Goal: Task Accomplishment & Management: Manage account settings

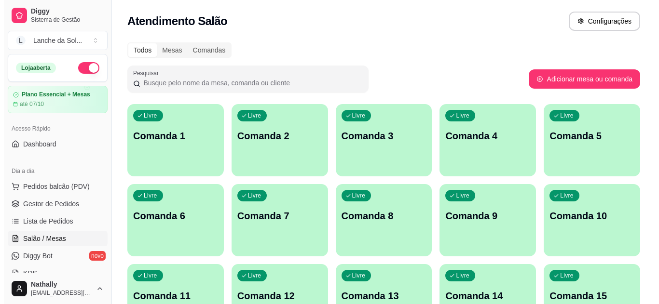
scroll to position [96, 0]
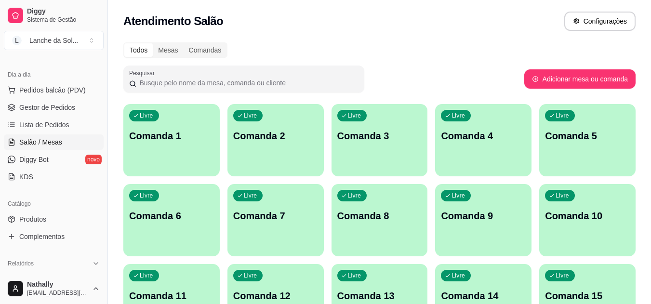
click at [183, 159] on div "Livre Comanda 1" at bounding box center [171, 134] width 96 height 61
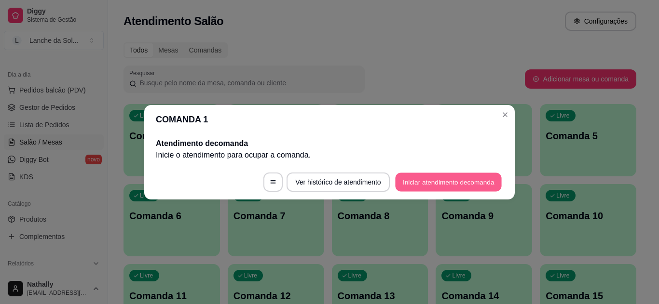
click at [411, 189] on button "Iniciar atendimento de comanda" at bounding box center [448, 182] width 107 height 19
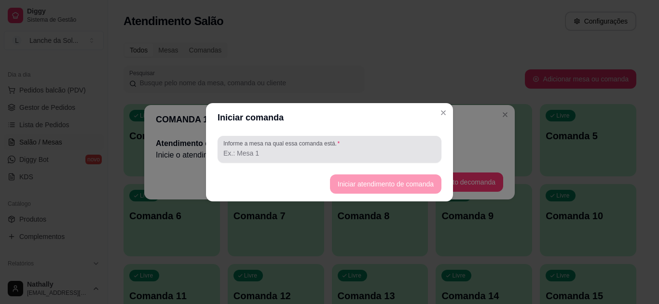
click at [372, 144] on div at bounding box center [329, 149] width 212 height 19
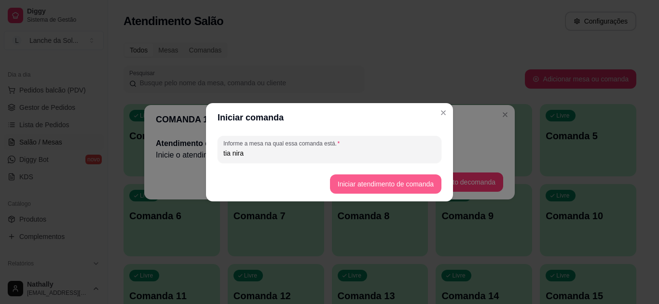
type input "tia nira"
click at [362, 175] on button "Iniciar atendimento de comanda" at bounding box center [385, 184] width 108 height 19
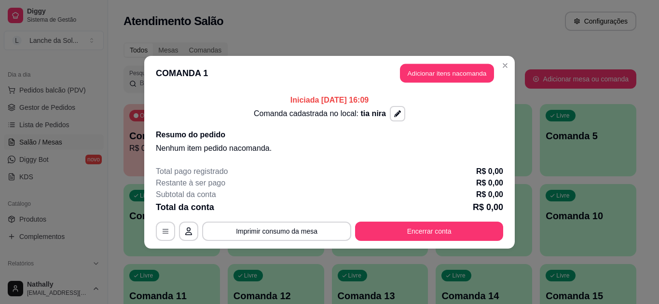
click at [409, 77] on button "Adicionar itens na comanda" at bounding box center [447, 73] width 94 height 19
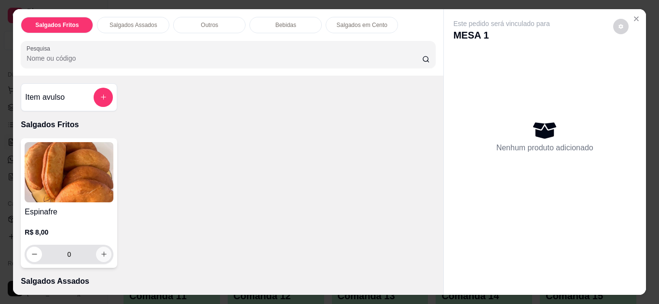
click at [103, 251] on icon "increase-product-quantity" at bounding box center [103, 254] width 7 height 7
type input "1"
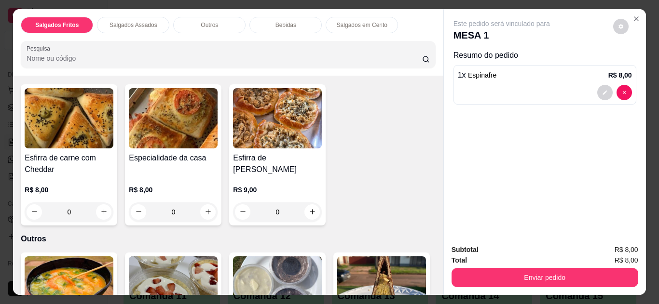
scroll to position [212, 0]
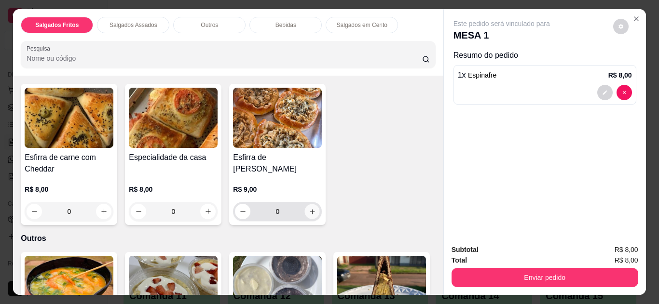
click at [310, 210] on icon "increase-product-quantity" at bounding box center [312, 211] width 7 height 7
type input "1"
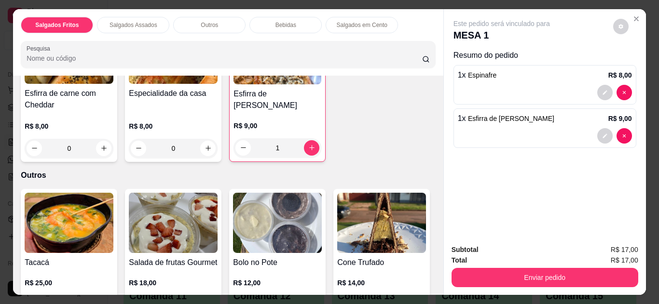
scroll to position [309, 0]
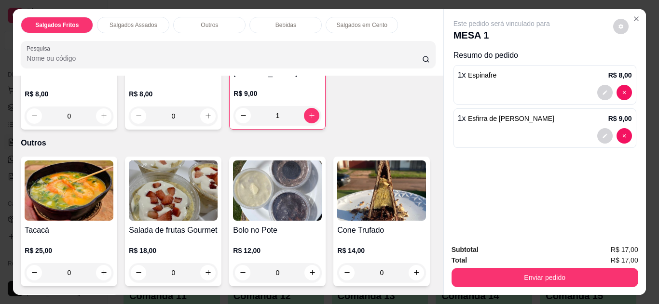
click at [99, 268] on div "0" at bounding box center [69, 272] width 89 height 19
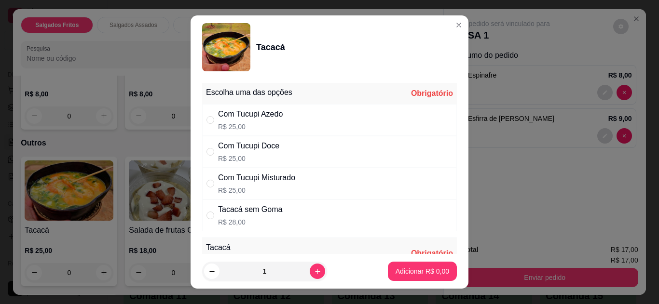
click at [323, 148] on div "Com Tucupi Doce R$ 25,00" at bounding box center [329, 152] width 255 height 32
radio input "true"
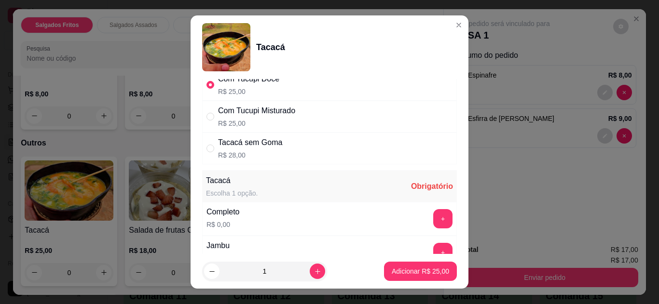
scroll to position [77, 0]
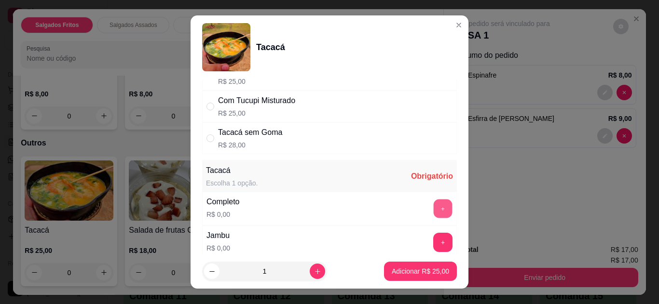
click at [433, 204] on button "+" at bounding box center [442, 208] width 19 height 19
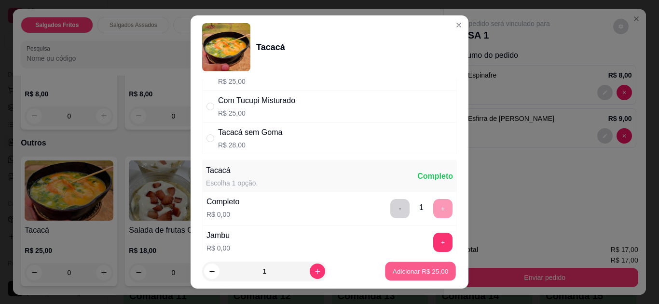
click at [400, 274] on p "Adicionar R$ 25,00" at bounding box center [420, 271] width 56 height 9
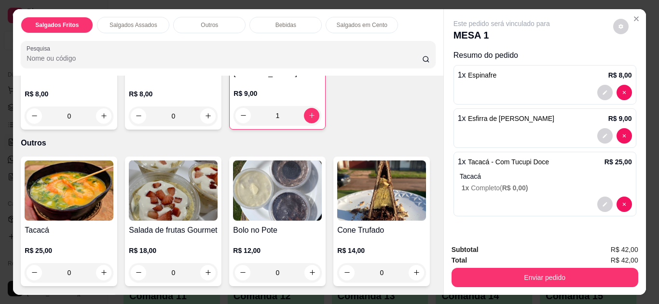
click at [99, 266] on div "0" at bounding box center [69, 272] width 89 height 19
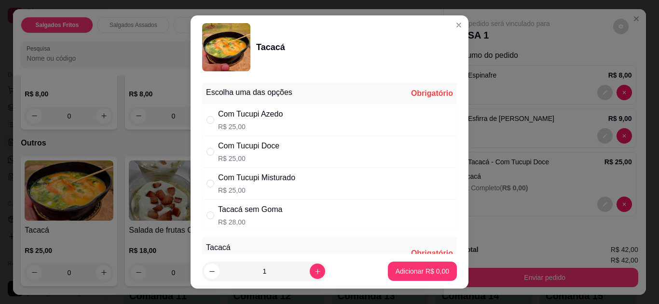
click at [269, 150] on div "Com Tucupi Doce" at bounding box center [248, 146] width 61 height 12
radio input "true"
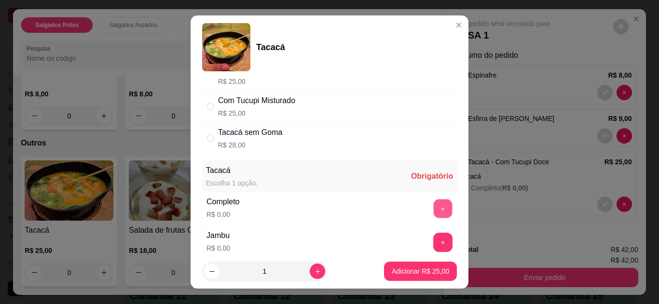
click at [433, 213] on button "+" at bounding box center [442, 208] width 19 height 19
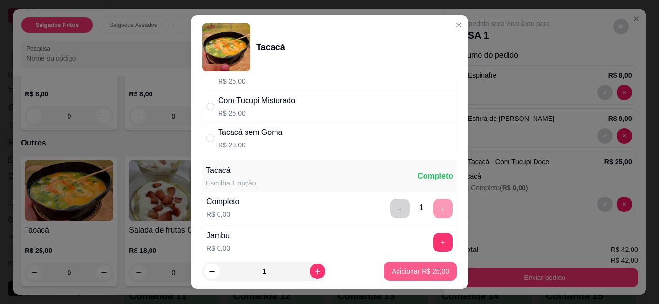
click at [410, 267] on p "Adicionar R$ 25,00" at bounding box center [419, 272] width 57 height 10
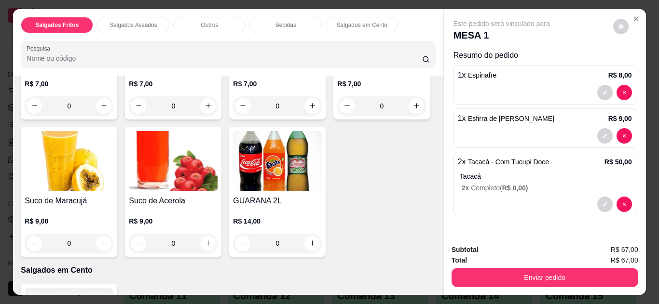
scroll to position [771, 0]
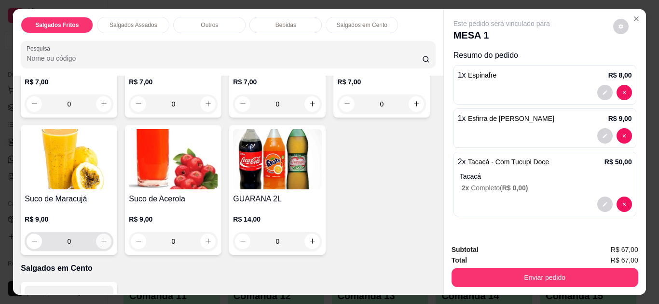
click at [108, 240] on icon "increase-product-quantity" at bounding box center [103, 241] width 7 height 7
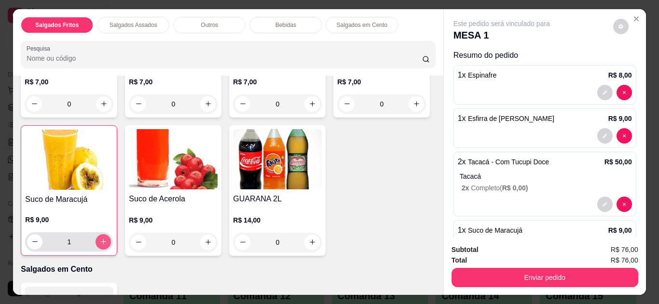
type input "1"
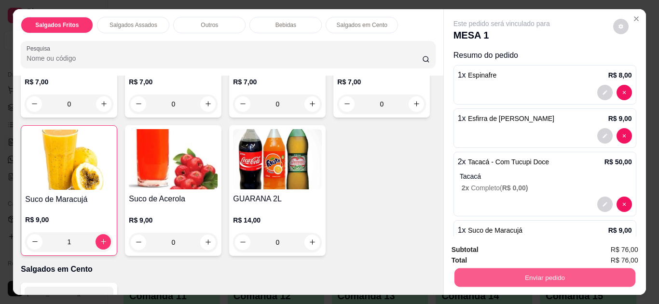
click at [481, 272] on button "Enviar pedido" at bounding box center [544, 278] width 181 height 19
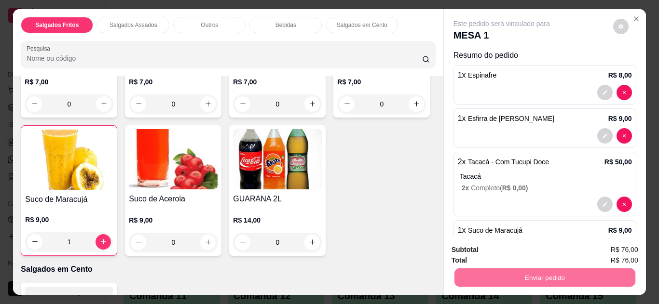
click at [483, 248] on button "Não registrar e enviar pedido" at bounding box center [512, 251] width 97 height 18
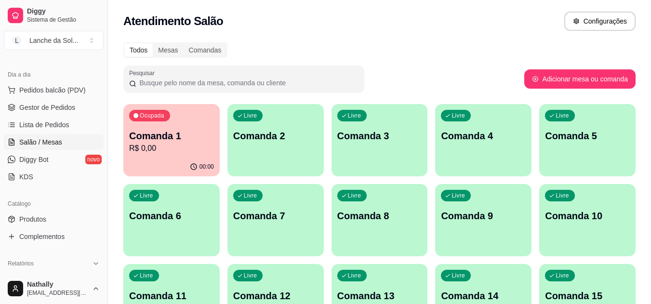
click at [75, 105] on link "Gestor de Pedidos" at bounding box center [54, 107] width 100 height 15
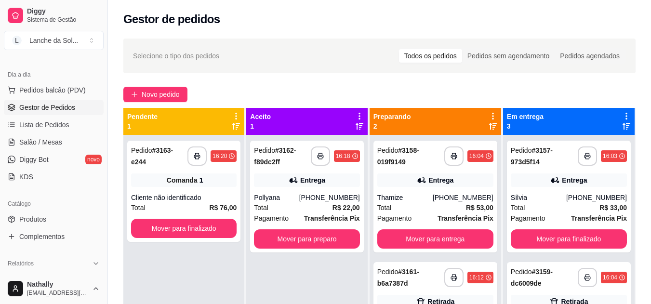
click at [299, 197] on div "Pollyana" at bounding box center [276, 198] width 45 height 10
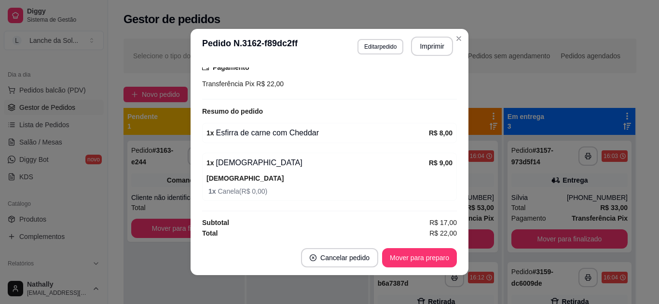
scroll to position [263, 0]
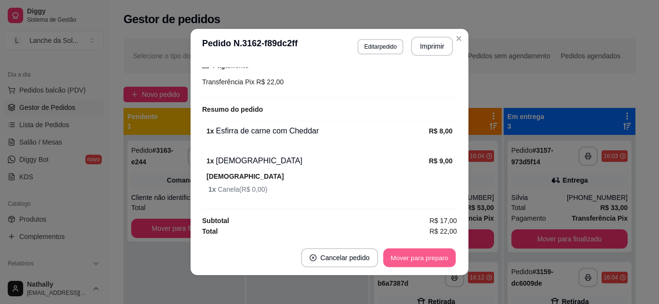
click at [435, 262] on button "Mover para preparo" at bounding box center [419, 258] width 72 height 19
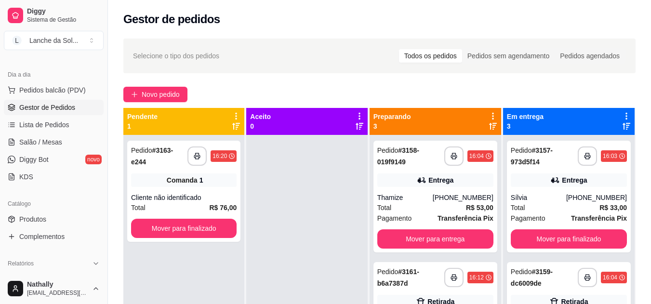
click at [413, 283] on div "Pedido # 3161-b6a7387d" at bounding box center [410, 277] width 67 height 23
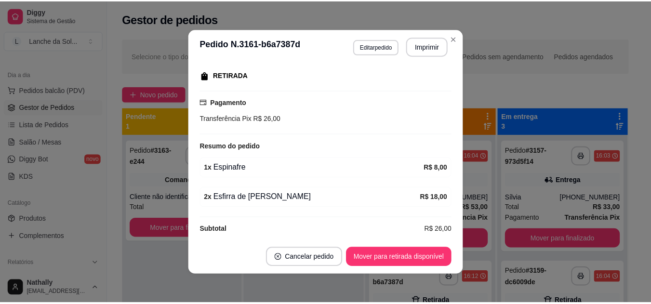
scroll to position [160, 0]
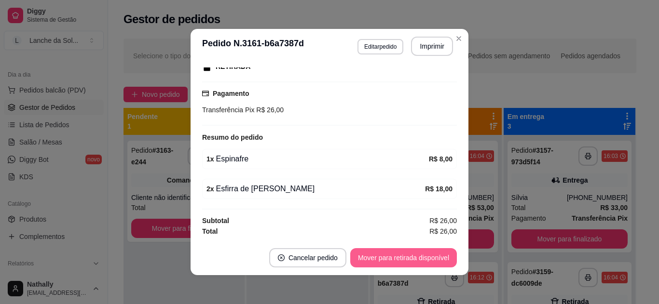
click at [408, 258] on button "Mover para retirada disponível" at bounding box center [403, 257] width 107 height 19
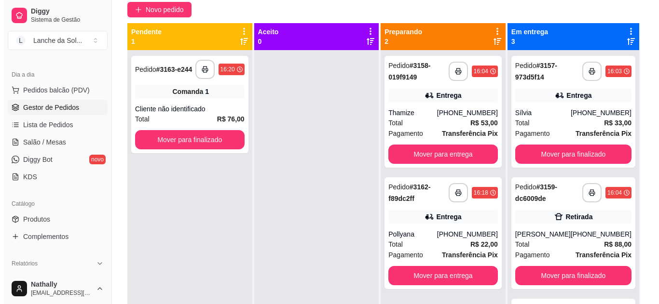
scroll to position [96, 0]
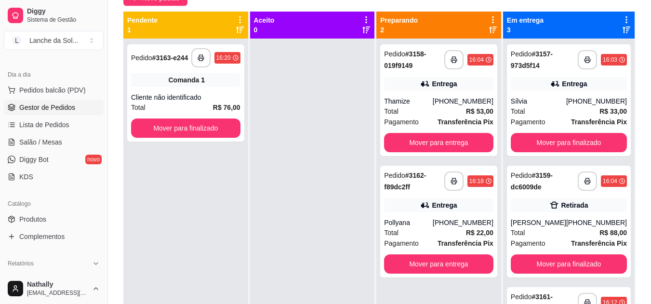
click at [480, 222] on div "[PHONE_NUMBER]" at bounding box center [463, 223] width 61 height 10
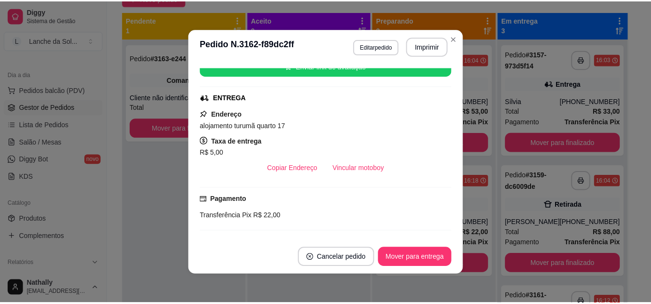
scroll to position [128, 0]
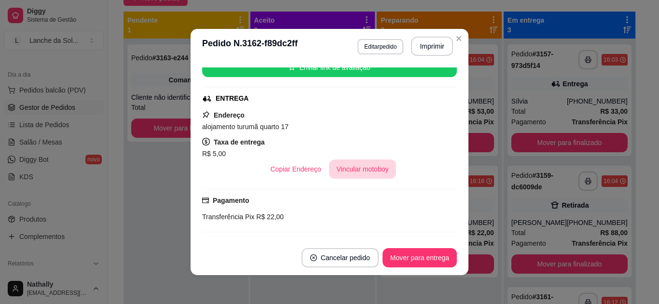
click at [354, 171] on button "Vincular motoboy" at bounding box center [362, 169] width 67 height 19
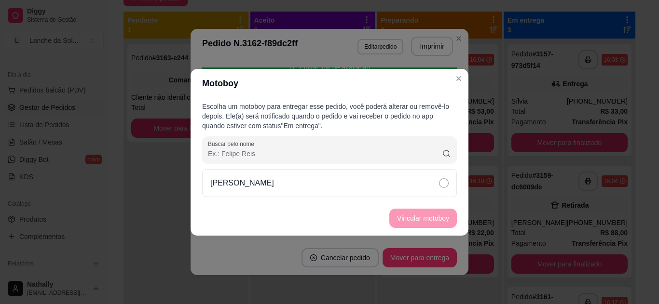
click at [386, 187] on div "[PERSON_NAME]" at bounding box center [329, 183] width 255 height 28
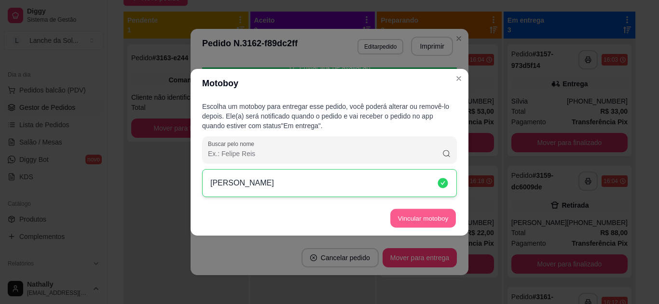
click at [412, 222] on button "Vincular motoboy" at bounding box center [423, 218] width 66 height 19
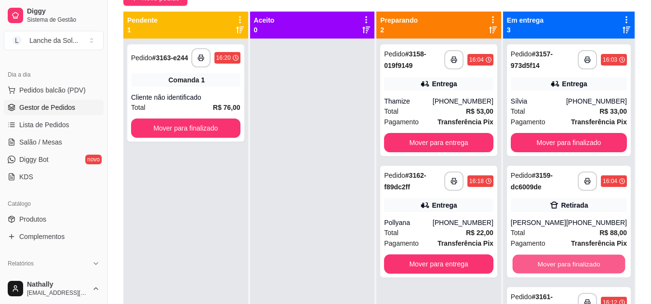
click at [584, 264] on button "Mover para finalizado" at bounding box center [568, 264] width 113 height 19
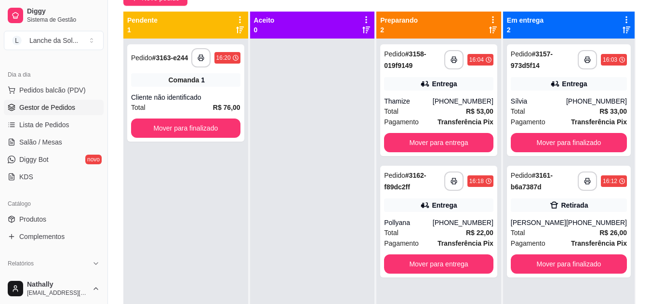
click at [54, 143] on span "Salão / Mesas" at bounding box center [40, 142] width 43 height 10
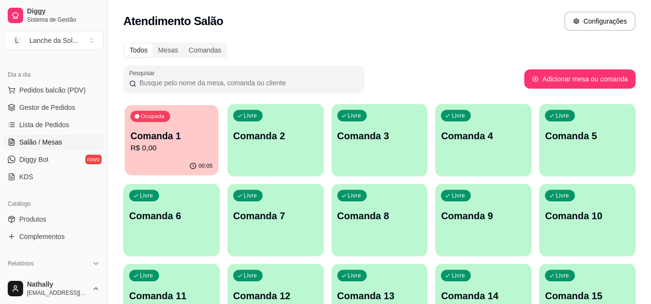
click at [163, 154] on div "Ocupada Comanda 1 R$ 0,00" at bounding box center [172, 131] width 94 height 52
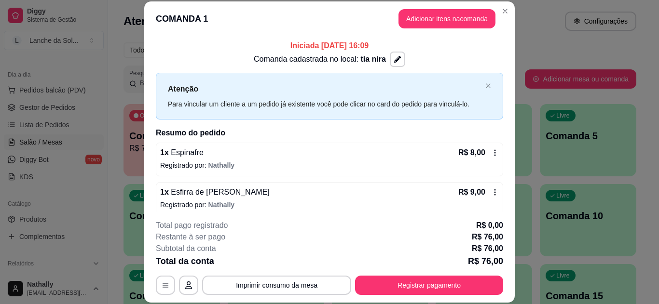
click at [491, 190] on icon at bounding box center [495, 193] width 8 height 8
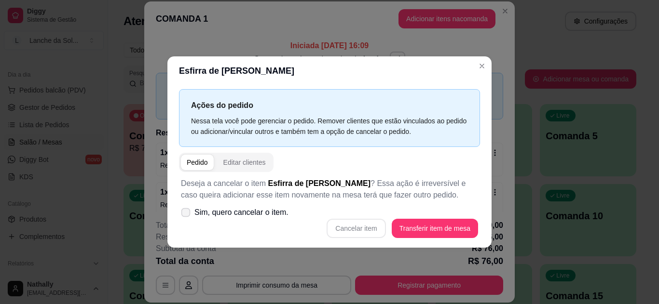
click at [188, 212] on icon at bounding box center [185, 212] width 7 height 5
click at [187, 214] on input "Sim, quero cancelar o item." at bounding box center [183, 217] width 6 height 6
checkbox input "true"
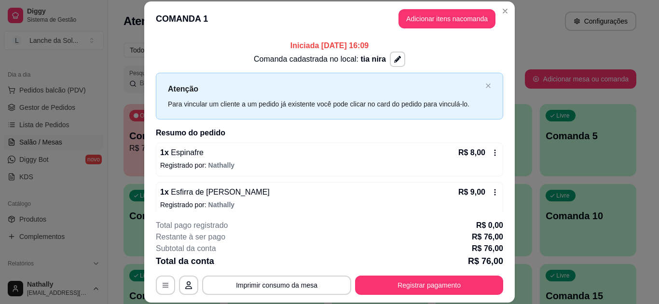
click at [491, 194] on icon at bounding box center [495, 193] width 8 height 8
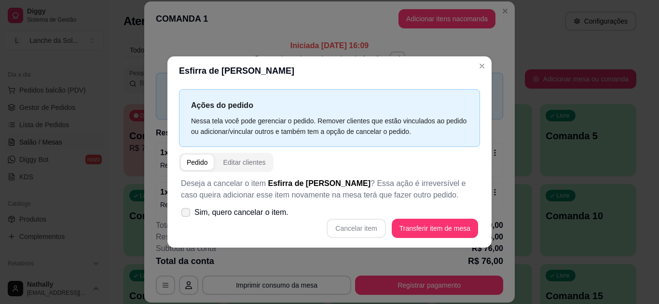
click at [189, 210] on icon at bounding box center [185, 212] width 7 height 5
click at [187, 214] on input "Sim, quero cancelar o item." at bounding box center [183, 217] width 6 height 6
checkbox input "true"
click at [339, 228] on button "Cancelar item" at bounding box center [355, 228] width 57 height 19
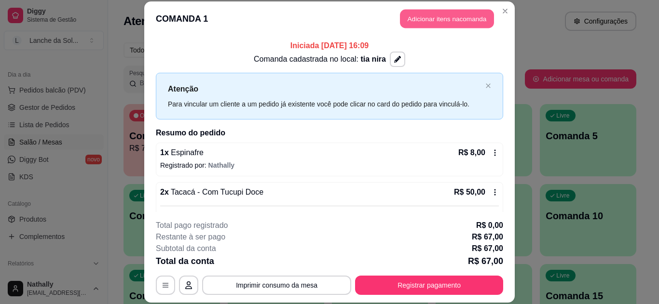
click at [416, 13] on button "Adicionar itens na comanda" at bounding box center [447, 19] width 94 height 19
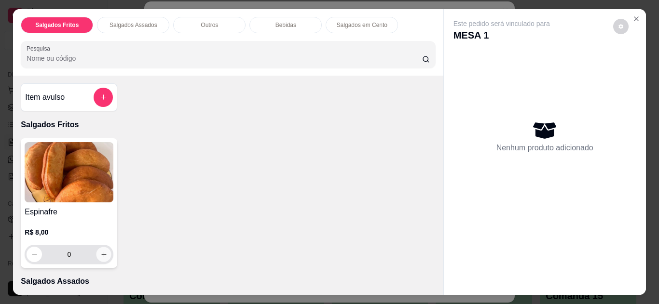
click at [103, 255] on button "increase-product-quantity" at bounding box center [103, 254] width 15 height 15
type input "1"
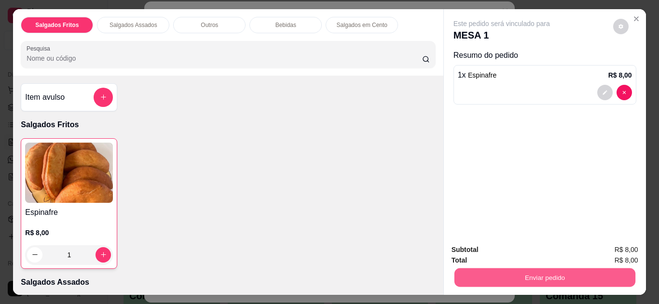
click at [461, 269] on button "Enviar pedido" at bounding box center [544, 278] width 181 height 19
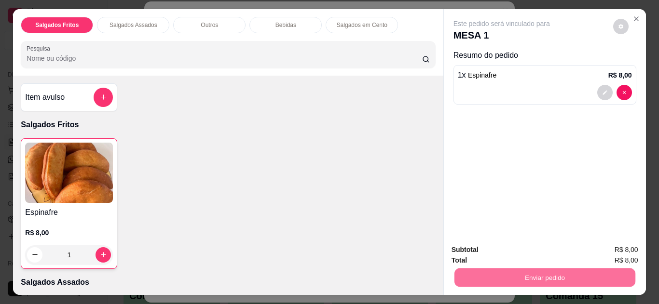
click at [482, 249] on button "Não registrar e enviar pedido" at bounding box center [512, 251] width 100 height 18
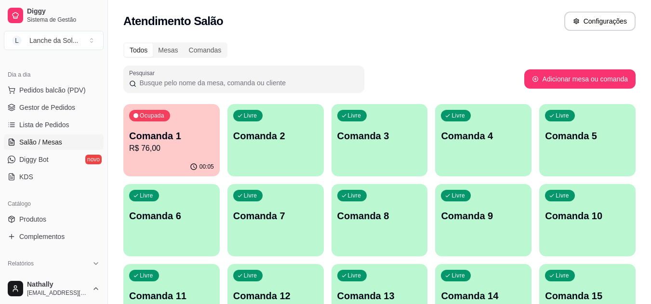
click at [77, 105] on link "Gestor de Pedidos" at bounding box center [54, 107] width 100 height 15
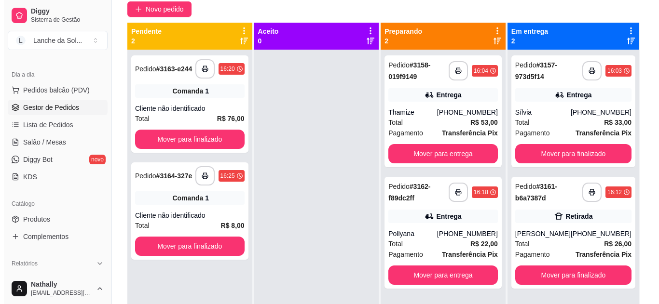
scroll to position [96, 0]
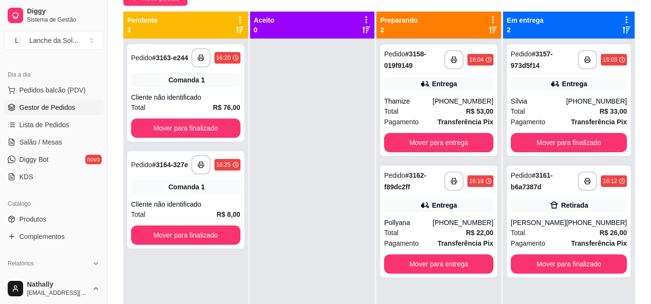
click at [54, 89] on span "Pedidos balcão (PDV)" at bounding box center [52, 90] width 67 height 10
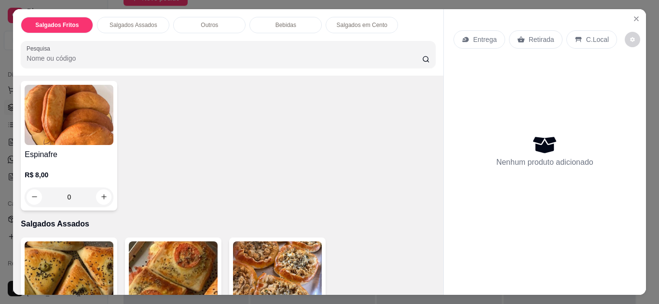
scroll to position [58, 0]
click at [100, 193] on icon "increase-product-quantity" at bounding box center [103, 196] width 7 height 7
type input "1"
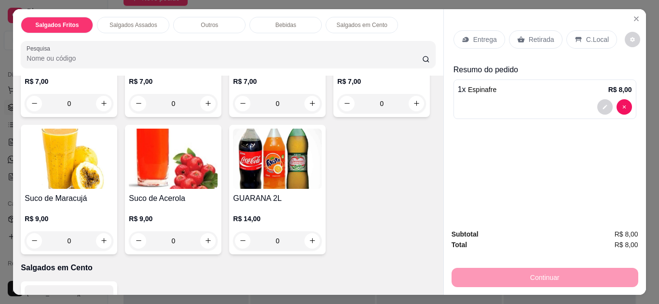
scroll to position [771, 0]
click at [108, 237] on icon "increase-product-quantity" at bounding box center [103, 240] width 7 height 7
type input "1"
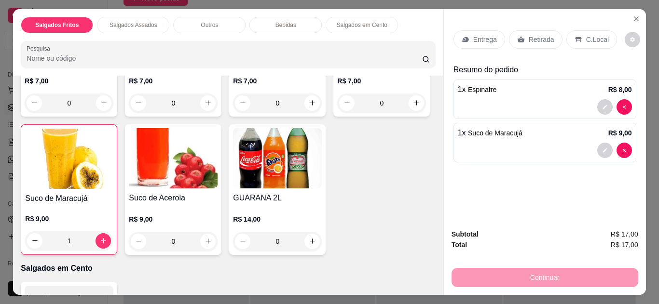
click at [517, 36] on icon at bounding box center [520, 39] width 7 height 6
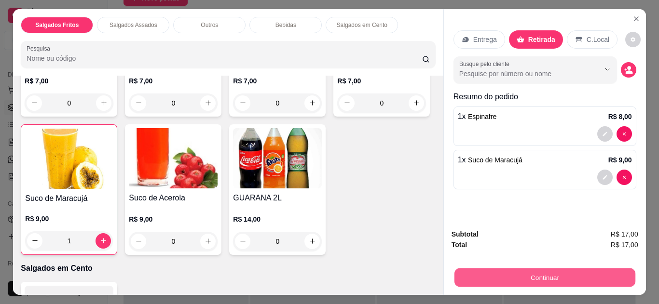
click at [487, 278] on button "Continuar" at bounding box center [544, 278] width 181 height 19
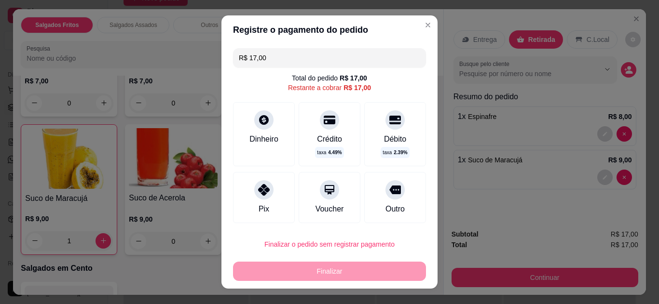
click at [259, 118] on icon at bounding box center [264, 120] width 10 height 10
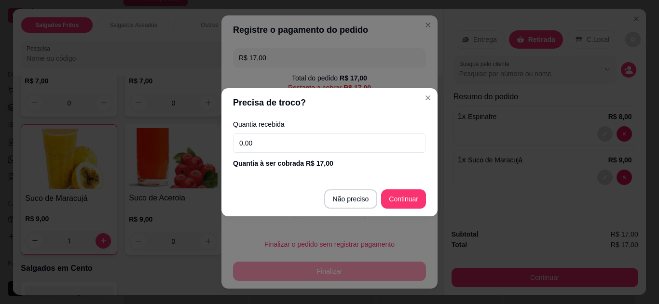
click at [426, 97] on div "Precisa de troco? Quantia recebida 0,00 Quantia à ser cobrada R$ 17,00 Não prec…" at bounding box center [329, 152] width 659 height 304
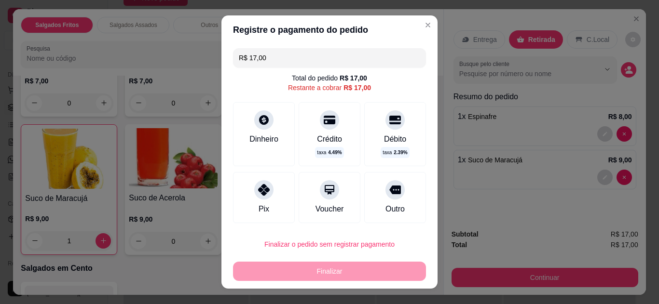
click at [260, 137] on div "Dinheiro" at bounding box center [263, 140] width 29 height 12
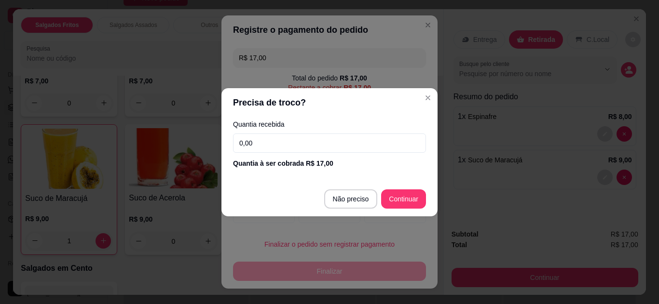
click at [281, 136] on input "0,00" at bounding box center [329, 143] width 193 height 19
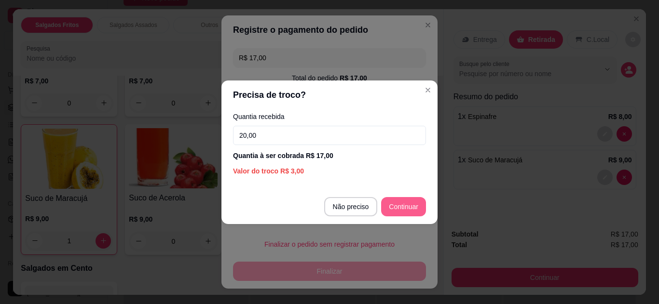
type input "20,00"
type input "R$ 0,00"
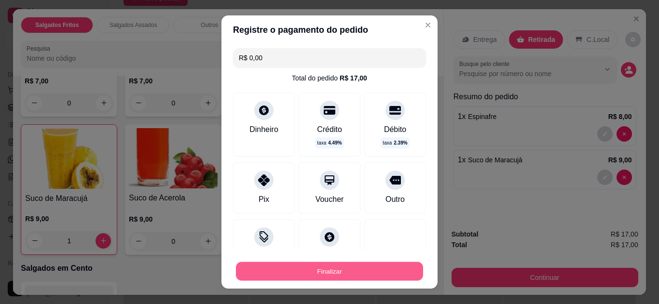
click at [392, 276] on button "Finalizar" at bounding box center [329, 271] width 187 height 19
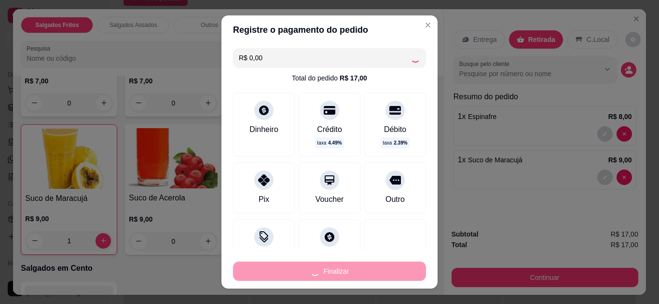
type input "0"
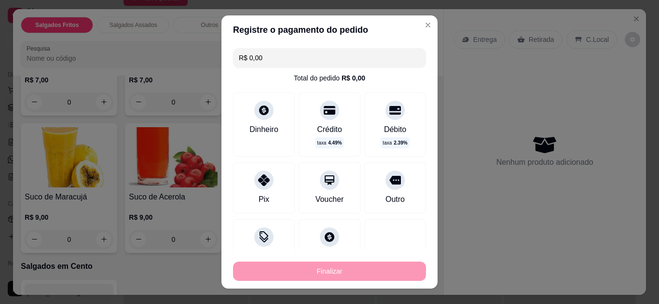
type input "-R$ 17,00"
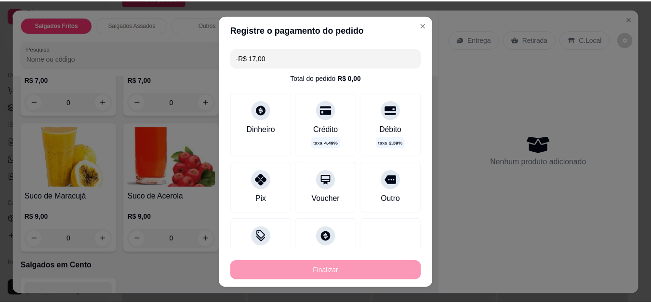
scroll to position [770, 0]
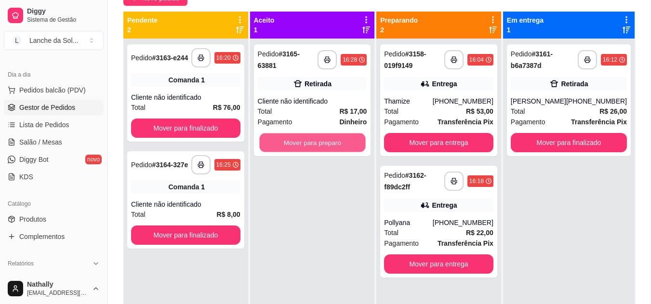
click at [335, 141] on button "Mover para preparo" at bounding box center [312, 143] width 106 height 19
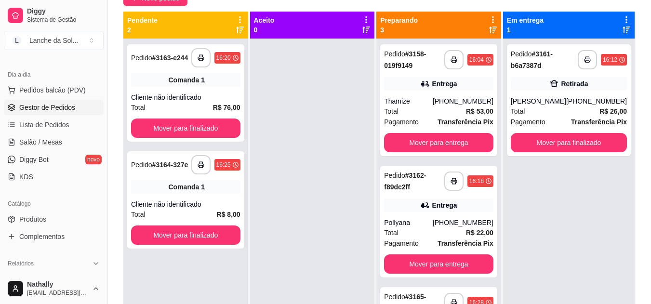
click at [63, 142] on link "Salão / Mesas" at bounding box center [54, 142] width 100 height 15
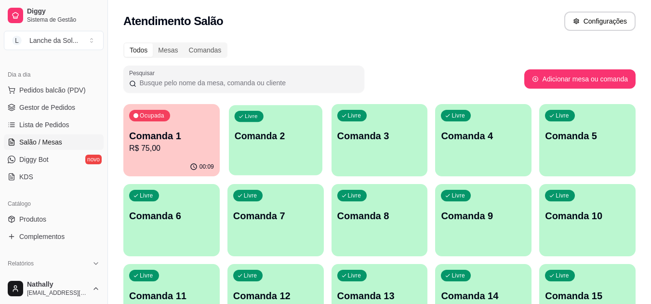
click at [268, 151] on div "Livre Comanda 2" at bounding box center [276, 134] width 94 height 59
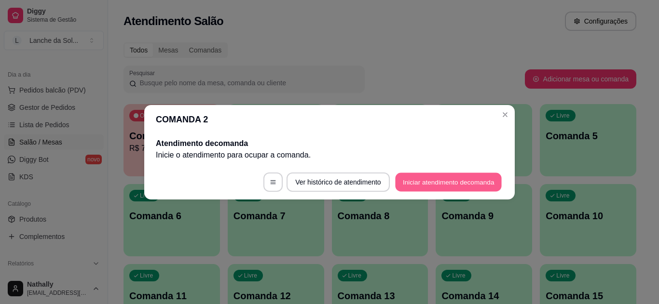
click at [404, 183] on button "Iniciar atendimento de comanda" at bounding box center [448, 182] width 107 height 19
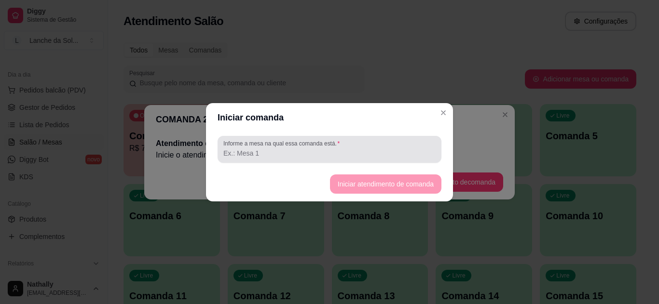
click at [343, 141] on div at bounding box center [329, 149] width 212 height 19
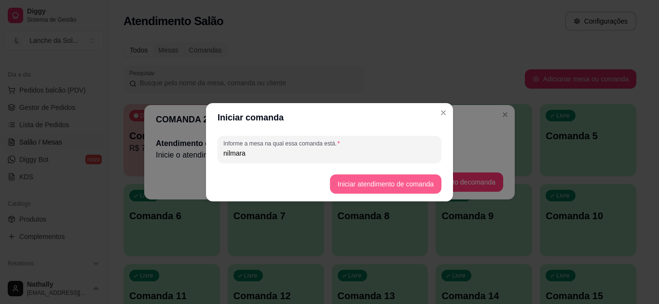
type input "nilmara"
click at [345, 188] on button "Iniciar atendimento de comanda" at bounding box center [385, 184] width 108 height 19
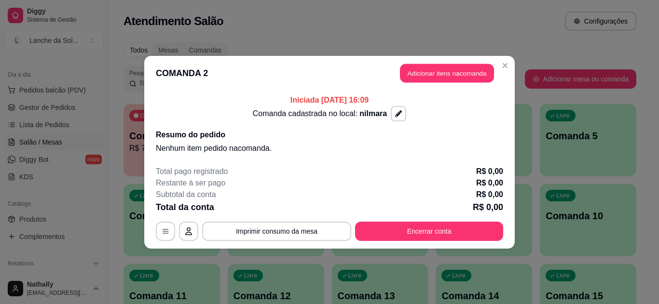
click at [415, 69] on button "Adicionar itens na comanda" at bounding box center [447, 73] width 94 height 19
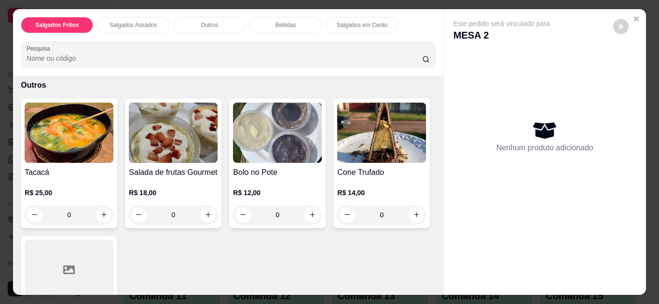
scroll to position [366, 0]
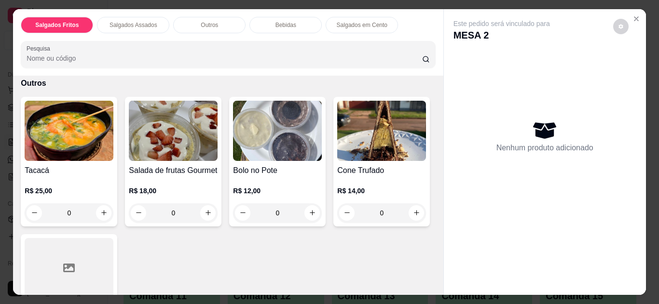
click at [99, 206] on div "0" at bounding box center [69, 212] width 89 height 19
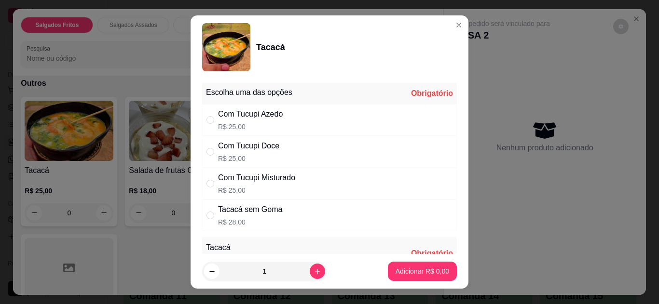
click at [278, 154] on div "Com Tucupi Doce R$ 25,00" at bounding box center [329, 152] width 255 height 32
radio input "true"
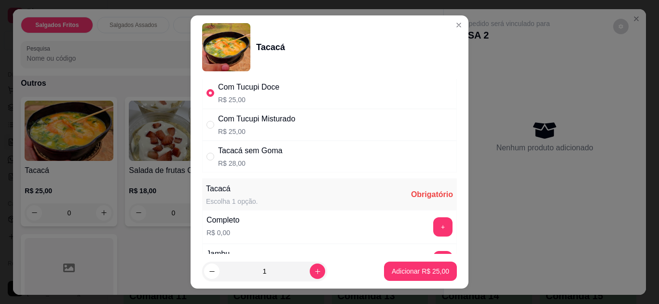
scroll to position [77, 0]
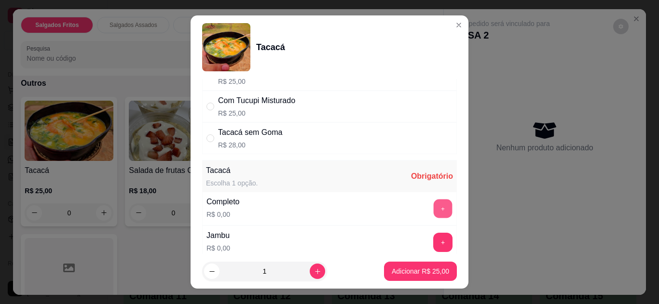
click at [433, 201] on button "+" at bounding box center [442, 208] width 19 height 19
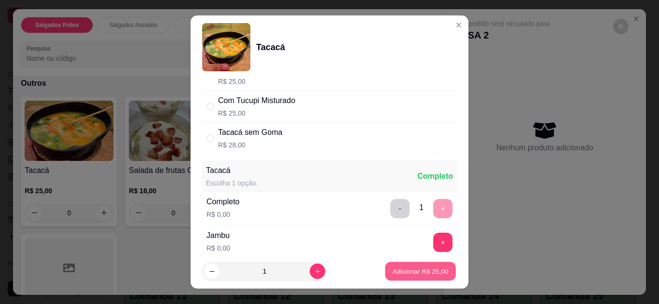
click at [401, 275] on p "Adicionar R$ 25,00" at bounding box center [420, 271] width 56 height 9
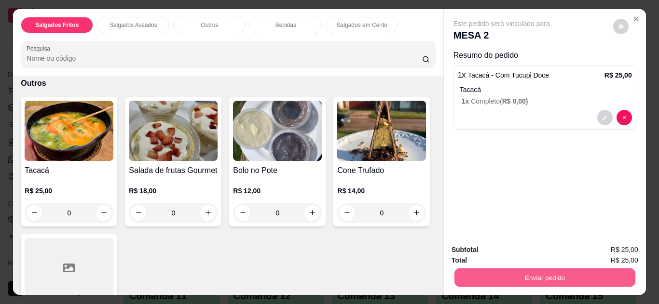
click at [489, 272] on button "Enviar pedido" at bounding box center [544, 278] width 181 height 19
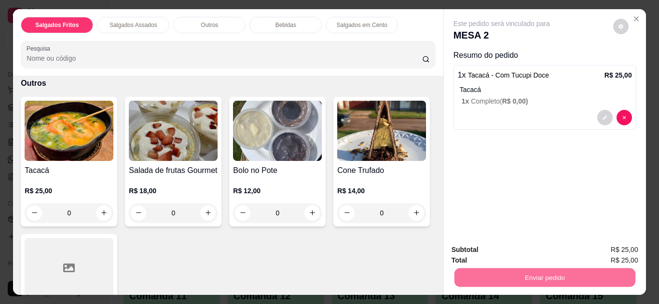
click at [479, 252] on button "Não registrar e enviar pedido" at bounding box center [512, 251] width 97 height 18
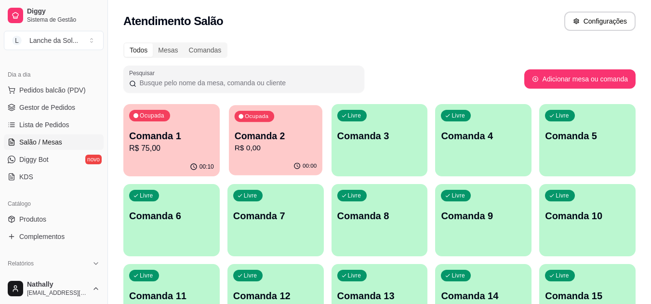
click at [280, 127] on div "Ocupada Comanda 2 R$ 0,00" at bounding box center [276, 131] width 94 height 52
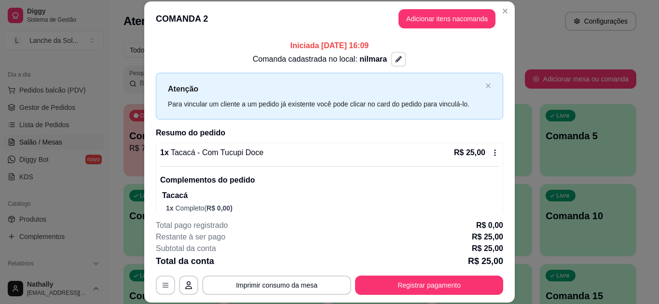
click at [391, 61] on button "button" at bounding box center [398, 59] width 15 height 15
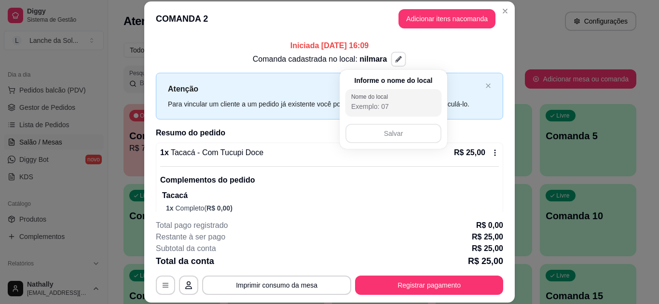
click at [392, 102] on input "Nome do local" at bounding box center [393, 107] width 84 height 10
type input "moça de boné"
click at [398, 130] on button "Salvar" at bounding box center [393, 133] width 93 height 19
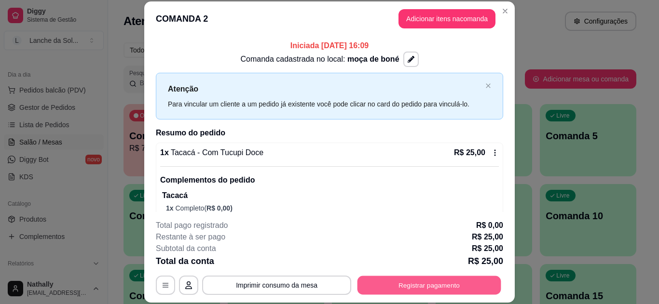
click at [404, 282] on button "Registrar pagamento" at bounding box center [429, 285] width 144 height 19
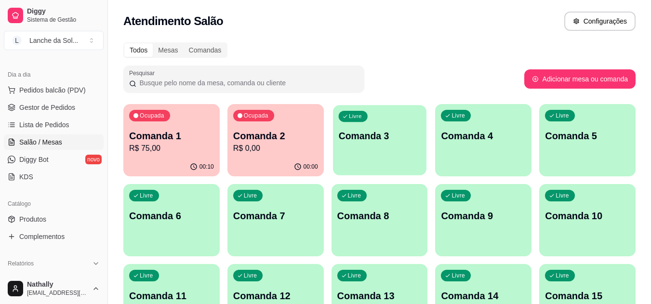
click at [391, 114] on div "Livre Comanda 3" at bounding box center [380, 134] width 94 height 59
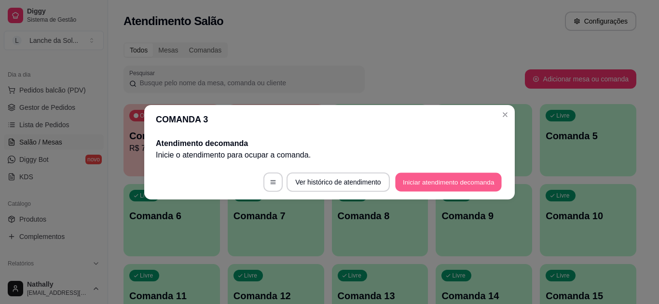
click at [418, 181] on button "Iniciar atendimento de comanda" at bounding box center [448, 182] width 107 height 19
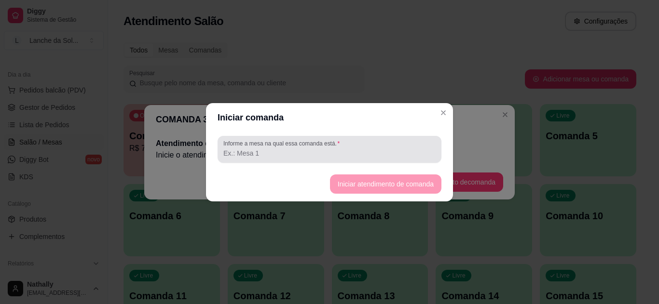
click at [382, 161] on div "Informe a mesa na qual essa comanda está." at bounding box center [329, 149] width 224 height 27
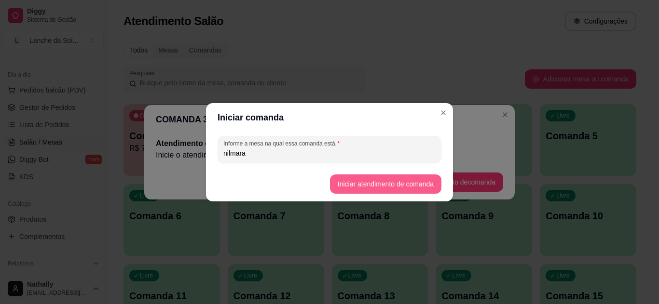
type input "nilmara"
click at [345, 183] on button "Iniciar atendimento de comanda" at bounding box center [385, 184] width 108 height 19
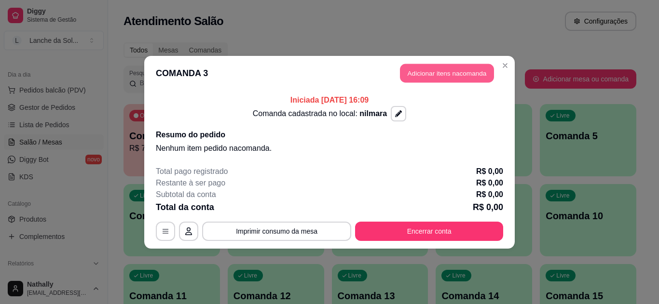
click at [402, 76] on button "Adicionar itens na comanda" at bounding box center [447, 73] width 94 height 19
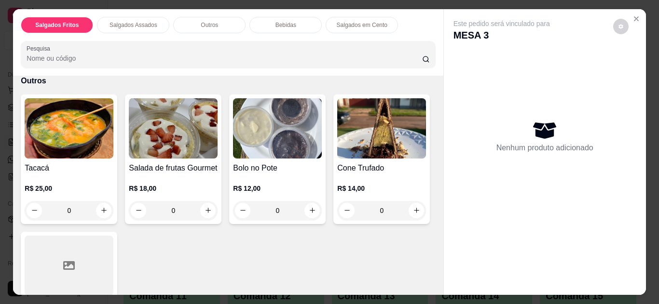
scroll to position [386, 0]
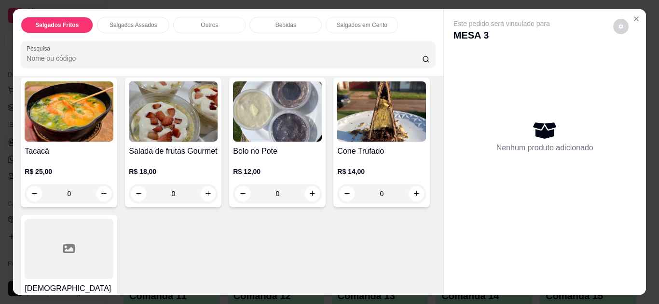
click at [100, 186] on div "0" at bounding box center [69, 193] width 89 height 19
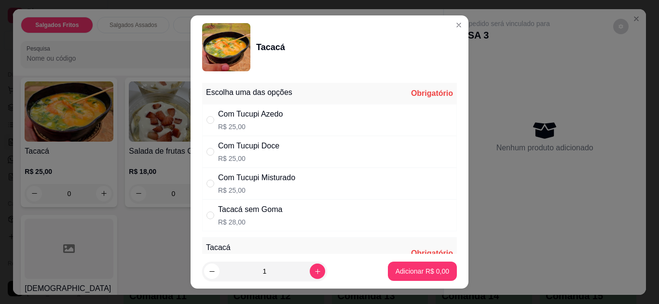
click at [275, 178] on div "Com Tucupi Misturado" at bounding box center [256, 178] width 77 height 12
radio input "true"
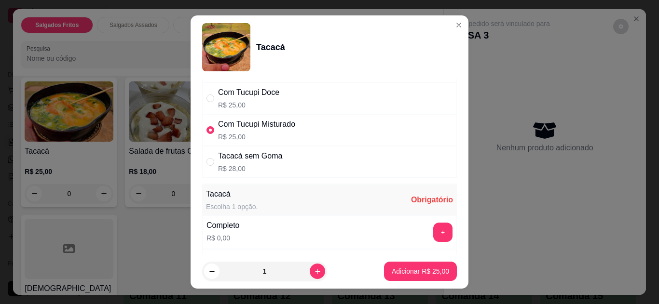
scroll to position [58, 0]
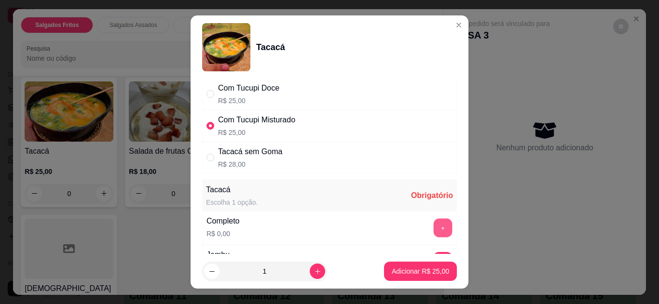
click at [433, 225] on button "+" at bounding box center [442, 227] width 19 height 19
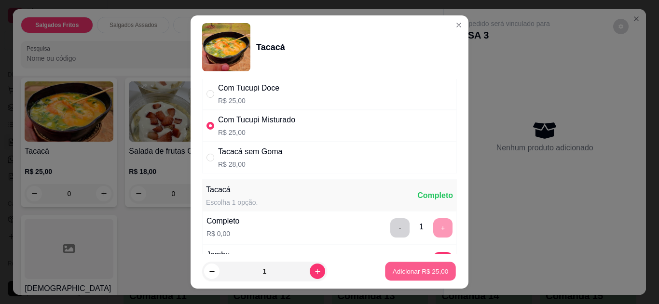
click at [405, 270] on p "Adicionar R$ 25,00" at bounding box center [420, 271] width 56 height 9
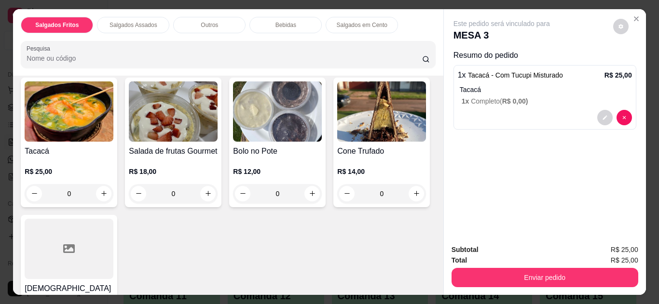
click at [97, 188] on div "0" at bounding box center [69, 193] width 89 height 19
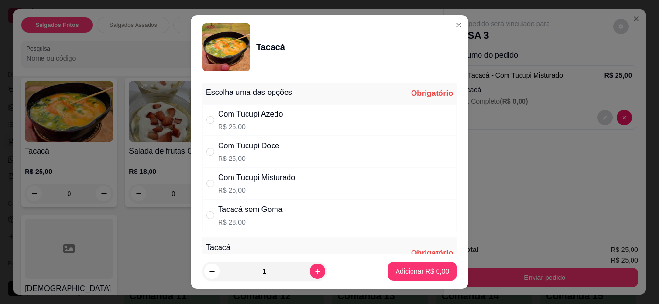
click at [293, 143] on div "Com Tucupi Doce R$ 25,00" at bounding box center [329, 152] width 255 height 32
radio input "true"
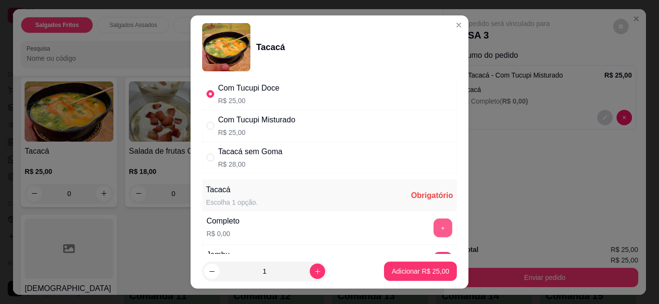
click at [433, 229] on button "+" at bounding box center [442, 227] width 19 height 19
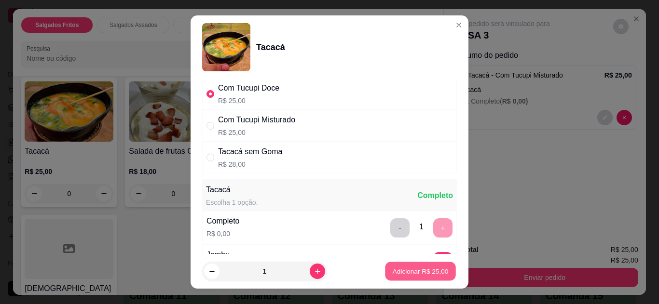
click at [402, 273] on p "Adicionar R$ 25,00" at bounding box center [420, 271] width 56 height 9
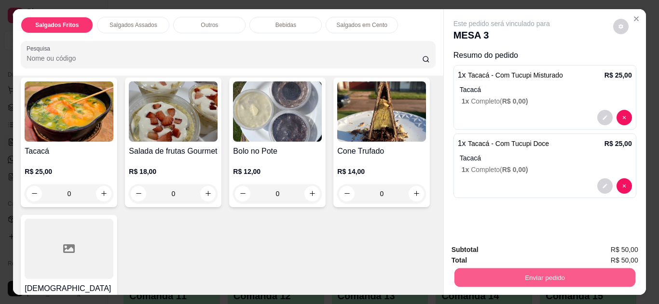
click at [479, 269] on button "Enviar pedido" at bounding box center [544, 278] width 181 height 19
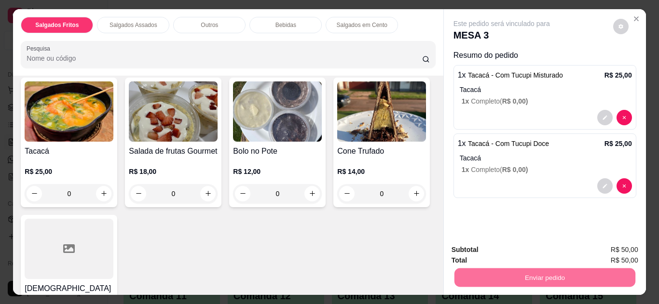
click at [469, 247] on button "Não registrar e enviar pedido" at bounding box center [512, 251] width 97 height 18
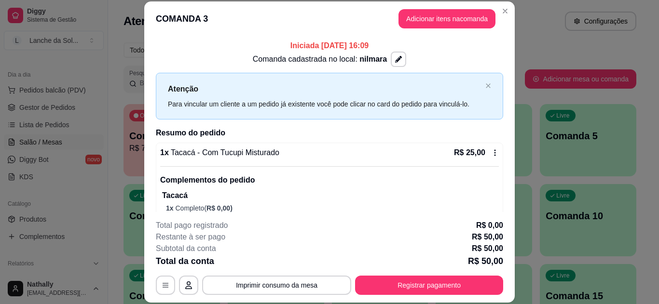
click at [508, 5] on header "COMANDA 3 Adicionar itens na comanda" at bounding box center [329, 18] width 370 height 35
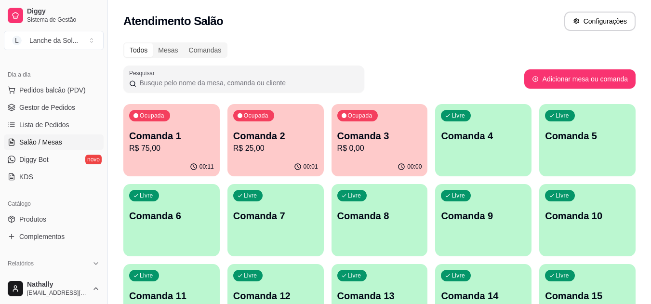
click at [65, 96] on button "Pedidos balcão (PDV)" at bounding box center [54, 89] width 100 height 15
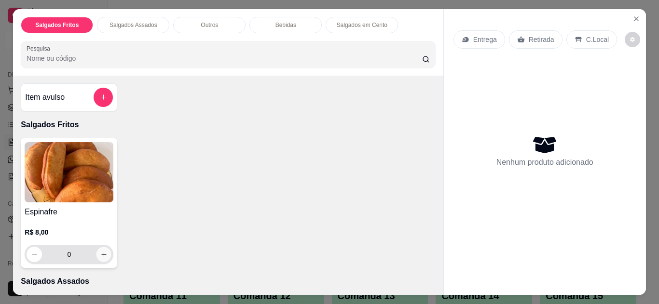
click at [100, 251] on icon "increase-product-quantity" at bounding box center [103, 254] width 7 height 7
type input "1"
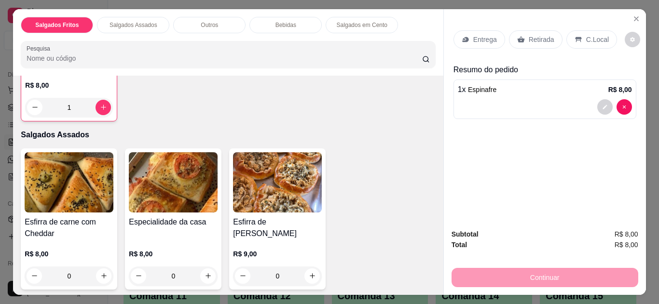
scroll to position [154, 0]
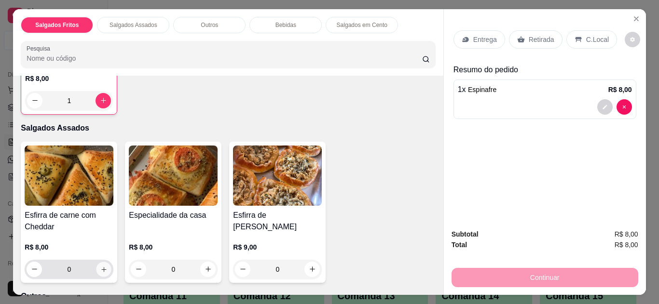
click at [102, 266] on icon "increase-product-quantity" at bounding box center [103, 269] width 7 height 7
type input "1"
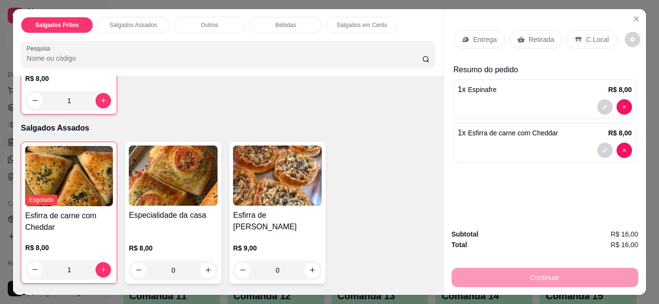
click at [526, 30] on div "Retirada" at bounding box center [536, 39] width 54 height 18
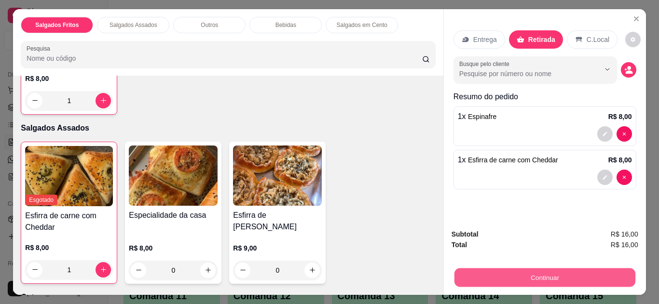
click at [544, 269] on button "Continuar" at bounding box center [544, 278] width 181 height 19
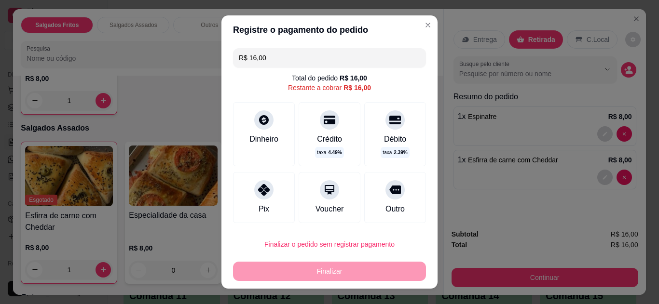
click at [275, 196] on div "Pix" at bounding box center [264, 197] width 62 height 51
type input "R$ 0,00"
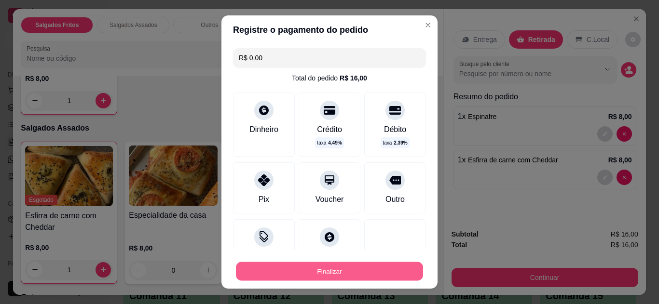
click at [301, 268] on button "Finalizar" at bounding box center [329, 271] width 187 height 19
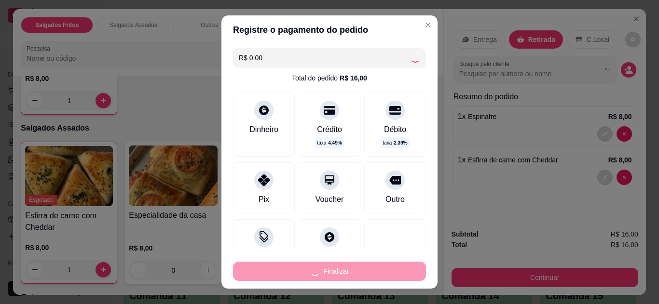
type input "0"
type input "-R$ 16,00"
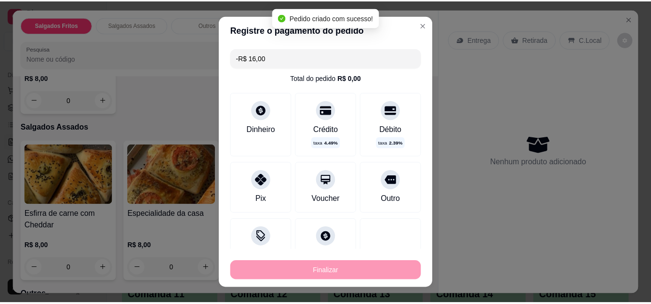
scroll to position [154, 0]
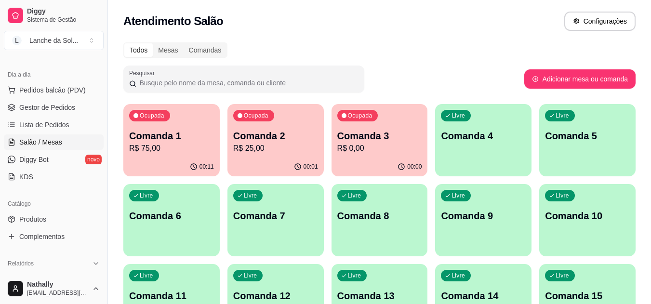
click at [69, 217] on link "Produtos" at bounding box center [54, 219] width 100 height 15
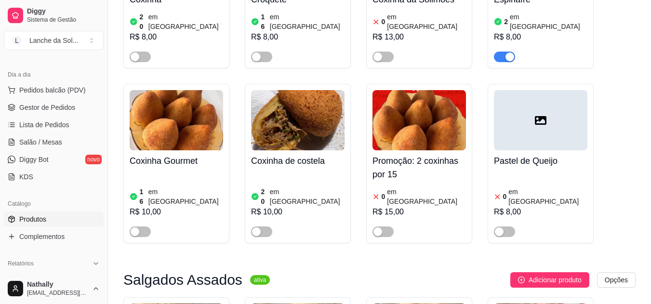
scroll to position [238, 0]
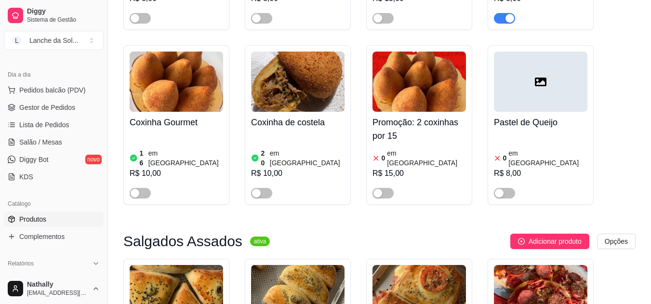
click at [210, 271] on img at bounding box center [177, 295] width 94 height 60
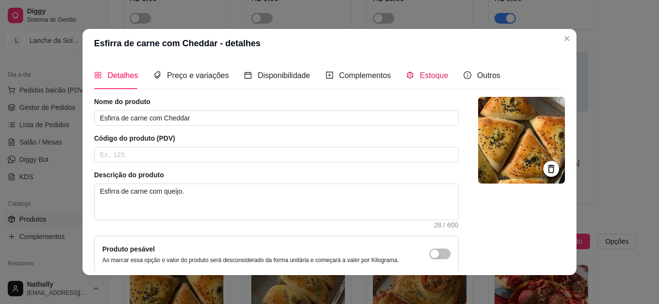
click at [418, 81] on div "Estoque" at bounding box center [427, 75] width 42 height 12
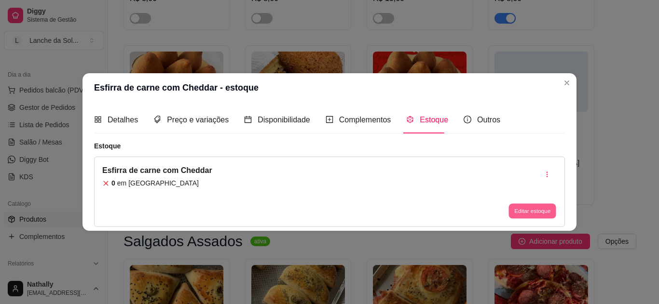
click at [520, 211] on button "Editar estoque" at bounding box center [531, 211] width 47 height 15
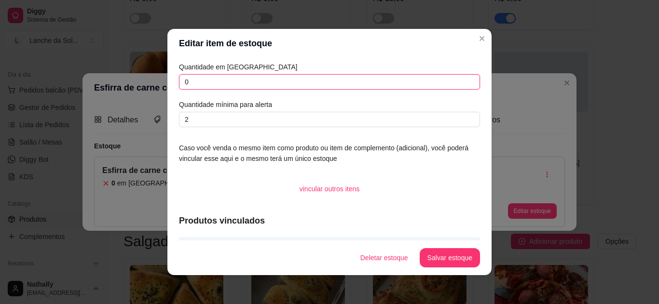
click at [436, 80] on input "0" at bounding box center [329, 81] width 301 height 15
type input "2"
click at [446, 256] on button "Salvar estoque" at bounding box center [449, 258] width 59 height 19
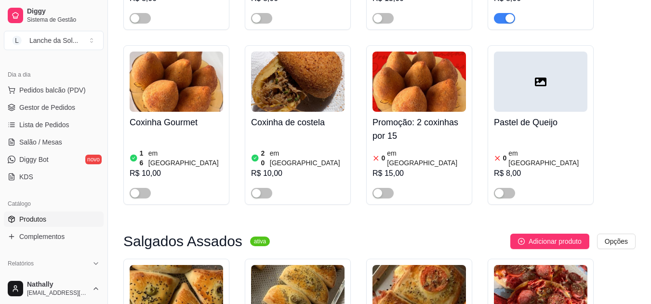
click at [66, 110] on span "Gestor de Pedidos" at bounding box center [47, 108] width 56 height 10
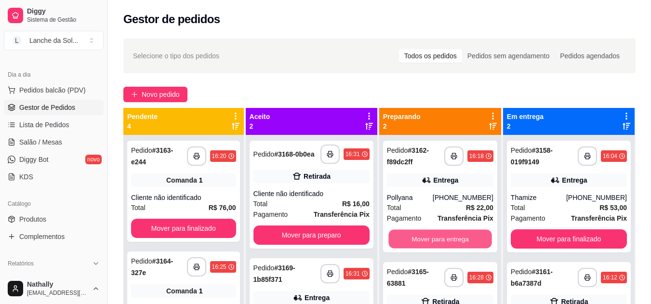
click at [440, 240] on button "Mover para entrega" at bounding box center [440, 239] width 103 height 19
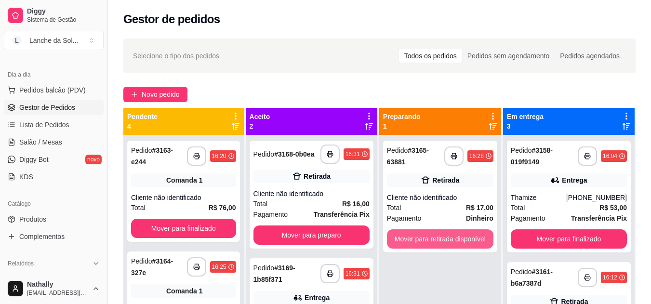
click at [426, 241] on button "Mover para retirada disponível" at bounding box center [440, 238] width 107 height 19
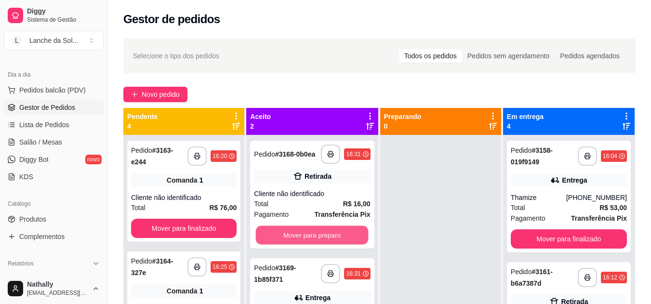
click at [343, 240] on button "Mover para preparo" at bounding box center [312, 235] width 113 height 19
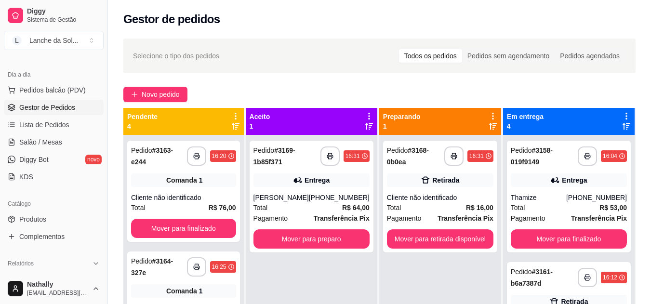
click at [312, 208] on div "Total R$ 64,00" at bounding box center [312, 207] width 116 height 11
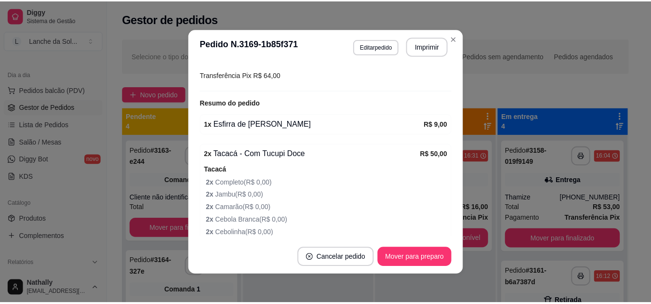
scroll to position [289, 0]
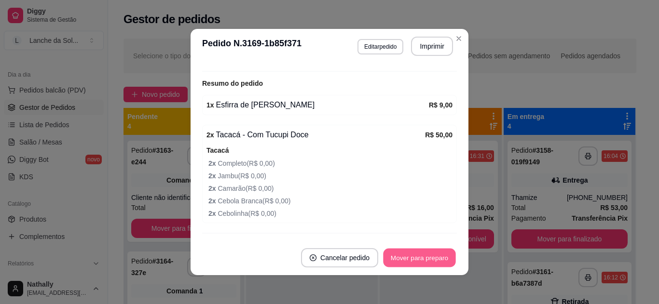
click at [426, 251] on button "Mover para preparo" at bounding box center [419, 258] width 72 height 19
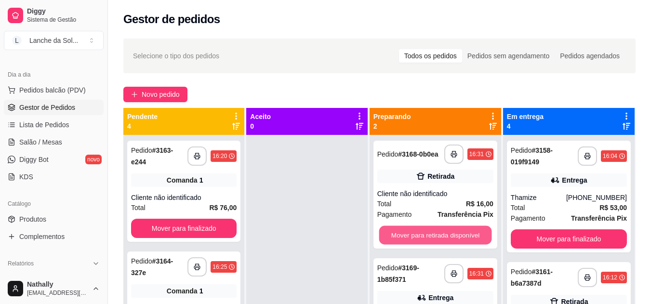
click at [411, 235] on button "Mover para retirada disponível" at bounding box center [435, 235] width 113 height 19
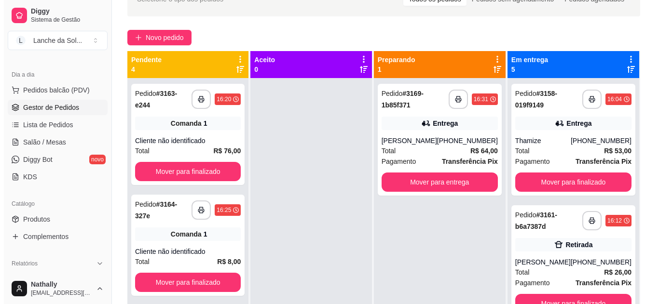
scroll to position [58, 0]
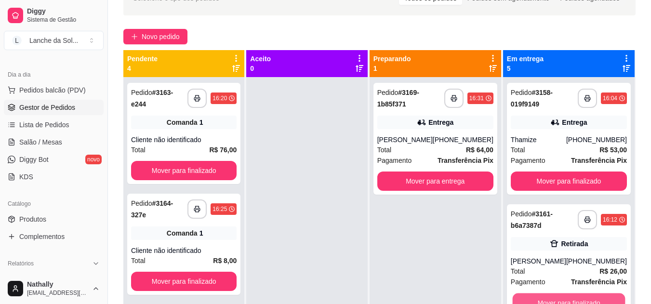
click at [584, 301] on button "Mover para finalizado" at bounding box center [568, 303] width 113 height 19
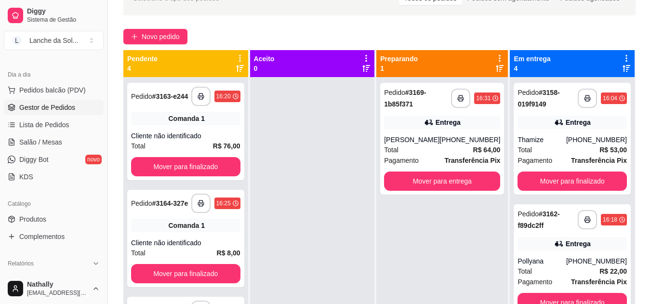
click at [558, 258] on div "Pollyana" at bounding box center [542, 261] width 49 height 10
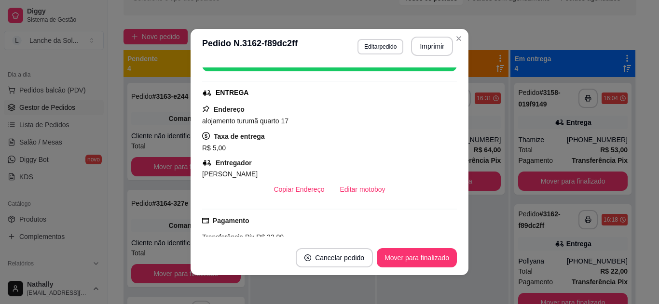
scroll to position [135, 0]
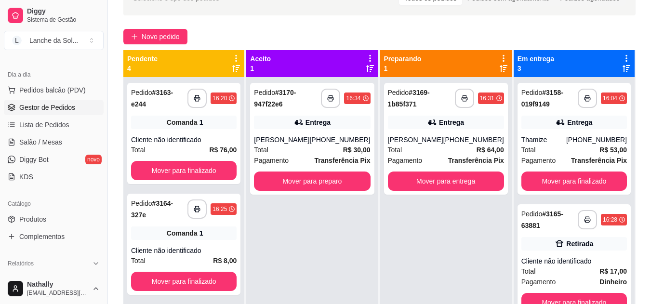
click at [60, 91] on span "Pedidos balcão (PDV)" at bounding box center [52, 90] width 67 height 10
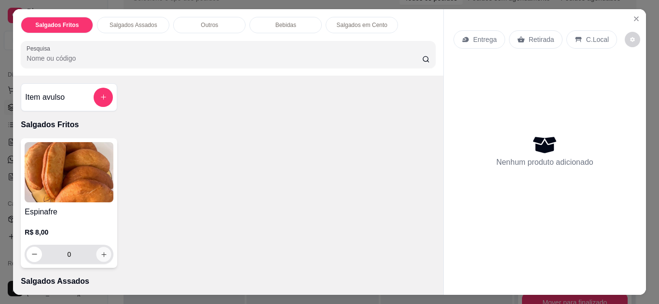
click at [100, 251] on icon "increase-product-quantity" at bounding box center [103, 254] width 7 height 7
type input "1"
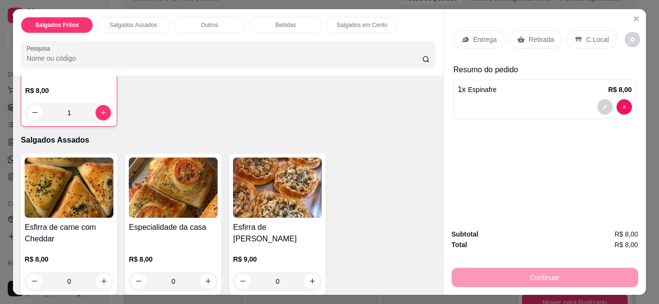
scroll to position [174, 0]
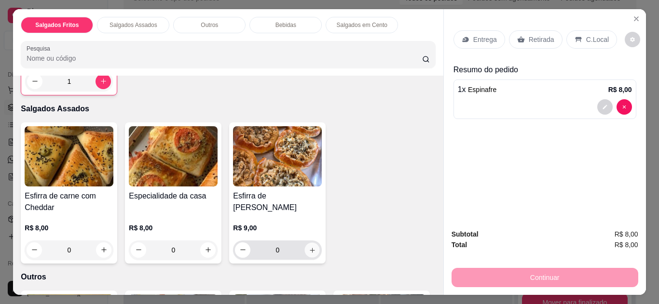
click at [310, 247] on icon "increase-product-quantity" at bounding box center [312, 250] width 7 height 7
type input "1"
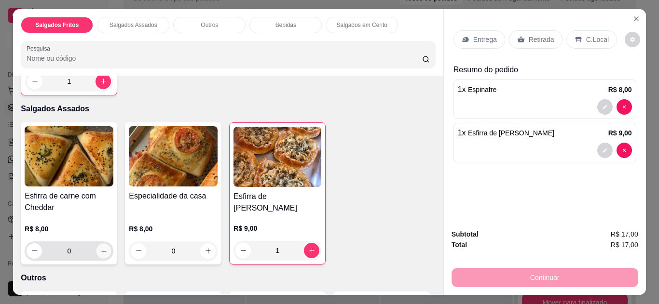
click at [100, 249] on icon "increase-product-quantity" at bounding box center [103, 251] width 7 height 7
type input "1"
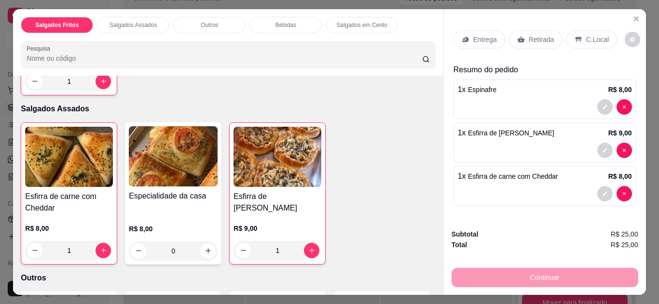
click at [467, 30] on div "Entrega" at bounding box center [479, 39] width 52 height 18
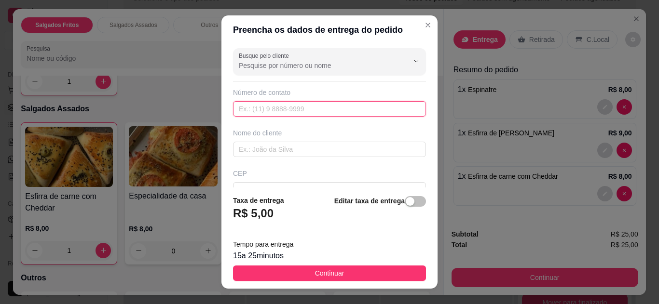
click at [364, 102] on input "text" at bounding box center [329, 108] width 193 height 15
type input "[PHONE_NUMBER]"
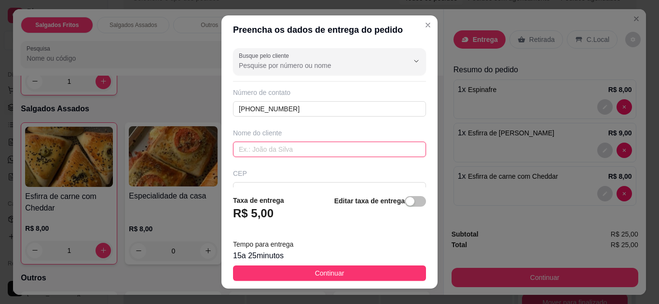
click at [302, 148] on input "text" at bounding box center [329, 149] width 193 height 15
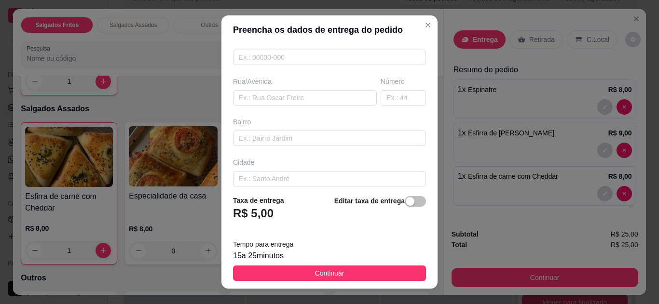
scroll to position [135, 0]
click at [320, 96] on input "text" at bounding box center [305, 95] width 144 height 15
type input "pioneiro"
click at [386, 100] on input "text" at bounding box center [402, 95] width 45 height 15
type input "01"
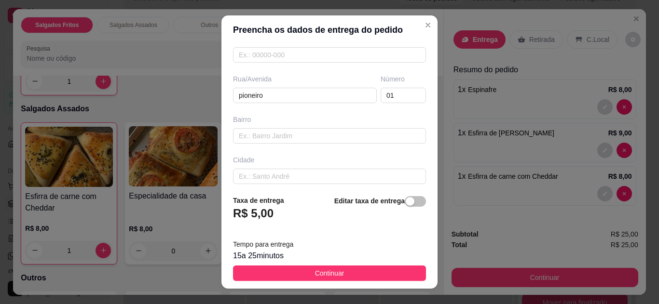
click at [388, 274] on button "Continuar" at bounding box center [329, 273] width 193 height 15
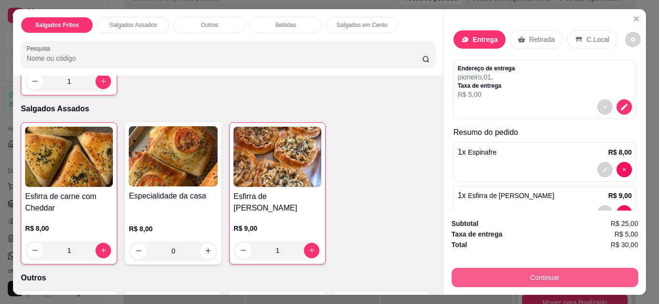
click at [490, 276] on button "Continuar" at bounding box center [544, 277] width 187 height 19
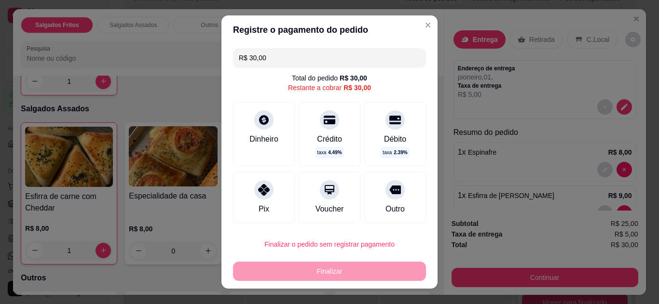
click at [244, 202] on div "Pix" at bounding box center [264, 197] width 62 height 51
type input "R$ 0,00"
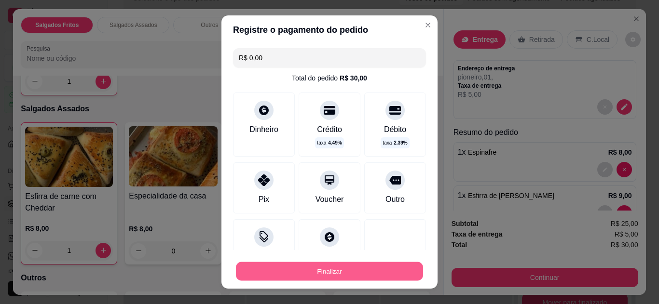
click at [269, 267] on button "Finalizar" at bounding box center [329, 271] width 187 height 19
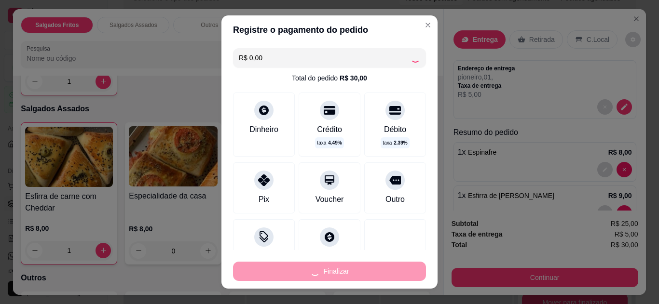
type input "0"
type input "-R$ 30,00"
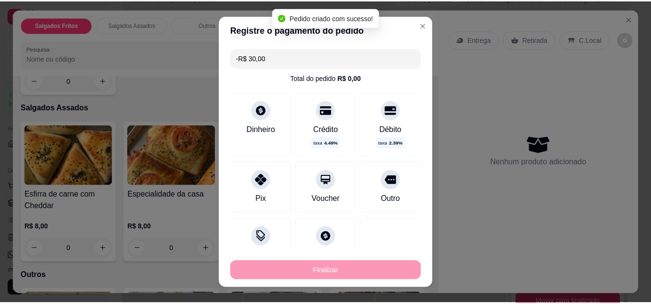
scroll to position [173, 0]
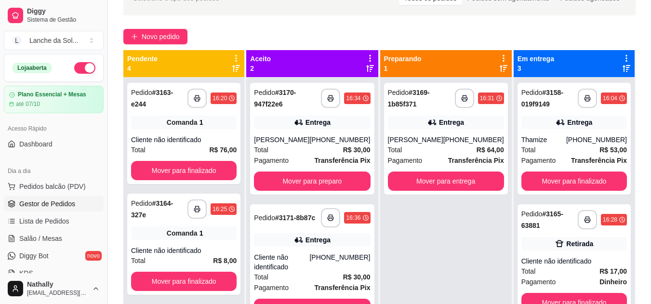
click at [66, 243] on link "Salão / Mesas" at bounding box center [54, 238] width 100 height 15
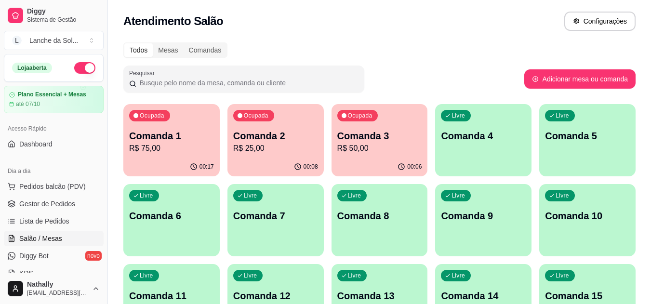
click at [199, 140] on p "Comanda 1" at bounding box center [171, 135] width 85 height 13
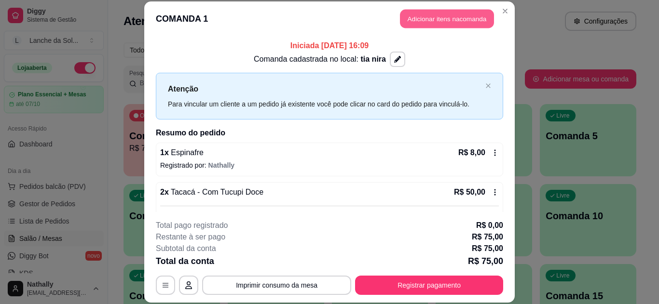
click at [424, 19] on button "Adicionar itens na comanda" at bounding box center [447, 19] width 94 height 19
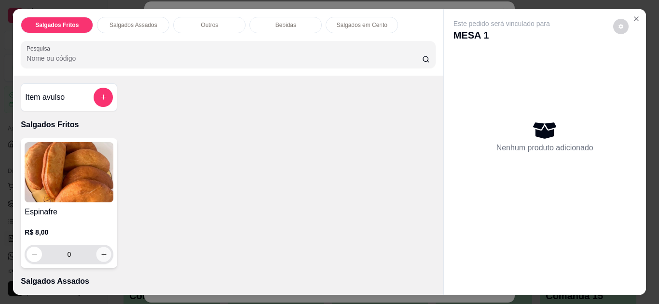
click at [103, 255] on button "increase-product-quantity" at bounding box center [103, 254] width 15 height 15
type input "1"
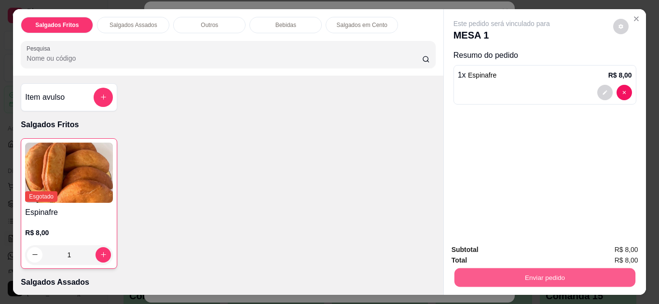
click at [498, 273] on button "Enviar pedido" at bounding box center [544, 278] width 181 height 19
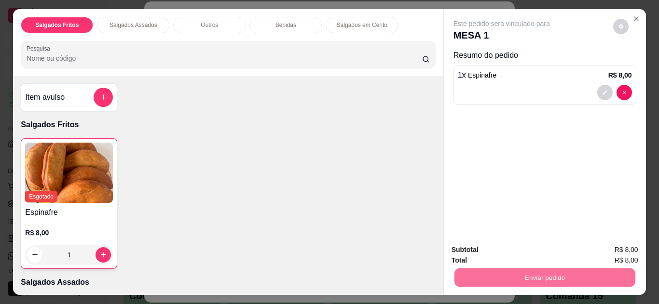
click at [496, 255] on button "Não registrar e enviar pedido" at bounding box center [512, 251] width 100 height 18
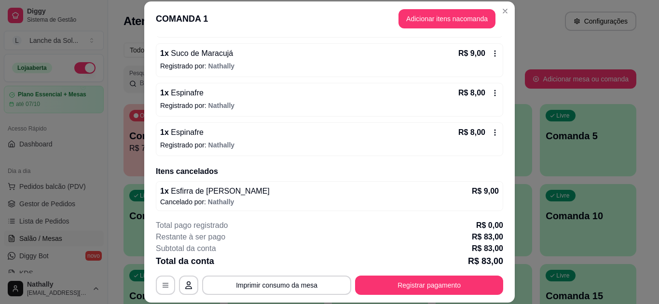
scroll to position [236, 0]
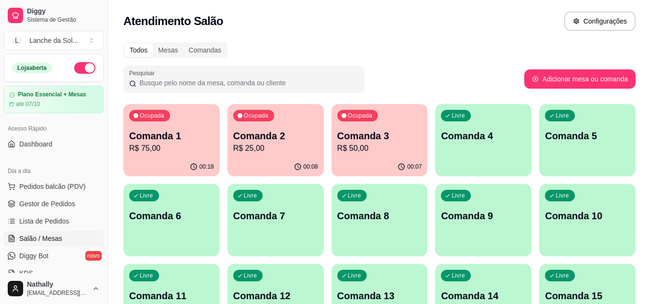
click at [64, 180] on button "Pedidos balcão (PDV)" at bounding box center [54, 186] width 100 height 15
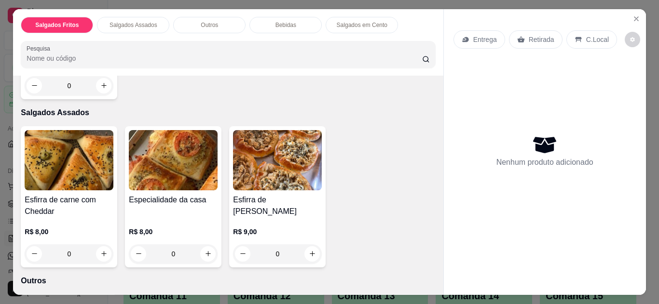
scroll to position [174, 0]
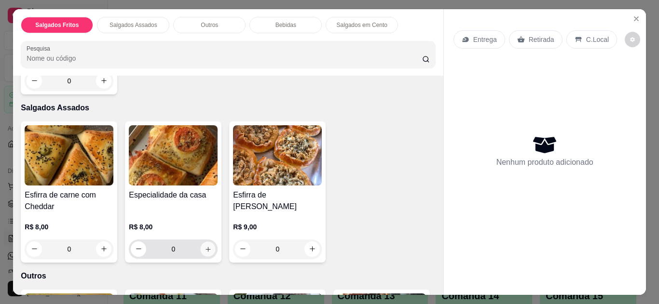
click at [207, 246] on icon "increase-product-quantity" at bounding box center [207, 249] width 7 height 7
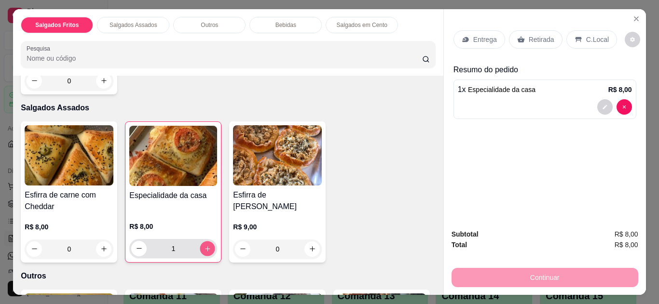
click at [207, 245] on icon "increase-product-quantity" at bounding box center [207, 248] width 7 height 7
type input "2"
click at [532, 36] on p "Retirada" at bounding box center [541, 40] width 26 height 10
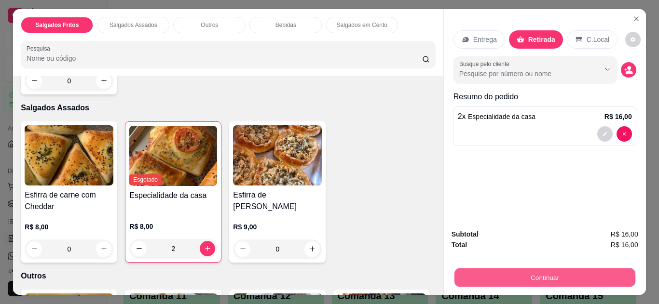
click at [492, 270] on button "Continuar" at bounding box center [544, 278] width 181 height 19
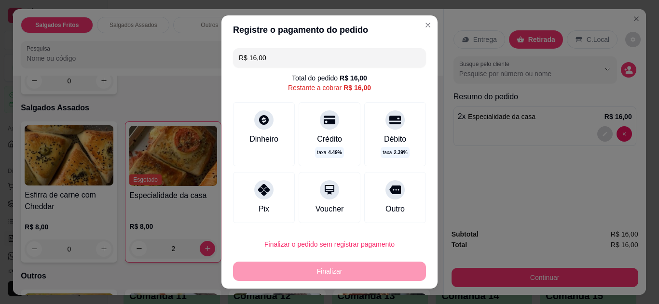
click at [258, 188] on icon at bounding box center [264, 190] width 12 height 12
type input "R$ 0,00"
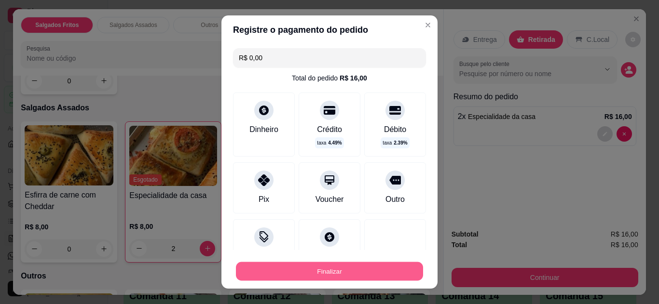
click at [285, 272] on button "Finalizar" at bounding box center [329, 271] width 187 height 19
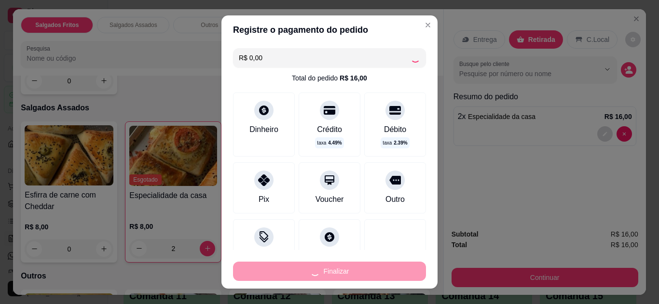
type input "0"
type input "-R$ 16,00"
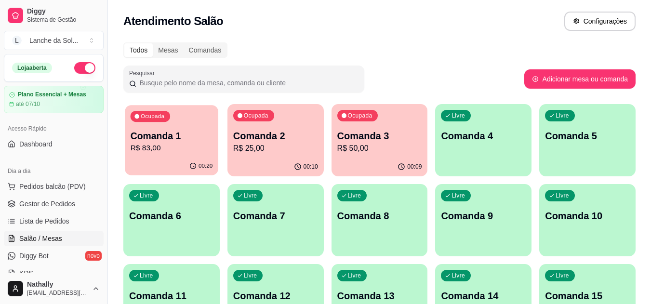
click at [188, 132] on p "Comanda 1" at bounding box center [172, 136] width 82 height 13
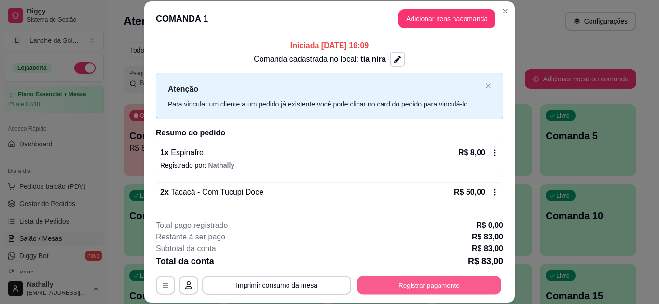
click at [404, 283] on button "Registrar pagamento" at bounding box center [429, 285] width 144 height 19
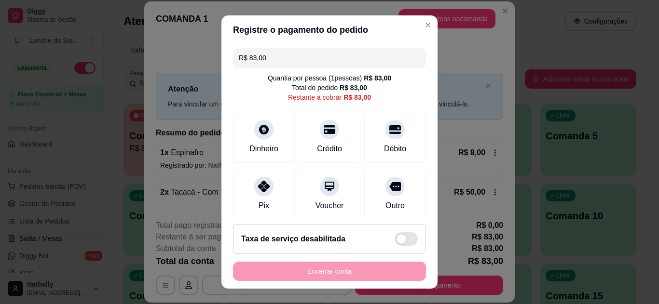
click at [236, 180] on div "Pix" at bounding box center [264, 194] width 62 height 51
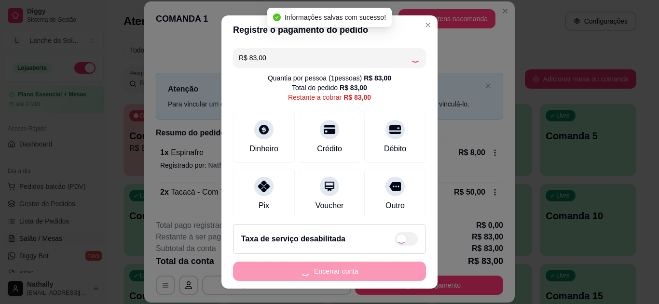
type input "R$ 0,00"
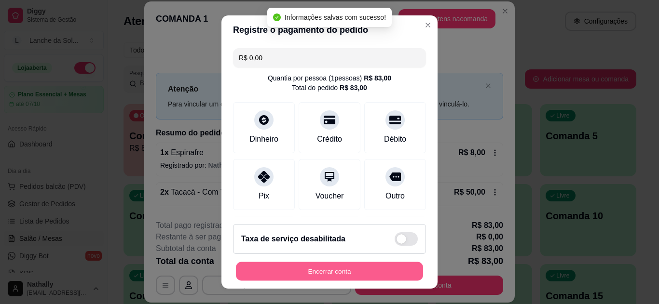
click at [282, 276] on button "Encerrar conta" at bounding box center [329, 271] width 187 height 19
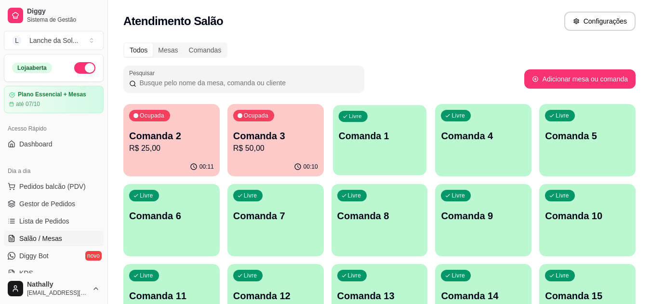
click at [399, 141] on p "Comanda 1" at bounding box center [379, 136] width 82 height 13
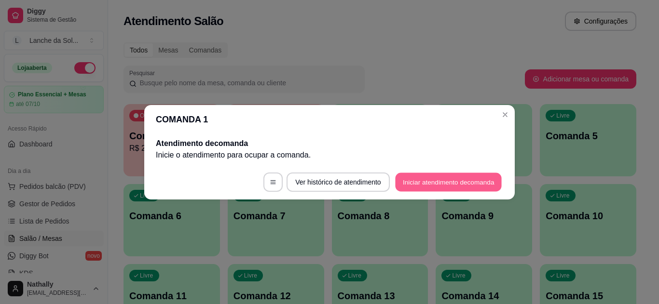
click at [436, 179] on button "Iniciar atendimento de comanda" at bounding box center [448, 182] width 107 height 19
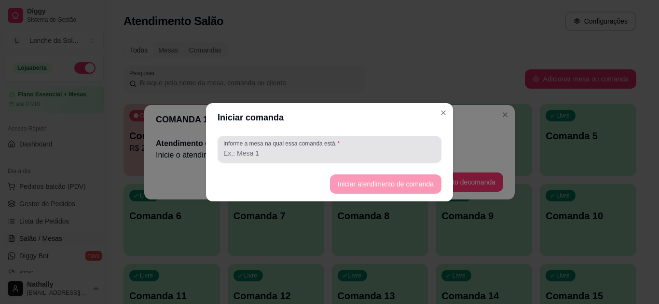
click at [366, 145] on div at bounding box center [329, 149] width 212 height 19
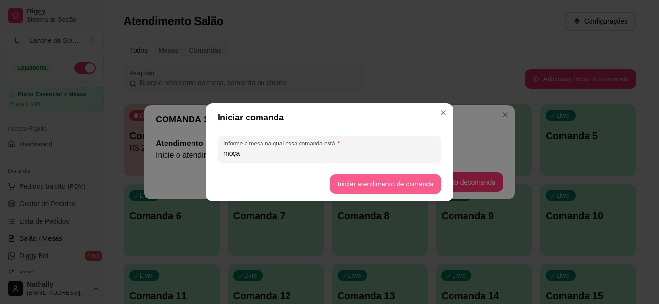
type input "moça"
click at [347, 182] on button "Iniciar atendimento de comanda" at bounding box center [385, 184] width 108 height 19
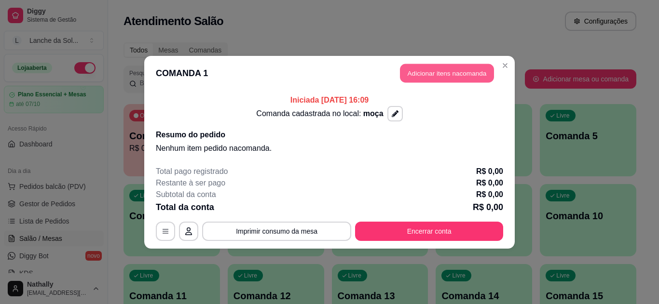
click at [418, 67] on button "Adicionar itens na comanda" at bounding box center [447, 73] width 94 height 19
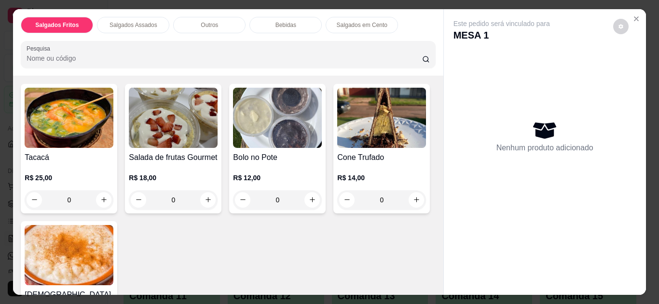
scroll to position [386, 0]
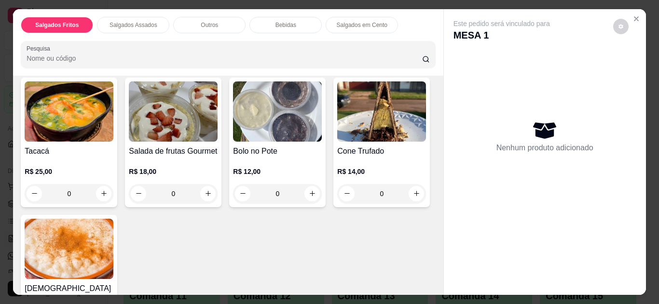
click at [101, 190] on div "0" at bounding box center [69, 193] width 89 height 19
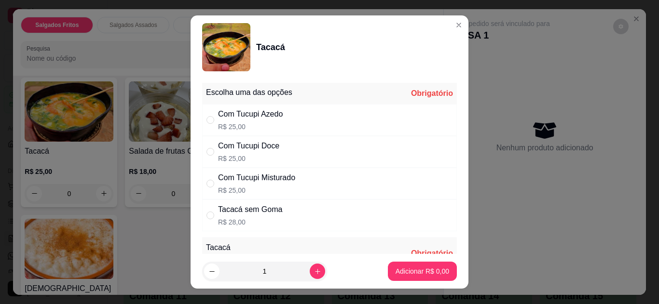
click at [300, 155] on div "Com Tucupi Doce R$ 25,00" at bounding box center [329, 152] width 255 height 32
radio input "true"
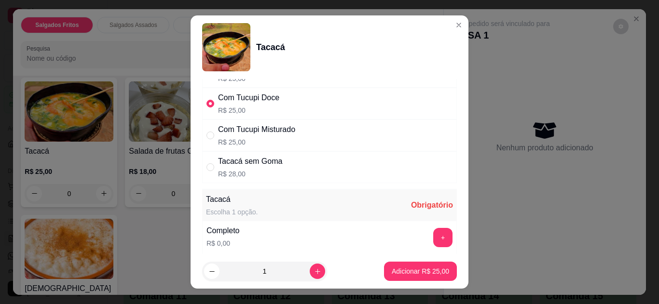
scroll to position [58, 0]
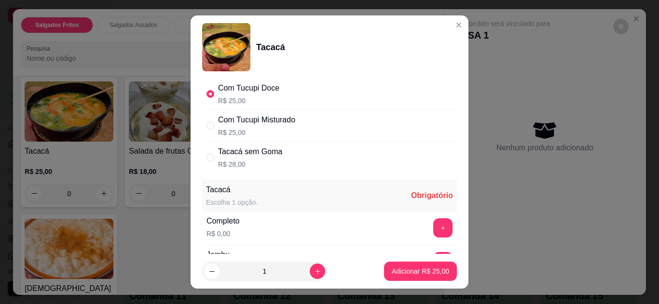
click at [433, 227] on button "+" at bounding box center [442, 227] width 19 height 19
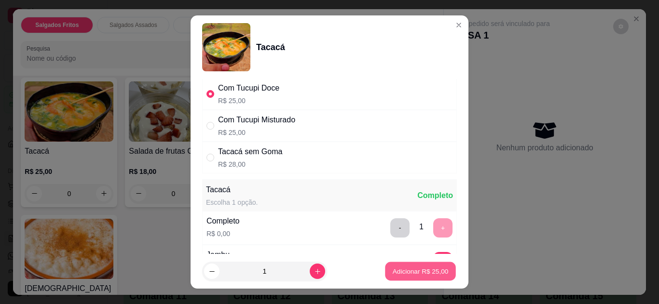
click at [426, 269] on p "Adicionar R$ 25,00" at bounding box center [420, 271] width 56 height 9
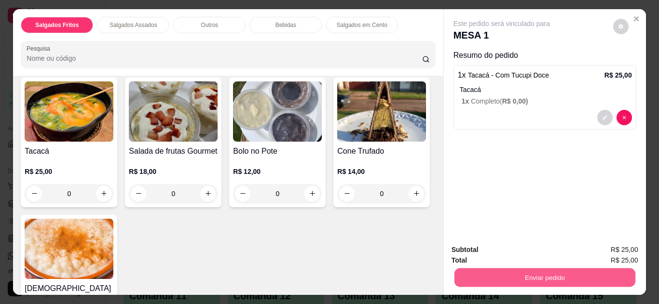
click at [471, 270] on button "Enviar pedido" at bounding box center [544, 278] width 181 height 19
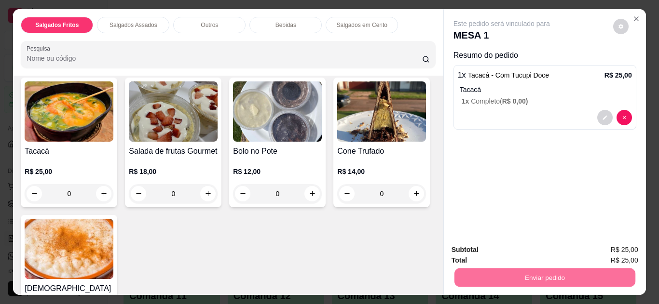
click at [477, 254] on button "Não registrar e enviar pedido" at bounding box center [512, 251] width 97 height 18
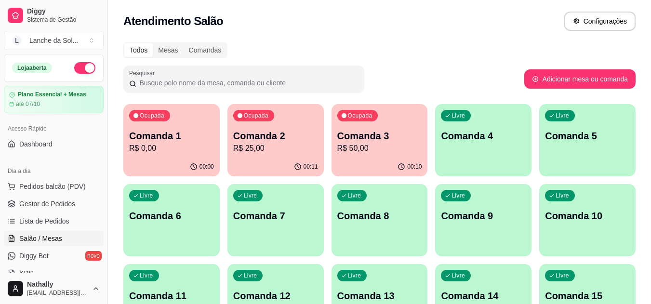
click at [57, 199] on link "Gestor de Pedidos" at bounding box center [54, 203] width 100 height 15
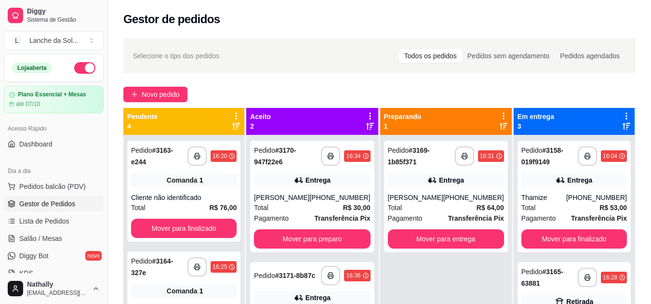
click at [443, 201] on div "[PERSON_NAME]" at bounding box center [415, 198] width 55 height 10
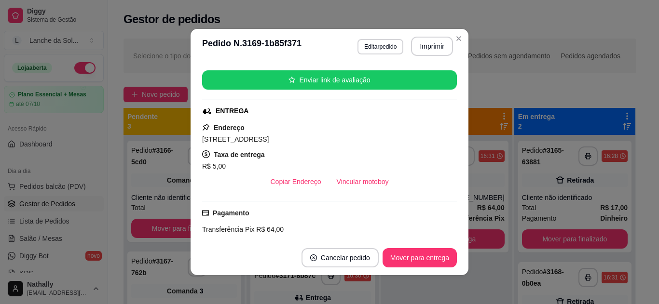
scroll to position [135, 0]
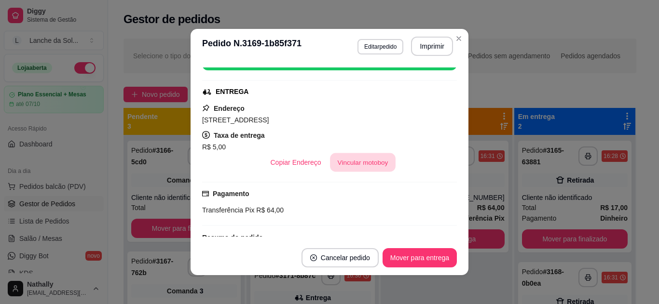
click at [353, 162] on button "Vincular motoboy" at bounding box center [363, 162] width 66 height 19
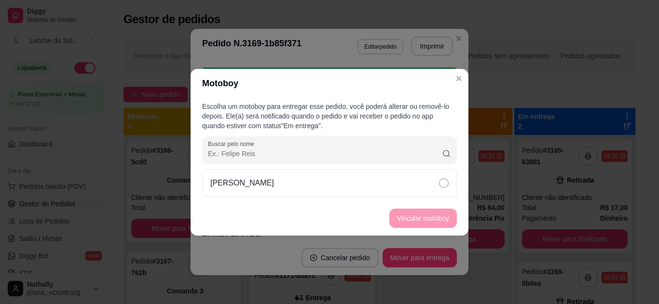
click at [378, 185] on div "[PERSON_NAME]" at bounding box center [329, 183] width 255 height 28
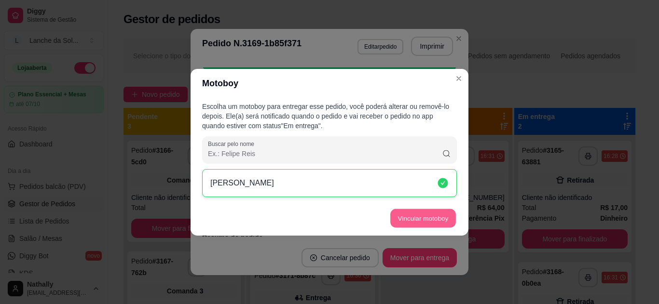
click at [402, 212] on button "Vincular motoboy" at bounding box center [423, 218] width 66 height 19
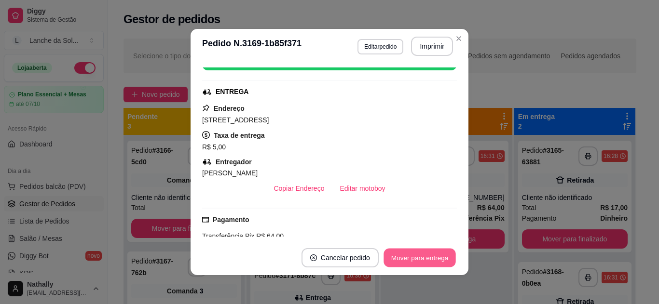
click at [441, 259] on button "Mover para entrega" at bounding box center [419, 258] width 72 height 19
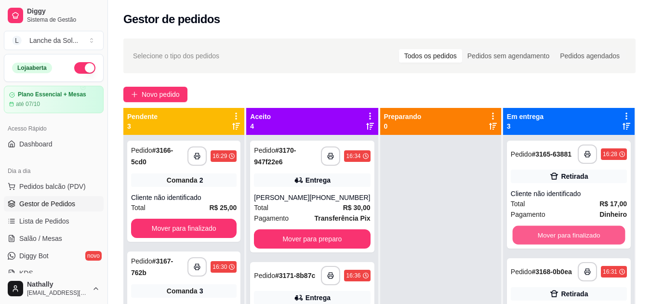
click at [561, 235] on button "Mover para finalizado" at bounding box center [568, 235] width 113 height 19
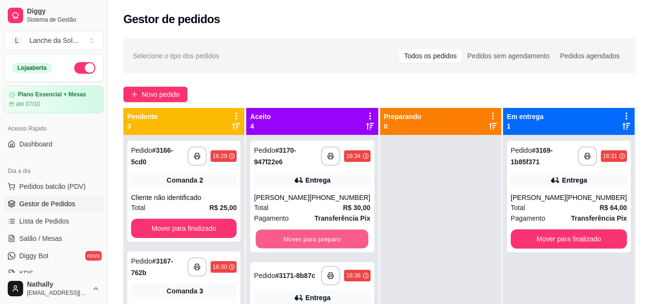
click at [341, 238] on button "Mover para preparo" at bounding box center [312, 239] width 113 height 19
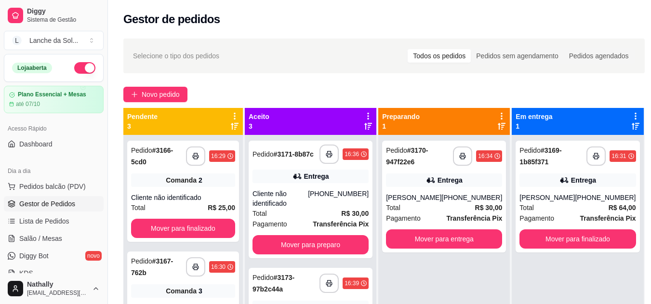
click at [321, 213] on div "Total R$ 30,00" at bounding box center [311, 213] width 116 height 11
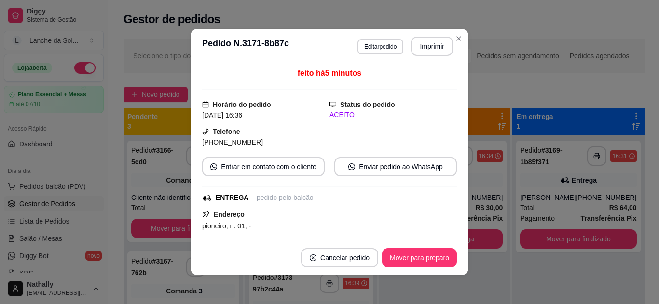
click at [453, 230] on div "feito há 5 minutos Horário do pedido [DATE] 16:36 Status do pedido ACEITO Telef…" at bounding box center [329, 151] width 255 height 169
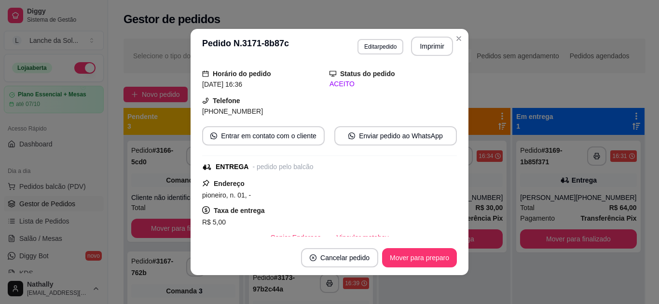
click at [453, 230] on div "feito há 5 minutos Horário do pedido [DATE] 16:36 Status do pedido ACEITO Telef…" at bounding box center [329, 151] width 255 height 169
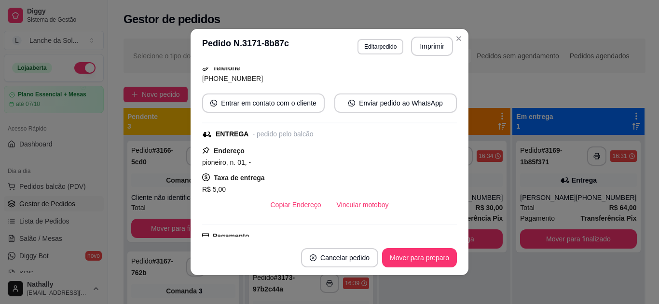
click at [453, 230] on div "feito há 5 minutos Horário do pedido [DATE] 16:36 Status do pedido ACEITO Telef…" at bounding box center [329, 151] width 255 height 169
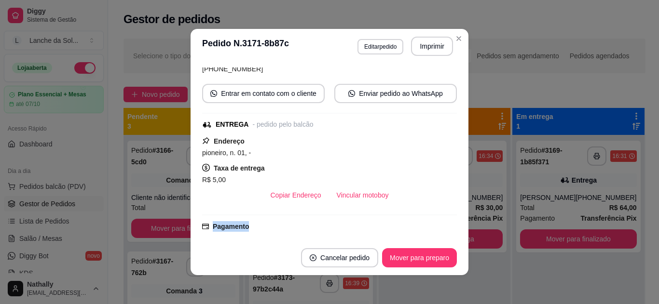
scroll to position [105, 0]
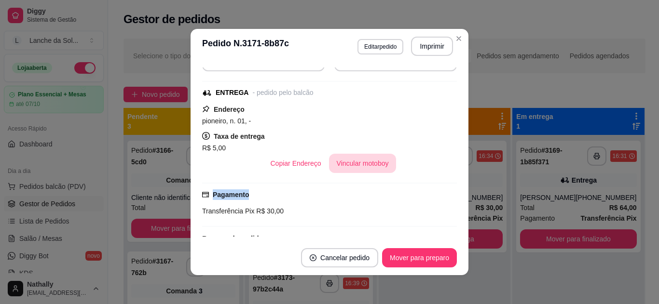
drag, startPoint x: 453, startPoint y: 230, endPoint x: 344, endPoint y: 163, distance: 128.2
click at [344, 163] on div "feito há 5 minutos Horário do pedido [DATE] 16:36 Status do pedido ACEITO Telef…" at bounding box center [329, 151] width 255 height 169
click at [344, 163] on button "Vincular motoboy" at bounding box center [362, 163] width 67 height 19
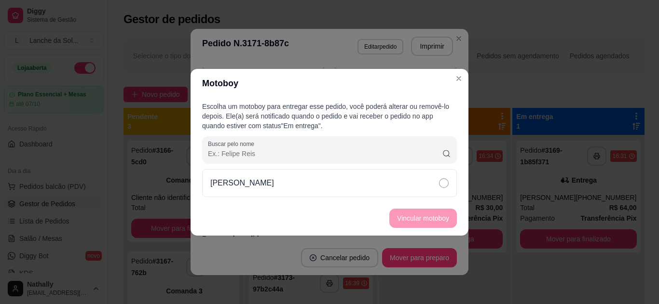
drag, startPoint x: 361, startPoint y: 180, endPoint x: 383, endPoint y: 189, distance: 23.4
click at [383, 189] on div "[PERSON_NAME]" at bounding box center [329, 183] width 255 height 28
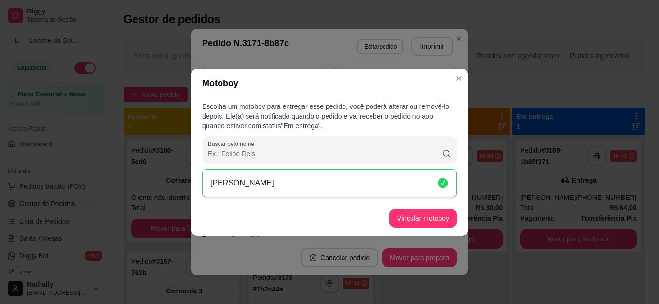
click at [383, 189] on div "[PERSON_NAME]" at bounding box center [329, 183] width 255 height 28
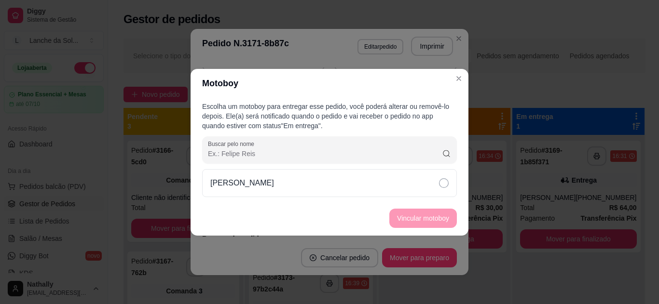
click at [383, 189] on div "[PERSON_NAME]" at bounding box center [329, 183] width 255 height 28
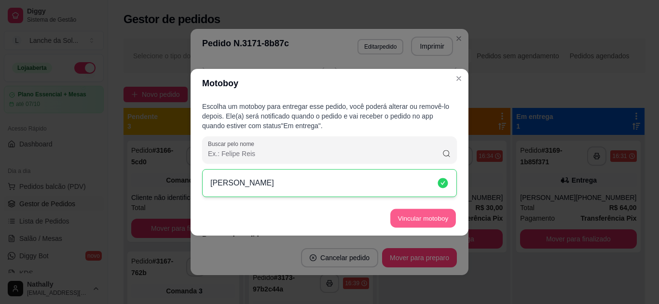
click at [394, 215] on button "Vincular motoboy" at bounding box center [423, 218] width 66 height 19
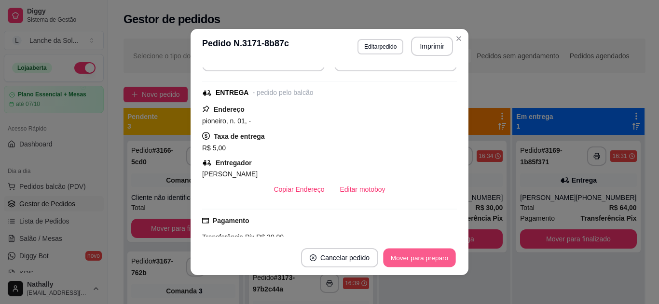
click at [429, 249] on button "Mover para preparo" at bounding box center [419, 258] width 72 height 19
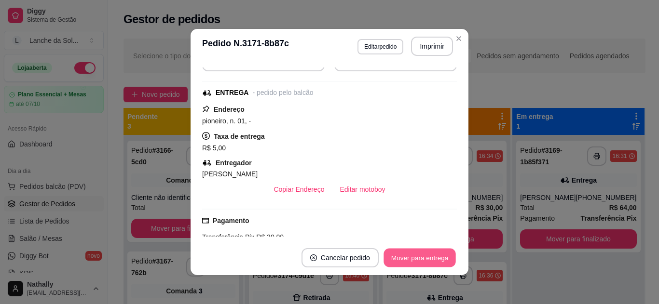
click at [429, 249] on button "Mover para entrega" at bounding box center [419, 258] width 72 height 19
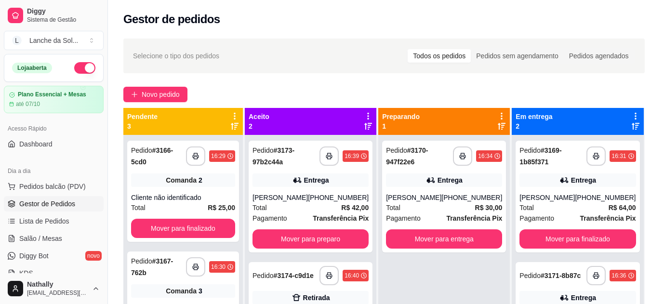
click at [340, 202] on div "[PHONE_NUMBER]" at bounding box center [338, 198] width 61 height 10
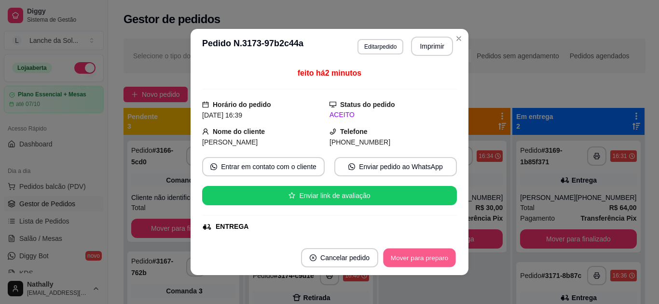
click at [416, 263] on button "Mover para preparo" at bounding box center [419, 258] width 72 height 19
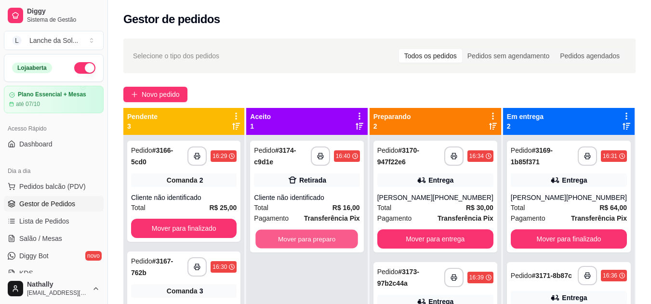
click at [351, 230] on button "Mover para preparo" at bounding box center [307, 239] width 103 height 19
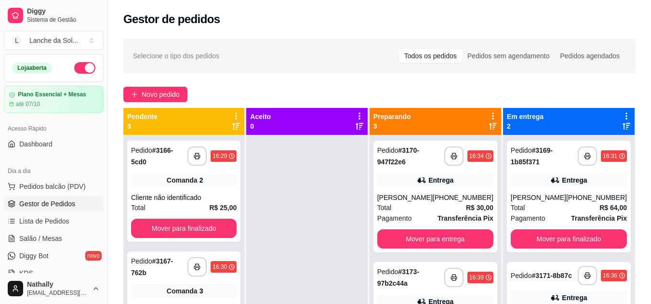
click at [408, 210] on div "Total R$ 30,00" at bounding box center [435, 207] width 116 height 11
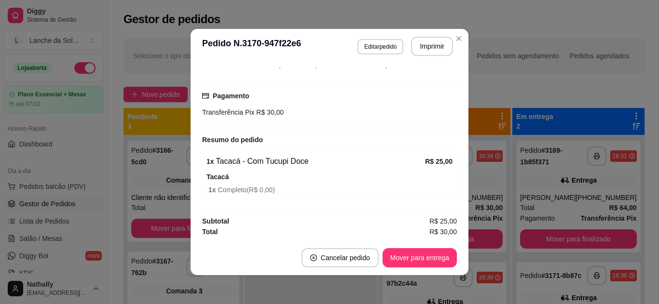
scroll to position [233, 0]
drag, startPoint x: 456, startPoint y: 30, endPoint x: 456, endPoint y: 37, distance: 6.3
click at [456, 37] on section "**********" at bounding box center [329, 152] width 278 height 246
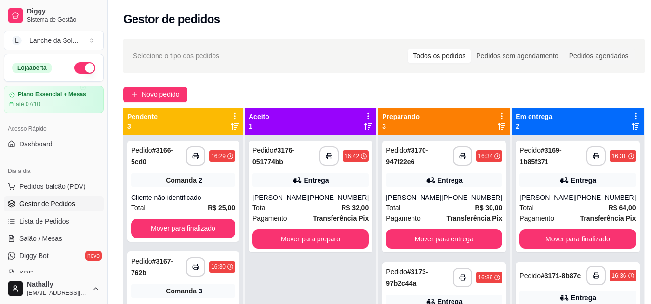
click at [400, 278] on div "Pedido # 3173-97b2c44a" at bounding box center [419, 277] width 67 height 23
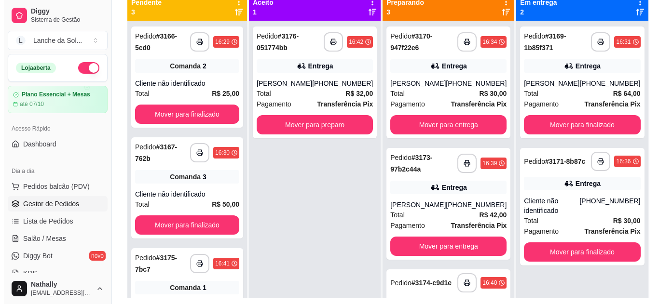
scroll to position [116, 0]
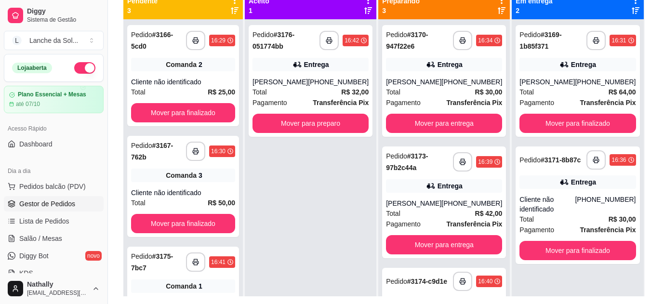
click at [449, 207] on div "[PHONE_NUMBER]" at bounding box center [472, 204] width 61 height 10
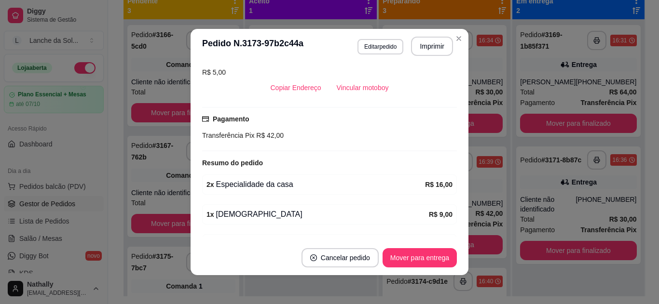
scroll to position [188, 0]
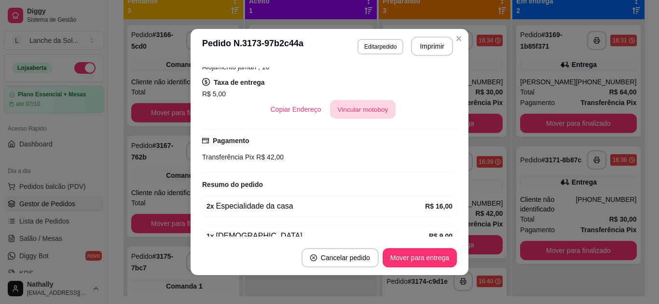
click at [369, 112] on button "Vincular motoboy" at bounding box center [363, 109] width 66 height 19
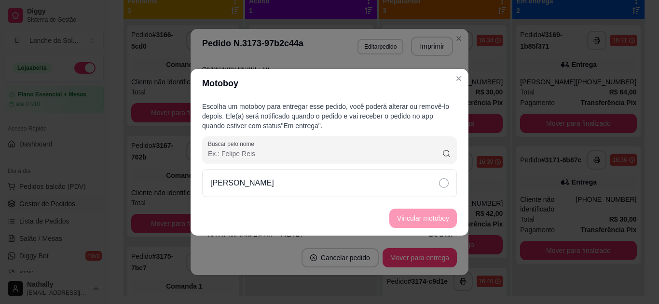
click at [386, 186] on div "[PERSON_NAME]" at bounding box center [329, 183] width 255 height 28
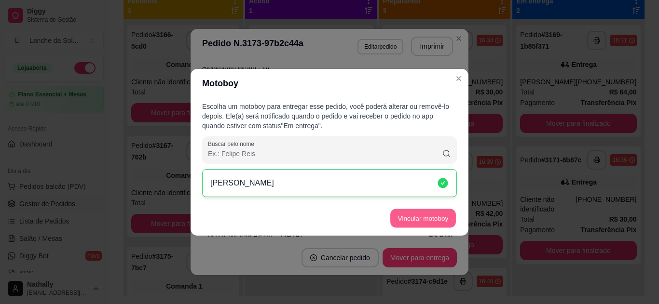
click at [404, 214] on button "Vincular motoboy" at bounding box center [423, 218] width 66 height 19
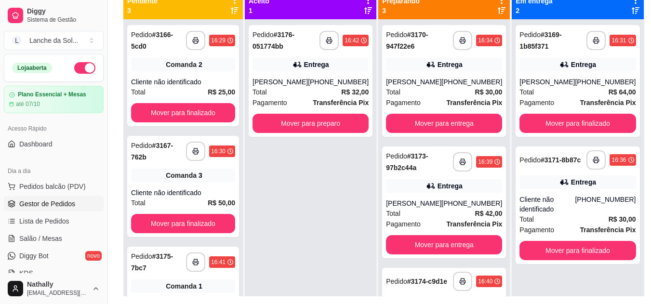
click at [460, 78] on div "[PHONE_NUMBER]" at bounding box center [472, 82] width 61 height 10
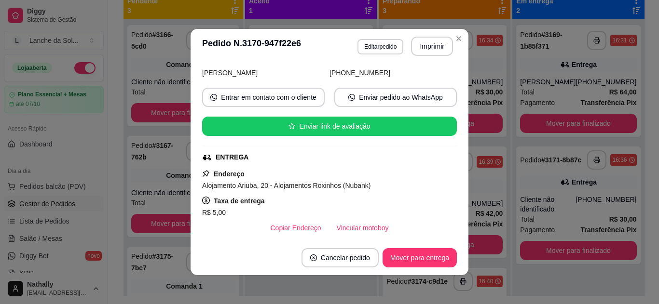
scroll to position [96, 0]
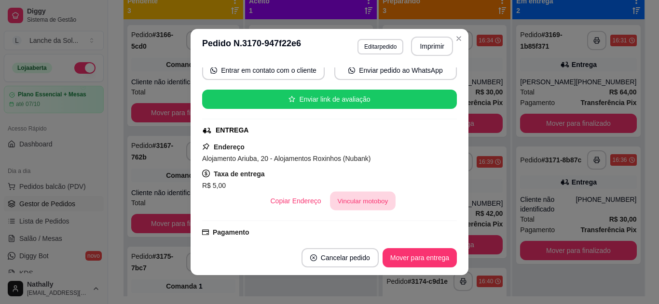
click at [375, 204] on button "Vincular motoboy" at bounding box center [363, 201] width 66 height 19
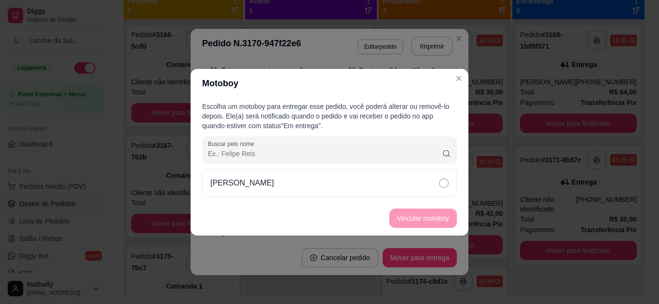
click at [404, 181] on div "[PERSON_NAME]" at bounding box center [329, 183] width 255 height 28
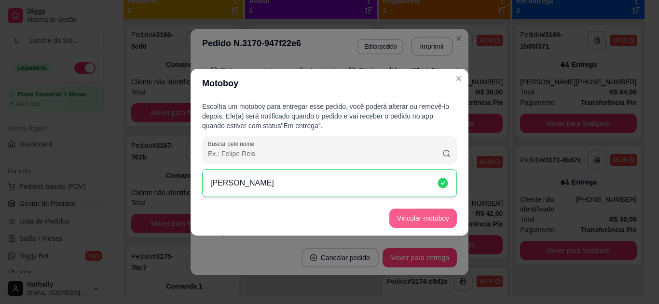
click at [415, 213] on button "Vincular motoboy" at bounding box center [422, 218] width 67 height 19
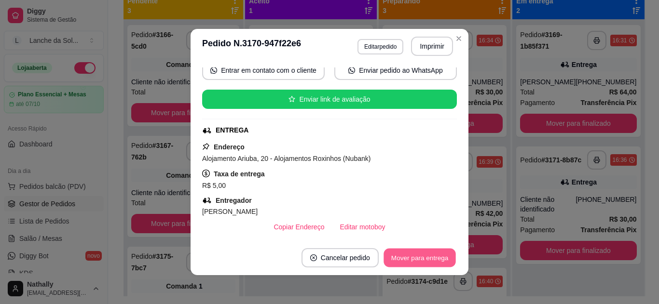
click at [417, 258] on button "Mover para entrega" at bounding box center [419, 258] width 72 height 19
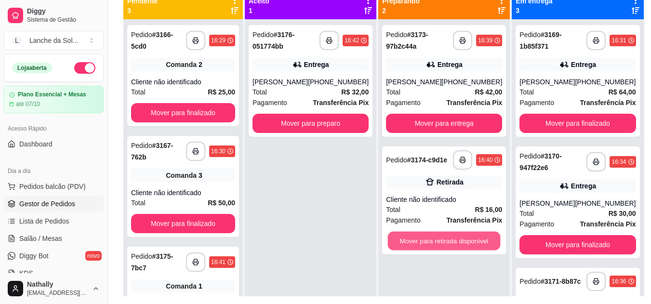
click at [481, 239] on button "Mover para retirada disponível" at bounding box center [444, 241] width 113 height 19
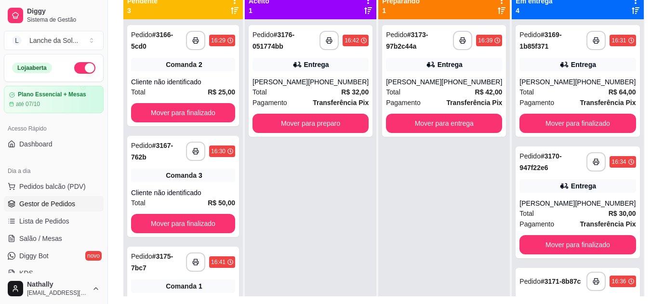
click at [347, 93] on strong "R$ 32,00" at bounding box center [354, 92] width 27 height 8
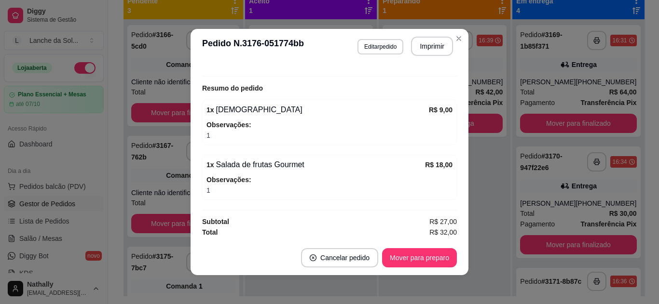
scroll to position [285, 0]
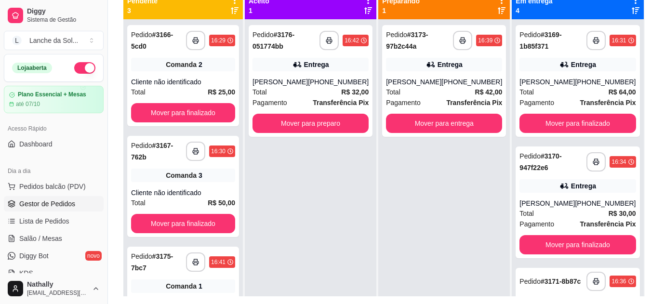
click at [466, 92] on div "Total R$ 42,00" at bounding box center [444, 92] width 116 height 11
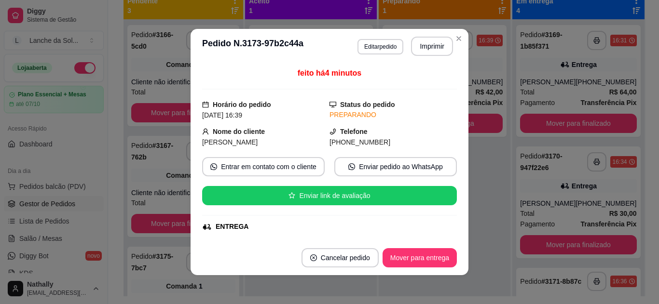
click at [453, 231] on div "feito há 4 minutos Horário do pedido [DATE] 16:39 Status do pedido PREPARANDO N…" at bounding box center [329, 151] width 255 height 169
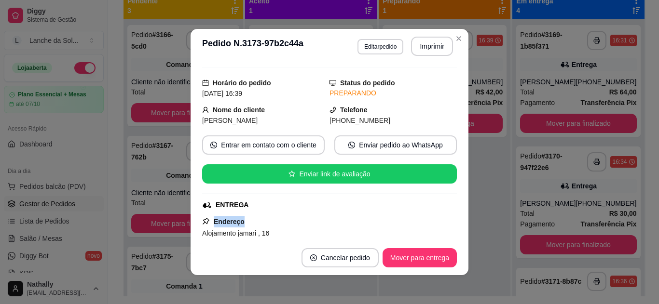
click at [453, 231] on div "feito há 4 minutos Horário do pedido [DATE] 16:39 Status do pedido PREPARANDO N…" at bounding box center [329, 151] width 255 height 169
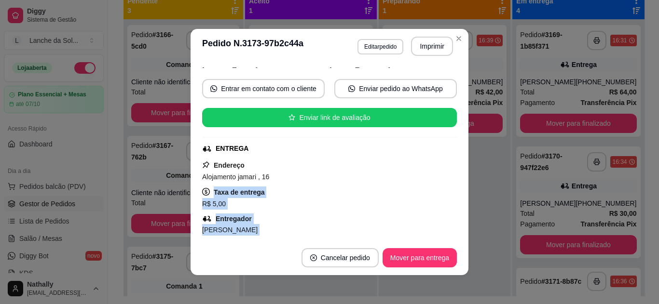
click at [453, 231] on div "feito há 4 minutos Horário do pedido [DATE] 16:39 Status do pedido PREPARANDO N…" at bounding box center [329, 151] width 255 height 169
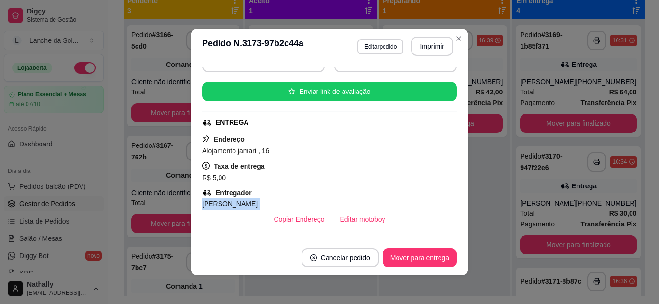
click at [453, 231] on div "feito há 4 minutos Horário do pedido [DATE] 16:39 Status do pedido PREPARANDO N…" at bounding box center [329, 151] width 255 height 169
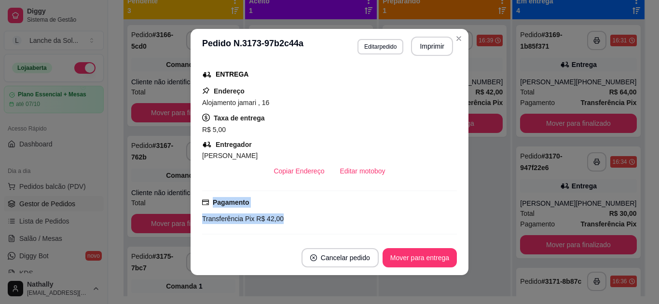
click at [453, 231] on div "feito há 4 minutos Horário do pedido [DATE] 16:39 Status do pedido PREPARANDO N…" at bounding box center [329, 151] width 255 height 169
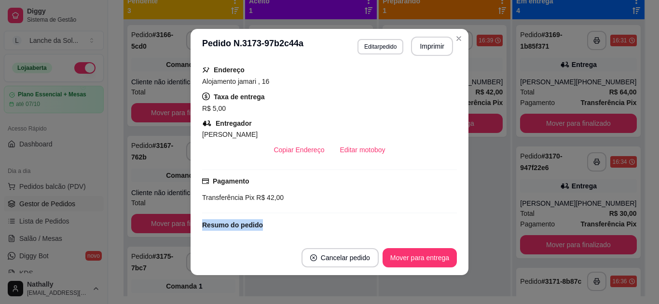
click at [453, 231] on div "feito há 4 minutos Horário do pedido [DATE] 16:39 Status do pedido PREPARANDO N…" at bounding box center [329, 151] width 255 height 169
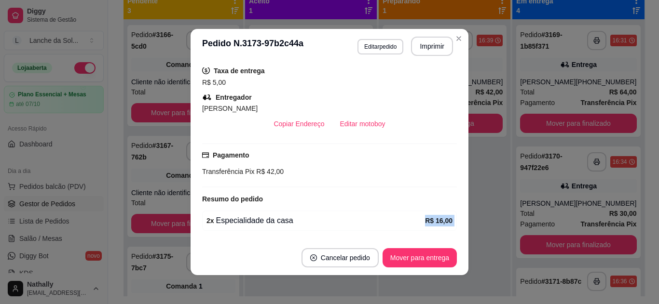
click at [453, 231] on div "feito há 4 minutos Horário do pedido [DATE] 16:39 Status do pedido PREPARANDO N…" at bounding box center [329, 151] width 255 height 169
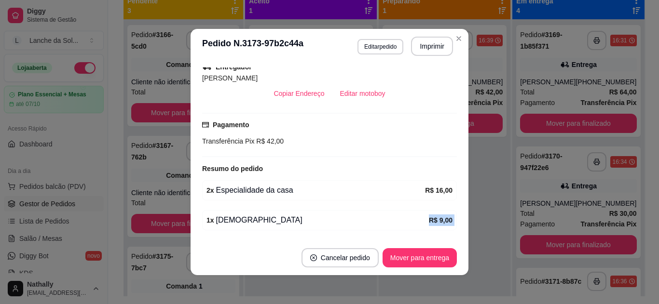
click at [453, 231] on div "feito há 4 minutos Horário do pedido [DATE] 16:39 Status do pedido PREPARANDO N…" at bounding box center [329, 151] width 255 height 169
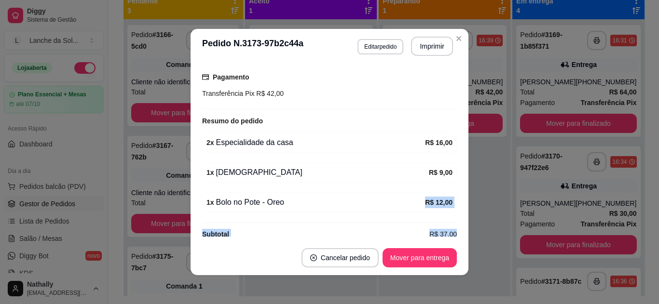
click at [453, 231] on div "feito há 4 minutos Horário do pedido [DATE] 16:39 Status do pedido PREPARANDO N…" at bounding box center [329, 151] width 255 height 169
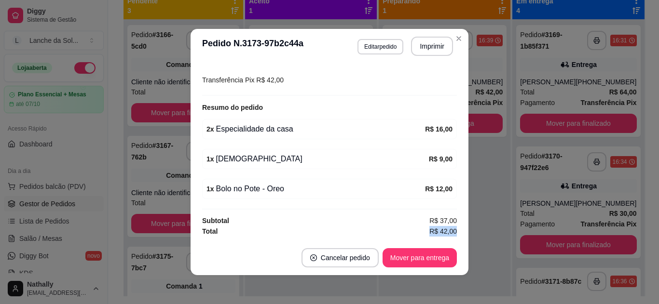
click at [453, 231] on div "feito há 4 minutos Horário do pedido [DATE] 16:39 Status do pedido PREPARANDO N…" at bounding box center [329, 151] width 255 height 169
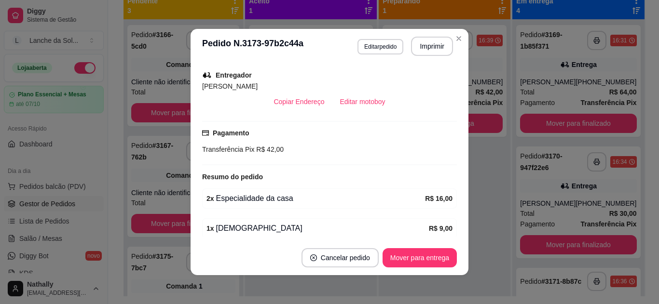
scroll to position [195, 0]
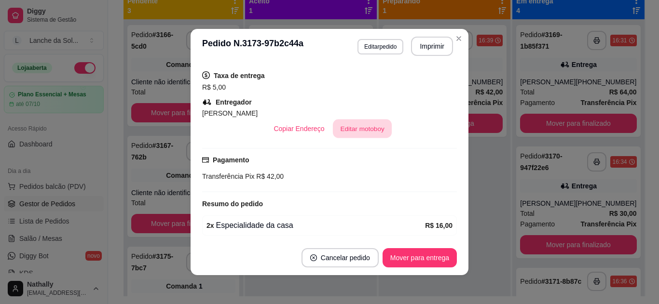
click at [363, 125] on button "Editar motoboy" at bounding box center [362, 129] width 59 height 19
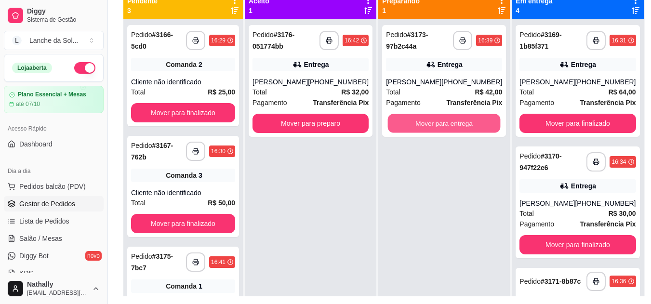
click at [431, 121] on button "Mover para entrega" at bounding box center [444, 123] width 113 height 19
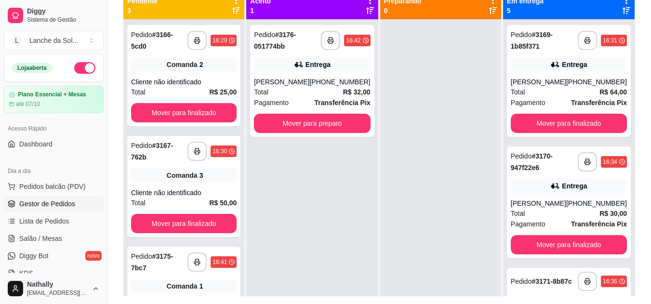
click at [346, 89] on strong "R$ 32,00" at bounding box center [356, 92] width 27 height 8
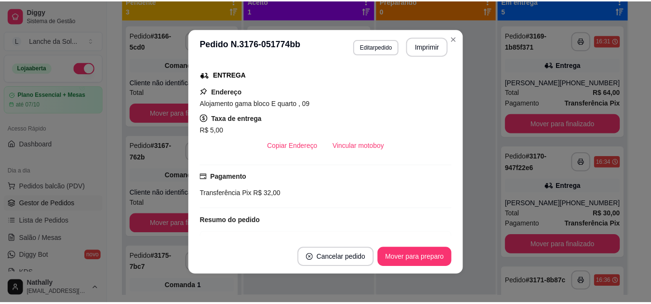
scroll to position [150, 0]
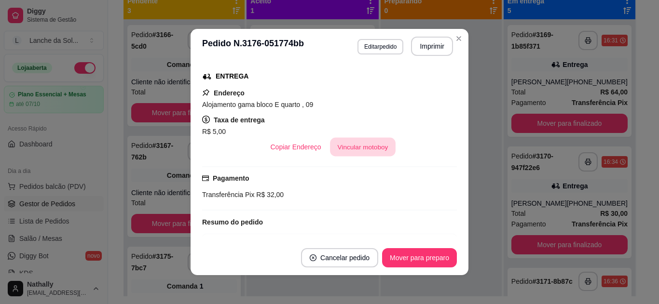
click at [343, 148] on button "Vincular motoboy" at bounding box center [363, 147] width 66 height 19
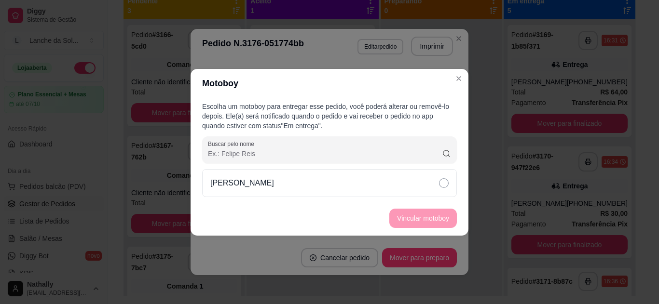
click at [353, 179] on div "[PERSON_NAME]" at bounding box center [329, 183] width 255 height 28
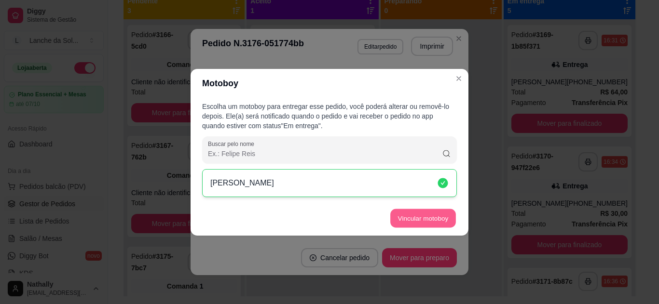
click at [406, 216] on button "Vincular motoboy" at bounding box center [423, 218] width 66 height 19
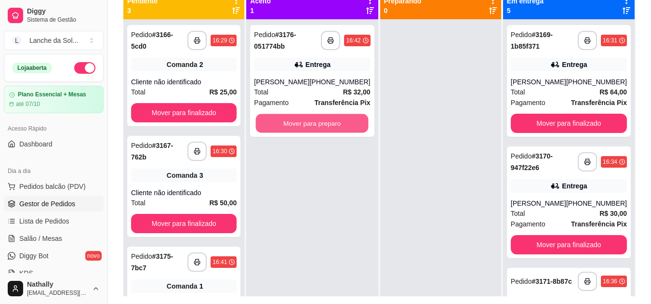
click at [331, 126] on button "Mover para preparo" at bounding box center [312, 123] width 113 height 19
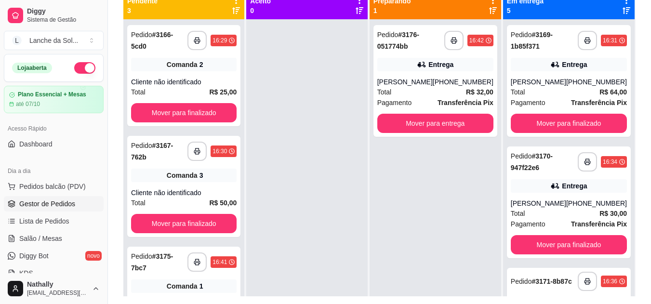
click at [63, 228] on link "Lista de Pedidos" at bounding box center [54, 221] width 100 height 15
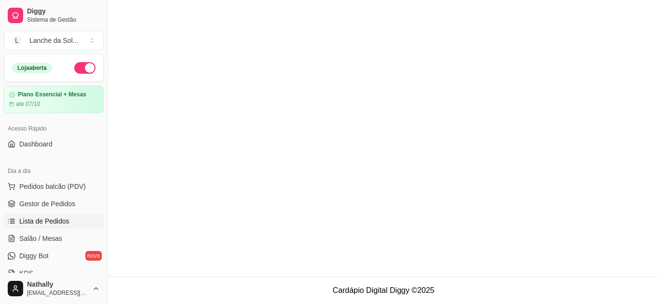
click at [63, 232] on link "Salão / Mesas" at bounding box center [54, 238] width 100 height 15
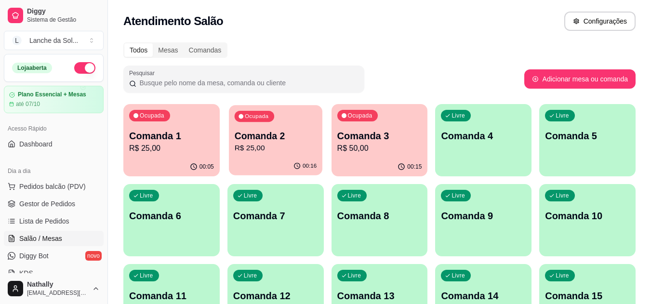
click at [285, 139] on p "Comanda 2" at bounding box center [275, 136] width 82 height 13
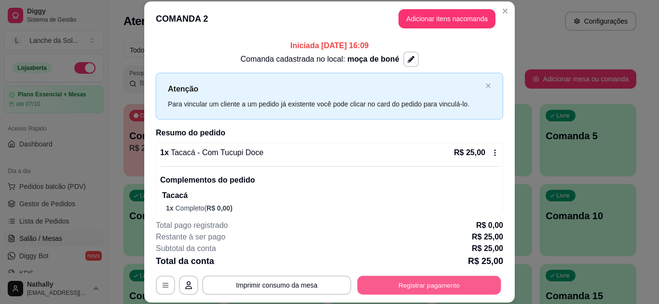
click at [404, 285] on button "Registrar pagamento" at bounding box center [429, 285] width 144 height 19
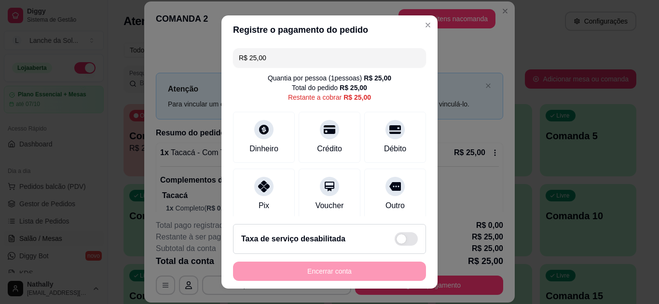
click at [248, 199] on div "Pix" at bounding box center [264, 194] width 62 height 51
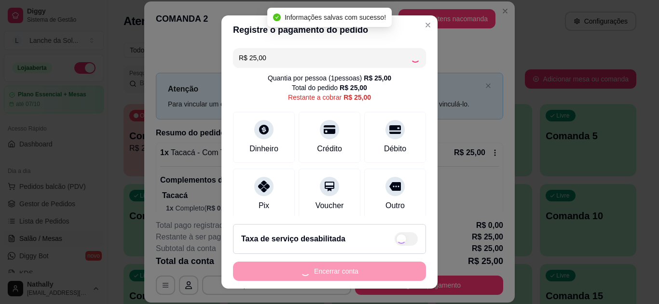
type input "R$ 0,00"
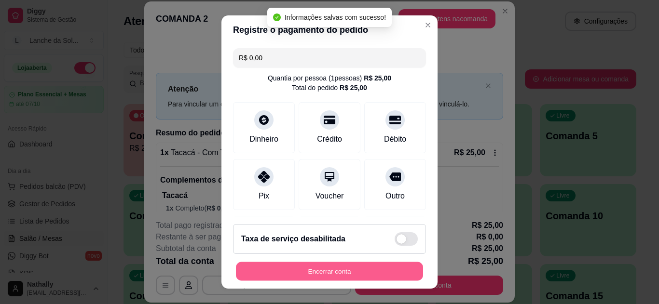
click at [264, 268] on button "Encerrar conta" at bounding box center [329, 271] width 187 height 19
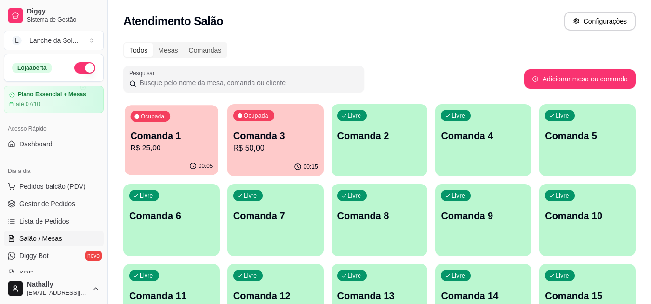
click at [189, 143] on p "R$ 25,00" at bounding box center [172, 148] width 82 height 11
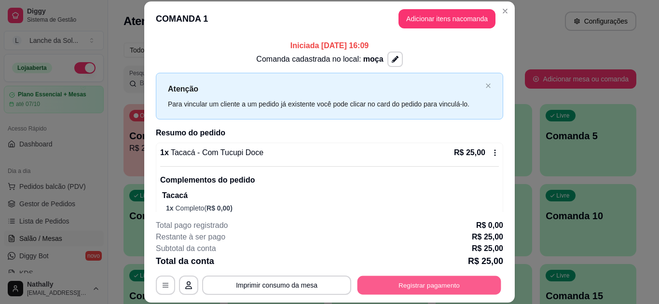
click at [374, 278] on button "Registrar pagamento" at bounding box center [429, 285] width 144 height 19
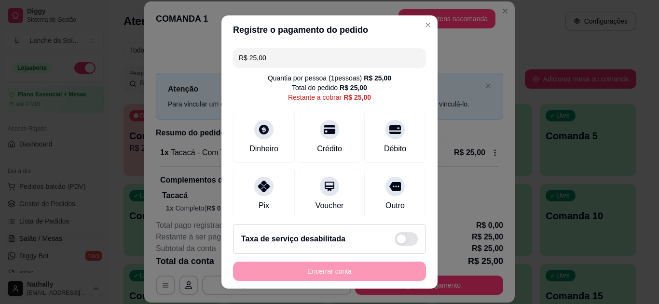
click at [248, 196] on div "Pix" at bounding box center [264, 194] width 62 height 51
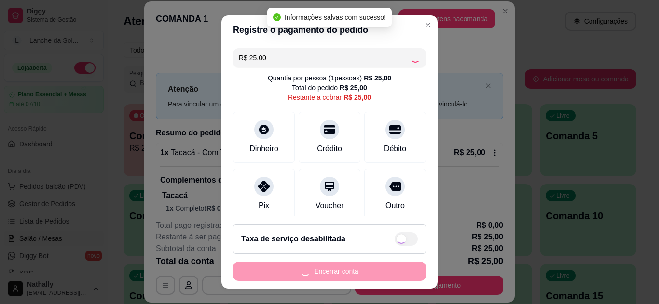
type input "R$ 0,00"
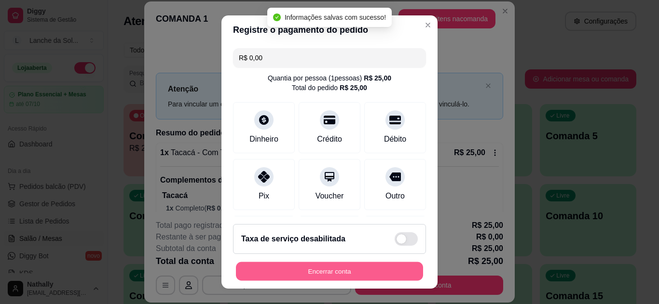
click at [270, 271] on button "Encerrar conta" at bounding box center [329, 271] width 187 height 19
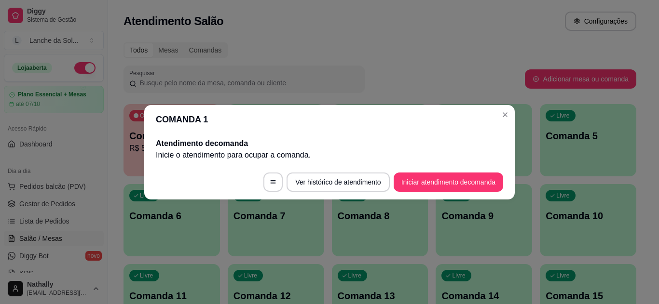
click at [498, 119] on header "COMANDA 1" at bounding box center [329, 119] width 370 height 29
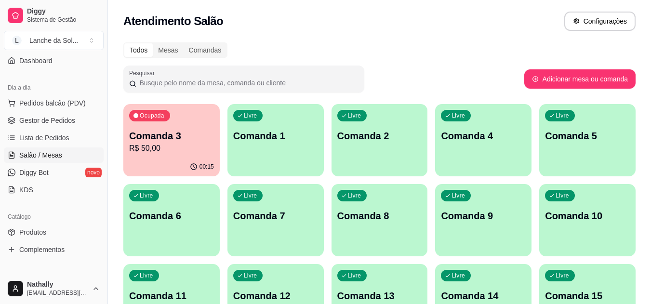
scroll to position [103, 0]
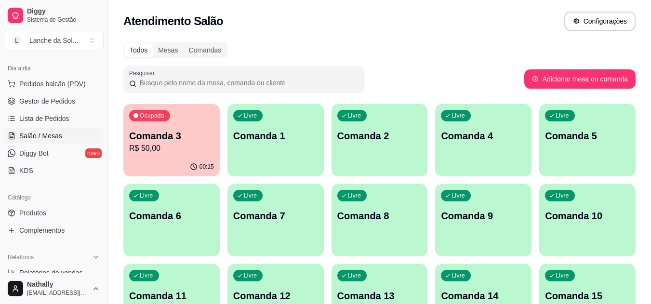
click at [55, 215] on link "Produtos" at bounding box center [54, 212] width 100 height 15
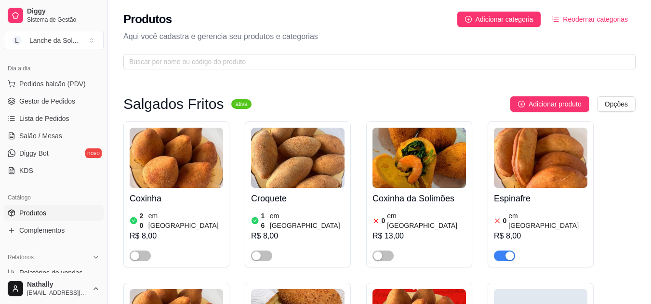
click at [138, 252] on div "button" at bounding box center [135, 256] width 9 height 9
click at [258, 252] on div "button" at bounding box center [256, 256] width 9 height 9
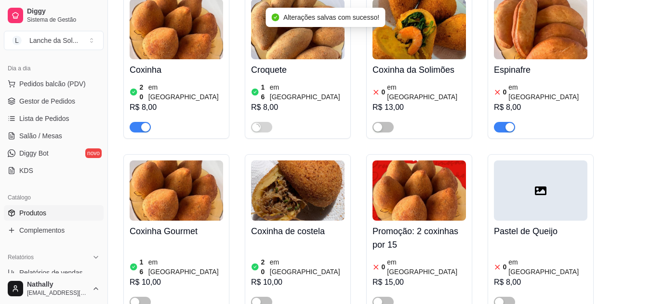
scroll to position [141, 0]
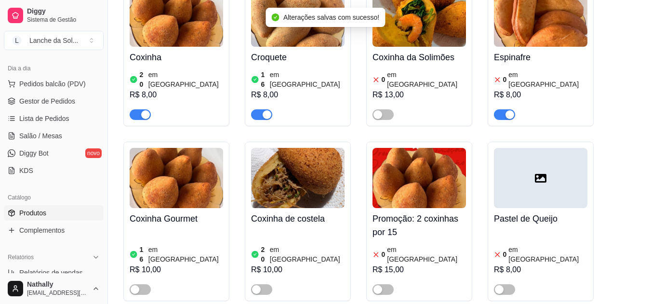
click at [258, 285] on div "button" at bounding box center [256, 289] width 9 height 9
click at [140, 284] on button "button" at bounding box center [140, 289] width 21 height 11
click at [58, 135] on span "Salão / Mesas" at bounding box center [40, 136] width 43 height 10
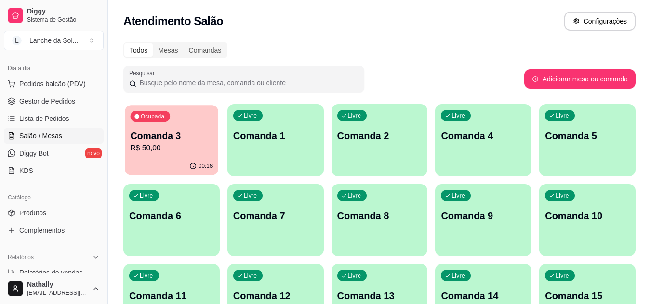
click at [150, 128] on div "Ocupada Comanda 3 R$ 50,00" at bounding box center [172, 131] width 94 height 52
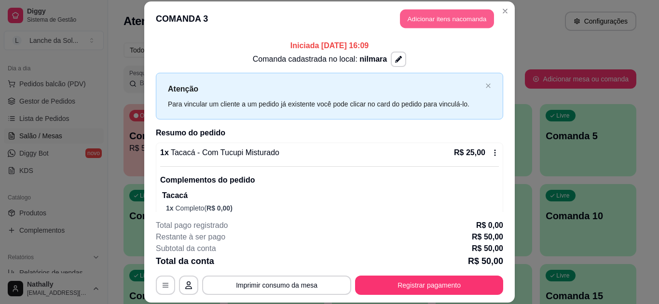
click at [414, 24] on button "Adicionar itens na comanda" at bounding box center [447, 19] width 94 height 19
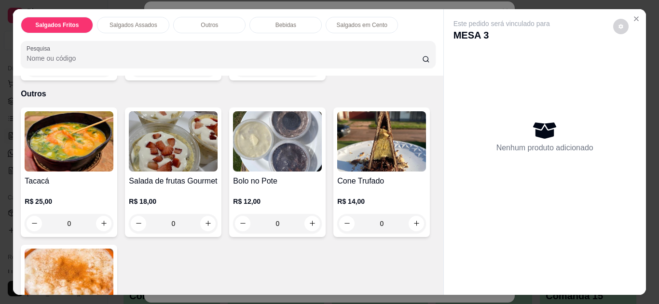
scroll to position [501, 0]
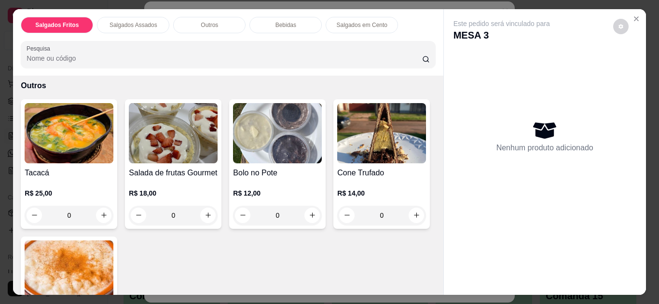
click at [101, 211] on div "0" at bounding box center [69, 215] width 89 height 19
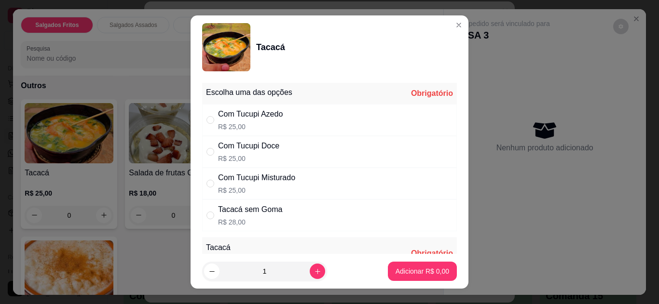
click at [314, 149] on div "Com Tucupi Doce R$ 25,00" at bounding box center [329, 152] width 255 height 32
radio input "true"
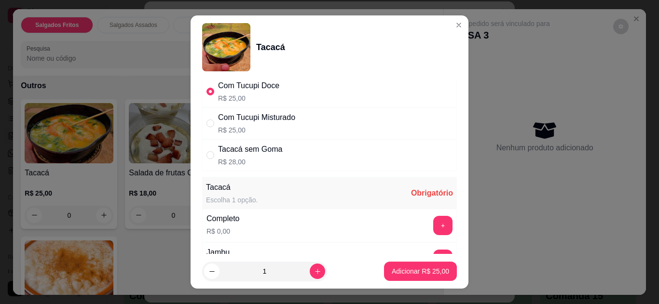
scroll to position [96, 0]
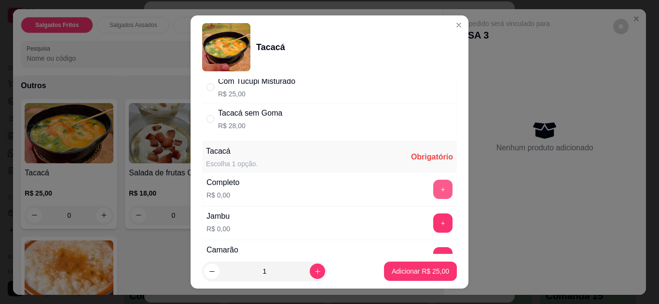
click at [433, 189] on button "+" at bounding box center [442, 189] width 19 height 19
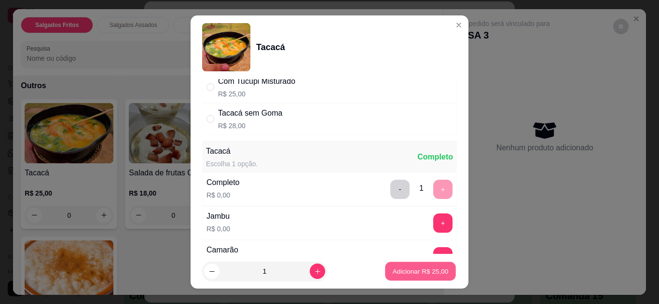
click at [405, 274] on p "Adicionar R$ 25,00" at bounding box center [420, 271] width 56 height 9
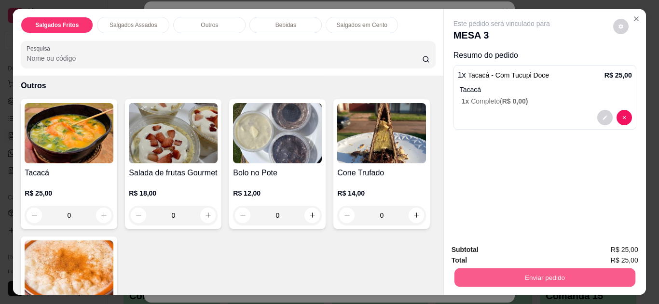
click at [475, 277] on button "Enviar pedido" at bounding box center [544, 278] width 181 height 19
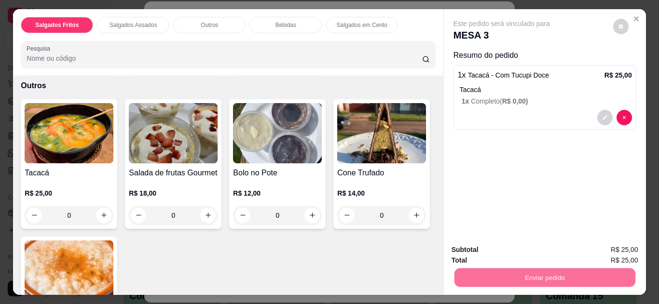
click at [478, 248] on button "Não registrar e enviar pedido" at bounding box center [512, 251] width 97 height 18
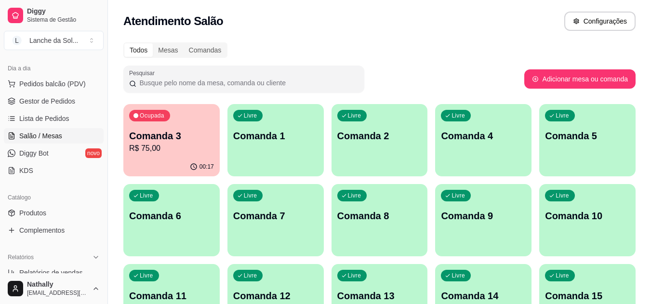
click at [50, 99] on span "Gestor de Pedidos" at bounding box center [47, 101] width 56 height 10
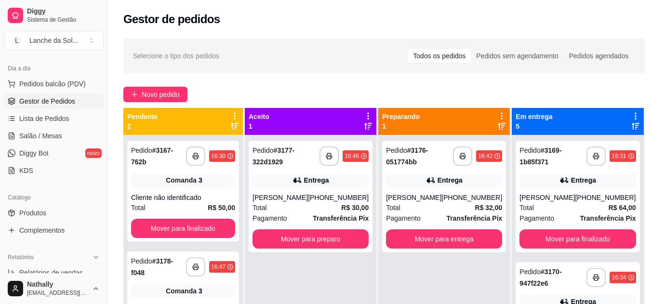
click at [348, 204] on strong "R$ 30,00" at bounding box center [354, 208] width 27 height 8
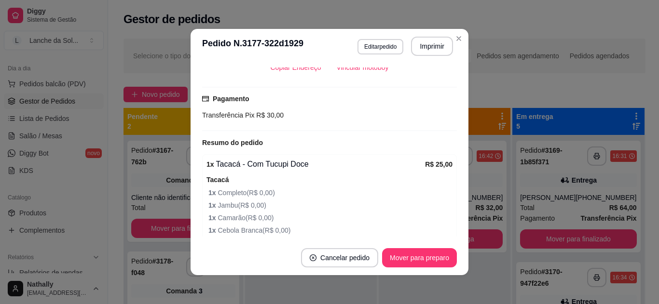
scroll to position [231, 0]
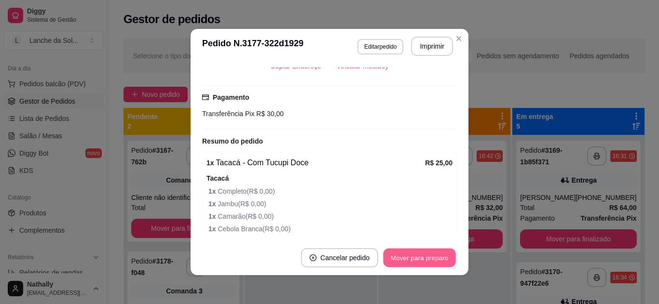
click at [440, 255] on button "Mover para preparo" at bounding box center [419, 258] width 72 height 19
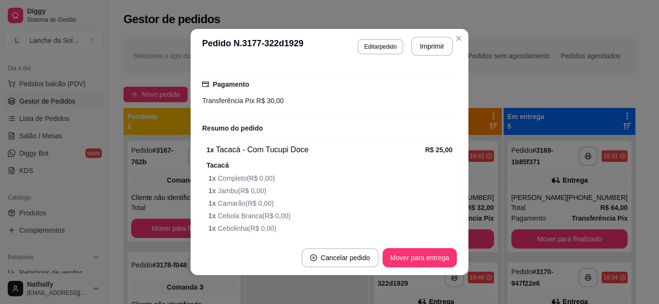
scroll to position [251, 0]
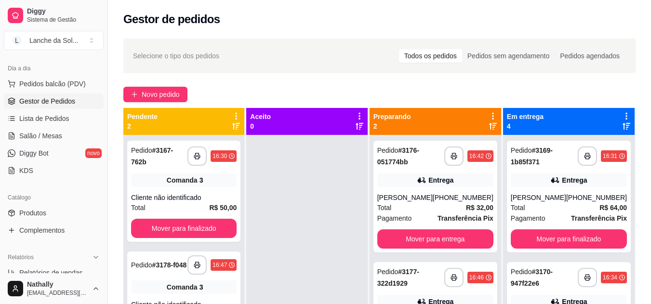
click at [40, 136] on span "Salão / Mesas" at bounding box center [40, 136] width 43 height 10
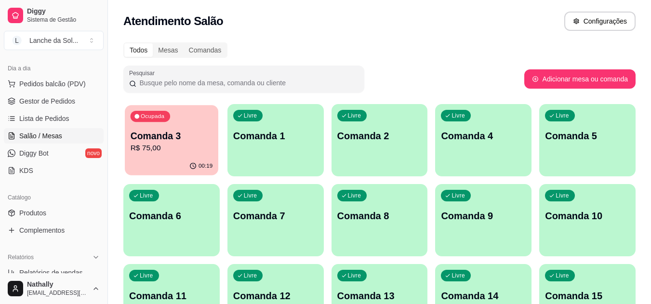
click at [151, 154] on div "Ocupada Comanda 3 R$ 75,00" at bounding box center [172, 131] width 94 height 52
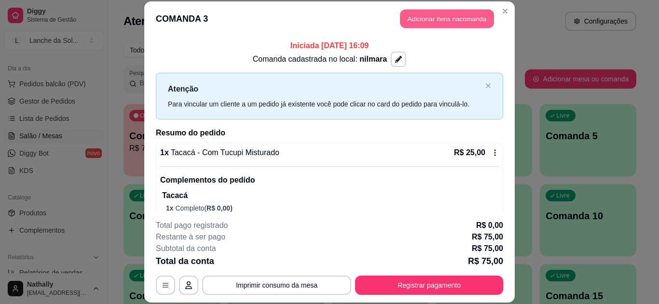
click at [411, 19] on button "Adicionar itens na comanda" at bounding box center [447, 19] width 94 height 19
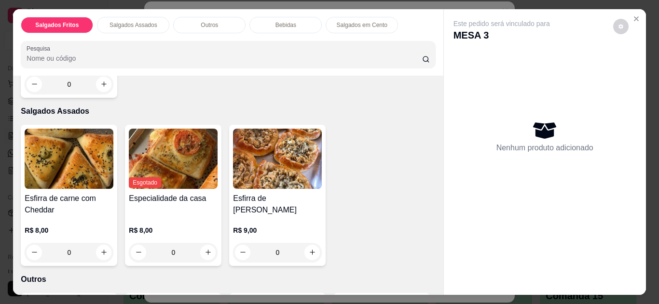
scroll to position [309, 0]
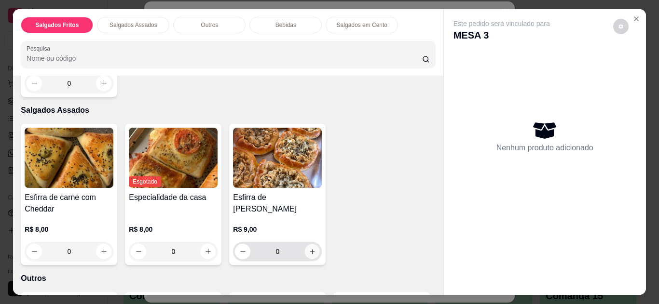
click at [309, 248] on icon "increase-product-quantity" at bounding box center [312, 251] width 7 height 7
type input "1"
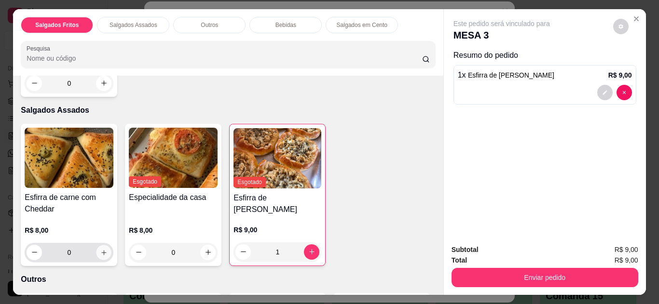
click at [103, 249] on icon "increase-product-quantity" at bounding box center [103, 252] width 7 height 7
type input "1"
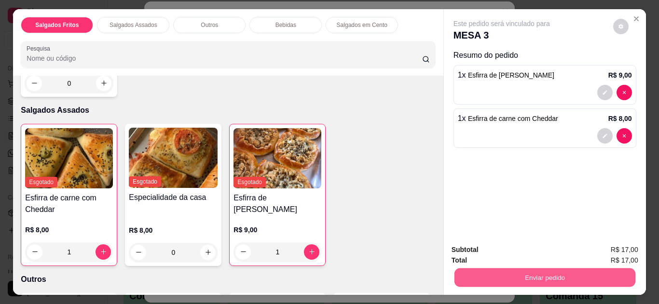
click at [481, 269] on button "Enviar pedido" at bounding box center [544, 278] width 181 height 19
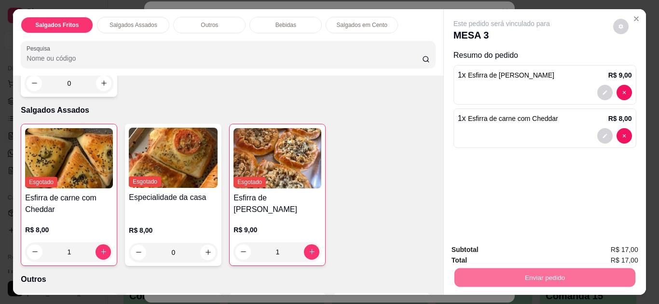
click at [473, 251] on button "Não registrar e enviar pedido" at bounding box center [512, 251] width 97 height 18
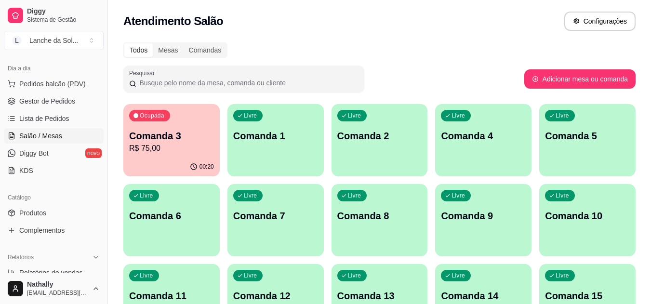
click at [67, 97] on span "Gestor de Pedidos" at bounding box center [47, 101] width 56 height 10
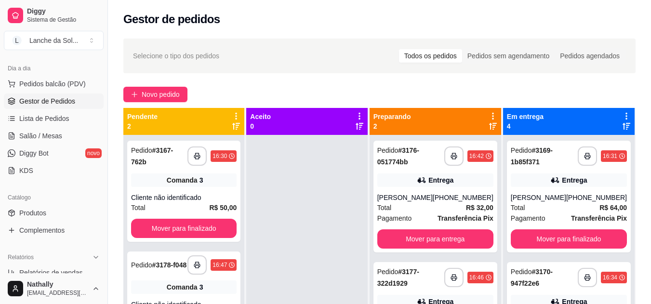
click at [420, 203] on div "Total R$ 32,00" at bounding box center [435, 207] width 116 height 11
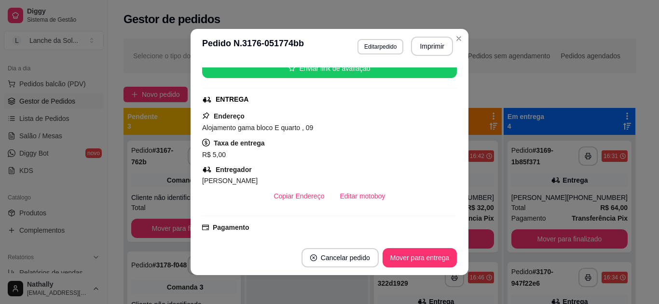
scroll to position [135, 0]
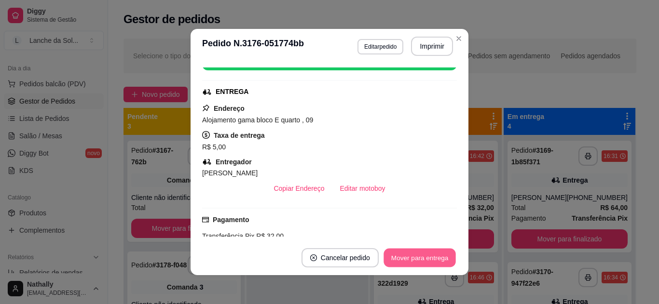
click at [424, 255] on button "Mover para entrega" at bounding box center [419, 258] width 72 height 19
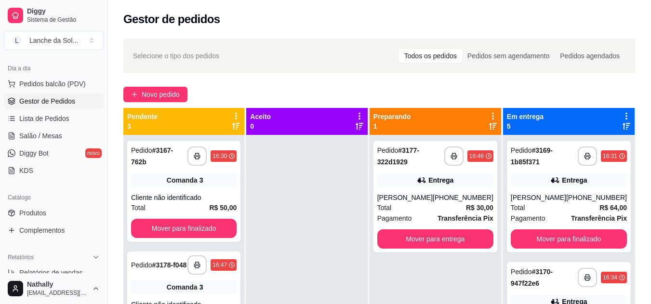
click at [466, 193] on div "[PHONE_NUMBER]" at bounding box center [463, 198] width 61 height 10
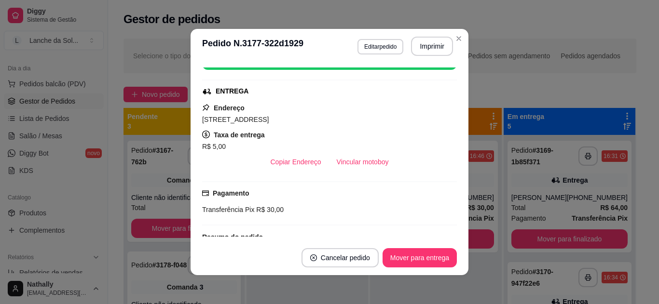
scroll to position [154, 0]
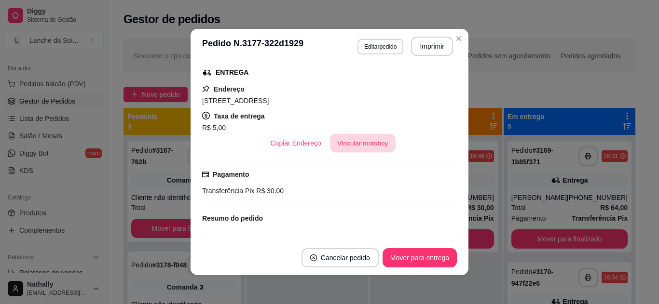
click at [361, 144] on button "Vincular motoboy" at bounding box center [363, 143] width 66 height 19
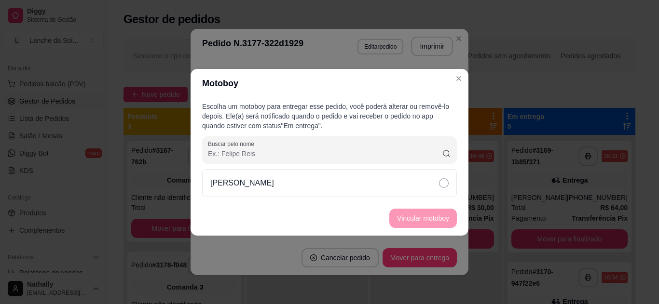
click at [390, 184] on div "[PERSON_NAME]" at bounding box center [329, 183] width 255 height 28
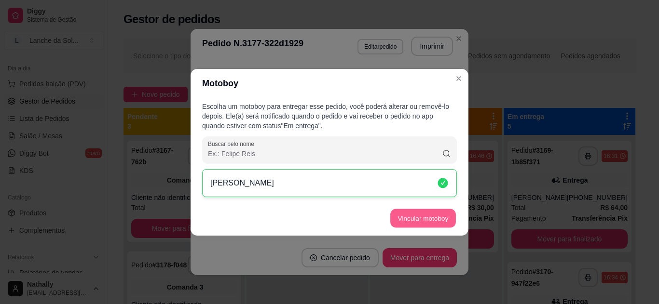
click at [404, 223] on button "Vincular motoboy" at bounding box center [423, 218] width 66 height 19
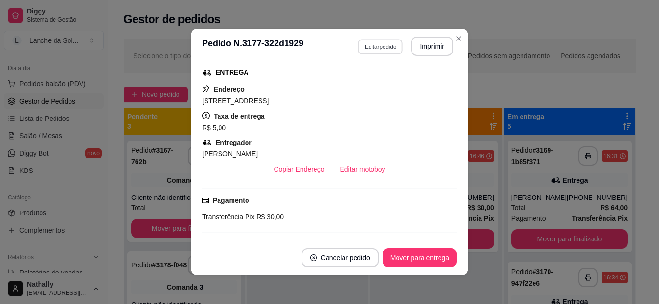
click at [382, 48] on button "Editar pedido" at bounding box center [380, 46] width 45 height 15
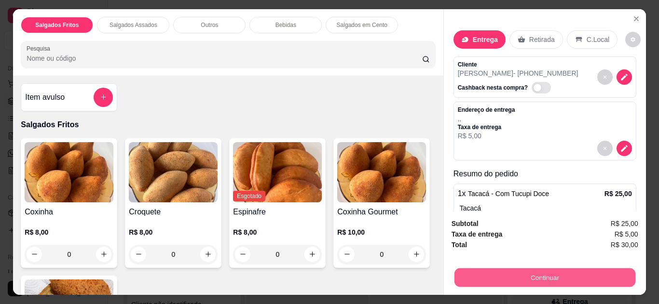
click at [473, 269] on button "Continuar" at bounding box center [544, 278] width 181 height 19
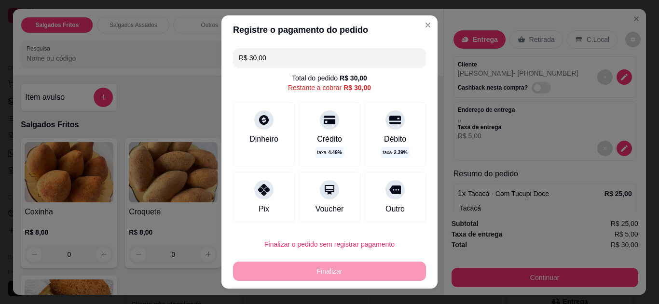
click at [248, 125] on div "Dinheiro" at bounding box center [264, 134] width 62 height 64
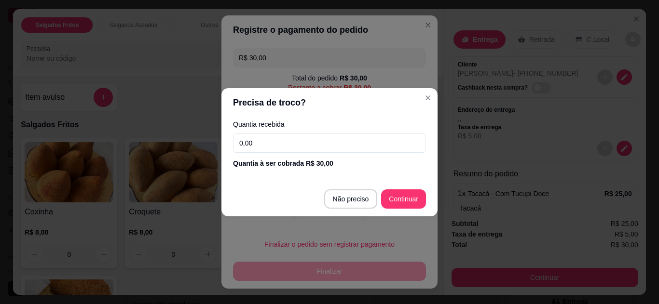
click at [270, 141] on input "0,00" at bounding box center [329, 143] width 193 height 19
type input "30,00"
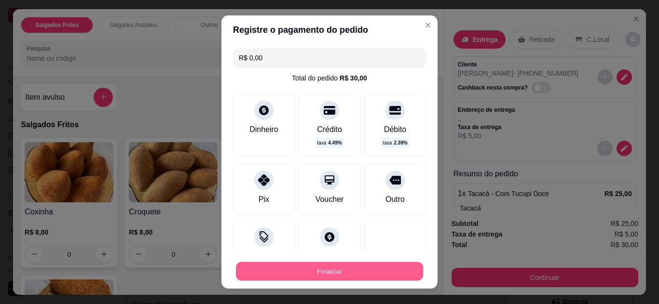
click at [365, 272] on button "Finalizar" at bounding box center [329, 271] width 187 height 19
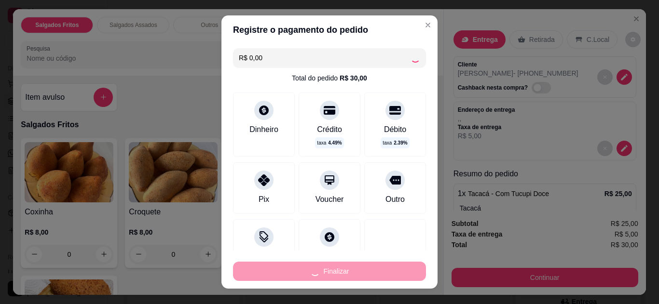
type input "-R$ 30,00"
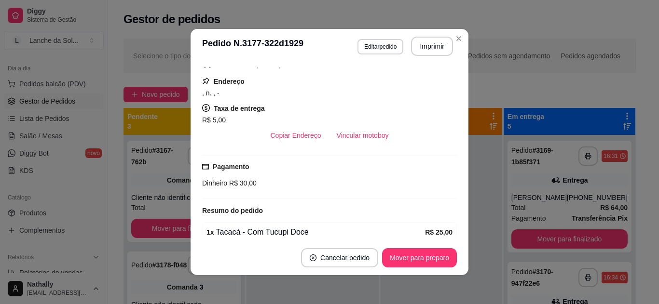
scroll to position [147, 0]
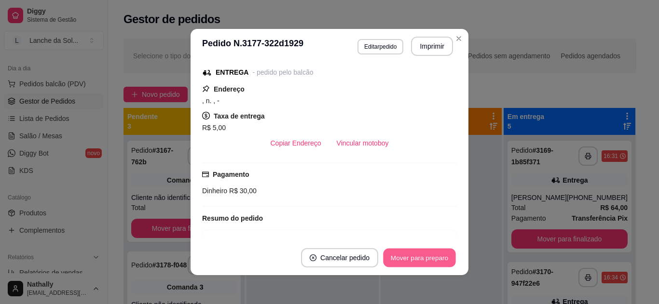
click at [418, 257] on button "Mover para preparo" at bounding box center [419, 258] width 72 height 19
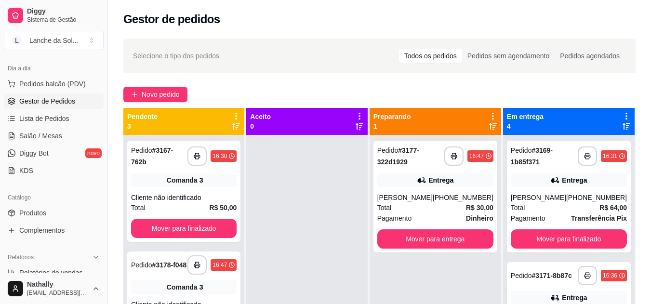
click at [41, 140] on span "Salão / Mesas" at bounding box center [40, 136] width 43 height 10
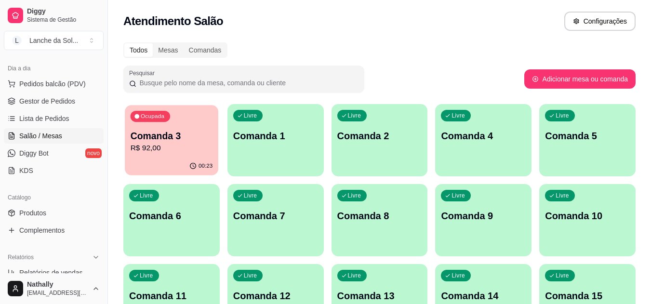
click at [149, 146] on p "R$ 92,00" at bounding box center [172, 148] width 82 height 11
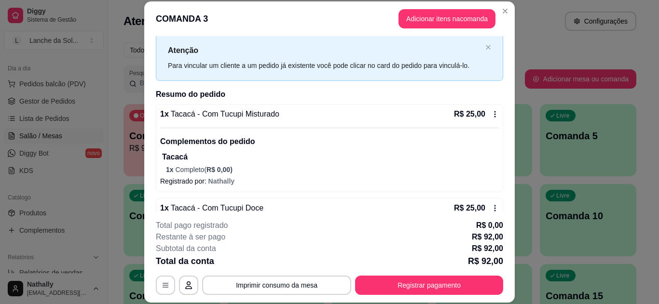
scroll to position [58, 0]
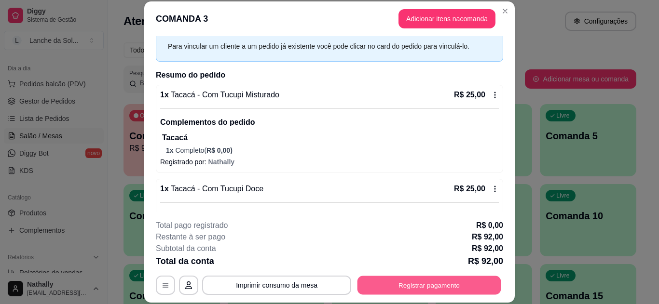
click at [472, 291] on button "Registrar pagamento" at bounding box center [429, 285] width 144 height 19
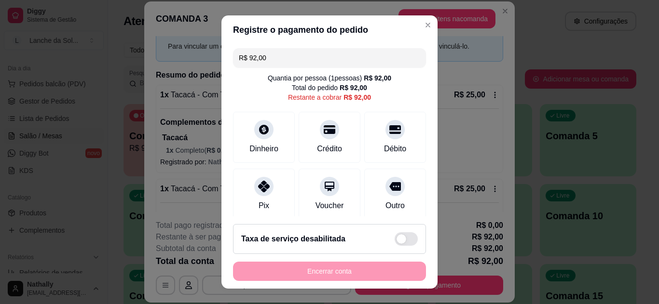
click at [258, 181] on icon at bounding box center [264, 187] width 12 height 12
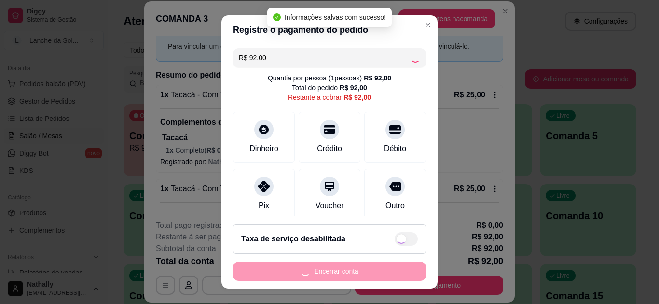
type input "R$ 0,00"
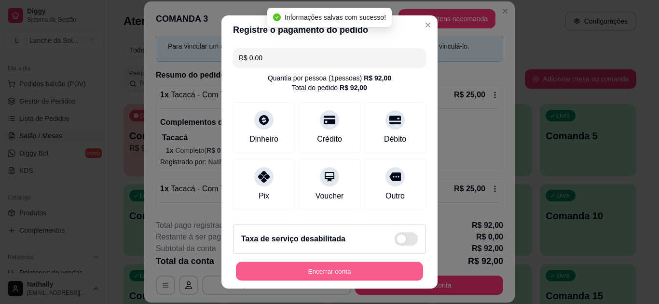
click at [292, 267] on button "Encerrar conta" at bounding box center [329, 271] width 187 height 19
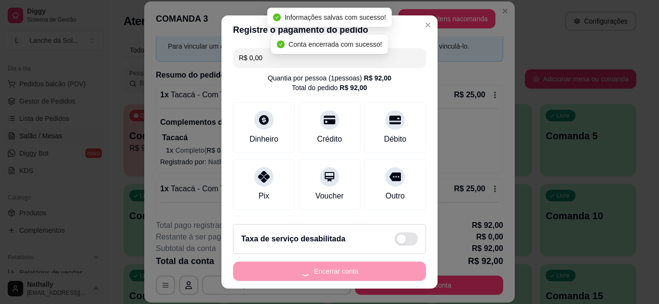
scroll to position [0, 0]
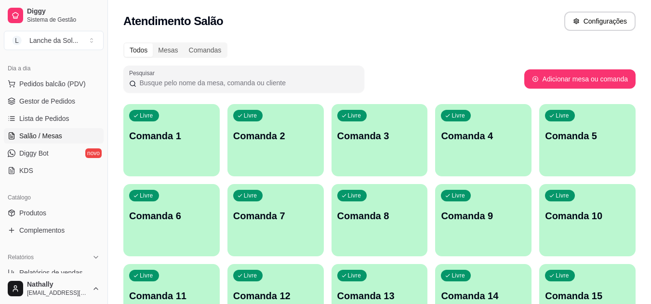
click at [53, 102] on span "Gestor de Pedidos" at bounding box center [47, 101] width 56 height 10
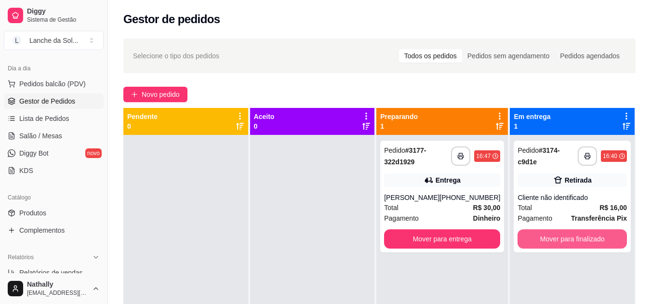
click at [586, 231] on button "Mover para finalizado" at bounding box center [572, 238] width 109 height 19
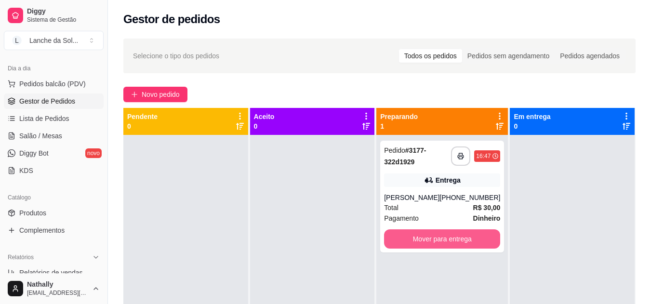
click at [478, 235] on button "Mover para entrega" at bounding box center [442, 238] width 116 height 19
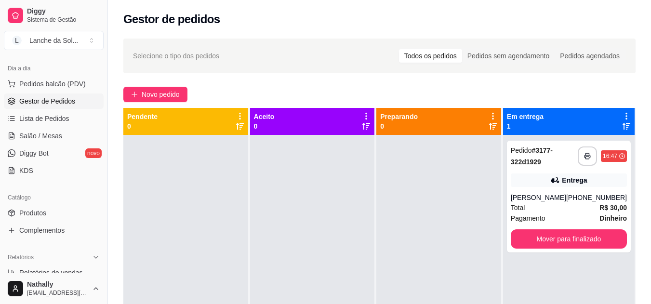
click at [588, 196] on div "[PHONE_NUMBER]" at bounding box center [596, 198] width 61 height 10
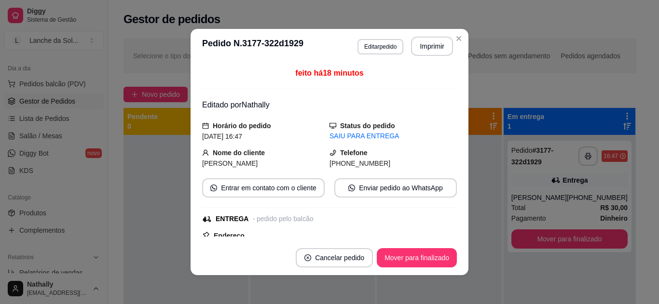
drag, startPoint x: 453, startPoint y: 119, endPoint x: 450, endPoint y: 126, distance: 8.1
click at [450, 126] on div "feito há 18 minutos Editado por [PERSON_NAME] do pedido [DATE] 16:47 Status do …" at bounding box center [329, 151] width 255 height 169
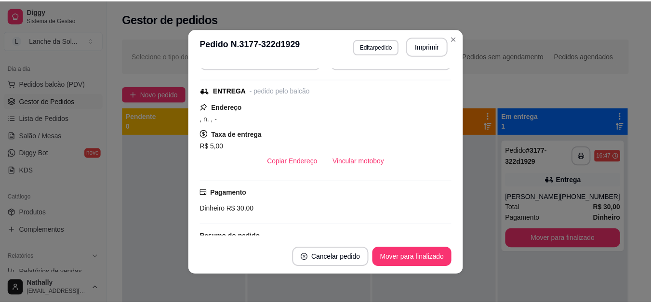
scroll to position [137, 0]
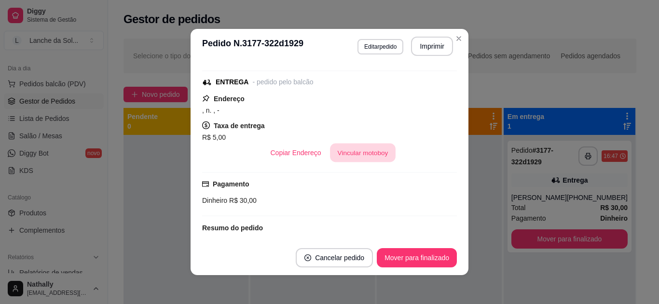
click at [379, 151] on button "Vincular motoboy" at bounding box center [363, 153] width 66 height 19
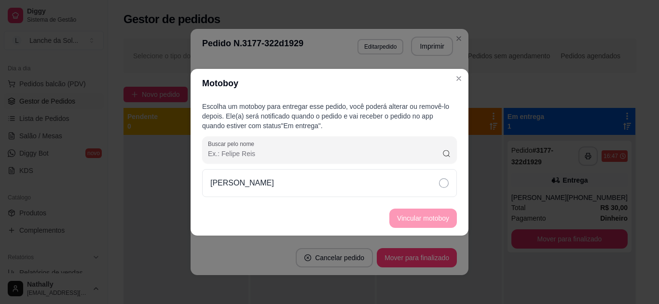
click at [371, 186] on div "[PERSON_NAME]" at bounding box center [329, 183] width 255 height 28
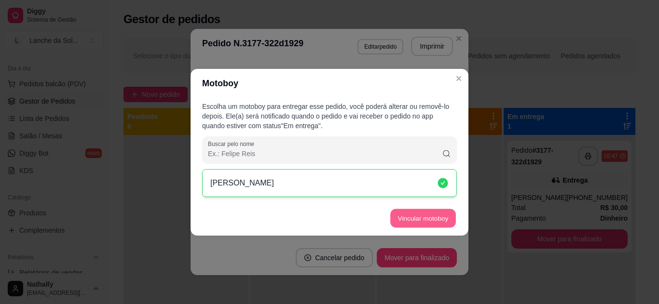
click at [426, 221] on button "Vincular motoboy" at bounding box center [423, 218] width 66 height 19
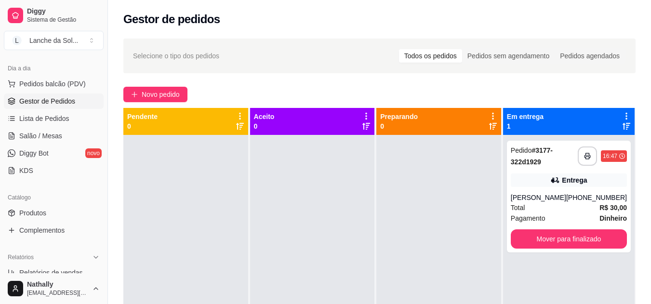
click at [58, 122] on span "Lista de Pedidos" at bounding box center [44, 119] width 50 height 10
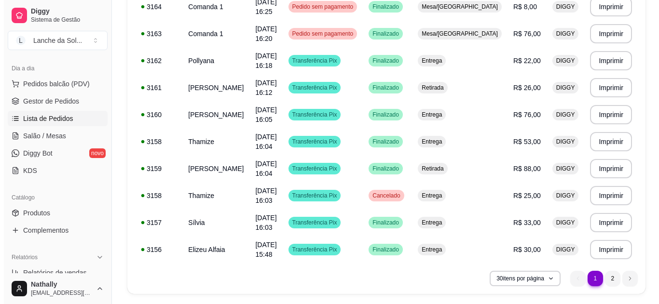
scroll to position [715, 0]
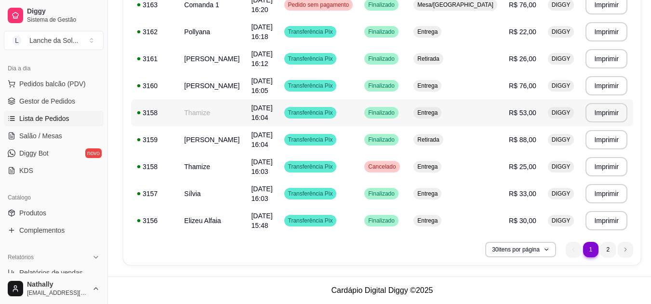
click at [258, 106] on td "[DATE] 16:04" at bounding box center [261, 112] width 33 height 27
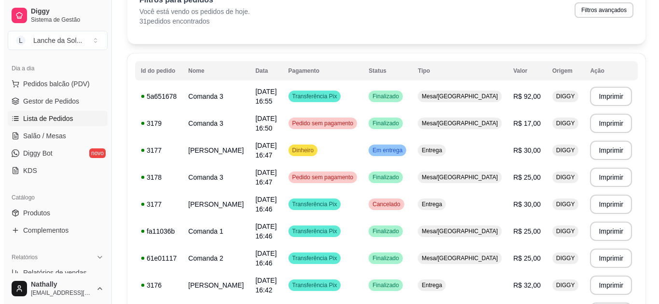
scroll to position [0, 0]
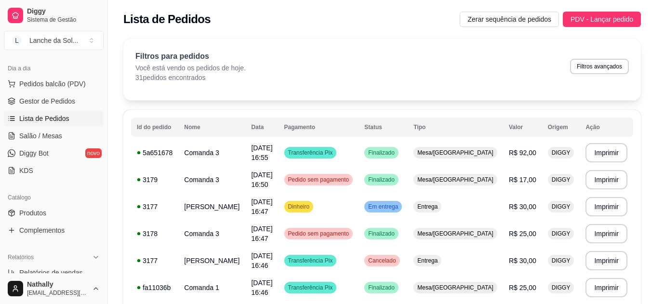
click at [56, 101] on span "Gestor de Pedidos" at bounding box center [47, 101] width 56 height 10
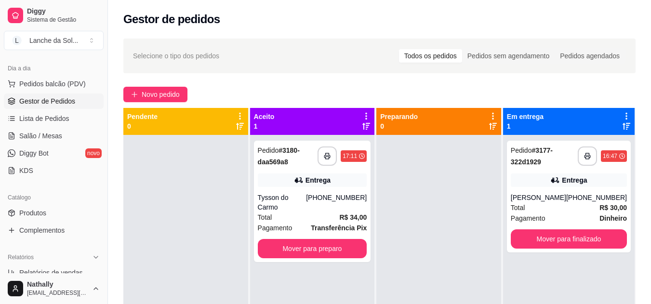
click at [330, 224] on strong "Transferência Pix" at bounding box center [339, 228] width 56 height 8
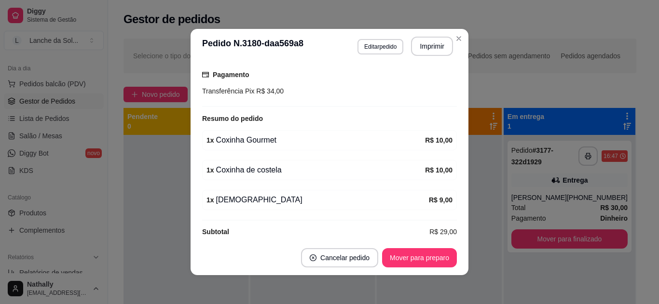
scroll to position [265, 0]
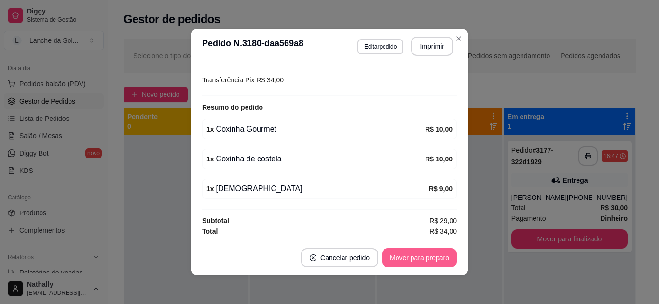
click at [417, 255] on button "Mover para preparo" at bounding box center [419, 257] width 75 height 19
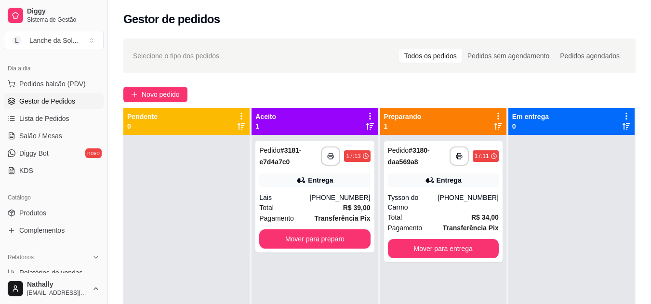
click at [68, 81] on span "Pedidos balcão (PDV)" at bounding box center [52, 84] width 67 height 10
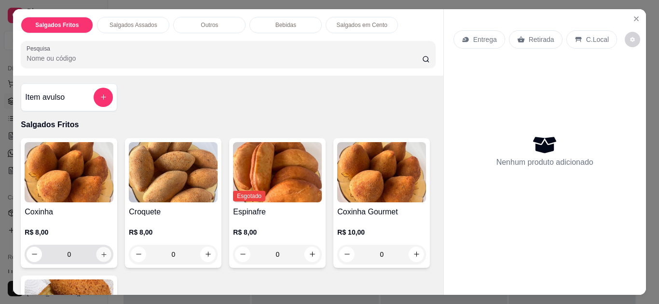
click at [106, 252] on button "increase-product-quantity" at bounding box center [103, 254] width 15 height 15
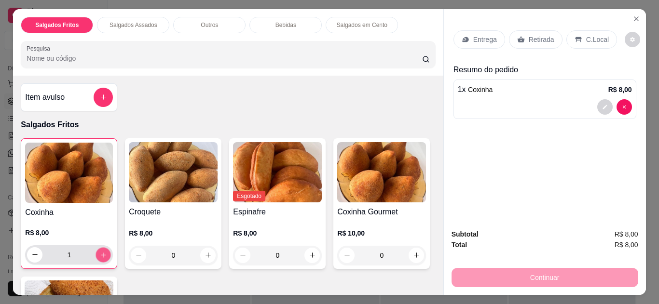
click at [106, 252] on button "increase-product-quantity" at bounding box center [103, 254] width 15 height 15
type input "2"
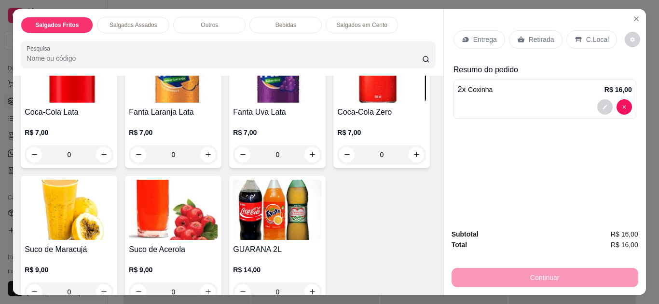
scroll to position [851, 0]
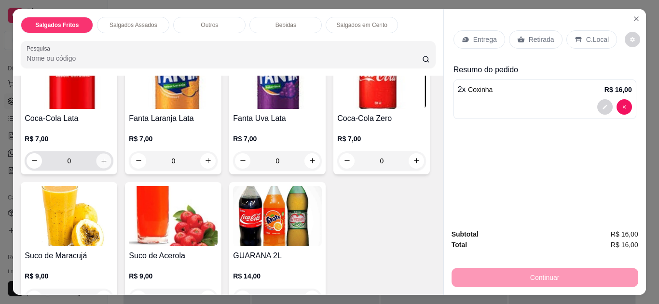
click at [102, 158] on icon "increase-product-quantity" at bounding box center [103, 161] width 7 height 7
type input "1"
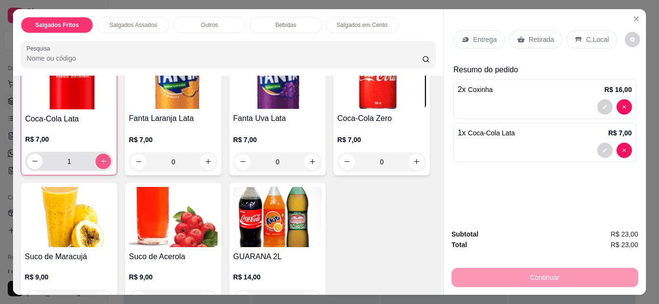
scroll to position [851, 0]
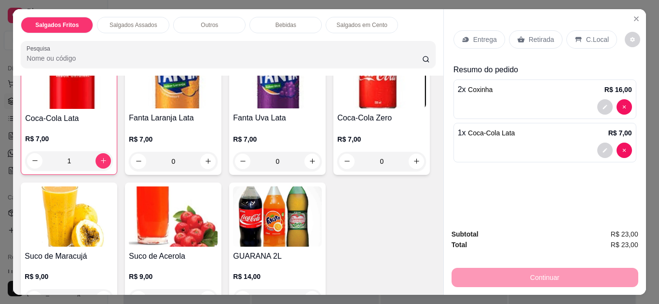
click at [595, 38] on p "C.Local" at bounding box center [597, 40] width 23 height 10
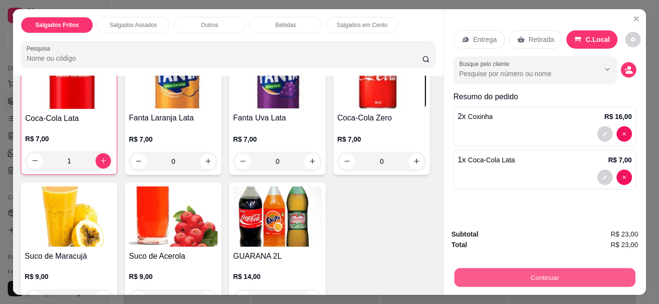
click at [488, 278] on button "Continuar" at bounding box center [544, 278] width 181 height 19
click at [525, 275] on button "Continuar" at bounding box center [544, 278] width 181 height 19
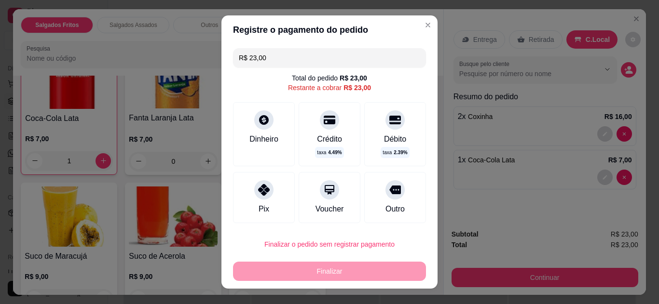
click at [247, 196] on div "Pix" at bounding box center [264, 197] width 62 height 51
type input "R$ 0,00"
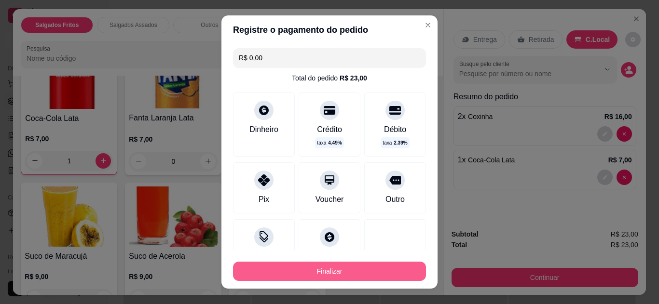
click at [345, 270] on button "Finalizar" at bounding box center [329, 271] width 193 height 19
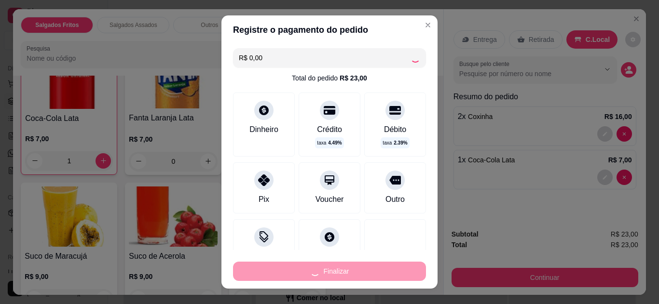
type input "0"
type input "-R$ 23,00"
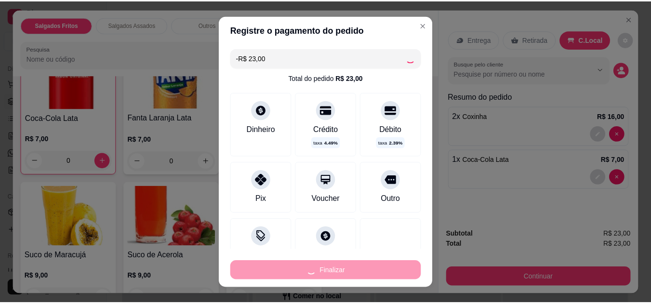
scroll to position [850, 0]
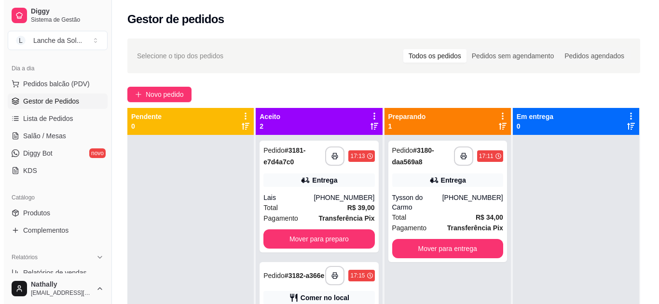
scroll to position [117, 0]
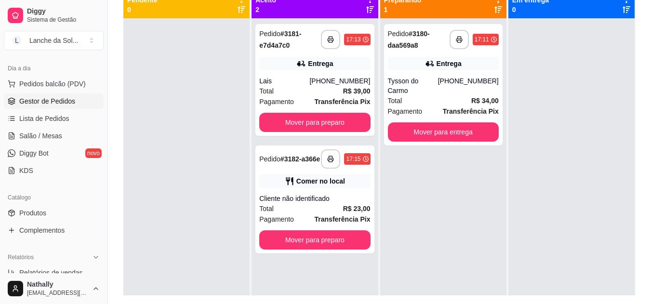
click at [335, 194] on div "**********" at bounding box center [315, 200] width 119 height 108
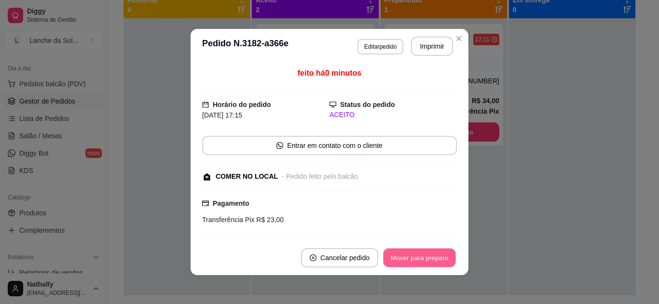
click at [425, 256] on button "Mover para preparo" at bounding box center [419, 258] width 72 height 19
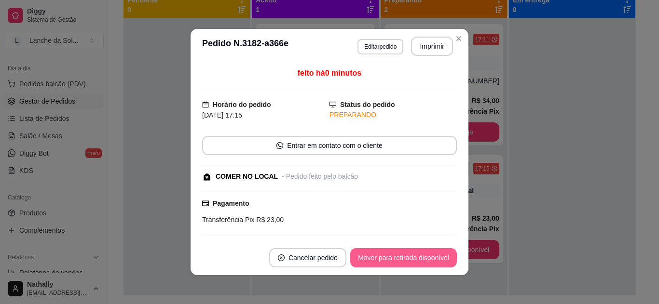
click at [425, 256] on button "Mover para retirada disponível" at bounding box center [403, 257] width 107 height 19
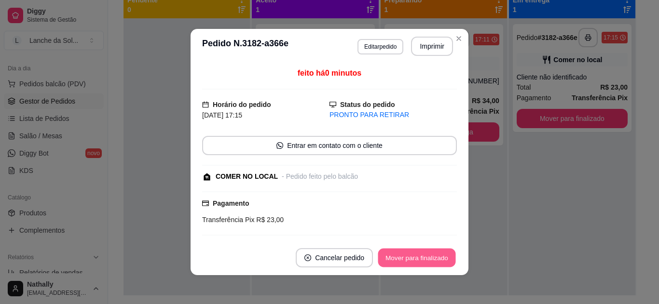
click at [425, 256] on button "Mover para finalizado" at bounding box center [417, 258] width 78 height 19
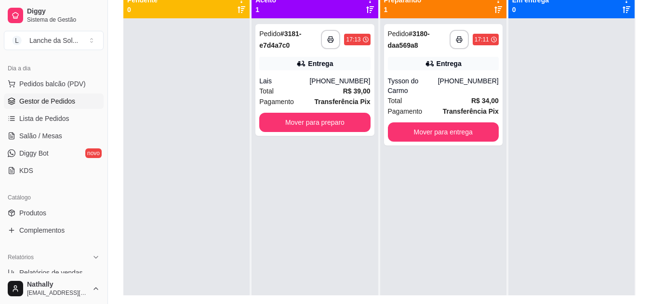
click at [296, 90] on div "Total R$ 39,00" at bounding box center [314, 91] width 111 height 11
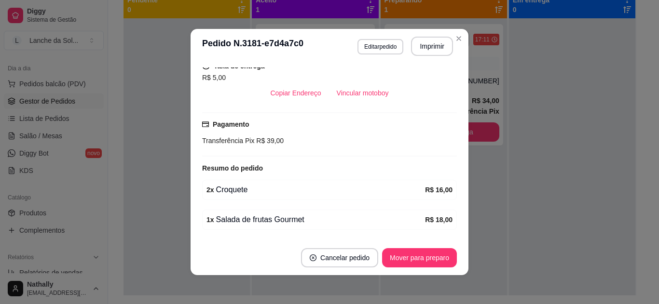
scroll to position [235, 0]
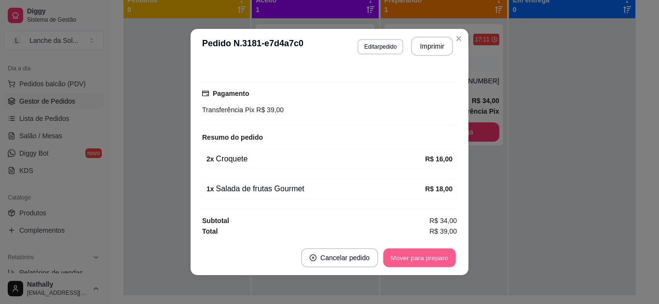
click at [404, 266] on button "Mover para preparo" at bounding box center [419, 258] width 72 height 19
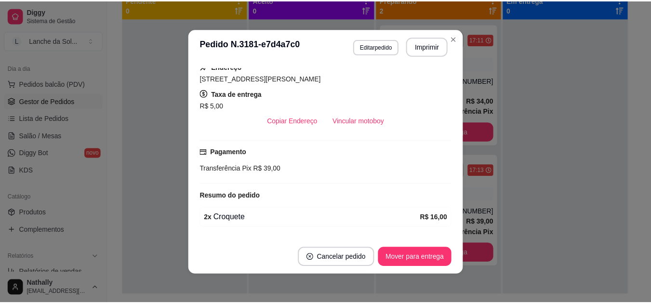
scroll to position [176, 0]
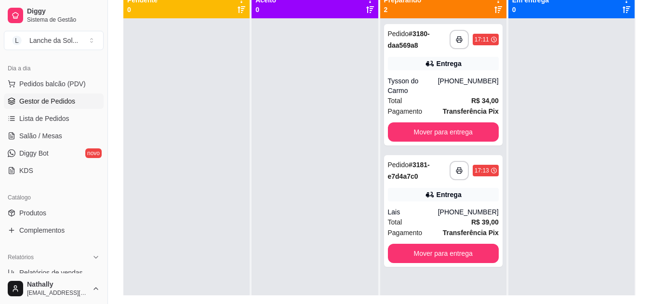
click at [158, 235] on div at bounding box center [186, 170] width 126 height 304
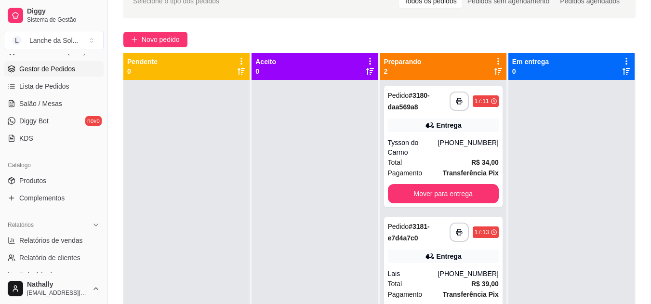
scroll to position [75, 0]
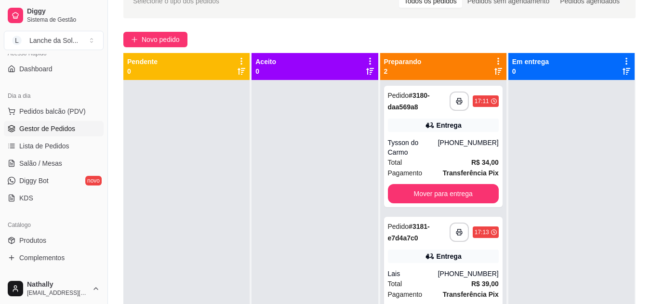
click at [59, 162] on span "Salão / Mesas" at bounding box center [40, 164] width 43 height 10
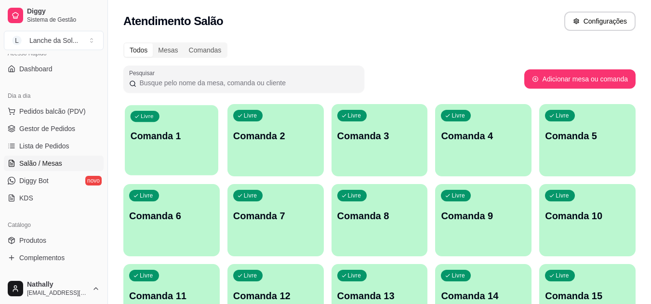
click at [180, 143] on div "Livre Comanda 1" at bounding box center [172, 134] width 94 height 59
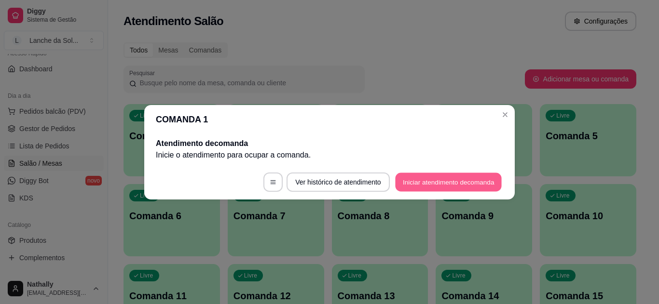
click at [448, 184] on button "Iniciar atendimento de comanda" at bounding box center [448, 182] width 107 height 19
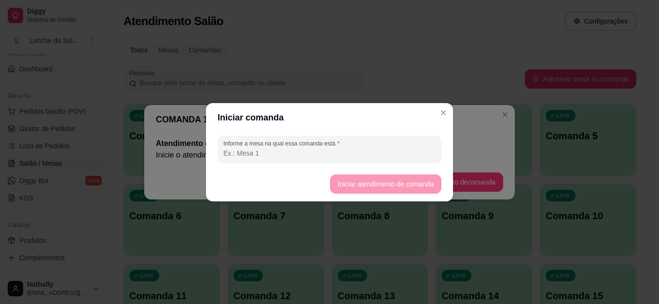
click at [361, 156] on input "Informe a mesa na qual essa comanda está." at bounding box center [329, 153] width 212 height 10
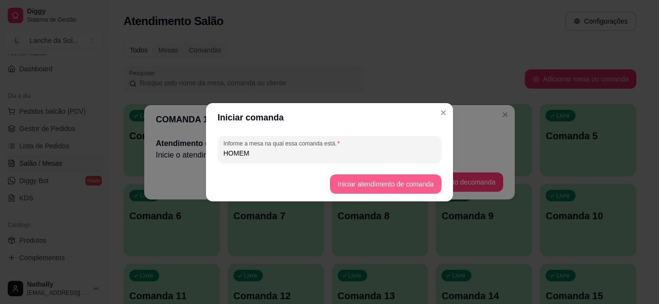
type input "HOMEM"
click at [372, 189] on button "Iniciar atendimento de comanda" at bounding box center [385, 184] width 108 height 19
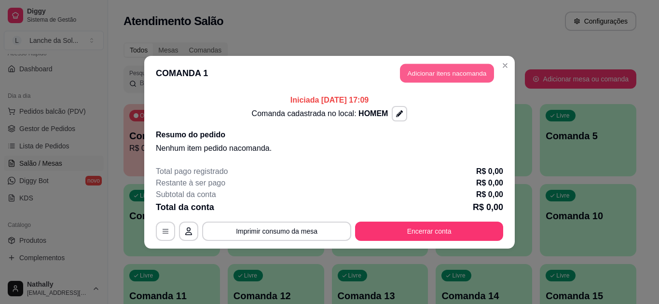
click at [448, 81] on button "Adicionar itens na comanda" at bounding box center [447, 73] width 94 height 19
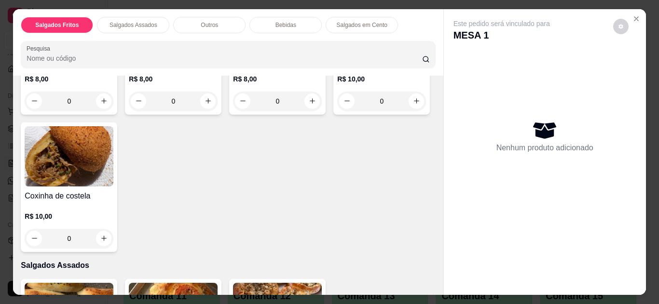
scroll to position [170, 0]
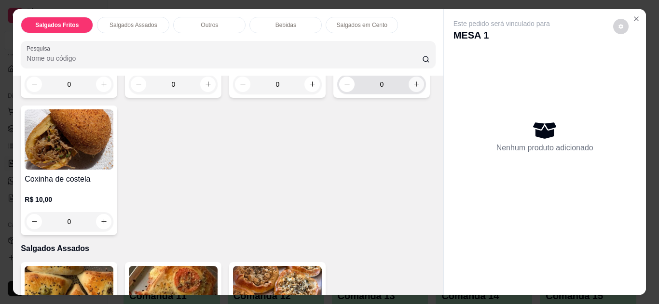
click at [413, 88] on icon "increase-product-quantity" at bounding box center [416, 84] width 7 height 7
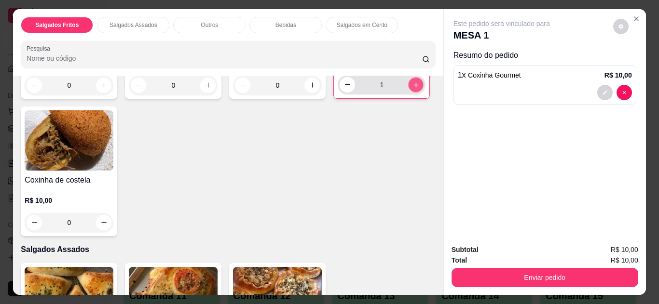
click at [412, 89] on icon "increase-product-quantity" at bounding box center [415, 84] width 7 height 7
type input "2"
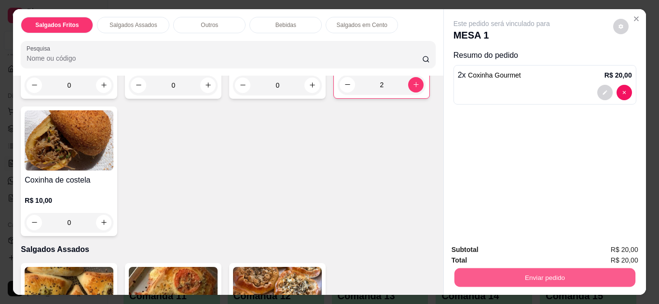
click at [570, 269] on button "Enviar pedido" at bounding box center [544, 278] width 181 height 19
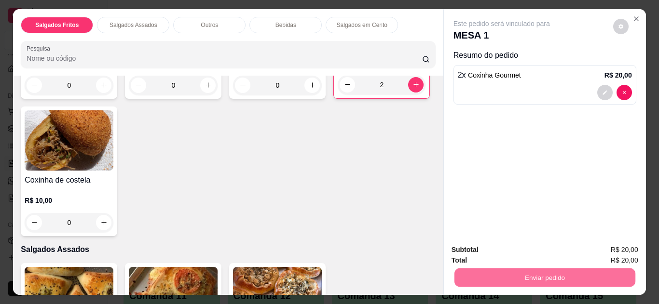
click at [511, 253] on button "Não registrar e enviar pedido" at bounding box center [512, 251] width 97 height 18
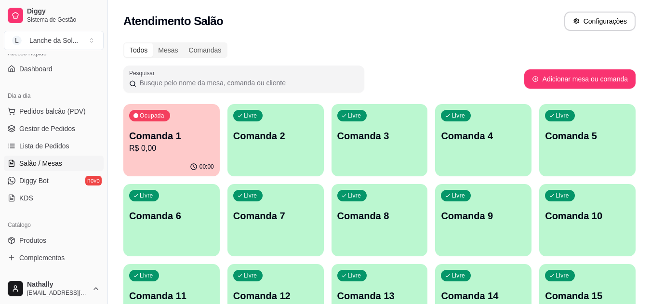
click at [284, 146] on div "Livre Comanda 2" at bounding box center [276, 134] width 96 height 61
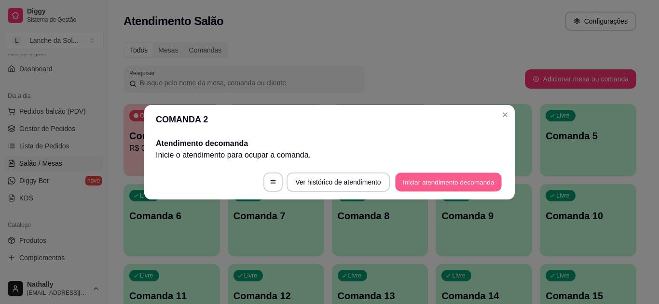
click at [458, 183] on button "Iniciar atendimento de comanda" at bounding box center [448, 182] width 107 height 19
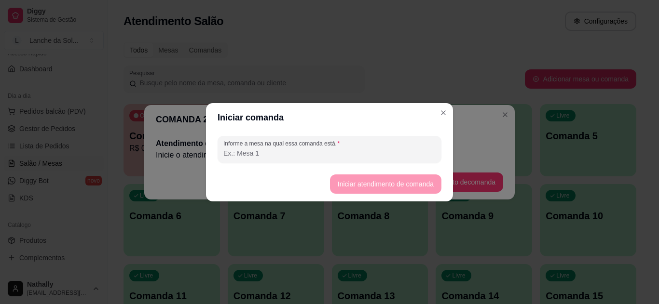
click at [391, 148] on input "Informe a mesa na qual essa comanda está." at bounding box center [329, 153] width 212 height 10
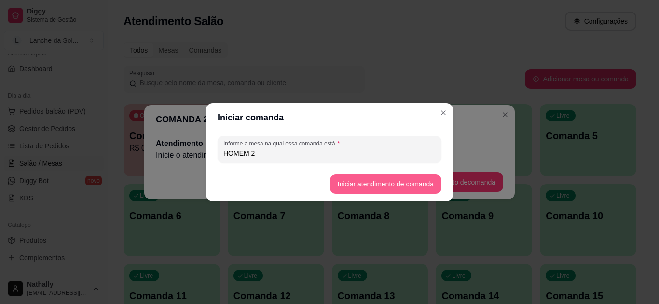
type input "HOMEM 2"
click at [393, 180] on button "Iniciar atendimento de comanda" at bounding box center [385, 184] width 108 height 19
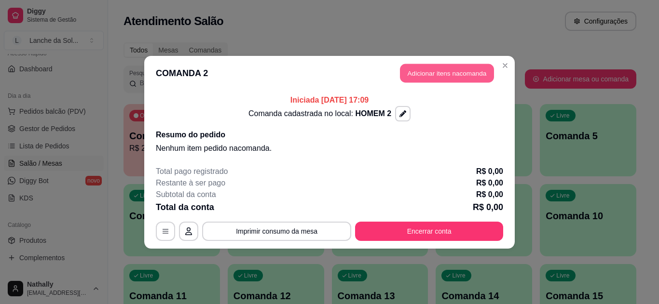
click at [457, 73] on button "Adicionar itens na comanda" at bounding box center [447, 73] width 94 height 19
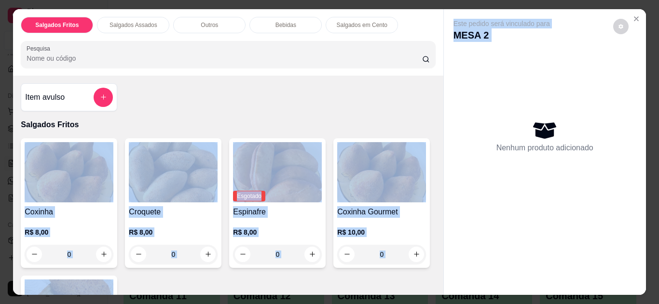
drag, startPoint x: 439, startPoint y: 106, endPoint x: 434, endPoint y: 109, distance: 6.2
click at [434, 109] on div "Salgados Fritos Salgados Assados Outros Bebidas Salgados em Cento Pesquisa Item…" at bounding box center [329, 152] width 632 height 286
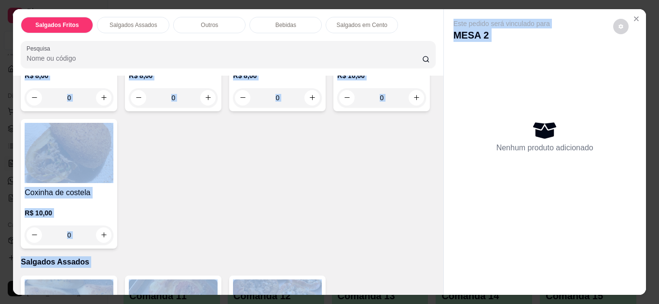
scroll to position [167, 0]
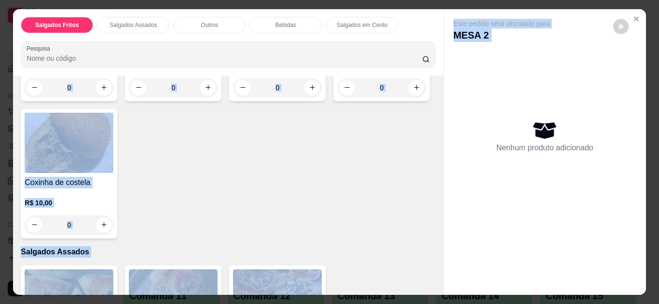
click at [377, 176] on div "Coxinha R$ 8,00 0 Croquete R$ 8,00 0 Esgotado Espinafre R$ 8,00 0 Coxinha Gourm…" at bounding box center [228, 105] width 414 height 267
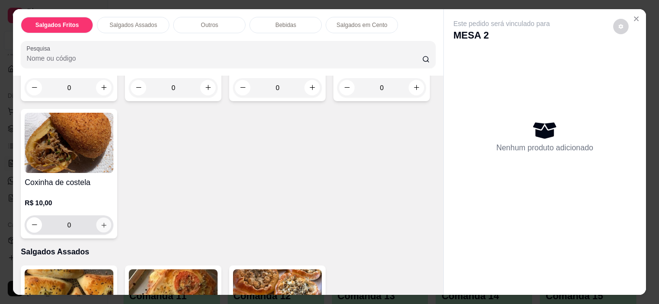
click at [108, 222] on icon "increase-product-quantity" at bounding box center [103, 225] width 7 height 7
type input "1"
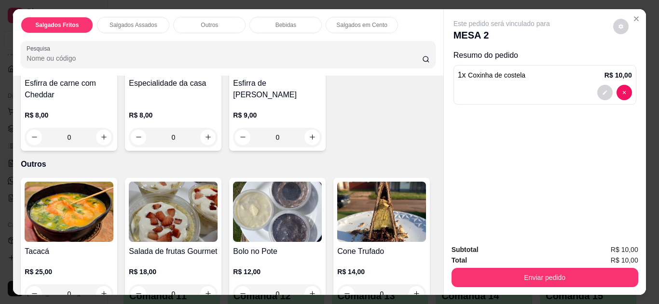
scroll to position [537, 0]
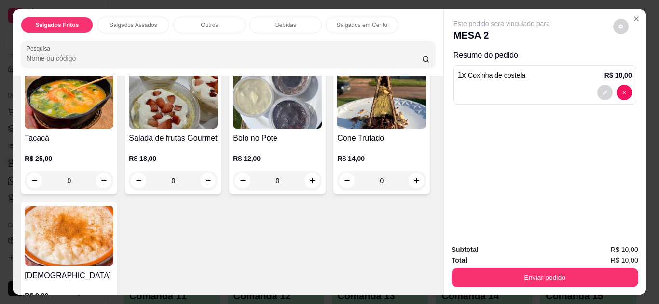
click at [428, 171] on div "Item avulso Salgados Fritos Coxinha R$ 8,00 0 Croquete R$ 8,00 0 Esgotado Espin…" at bounding box center [228, 185] width 430 height 219
click at [100, 177] on div "0" at bounding box center [69, 180] width 89 height 19
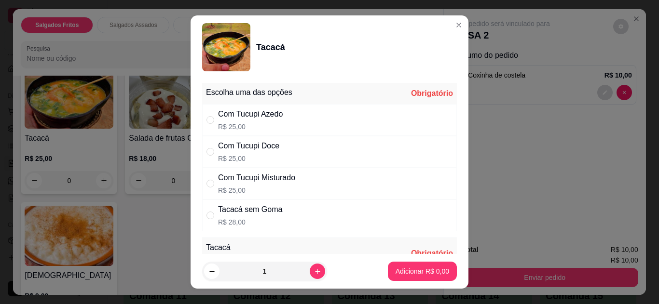
click at [311, 118] on div "Com Tucupi Azedo R$ 25,00" at bounding box center [329, 120] width 255 height 32
radio input "true"
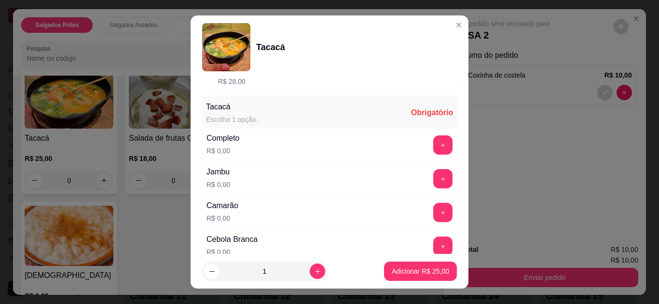
scroll to position [171, 0]
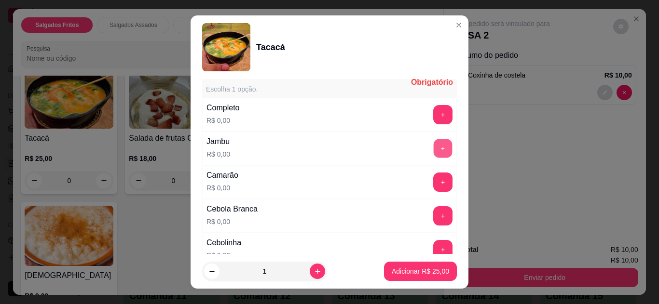
click at [433, 150] on button "+" at bounding box center [442, 148] width 19 height 19
click at [433, 181] on button "+" at bounding box center [442, 182] width 19 height 19
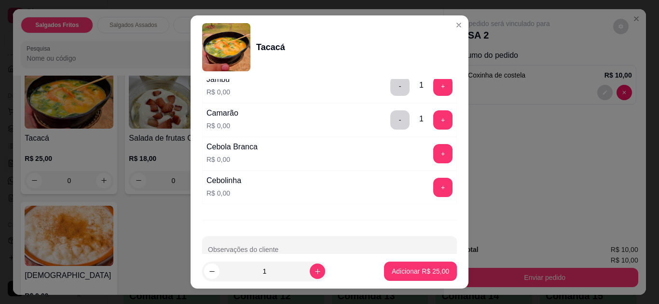
scroll to position [236, 0]
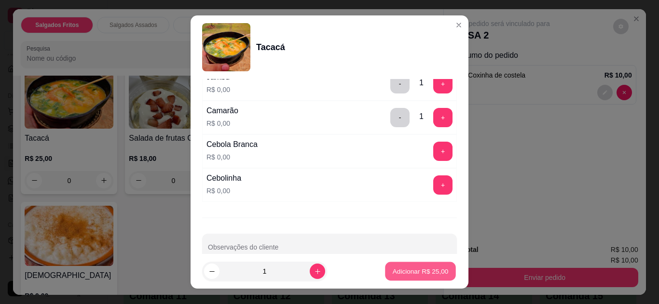
click at [405, 268] on p "Adicionar R$ 25,00" at bounding box center [420, 271] width 56 height 9
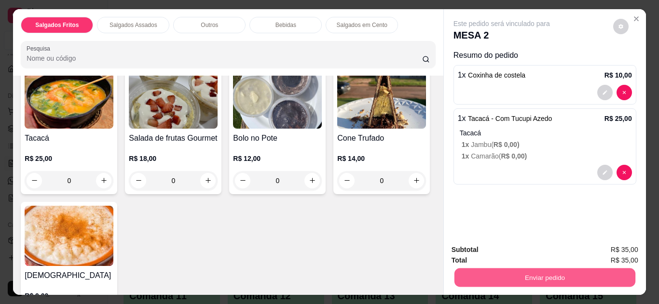
click at [524, 272] on button "Enviar pedido" at bounding box center [544, 278] width 181 height 19
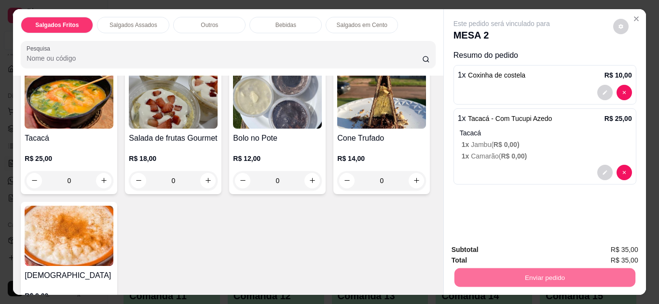
click at [489, 250] on button "Não registrar e enviar pedido" at bounding box center [512, 251] width 97 height 18
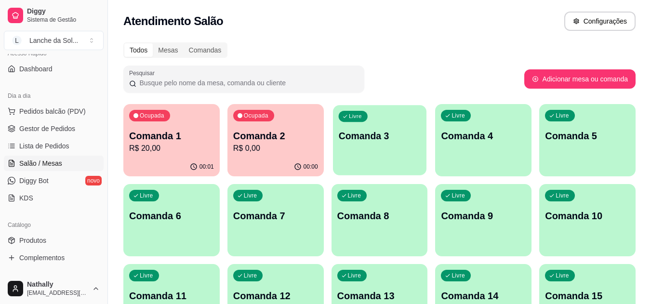
click at [410, 136] on p "Comanda 3" at bounding box center [379, 136] width 82 height 13
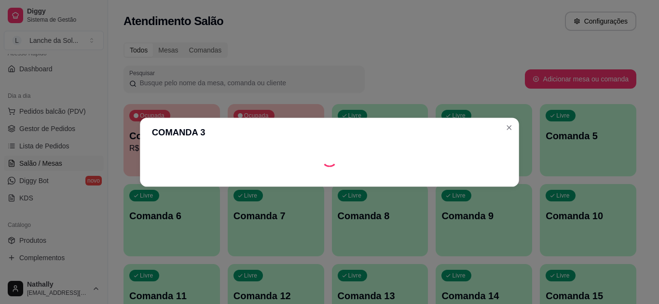
click at [410, 136] on header "COMANDA 3" at bounding box center [329, 132] width 379 height 29
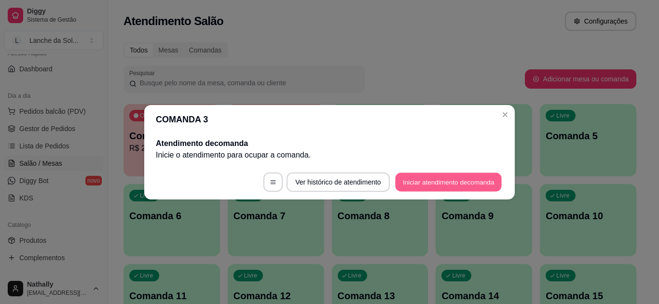
click at [417, 186] on button "Iniciar atendimento de comanda" at bounding box center [448, 182] width 107 height 19
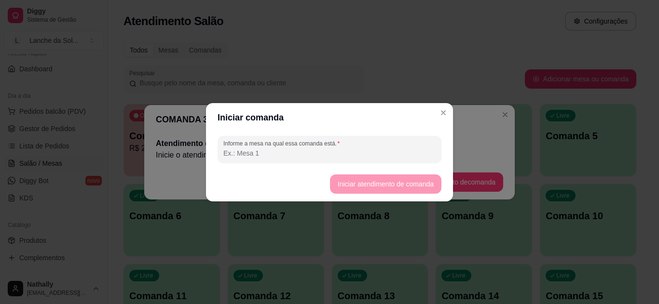
click at [298, 155] on input "Informe a mesa na qual essa comanda está." at bounding box center [329, 153] width 212 height 10
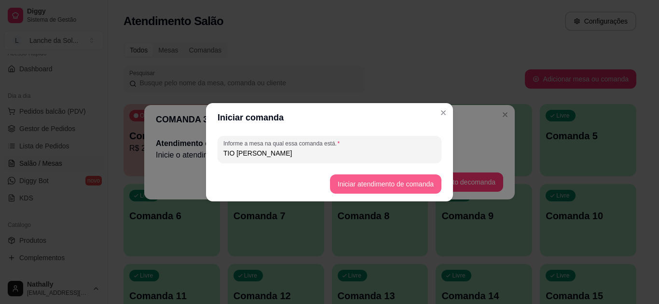
type input "TIO [PERSON_NAME]"
click at [345, 178] on button "Iniciar atendimento de comanda" at bounding box center [385, 184] width 111 height 19
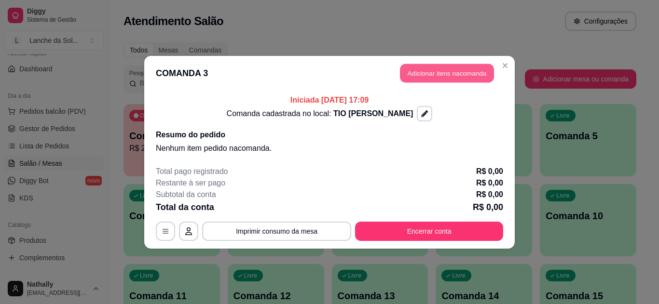
click at [434, 70] on button "Adicionar itens na comanda" at bounding box center [447, 73] width 94 height 19
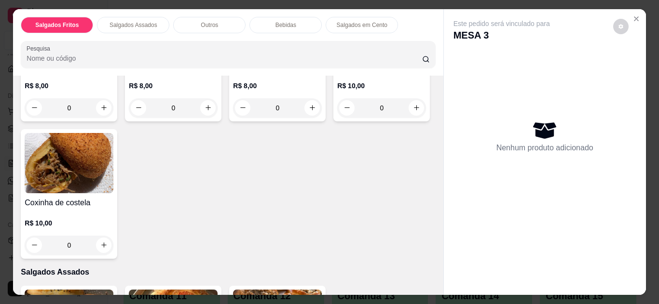
scroll to position [150, 0]
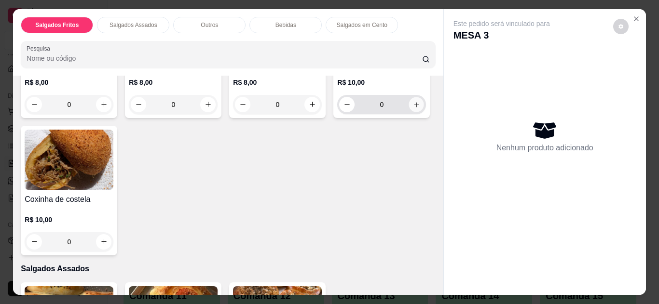
click at [413, 108] on icon "increase-product-quantity" at bounding box center [416, 104] width 7 height 7
type input "1"
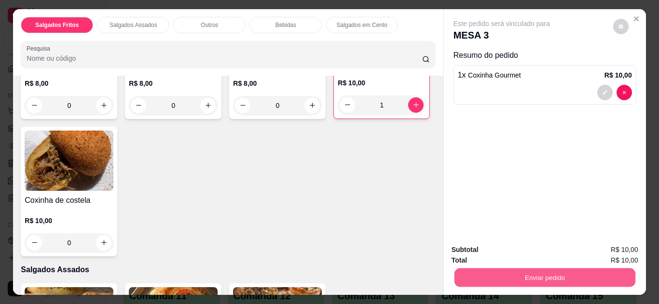
click at [531, 279] on button "Enviar pedido" at bounding box center [544, 278] width 181 height 19
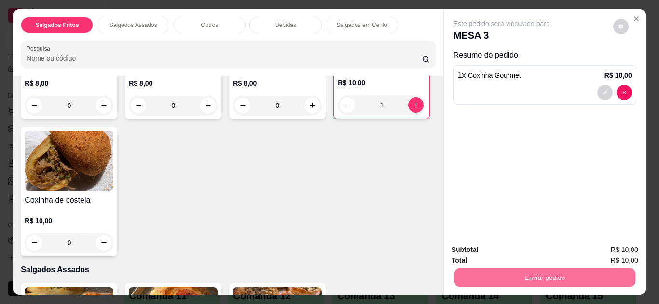
click at [490, 250] on button "Não registrar e enviar pedido" at bounding box center [512, 251] width 97 height 18
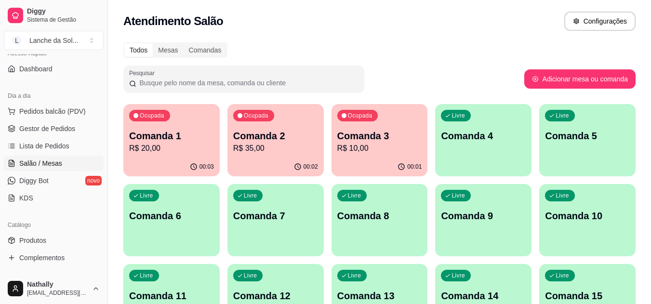
click at [60, 131] on span "Gestor de Pedidos" at bounding box center [47, 129] width 56 height 10
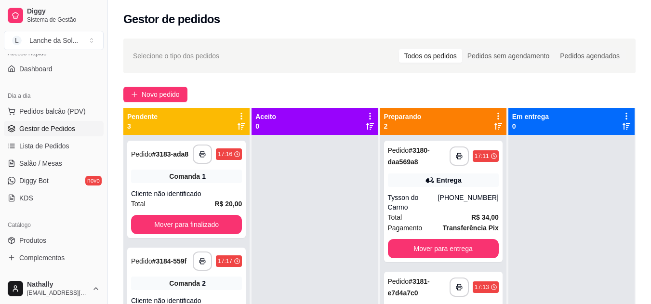
click at [417, 194] on div "Tysson do Carmo" at bounding box center [413, 202] width 50 height 19
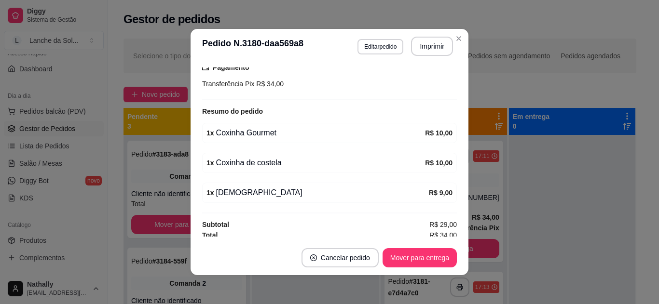
scroll to position [265, 0]
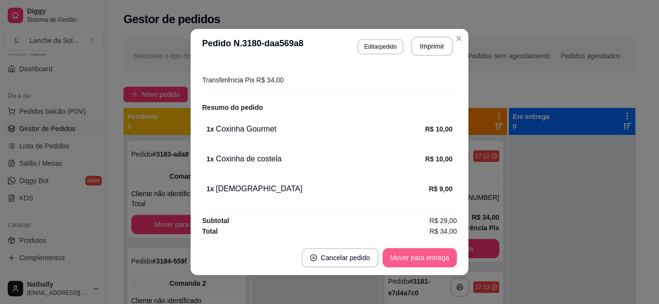
click at [422, 262] on button "Mover para entrega" at bounding box center [419, 257] width 74 height 19
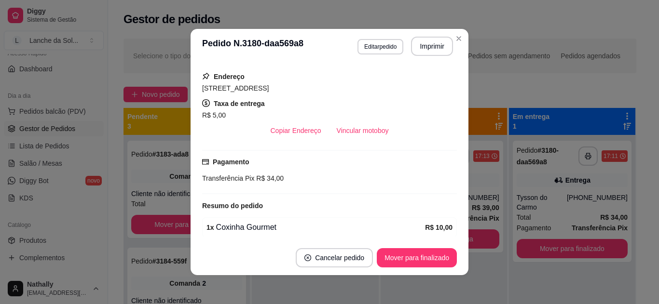
scroll to position [164, 0]
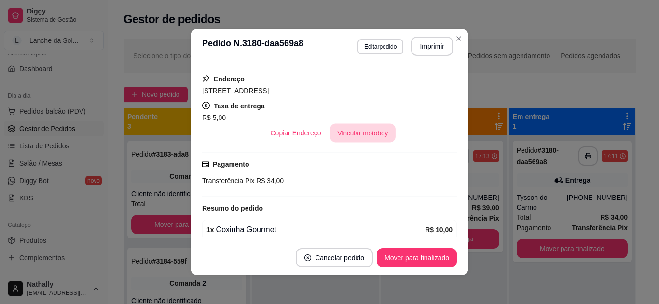
click at [368, 135] on button "Vincular motoboy" at bounding box center [363, 133] width 66 height 19
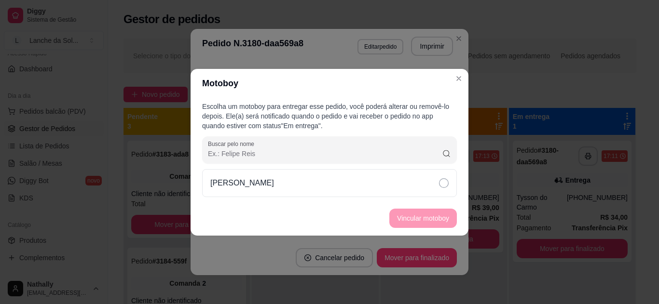
click at [415, 184] on div "[PERSON_NAME]" at bounding box center [329, 183] width 255 height 28
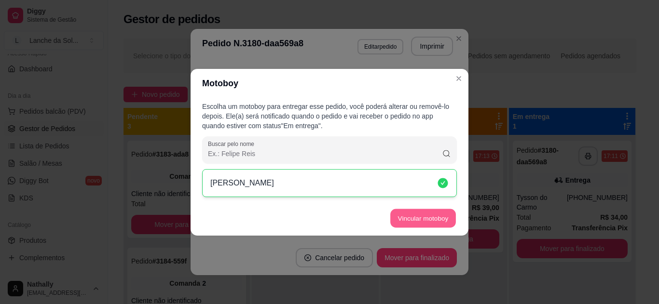
click at [428, 211] on button "Vincular motoboy" at bounding box center [423, 218] width 66 height 19
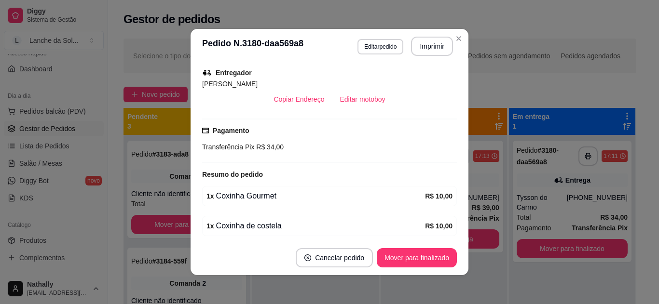
scroll to position [291, 0]
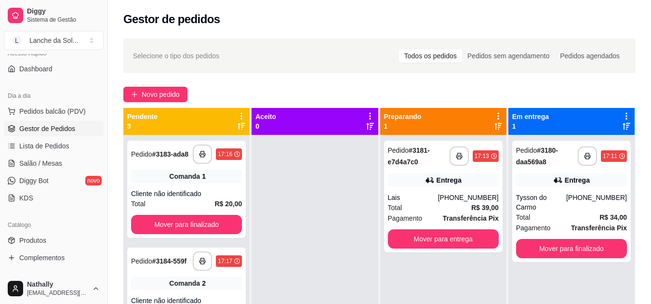
click at [537, 201] on div "Tysson do Carmo" at bounding box center [541, 202] width 50 height 19
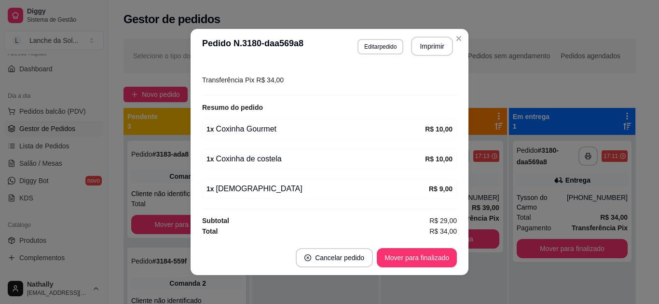
click at [412, 181] on div "1 x [DEMOGRAPHIC_DATA] R$ 9,00" at bounding box center [329, 189] width 255 height 20
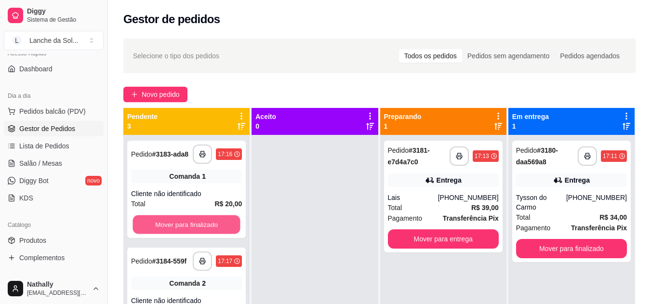
click at [182, 221] on button "Mover para finalizado" at bounding box center [187, 224] width 108 height 19
click at [184, 226] on button "Mover para finalizado" at bounding box center [187, 224] width 108 height 19
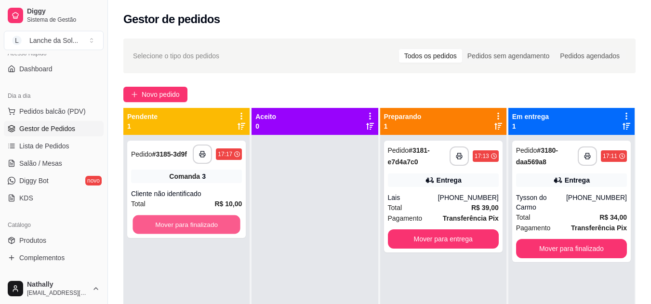
click at [184, 226] on button "Mover para finalizado" at bounding box center [187, 224] width 108 height 19
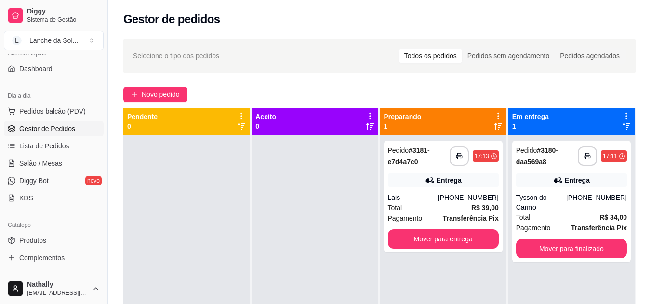
click at [63, 164] on link "Salão / Mesas" at bounding box center [54, 163] width 100 height 15
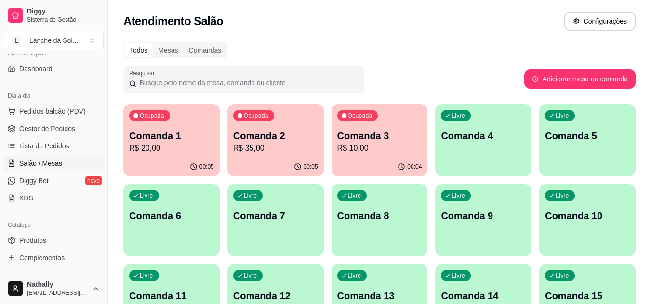
click at [164, 162] on div "00:05" at bounding box center [171, 167] width 96 height 19
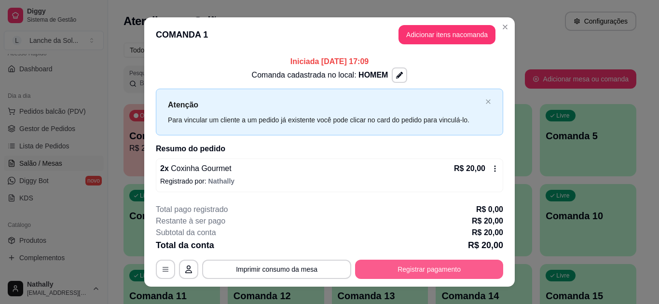
click at [416, 269] on button "Registrar pagamento" at bounding box center [429, 269] width 148 height 19
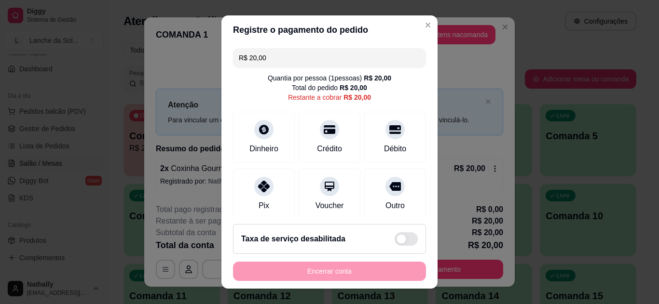
click at [256, 196] on div "Pix" at bounding box center [264, 194] width 62 height 51
type input "R$ 0,00"
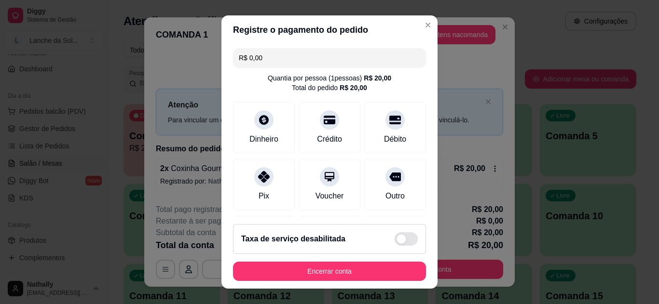
click at [258, 196] on div "Pix" at bounding box center [263, 196] width 11 height 12
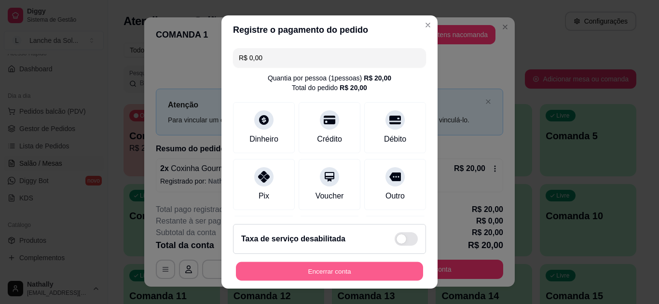
click at [357, 276] on button "Encerrar conta" at bounding box center [329, 271] width 187 height 19
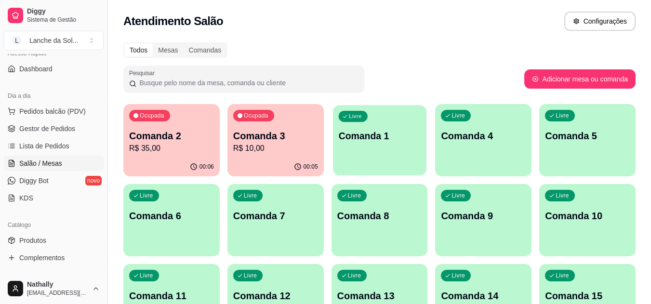
click at [377, 149] on div "Livre Comanda 1" at bounding box center [380, 134] width 94 height 59
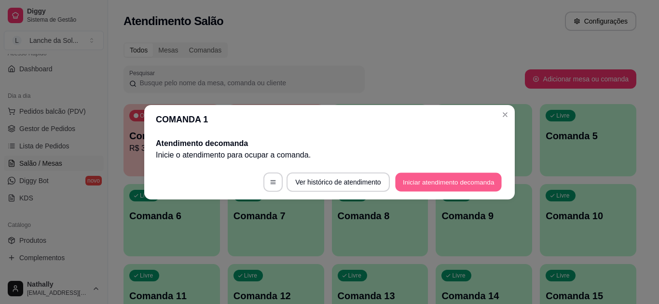
click at [444, 187] on button "Iniciar atendimento de comanda" at bounding box center [448, 182] width 107 height 19
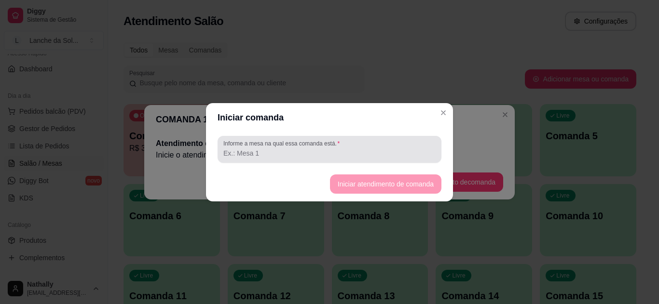
click at [390, 159] on div at bounding box center [329, 149] width 212 height 19
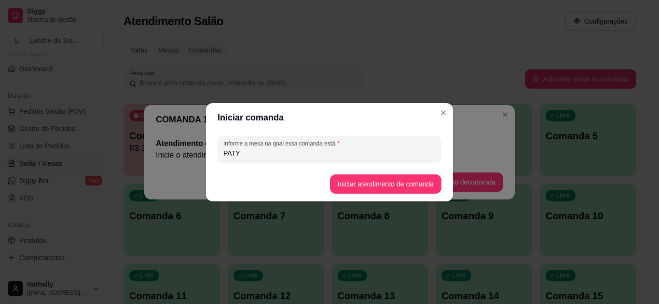
type input "PATY"
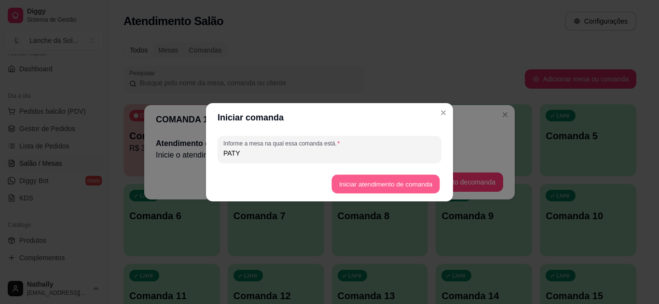
click at [386, 180] on button "Iniciar atendimento de comanda" at bounding box center [385, 184] width 108 height 19
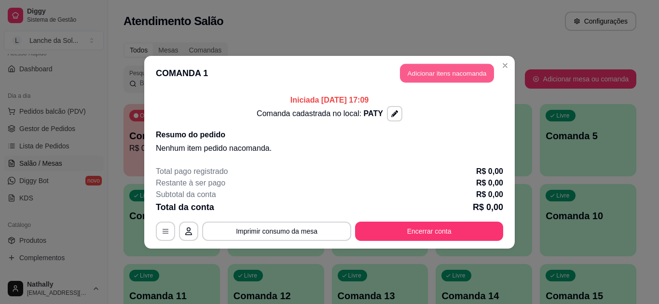
click at [457, 72] on button "Adicionar itens na comanda" at bounding box center [447, 73] width 94 height 19
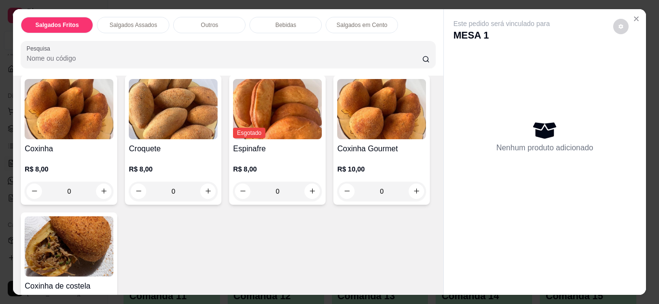
scroll to position [74, 0]
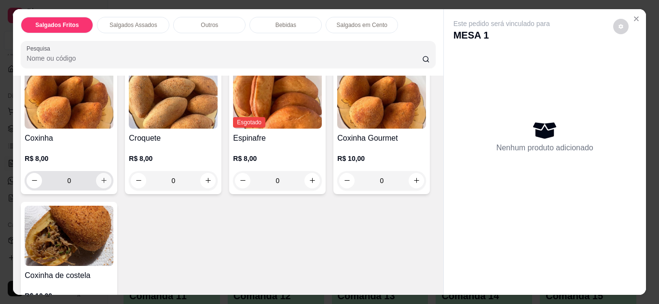
click at [100, 173] on button "increase-product-quantity" at bounding box center [103, 180] width 15 height 15
type input "1"
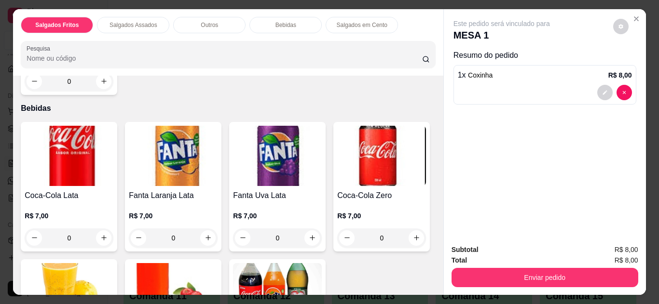
scroll to position [884, 0]
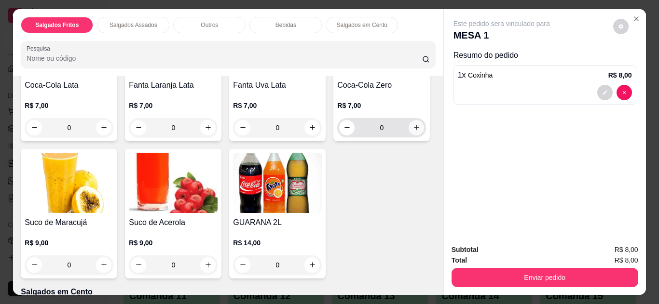
click at [413, 131] on icon "increase-product-quantity" at bounding box center [416, 127] width 7 height 7
type input "1"
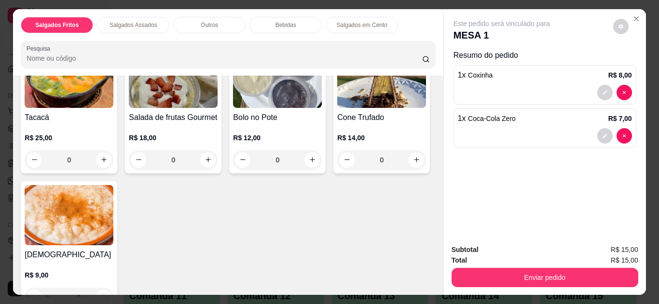
scroll to position [571, 0]
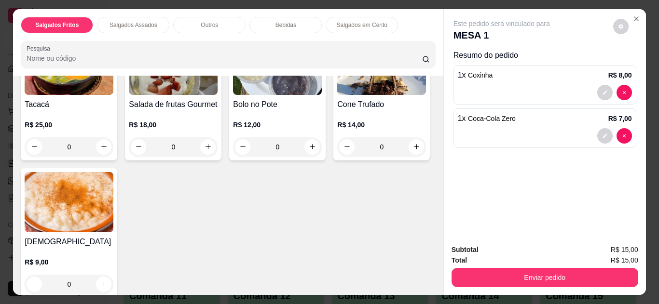
click at [113, 277] on div "0" at bounding box center [69, 284] width 89 height 19
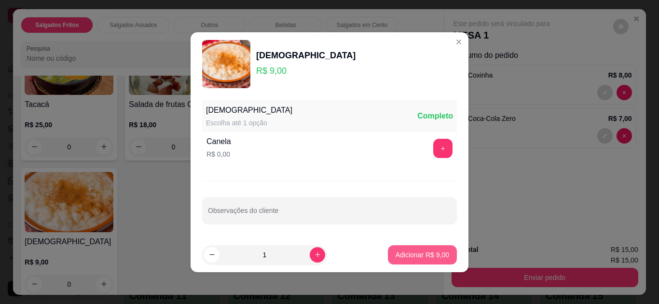
click at [408, 253] on p "Adicionar R$ 9,00" at bounding box center [422, 255] width 54 height 10
type input "1"
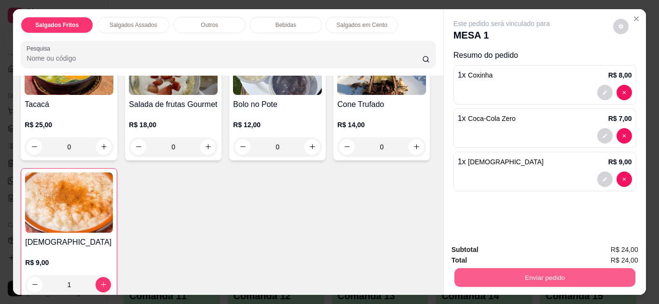
click at [541, 272] on button "Enviar pedido" at bounding box center [544, 278] width 181 height 19
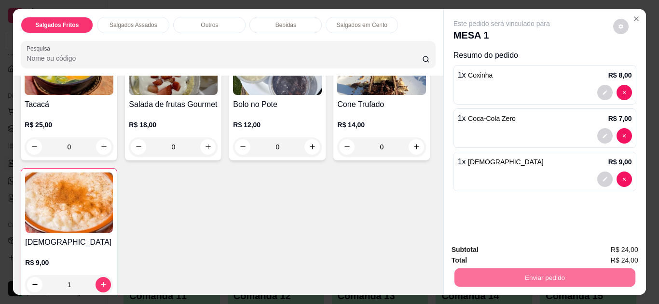
click at [505, 248] on button "Não registrar e enviar pedido" at bounding box center [512, 251] width 97 height 18
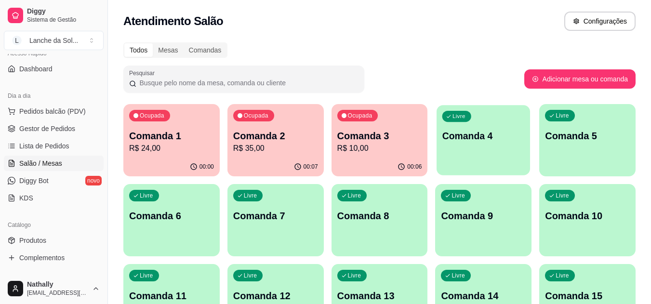
click at [483, 142] on p "Comanda 4" at bounding box center [484, 136] width 82 height 13
click at [50, 127] on span "Gestor de Pedidos" at bounding box center [47, 129] width 56 height 10
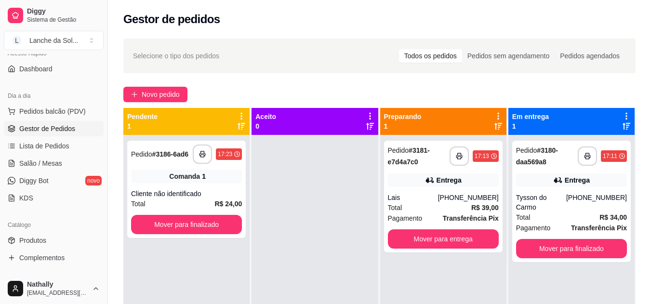
click at [451, 208] on div "Total R$ 39,00" at bounding box center [443, 207] width 111 height 11
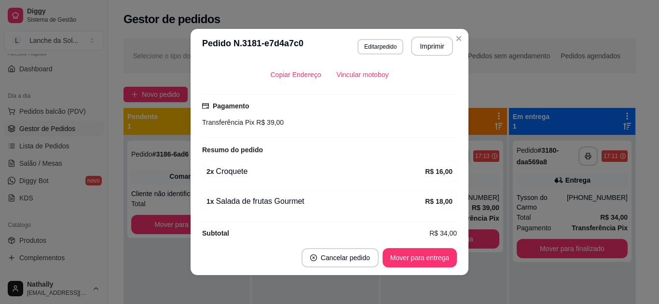
scroll to position [235, 0]
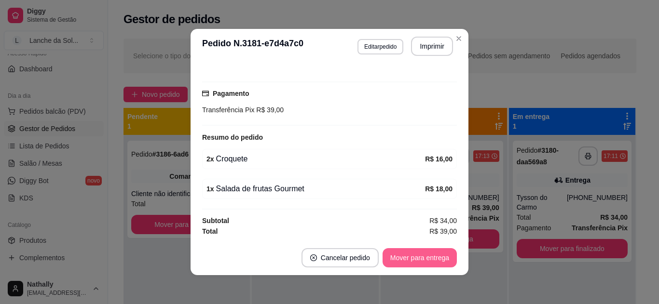
click at [433, 257] on button "Mover para entrega" at bounding box center [419, 257] width 74 height 19
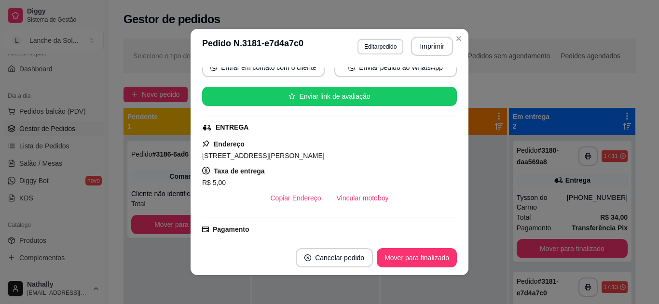
scroll to position [97, 0]
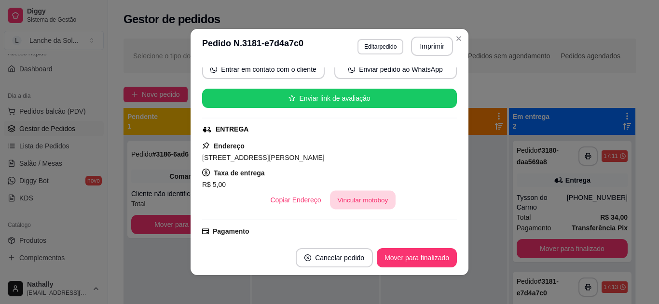
click at [367, 202] on button "Vincular motoboy" at bounding box center [363, 200] width 66 height 19
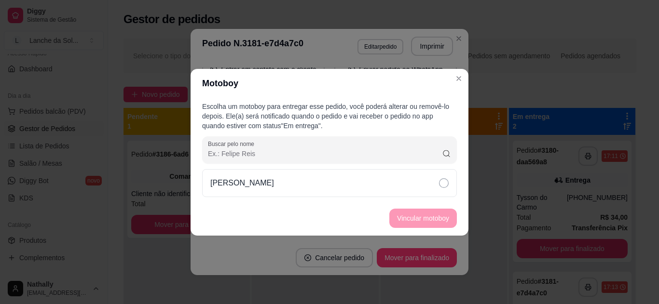
click at [289, 190] on div "[PERSON_NAME]" at bounding box center [329, 183] width 255 height 28
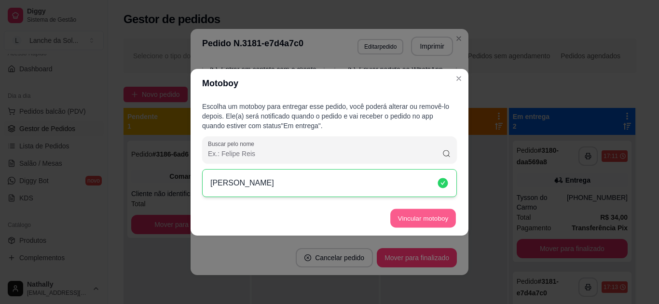
click at [431, 224] on button "Vincular motoboy" at bounding box center [423, 218] width 66 height 19
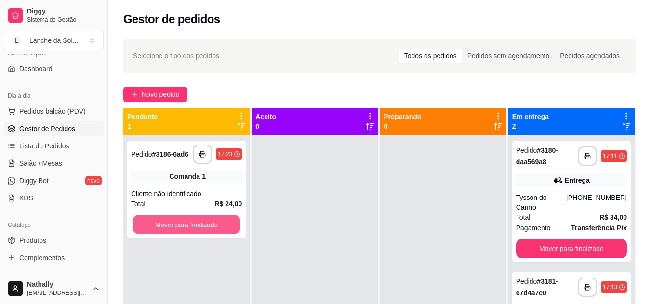
click at [215, 219] on button "Mover para finalizado" at bounding box center [187, 224] width 108 height 19
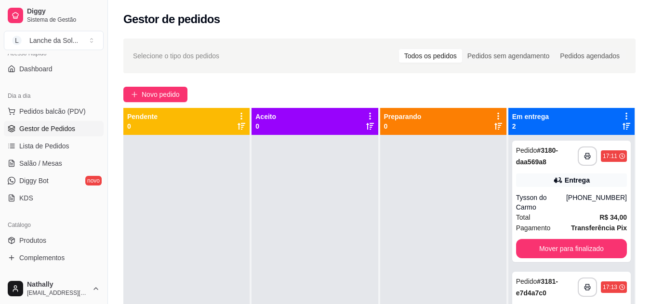
click at [55, 160] on span "Salão / Mesas" at bounding box center [40, 164] width 43 height 10
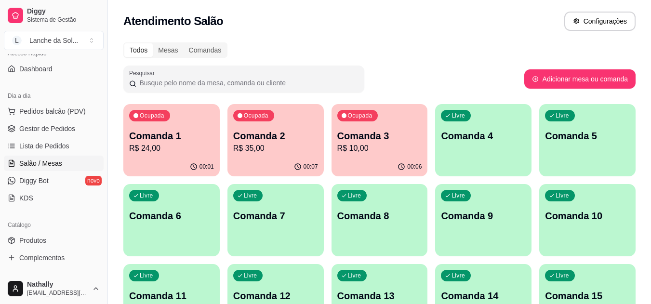
click at [479, 138] on p "Comanda 4" at bounding box center [483, 135] width 85 height 13
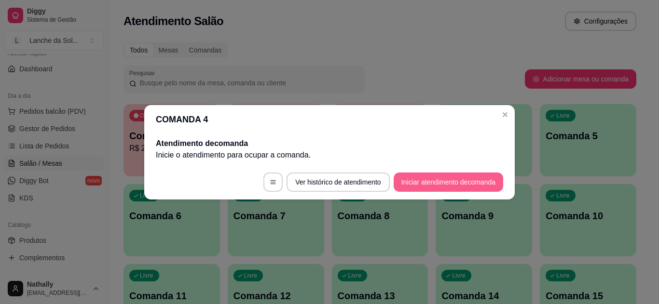
click at [431, 186] on button "Iniciar atendimento de comanda" at bounding box center [447, 182] width 109 height 19
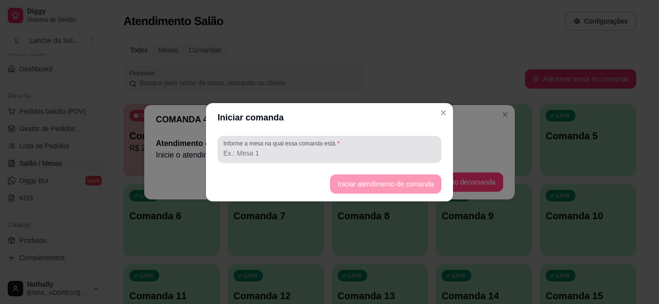
click at [313, 149] on input "Informe a mesa na qual essa comanda está." at bounding box center [329, 153] width 212 height 10
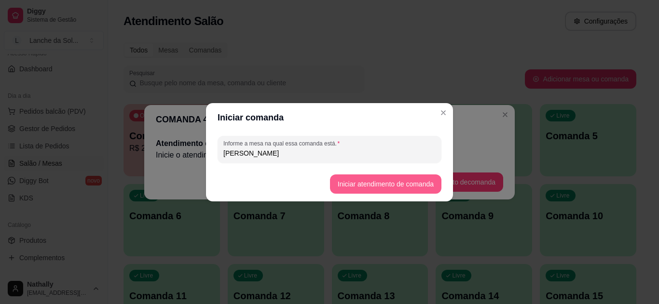
type input "[PERSON_NAME]"
click at [394, 182] on button "Iniciar atendimento de comanda" at bounding box center [385, 184] width 108 height 19
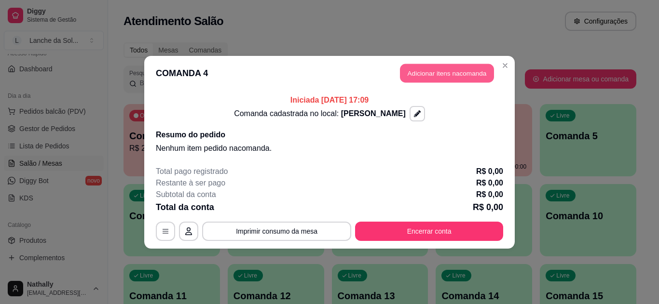
click at [436, 73] on button "Adicionar itens na comanda" at bounding box center [447, 73] width 94 height 19
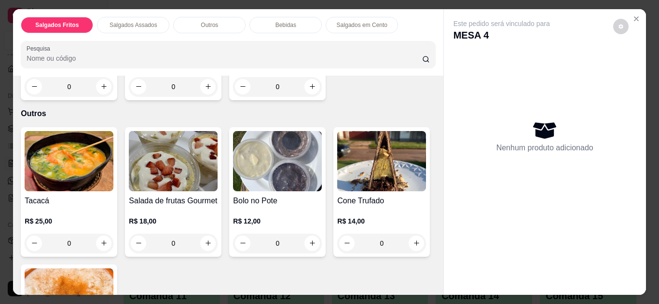
scroll to position [533, 0]
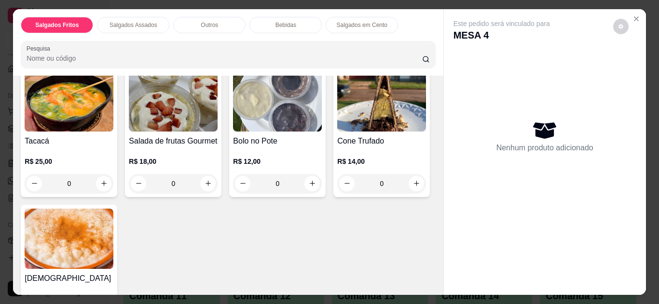
click at [104, 178] on div "0" at bounding box center [69, 183] width 89 height 19
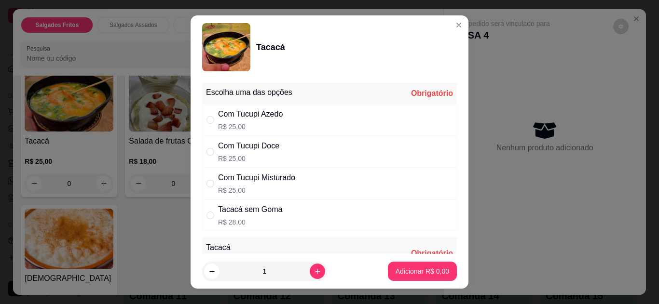
click at [301, 180] on div "Com Tucupi Misturado R$ 25,00" at bounding box center [329, 184] width 255 height 32
radio input "true"
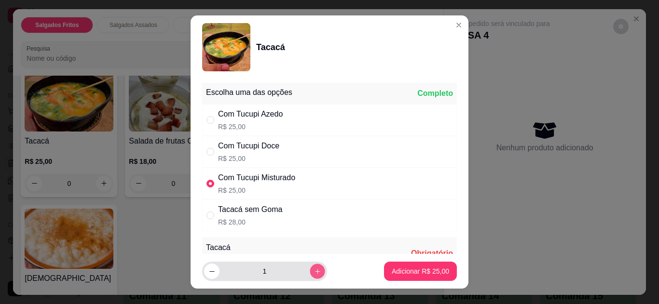
click at [314, 268] on icon "increase-product-quantity" at bounding box center [317, 271] width 7 height 7
type input "2"
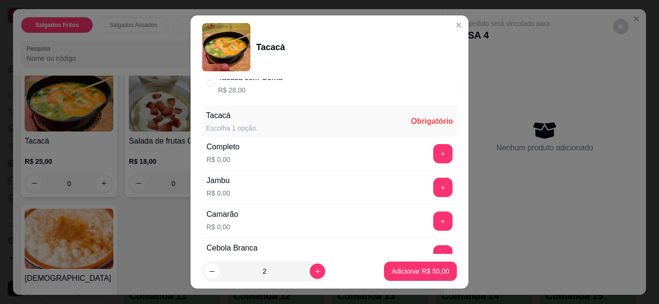
scroll to position [172, 0]
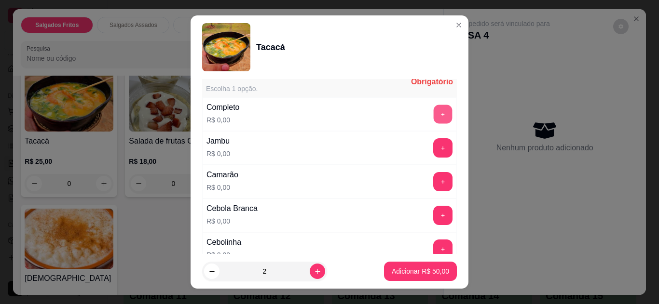
click at [433, 119] on button "+" at bounding box center [442, 114] width 19 height 19
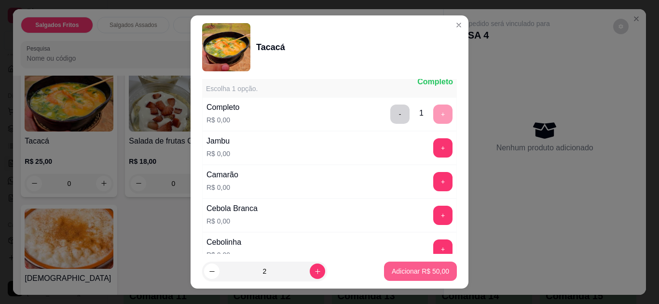
click at [424, 273] on p "Adicionar R$ 50,00" at bounding box center [419, 272] width 57 height 10
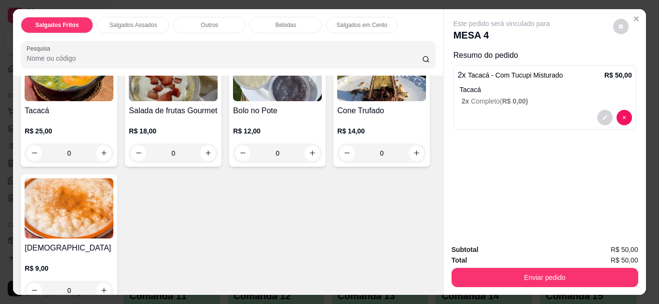
scroll to position [617, 0]
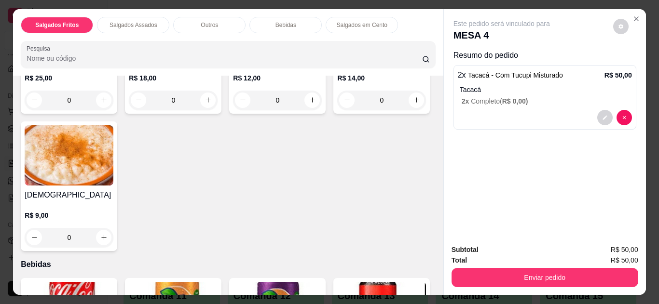
click at [113, 233] on div "0" at bounding box center [69, 237] width 89 height 19
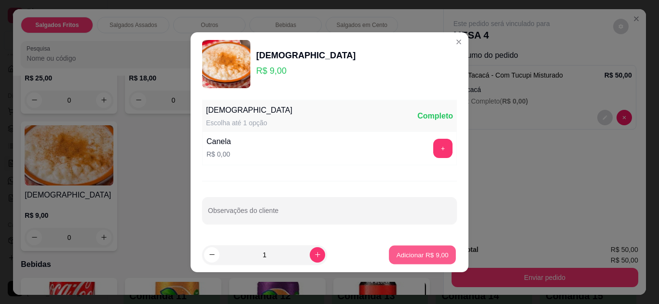
click at [409, 255] on p "Adicionar R$ 9,00" at bounding box center [422, 254] width 52 height 9
type input "1"
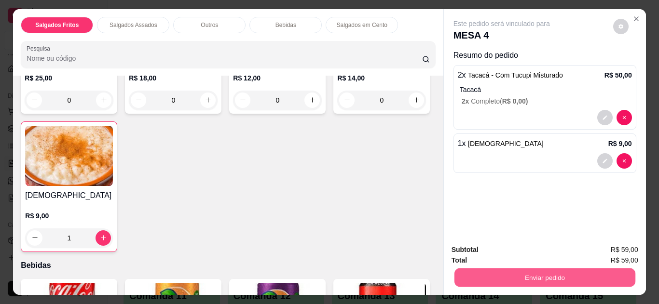
click at [464, 273] on button "Enviar pedido" at bounding box center [544, 278] width 181 height 19
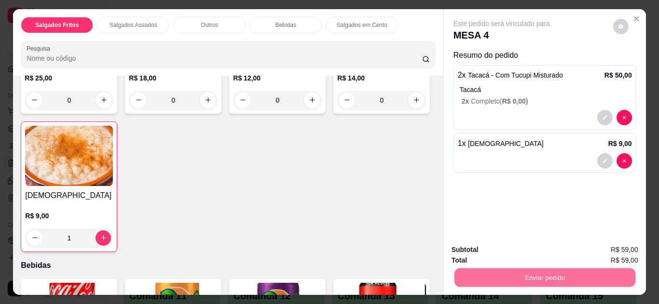
click at [489, 246] on button "Não registrar e enviar pedido" at bounding box center [512, 251] width 100 height 18
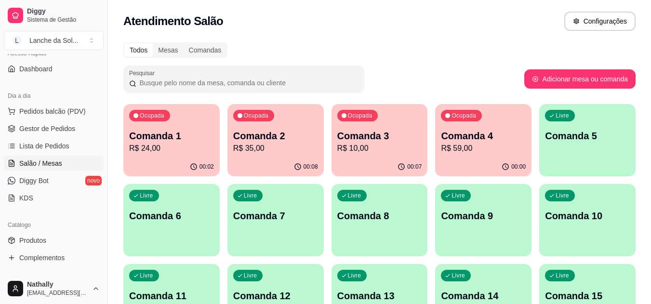
click at [406, 128] on div "Ocupada Comanda 3 R$ 10,00" at bounding box center [380, 131] width 96 height 54
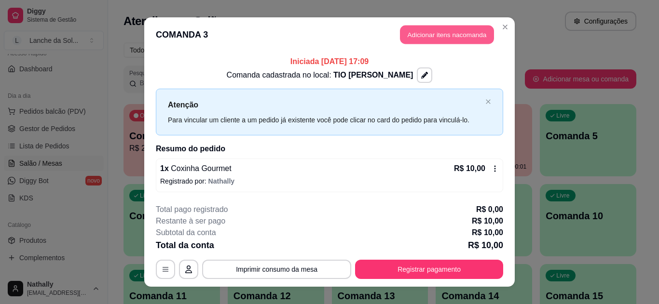
click at [428, 32] on button "Adicionar itens na comanda" at bounding box center [447, 35] width 94 height 19
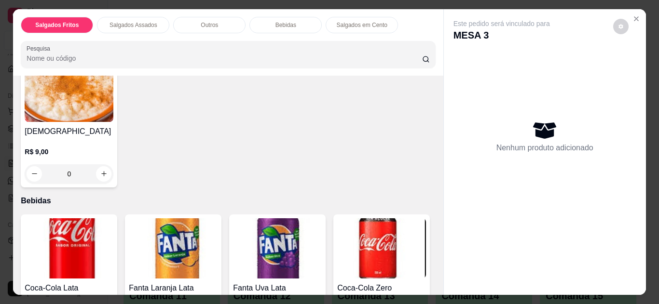
scroll to position [693, 0]
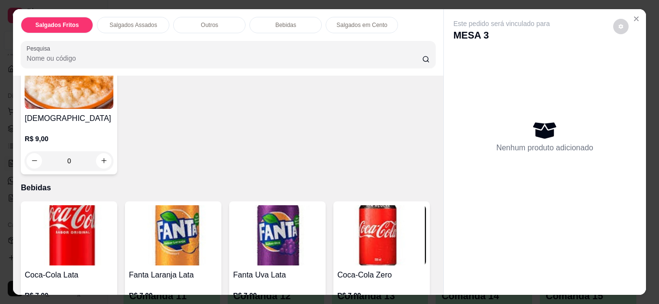
click at [113, 159] on div "0" at bounding box center [69, 160] width 89 height 19
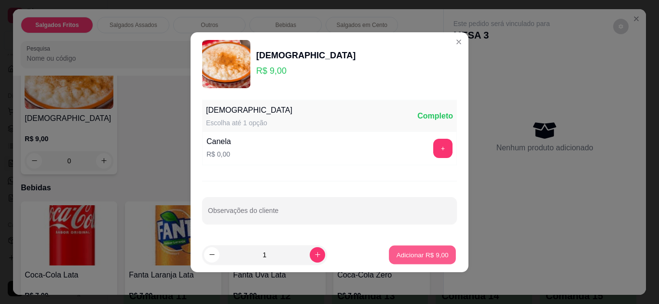
click at [427, 260] on button "Adicionar R$ 9,00" at bounding box center [422, 254] width 67 height 19
type input "1"
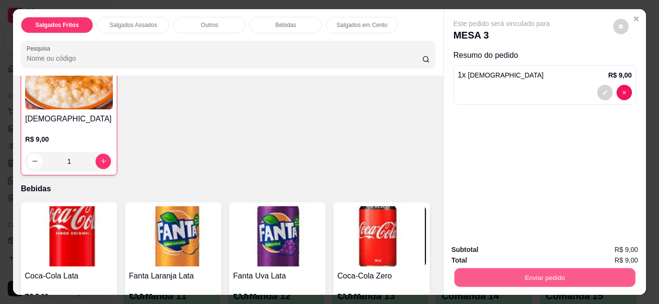
click at [513, 274] on button "Enviar pedido" at bounding box center [544, 278] width 181 height 19
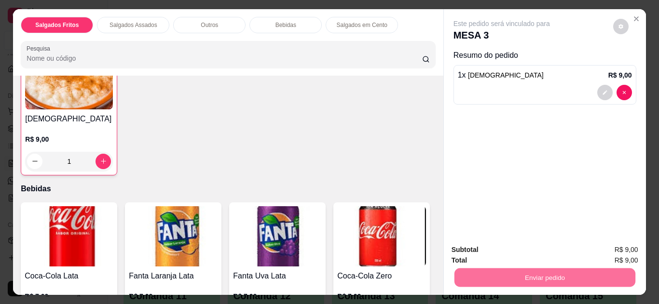
click at [519, 251] on button "Não registrar e enviar pedido" at bounding box center [512, 251] width 100 height 18
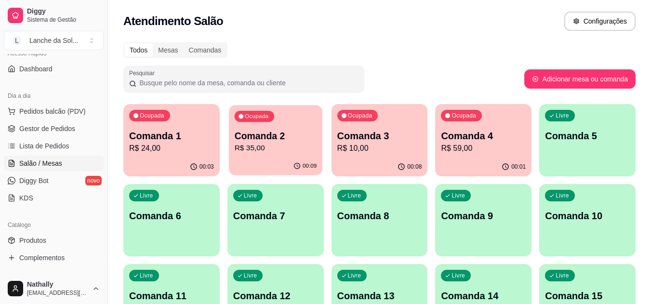
click at [290, 155] on div "Ocupada Comanda 2 R$ 35,00" at bounding box center [276, 131] width 94 height 52
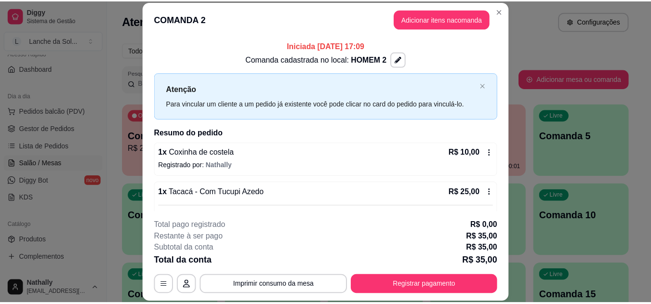
scroll to position [74, 0]
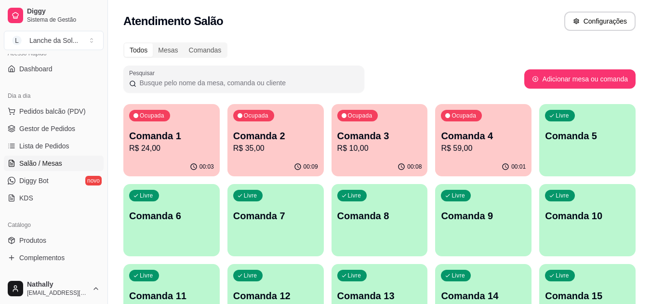
click at [51, 135] on link "Gestor de Pedidos" at bounding box center [54, 128] width 100 height 15
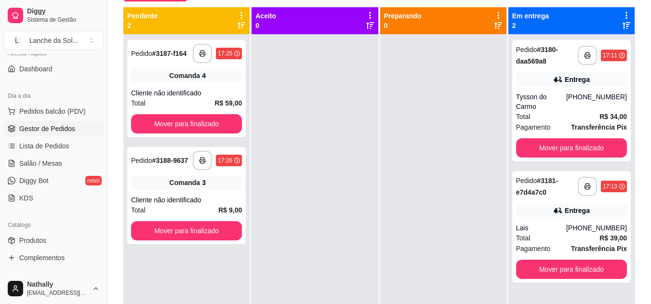
scroll to position [100, 0]
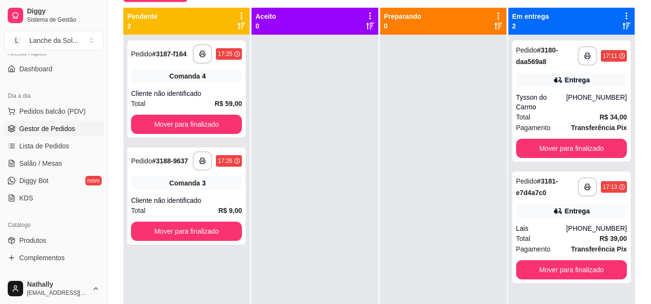
click at [46, 147] on span "Lista de Pedidos" at bounding box center [44, 146] width 50 height 10
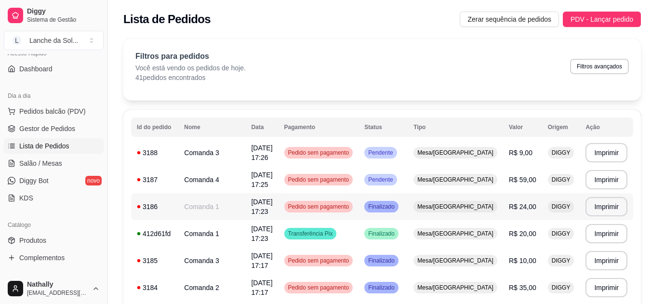
click at [330, 210] on span "Pedido sem pagamento" at bounding box center [318, 207] width 65 height 8
click at [351, 207] on span "Pedido sem pagamento" at bounding box center [318, 207] width 65 height 8
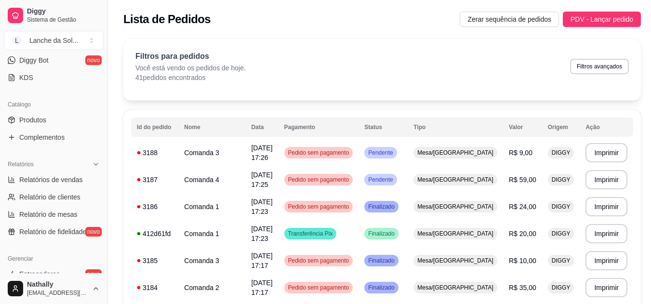
scroll to position [199, 0]
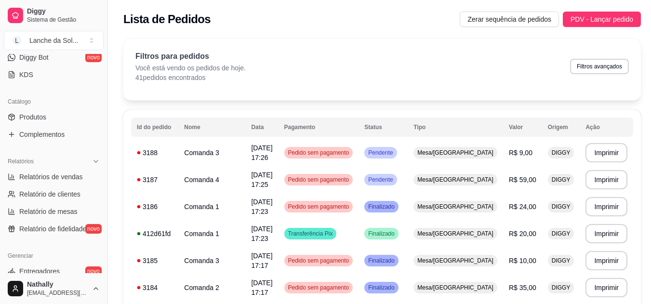
click at [56, 166] on div "Relatórios" at bounding box center [54, 161] width 100 height 15
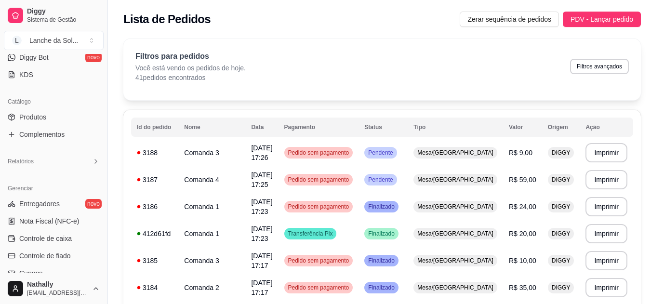
click at [83, 168] on div "Relatórios" at bounding box center [54, 161] width 100 height 15
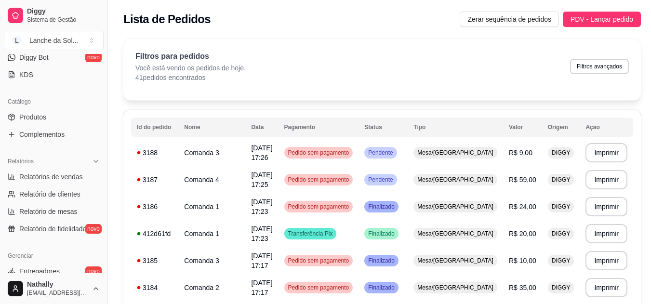
click at [70, 180] on span "Relatórios de vendas" at bounding box center [51, 177] width 64 height 10
select select "ALL"
select select "0"
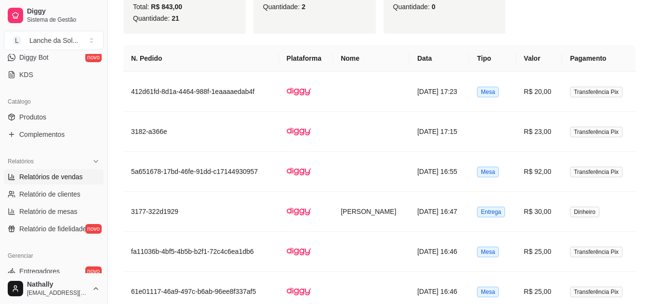
scroll to position [511, 0]
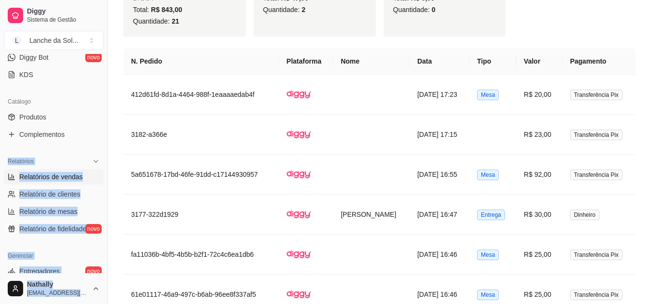
drag, startPoint x: 100, startPoint y: 147, endPoint x: 106, endPoint y: 125, distance: 22.6
click at [105, 113] on div "Diggy Sistema de Gestão L Lanche da Sol ... Loja aberta Plano Essencial + Mesas…" at bounding box center [54, 152] width 108 height 304
click at [104, 140] on button "Toggle Sidebar" at bounding box center [108, 152] width 8 height 304
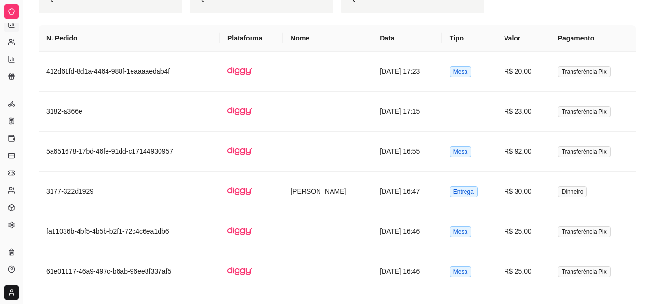
scroll to position [118, 0]
click at [19, 117] on button "Toggle Sidebar" at bounding box center [23, 152] width 8 height 304
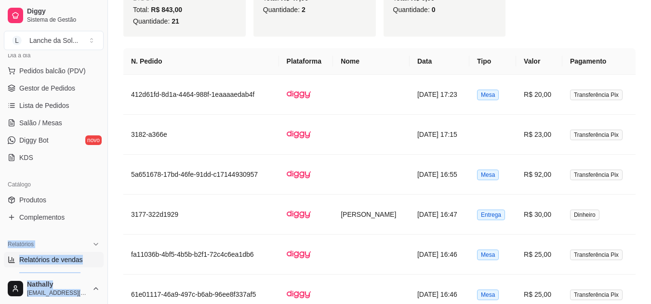
scroll to position [94, 0]
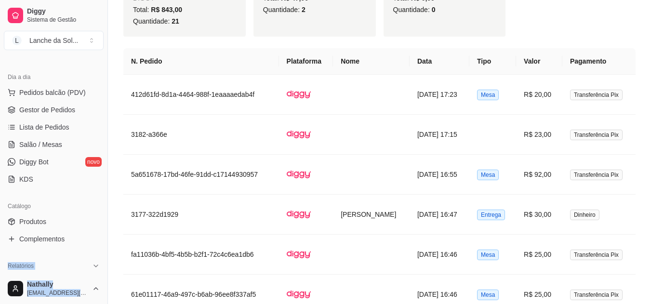
click at [43, 146] on span "Salão / Mesas" at bounding box center [40, 145] width 43 height 10
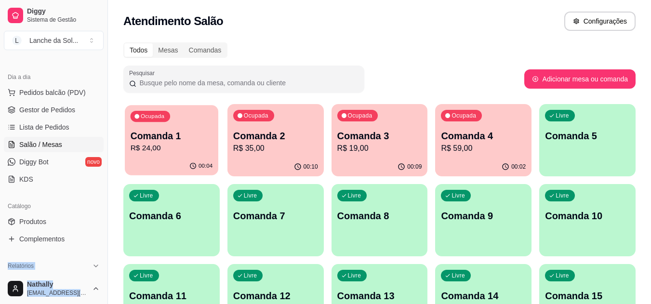
click at [200, 154] on div "Ocupada Comanda 1 R$ 24,00" at bounding box center [172, 131] width 94 height 52
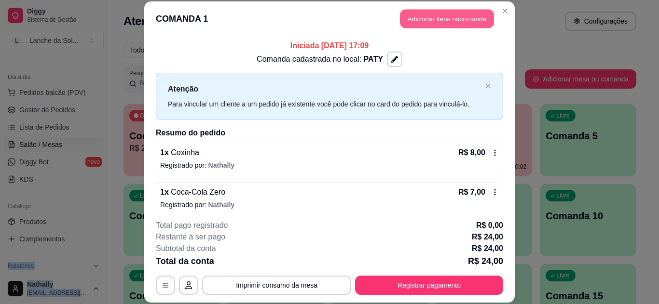
click at [433, 26] on button "Adicionar itens na comanda" at bounding box center [447, 19] width 94 height 19
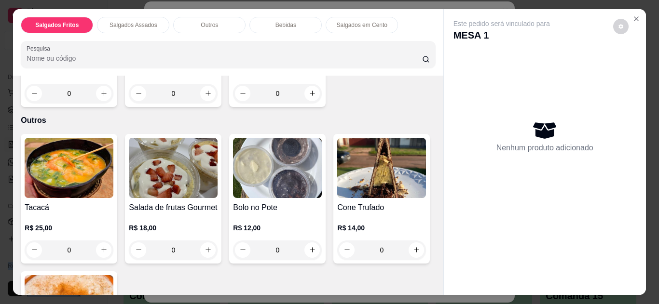
scroll to position [470, 0]
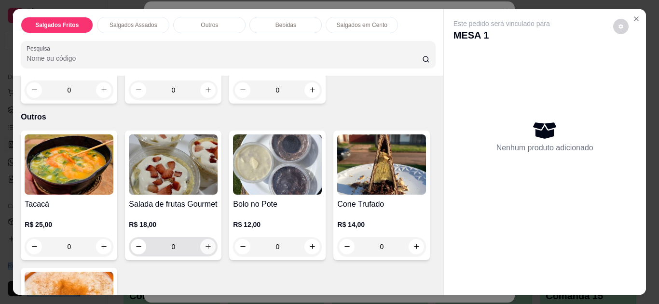
click at [206, 243] on icon "increase-product-quantity" at bounding box center [207, 246] width 7 height 7
type input "1"
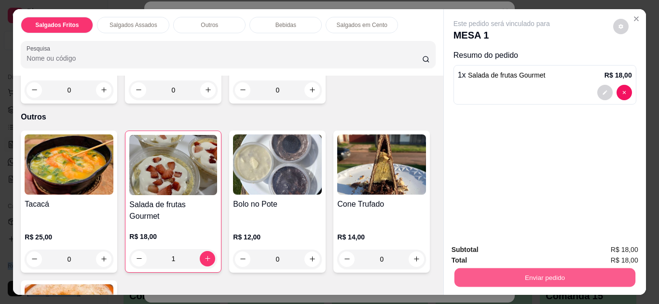
click at [529, 272] on button "Enviar pedido" at bounding box center [544, 278] width 181 height 19
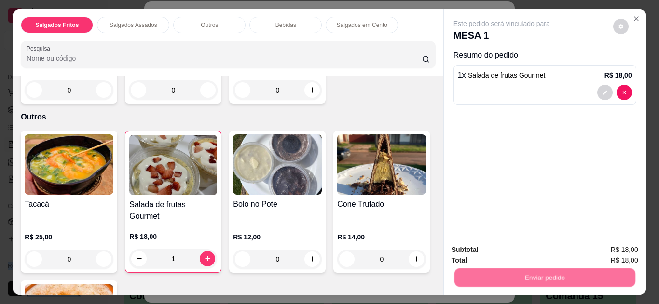
click at [502, 246] on button "Não registrar e enviar pedido" at bounding box center [512, 251] width 97 height 18
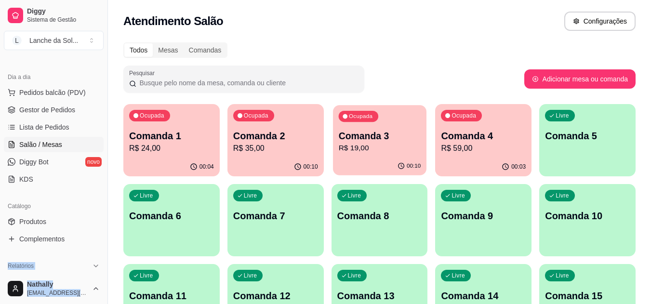
click at [373, 158] on div "00:10" at bounding box center [380, 166] width 94 height 18
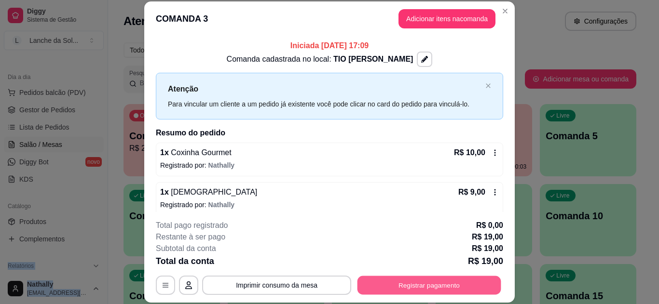
click at [430, 286] on button "Registrar pagamento" at bounding box center [429, 285] width 144 height 19
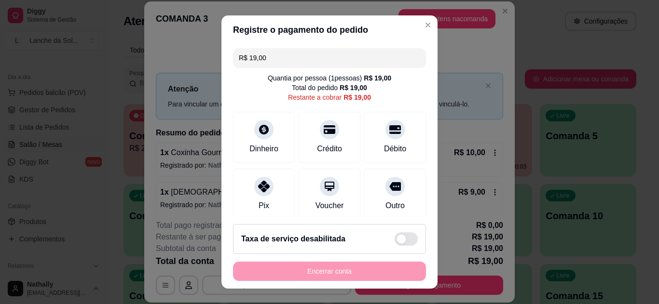
click at [260, 190] on icon at bounding box center [264, 187] width 12 height 12
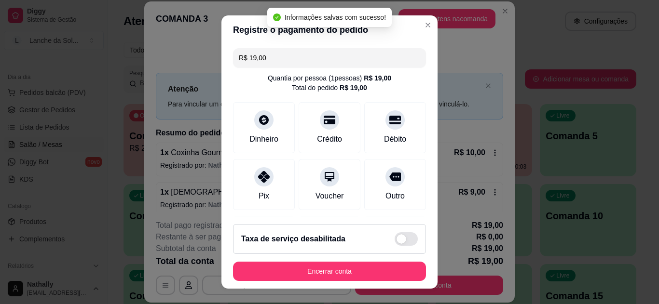
type input "R$ 0,00"
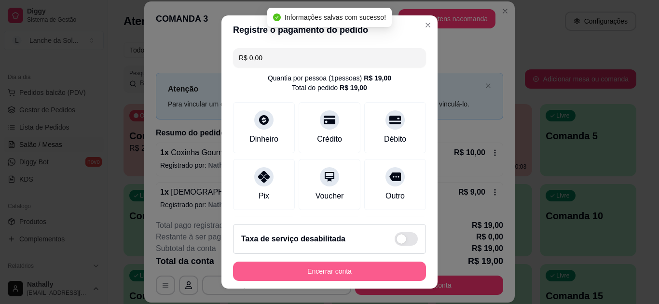
click at [361, 273] on button "Encerrar conta" at bounding box center [329, 271] width 193 height 19
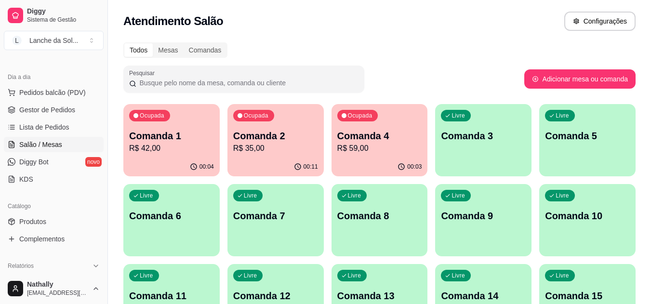
click at [41, 109] on span "Gestor de Pedidos" at bounding box center [47, 110] width 56 height 10
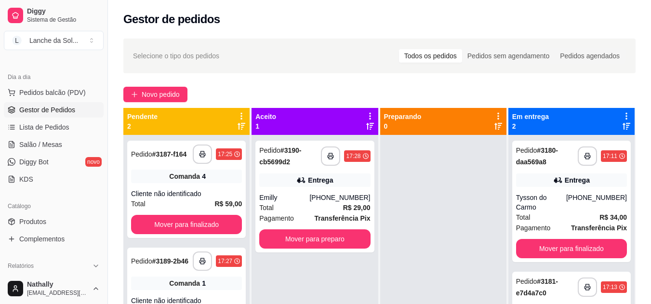
click at [310, 205] on div "Total R$ 29,00" at bounding box center [314, 207] width 111 height 11
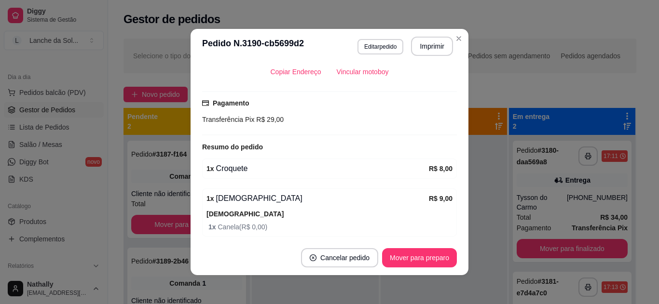
scroll to position [293, 0]
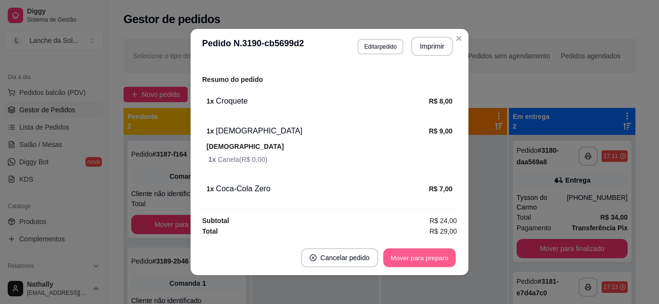
click at [417, 260] on button "Mover para preparo" at bounding box center [419, 258] width 72 height 19
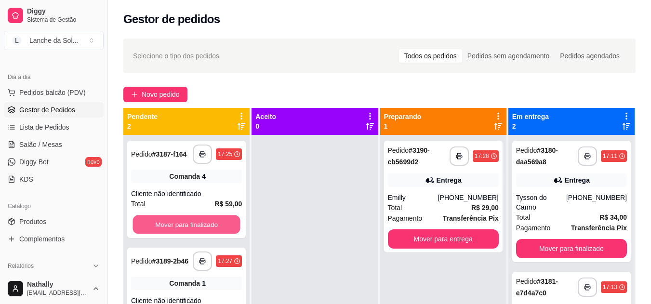
click at [204, 217] on button "Mover para finalizado" at bounding box center [187, 224] width 108 height 19
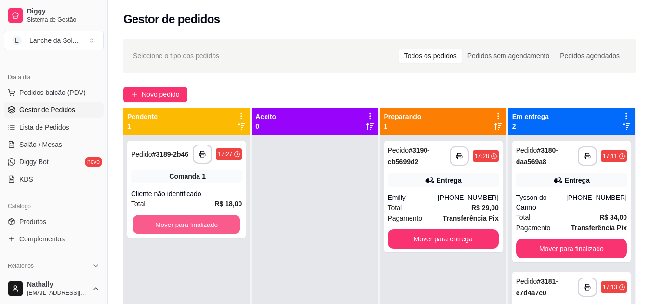
click at [204, 219] on button "Mover para finalizado" at bounding box center [187, 224] width 108 height 19
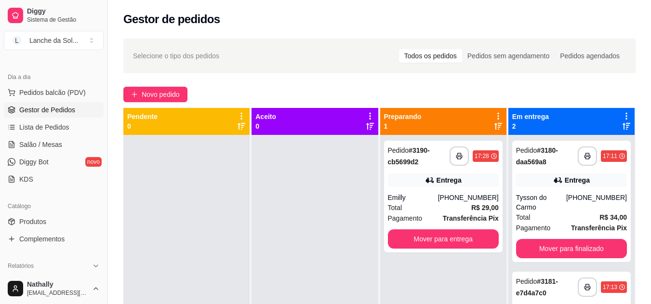
click at [478, 206] on strong "R$ 29,00" at bounding box center [484, 208] width 27 height 8
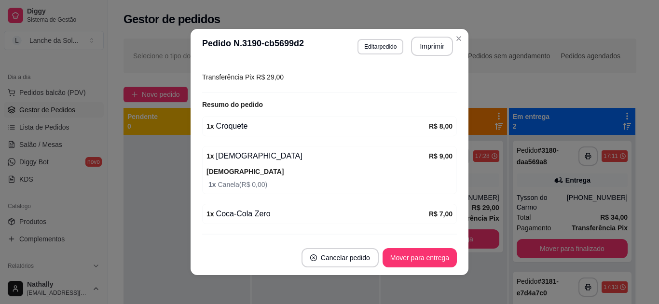
scroll to position [271, 0]
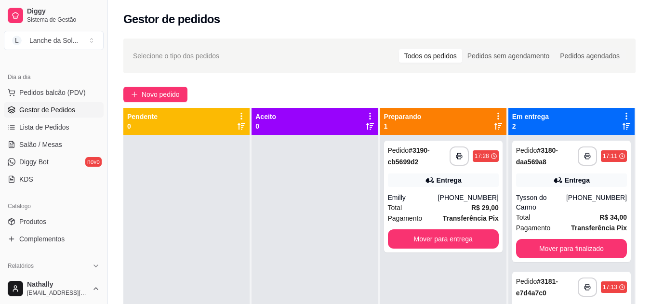
click at [143, 94] on span "Novo pedido" at bounding box center [161, 94] width 38 height 11
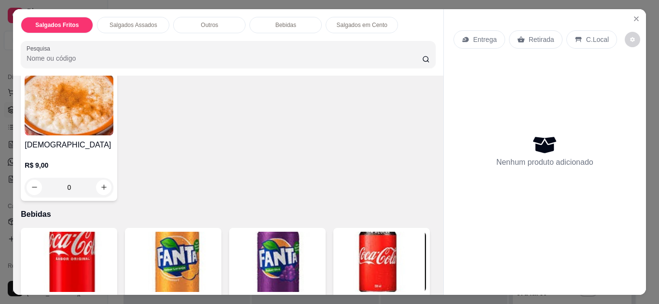
scroll to position [517, 0]
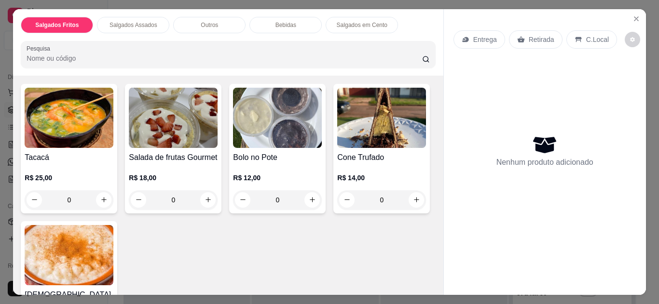
click at [97, 196] on div "0" at bounding box center [69, 199] width 89 height 19
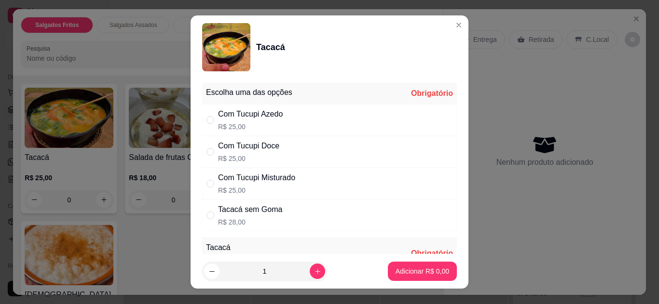
click at [299, 147] on div "Com Tucupi Doce R$ 25,00" at bounding box center [329, 152] width 255 height 32
radio input "true"
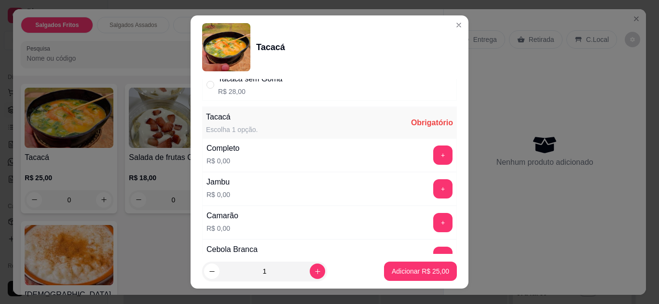
scroll to position [153, 0]
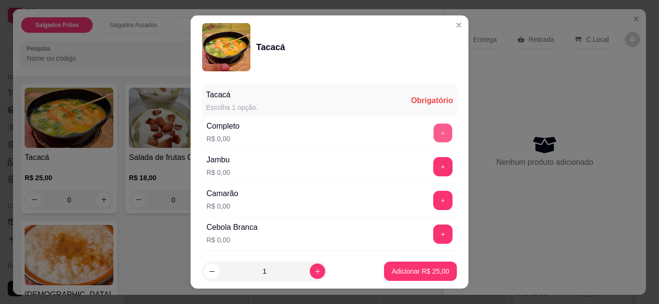
click at [433, 140] on button "+" at bounding box center [442, 132] width 19 height 19
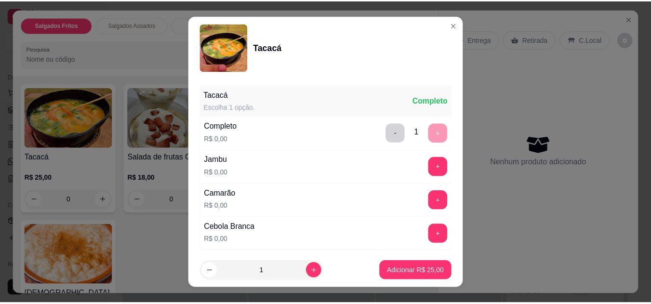
scroll to position [256, 0]
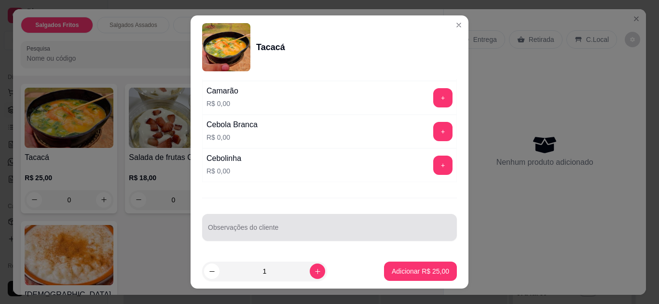
click at [317, 224] on div at bounding box center [329, 227] width 243 height 19
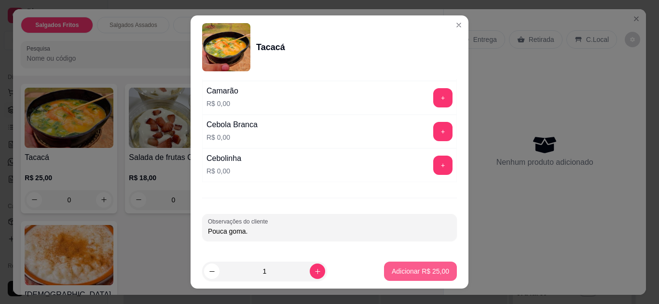
type input "Pouca goma."
click at [426, 274] on p "Adicionar R$ 25,00" at bounding box center [420, 271] width 56 height 9
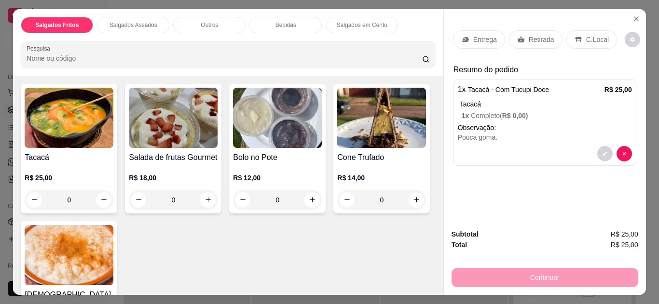
click at [586, 35] on p "C.Local" at bounding box center [597, 40] width 23 height 10
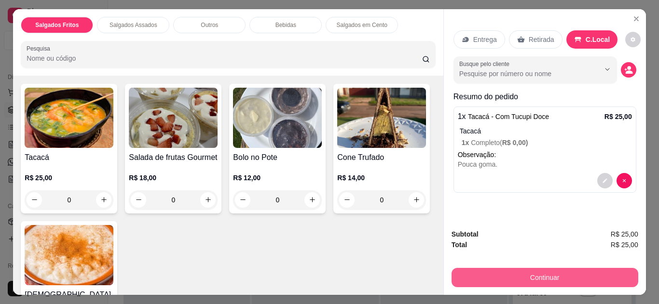
click at [516, 280] on button "Continuar" at bounding box center [544, 277] width 187 height 19
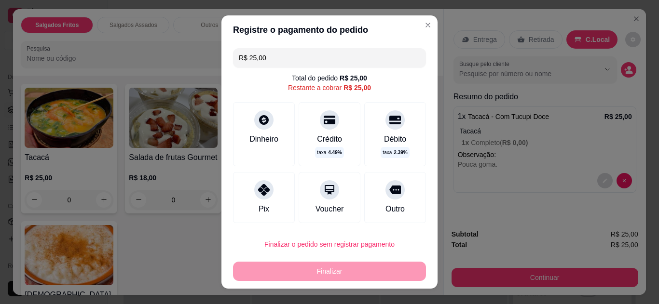
click at [258, 189] on icon at bounding box center [264, 190] width 12 height 12
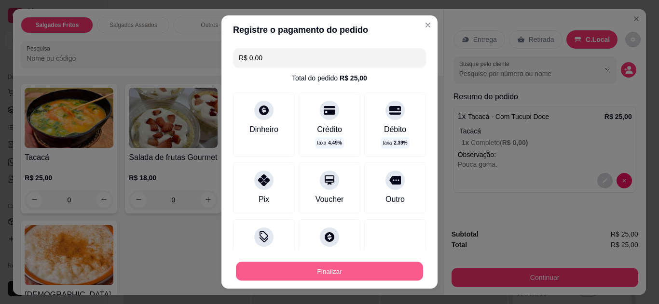
click at [308, 271] on button "Finalizar" at bounding box center [329, 271] width 187 height 19
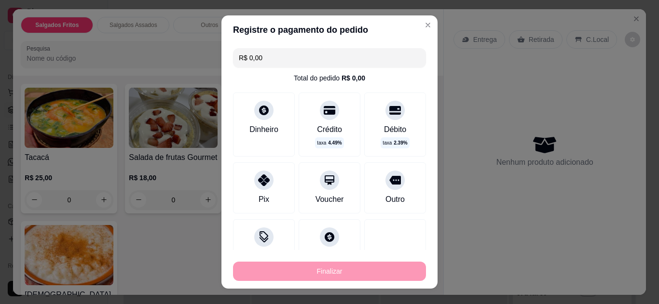
type input "-R$ 25,00"
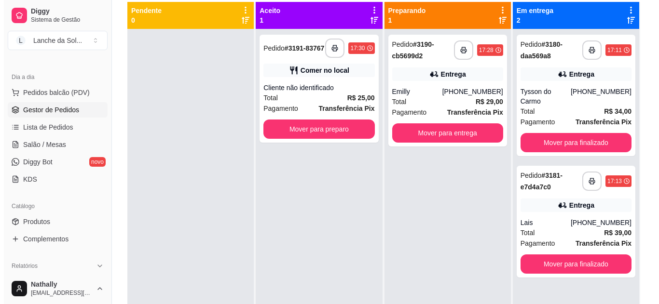
scroll to position [113, 0]
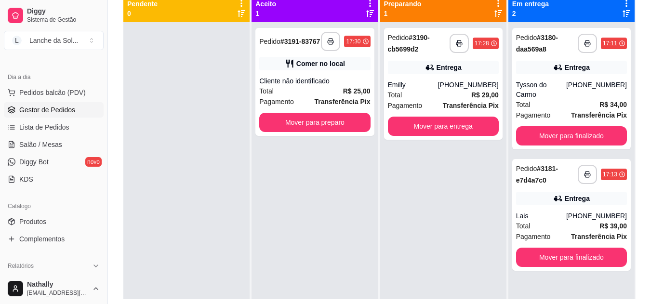
click at [556, 211] on div "Lais" at bounding box center [541, 216] width 50 height 10
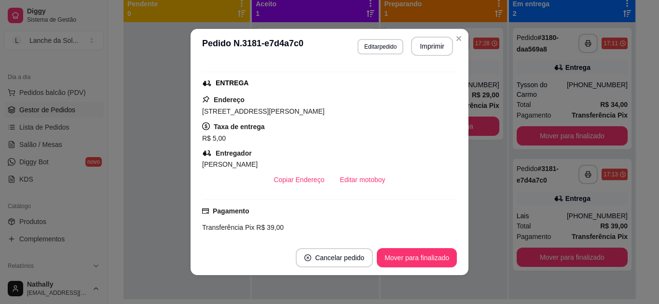
scroll to position [160, 0]
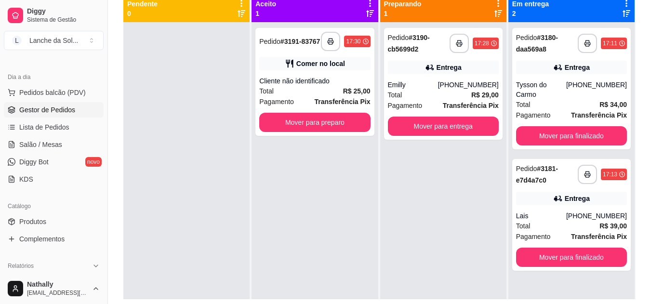
click at [307, 91] on div "Total R$ 25,00" at bounding box center [314, 91] width 111 height 11
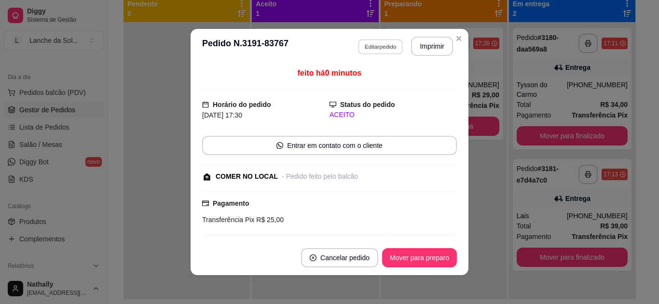
click at [390, 50] on button "Editar pedido" at bounding box center [380, 46] width 45 height 15
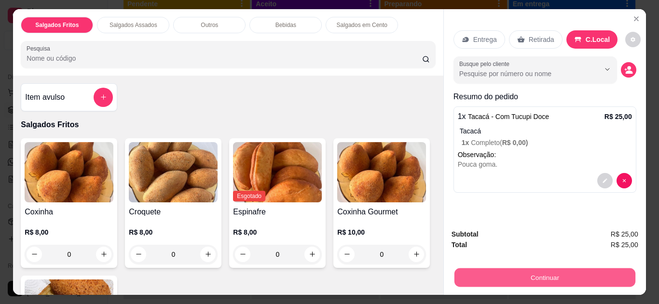
click at [504, 269] on button "Continuar" at bounding box center [544, 278] width 181 height 19
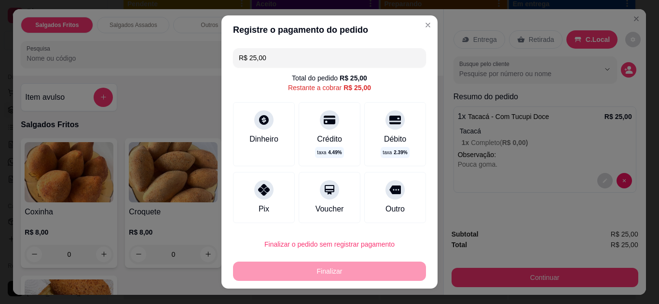
click at [254, 128] on div "Dinheiro" at bounding box center [264, 134] width 62 height 64
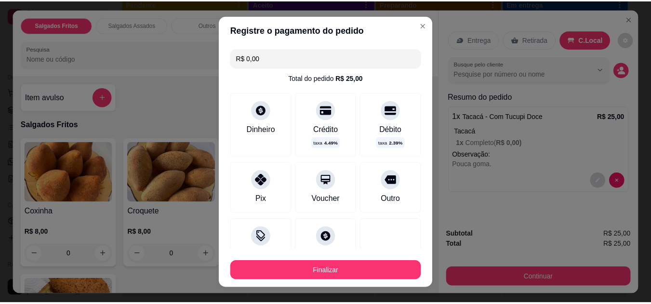
scroll to position [74, 0]
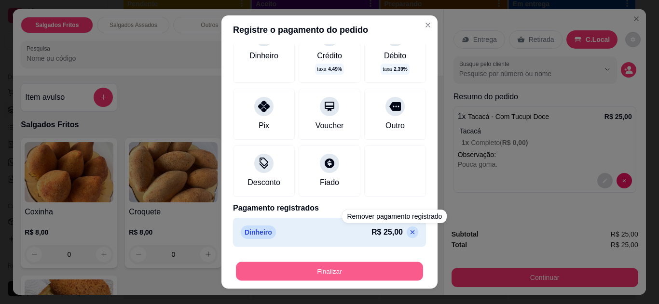
click at [373, 269] on button "Finalizar" at bounding box center [329, 271] width 187 height 19
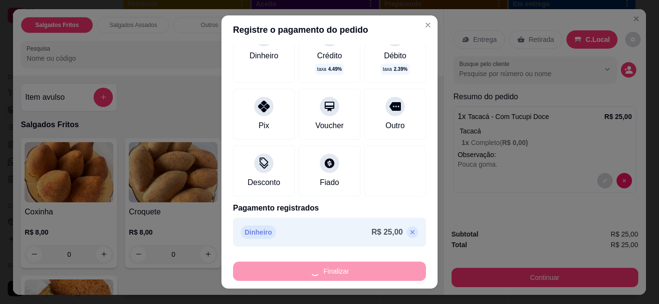
type input "-R$ 25,00"
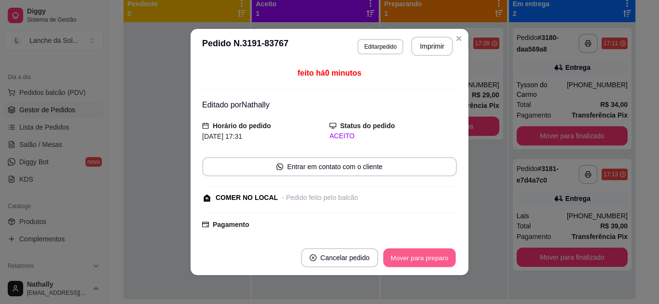
click at [414, 266] on button "Mover para preparo" at bounding box center [419, 258] width 72 height 19
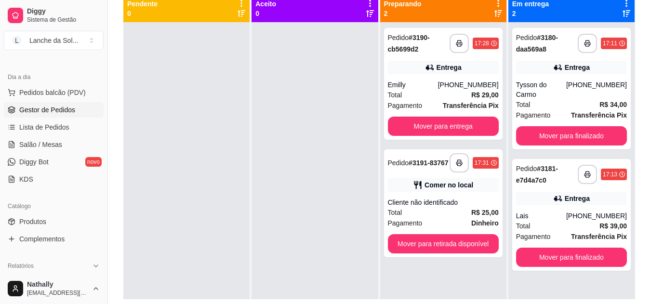
click at [56, 145] on span "Salão / Mesas" at bounding box center [40, 145] width 43 height 10
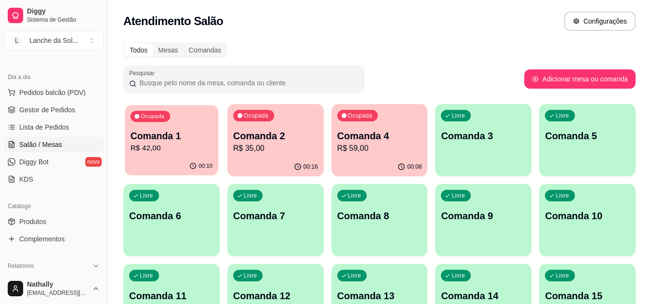
click at [170, 132] on p "Comanda 1" at bounding box center [172, 136] width 82 height 13
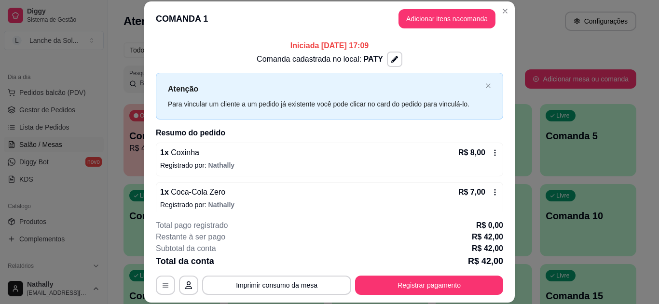
scroll to position [87, 0]
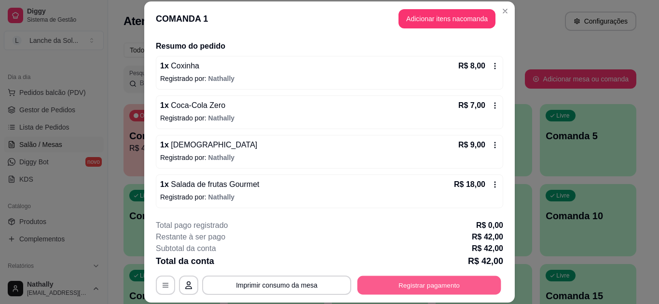
click at [417, 288] on button "Registrar pagamento" at bounding box center [429, 285] width 144 height 19
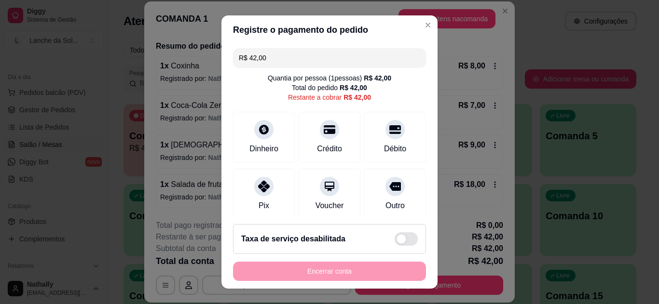
click at [262, 186] on icon at bounding box center [264, 187] width 12 height 12
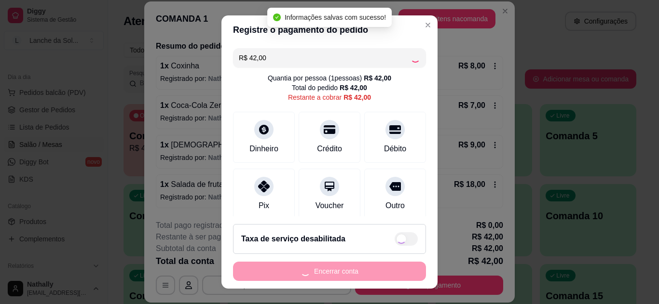
type input "R$ 0,00"
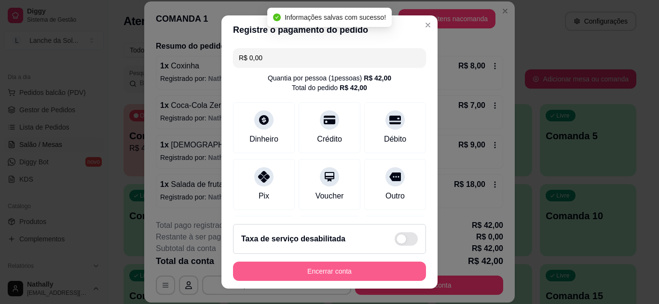
click at [368, 267] on button "Encerrar conta" at bounding box center [329, 271] width 193 height 19
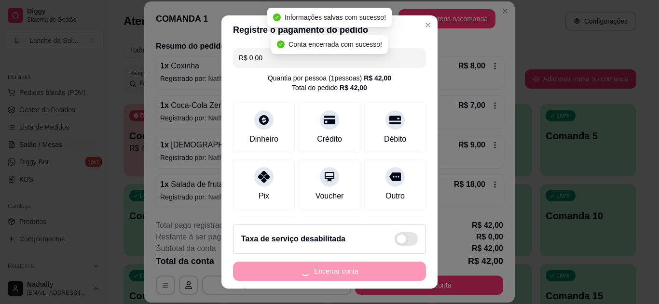
scroll to position [0, 0]
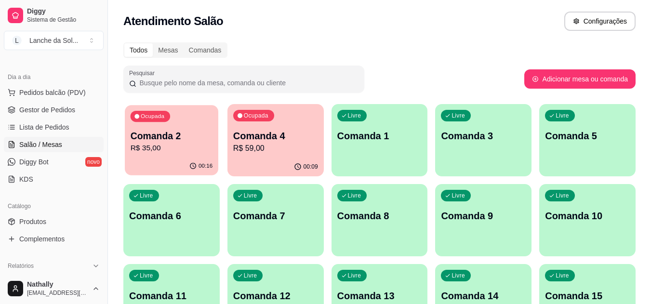
click at [185, 148] on p "R$ 35,00" at bounding box center [172, 148] width 82 height 11
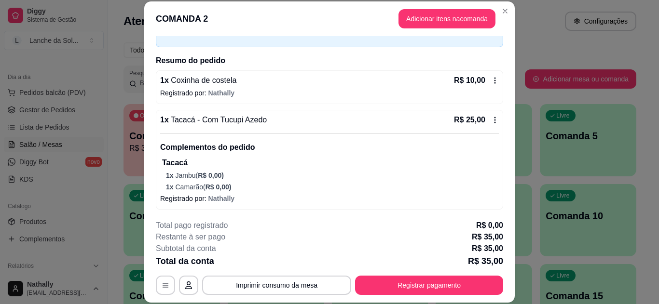
scroll to position [74, 0]
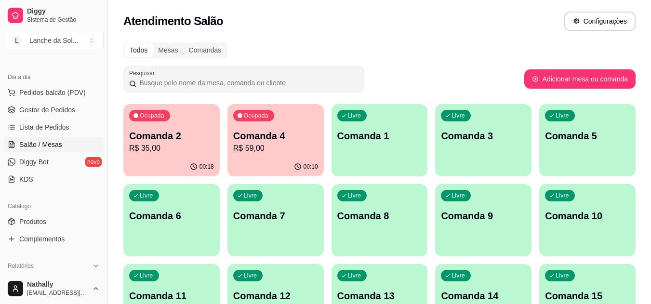
click at [58, 113] on span "Gestor de Pedidos" at bounding box center [47, 110] width 56 height 10
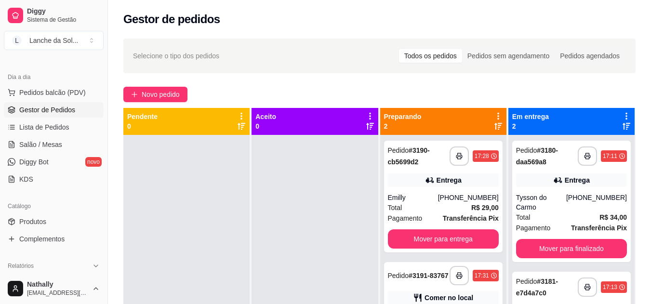
click at [441, 189] on div "**********" at bounding box center [443, 197] width 119 height 112
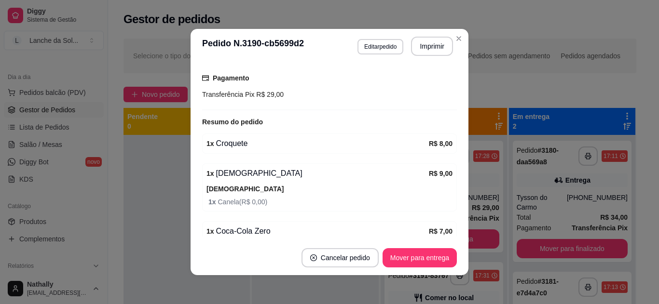
scroll to position [270, 0]
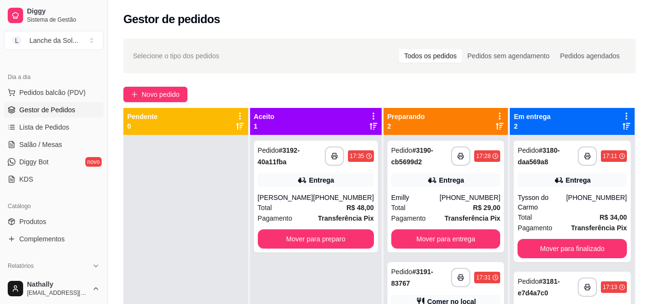
click at [333, 206] on div "Total R$ 48,00" at bounding box center [316, 207] width 116 height 11
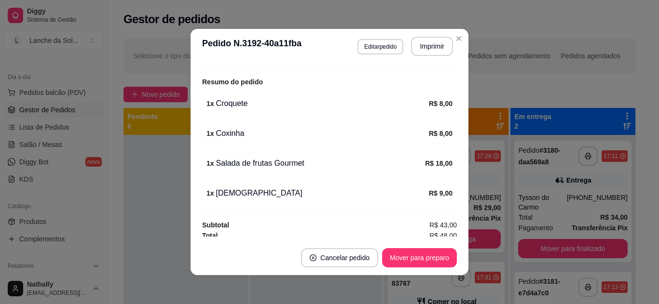
scroll to position [295, 0]
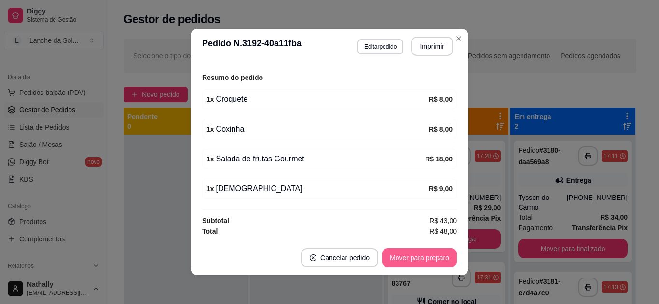
click at [401, 256] on button "Mover para preparo" at bounding box center [419, 257] width 75 height 19
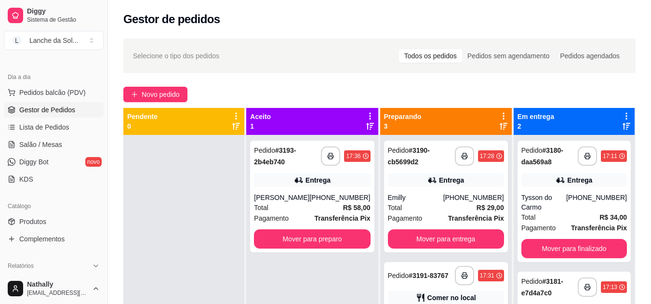
click at [323, 205] on div "Total R$ 58,00" at bounding box center [312, 207] width 116 height 11
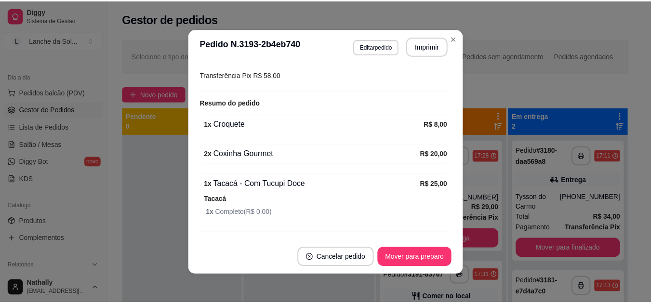
scroll to position [293, 0]
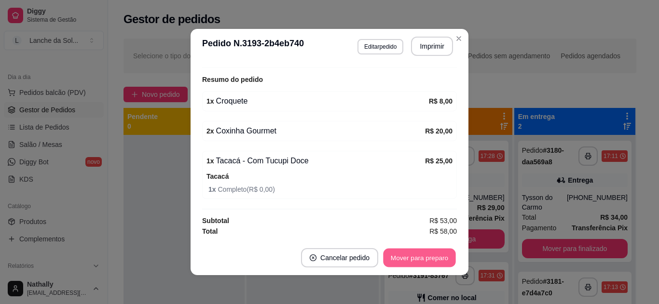
click at [414, 250] on button "Mover para preparo" at bounding box center [419, 258] width 72 height 19
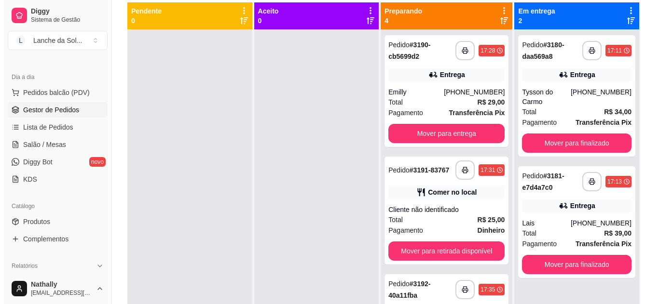
scroll to position [147, 0]
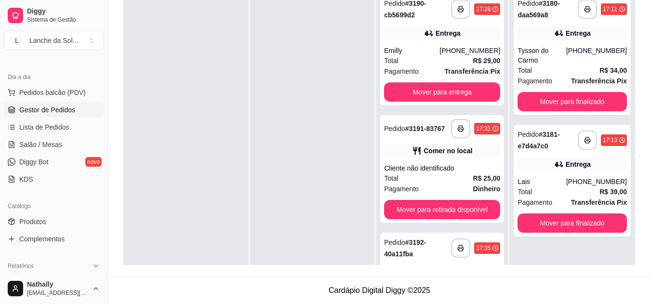
click at [398, 59] on div "Total R$ 29,00" at bounding box center [442, 60] width 116 height 11
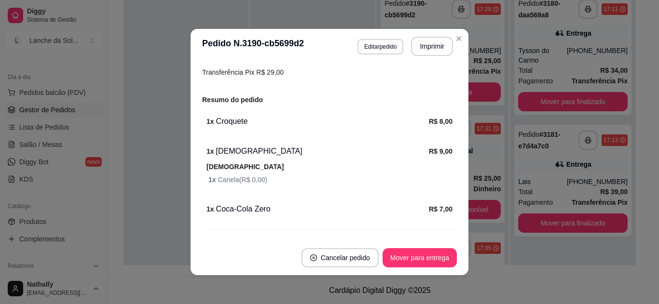
scroll to position [293, 0]
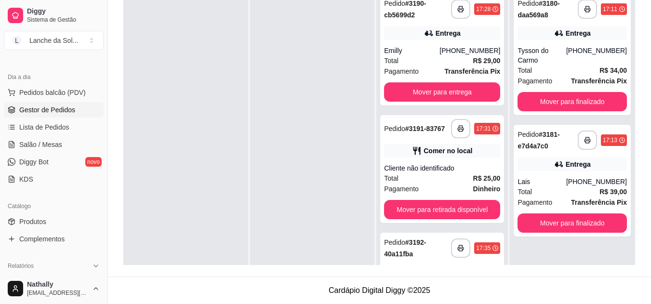
click at [448, 47] on div "[PHONE_NUMBER]" at bounding box center [470, 51] width 61 height 10
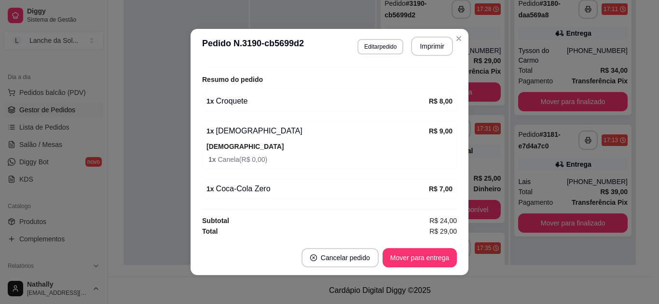
click at [441, 204] on div "feito há 9 minutos Horário do pedido [DATE] 17:28 Status do pedido PREPARANDO N…" at bounding box center [329, 151] width 255 height 169
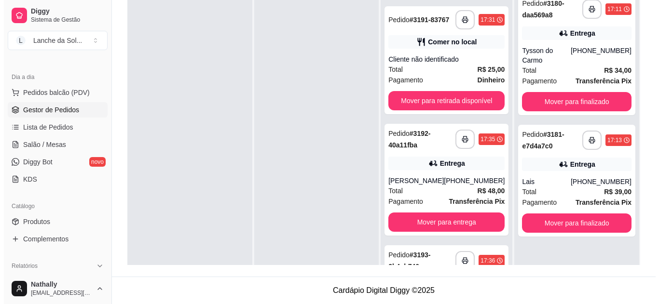
scroll to position [126, 0]
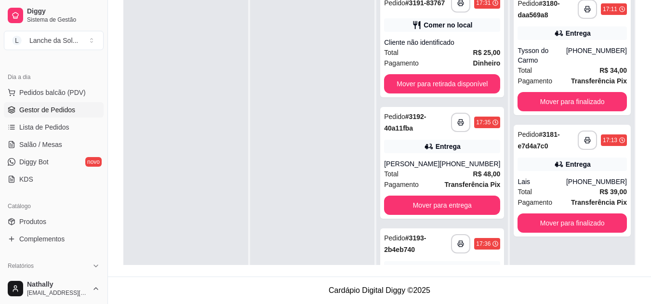
click at [436, 53] on div "Total R$ 25,00" at bounding box center [442, 52] width 116 height 11
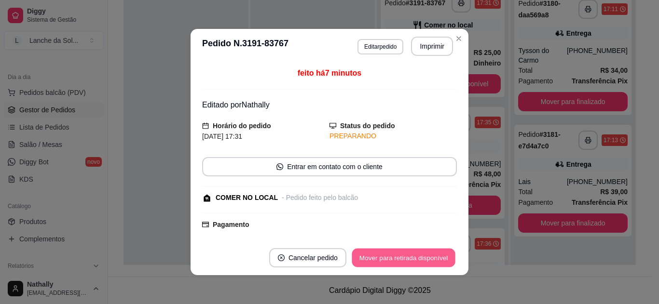
click at [424, 253] on button "Mover para retirada disponível" at bounding box center [402, 258] width 103 height 19
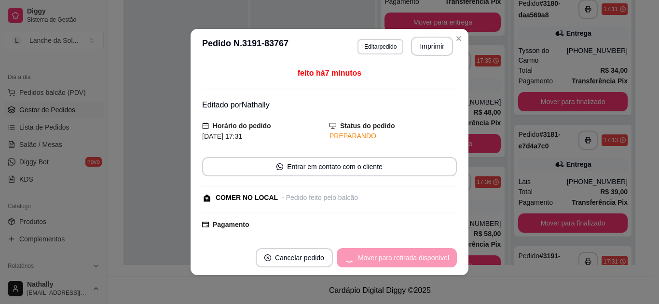
scroll to position [4, 0]
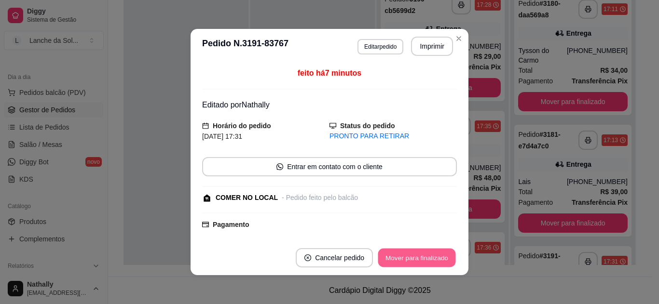
click at [424, 253] on button "Mover para finalizado" at bounding box center [417, 258] width 78 height 19
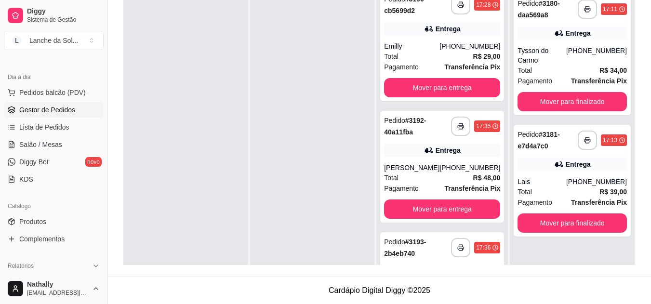
click at [447, 189] on strong "Transferência Pix" at bounding box center [472, 189] width 56 height 8
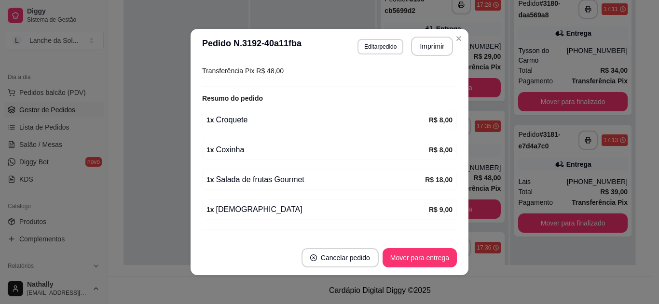
scroll to position [295, 0]
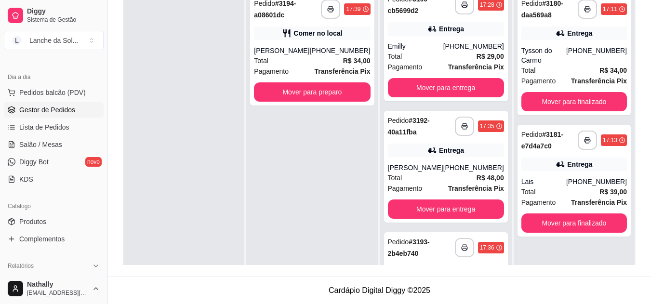
click at [299, 65] on div "Total R$ 34,00" at bounding box center [312, 60] width 116 height 11
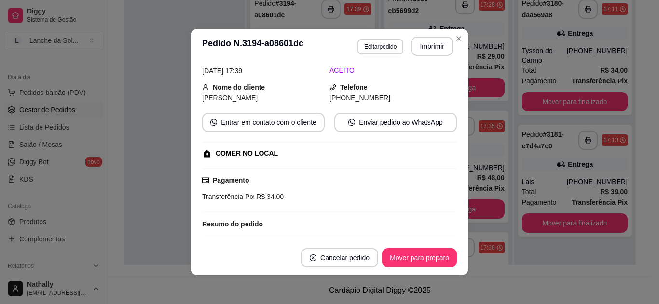
scroll to position [41, 0]
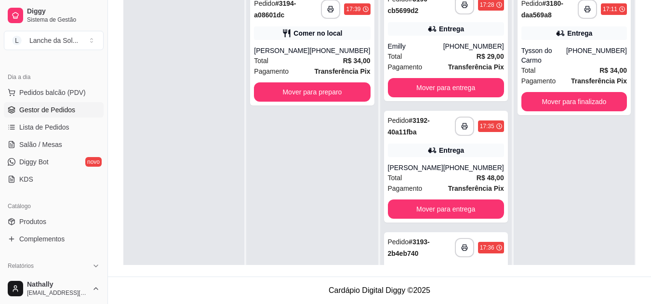
click at [450, 46] on div "[PHONE_NUMBER]" at bounding box center [474, 46] width 61 height 10
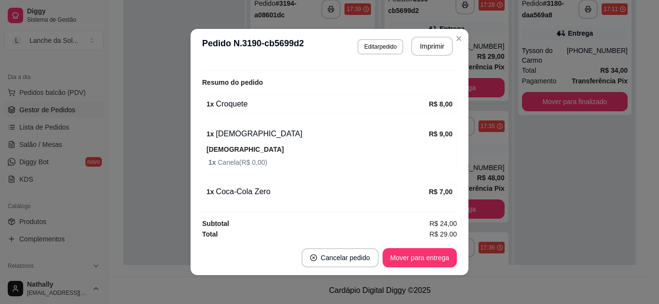
scroll to position [293, 0]
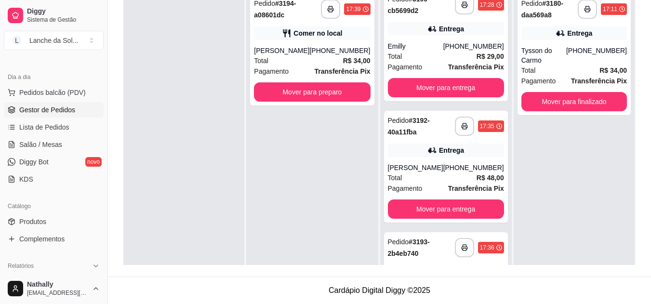
click at [448, 171] on div "[PHONE_NUMBER]" at bounding box center [474, 168] width 61 height 10
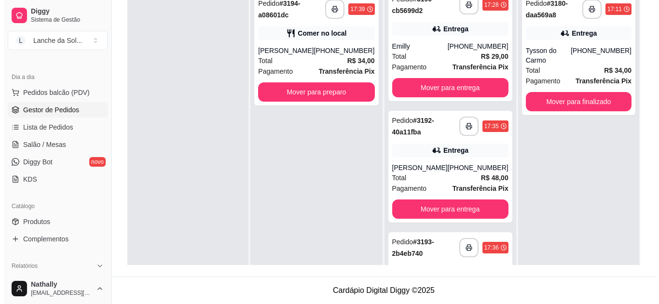
scroll to position [70, 0]
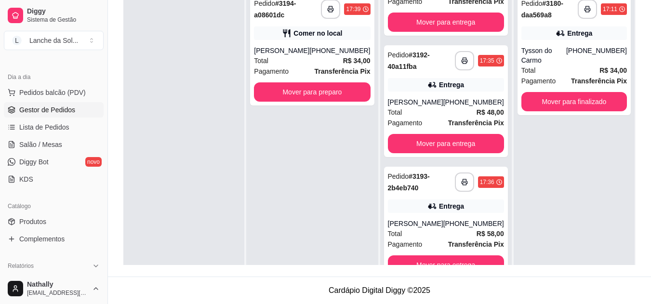
click at [435, 216] on div "**********" at bounding box center [446, 223] width 124 height 112
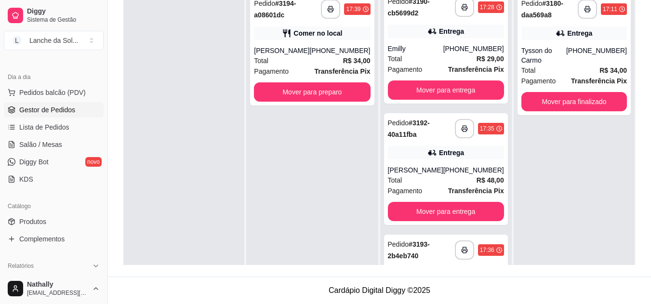
scroll to position [1, 0]
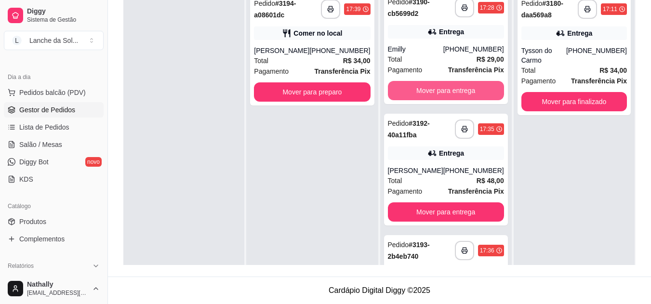
click at [458, 92] on button "Mover para entrega" at bounding box center [446, 90] width 116 height 19
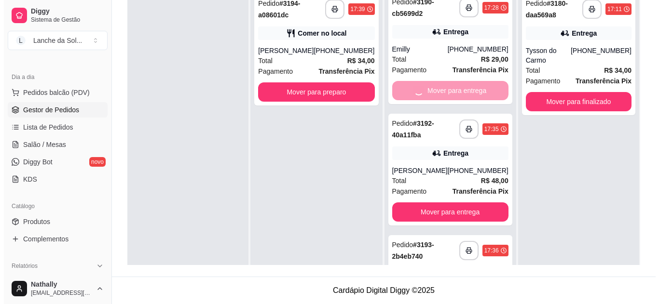
scroll to position [0, 0]
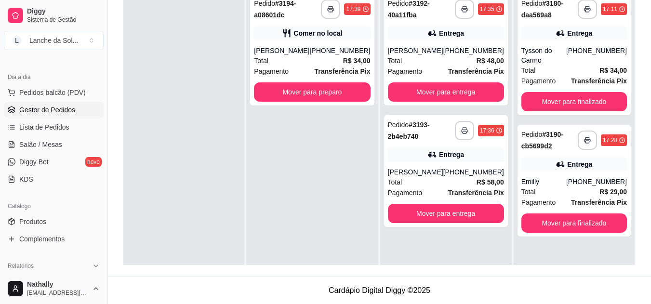
click at [569, 187] on div "Total R$ 29,00" at bounding box center [575, 192] width 106 height 11
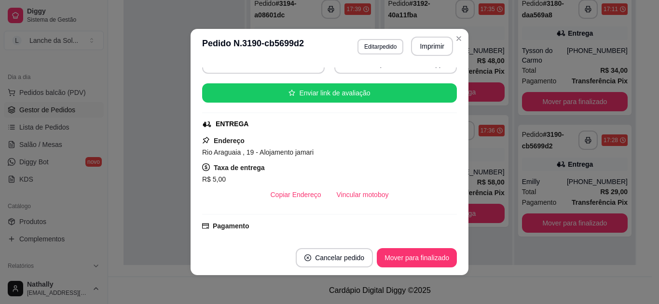
scroll to position [91, 0]
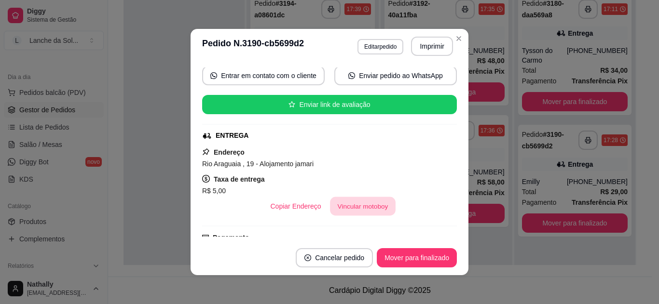
click at [358, 211] on button "Vincular motoboy" at bounding box center [363, 206] width 66 height 19
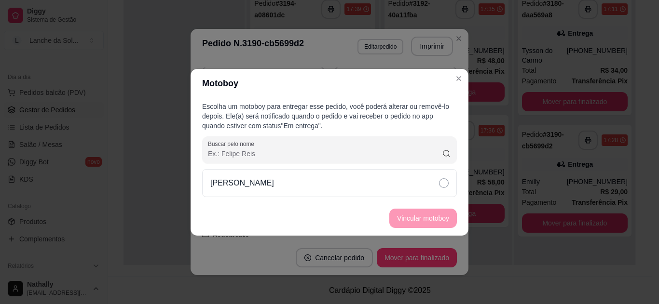
click at [328, 180] on div "[PERSON_NAME]" at bounding box center [329, 183] width 255 height 28
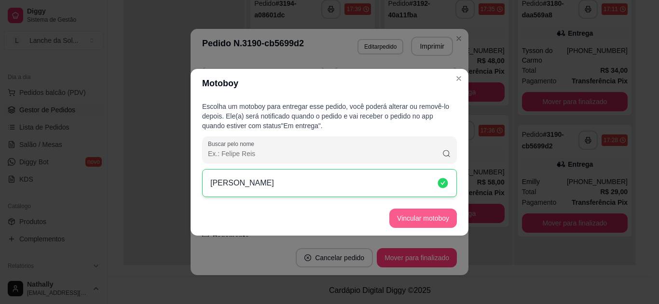
click at [426, 211] on button "Vincular motoboy" at bounding box center [422, 218] width 67 height 19
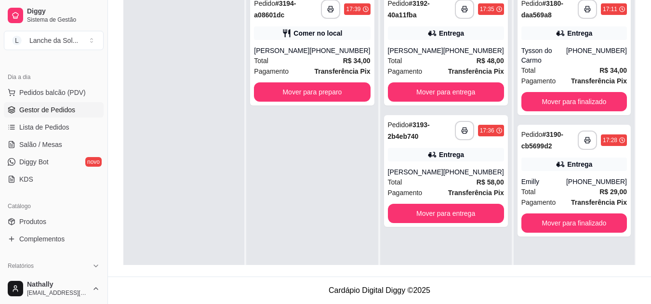
click at [571, 54] on div "[PHONE_NUMBER]" at bounding box center [596, 55] width 61 height 19
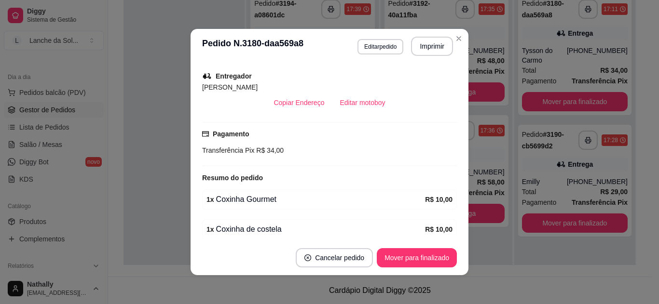
scroll to position [291, 0]
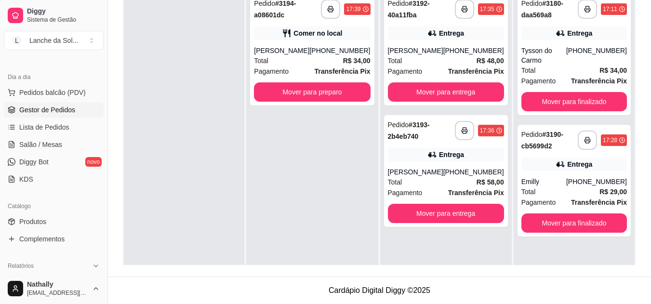
click at [436, 66] on div "Total R$ 48,00" at bounding box center [446, 60] width 116 height 11
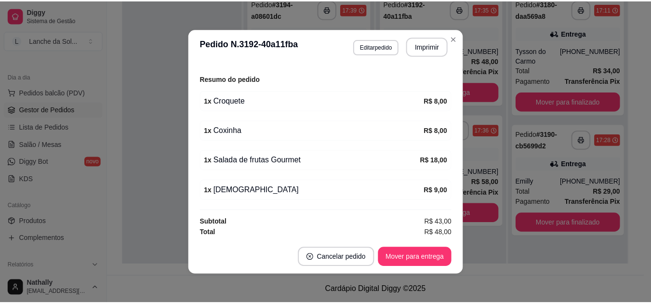
scroll to position [295, 0]
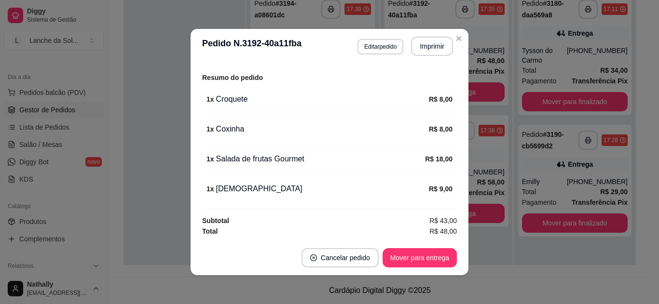
click at [431, 194] on div "R$ 9,00" at bounding box center [441, 189] width 24 height 12
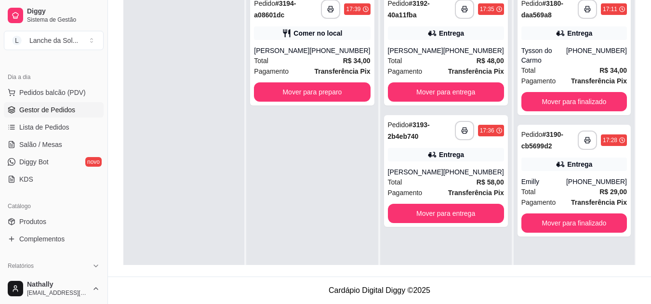
click at [46, 220] on span "Produtos" at bounding box center [32, 222] width 27 height 10
click at [49, 227] on link "Produtos" at bounding box center [54, 221] width 100 height 15
click at [30, 224] on span "Produtos" at bounding box center [32, 222] width 27 height 10
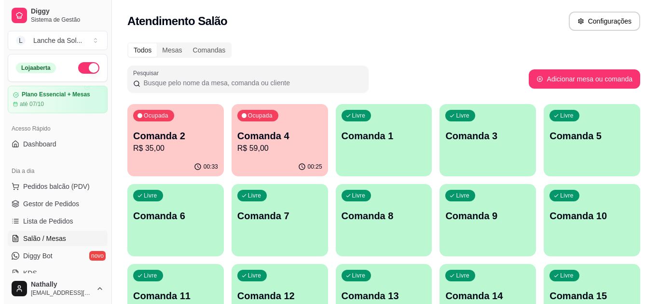
scroll to position [106, 0]
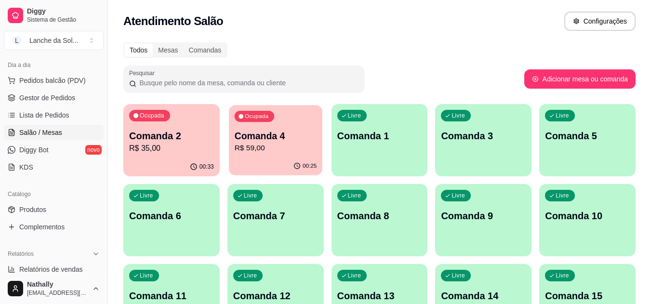
click at [277, 147] on p "R$ 59,00" at bounding box center [275, 148] width 82 height 11
click at [62, 93] on link "Gestor de Pedidos" at bounding box center [54, 97] width 100 height 15
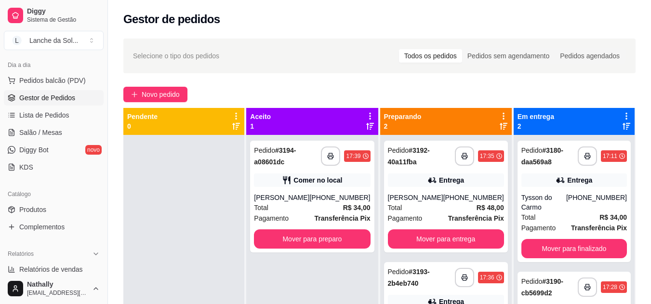
click at [421, 209] on div "Total R$ 48,00" at bounding box center [446, 207] width 116 height 11
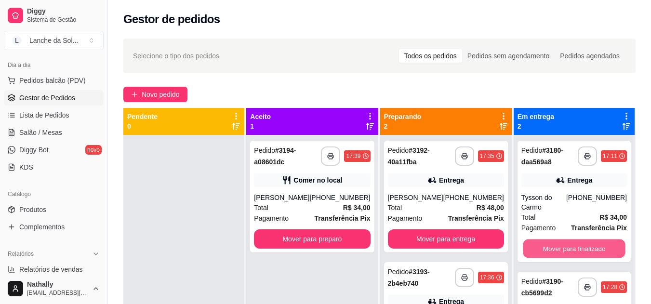
click at [573, 242] on button "Mover para finalizado" at bounding box center [574, 249] width 103 height 19
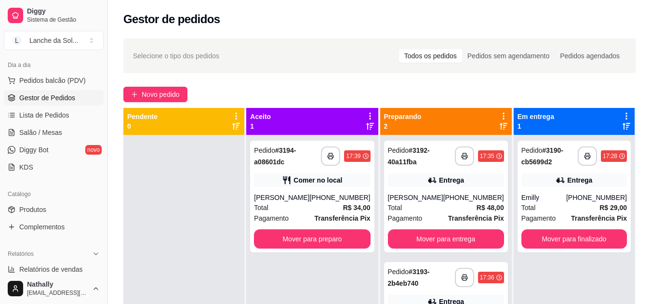
click at [477, 202] on span "R$ 48,00" at bounding box center [490, 207] width 27 height 11
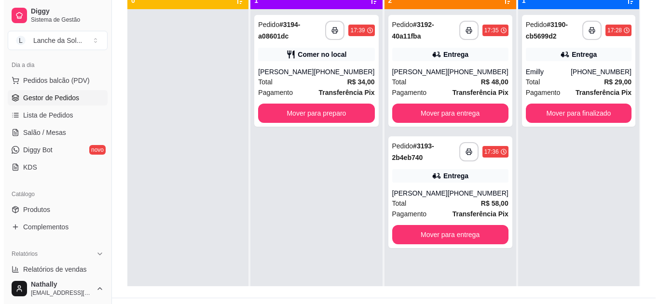
scroll to position [130, 0]
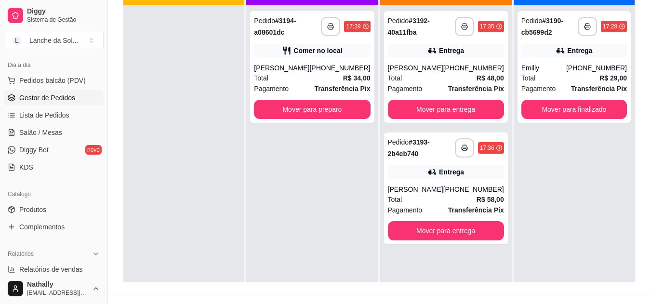
click at [404, 196] on div "Total R$ 58,00" at bounding box center [446, 199] width 116 height 11
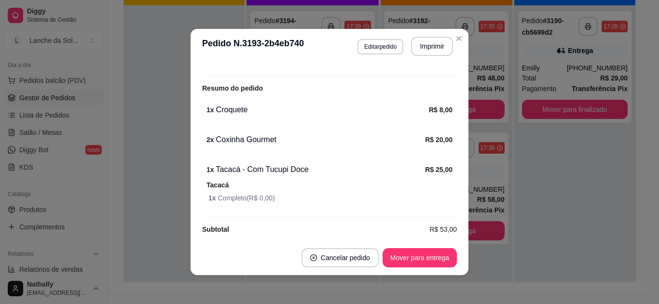
scroll to position [289, 0]
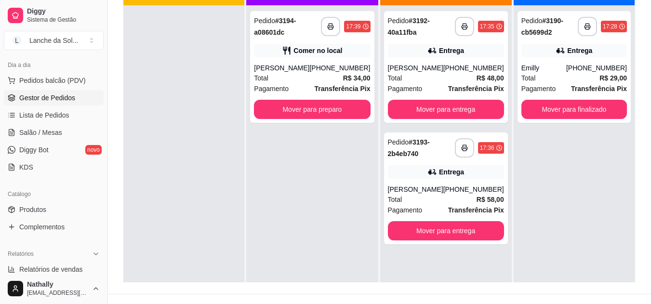
click at [465, 194] on div "Total R$ 58,00" at bounding box center [446, 199] width 116 height 11
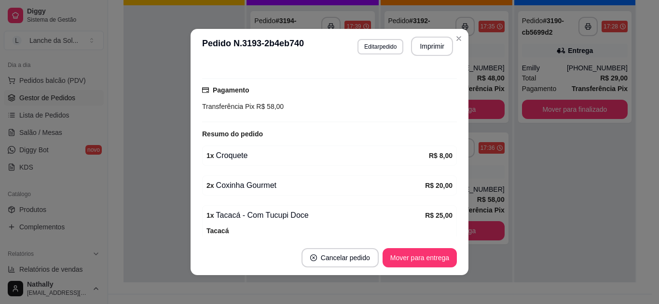
scroll to position [238, 0]
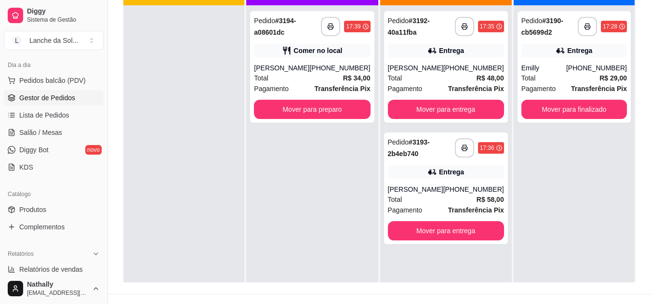
click at [324, 71] on div "[PHONE_NUMBER]" at bounding box center [340, 68] width 61 height 10
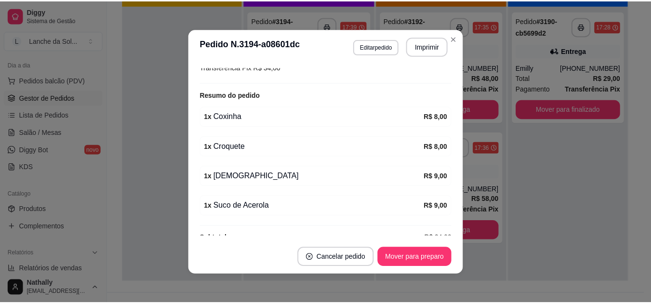
scroll to position [191, 0]
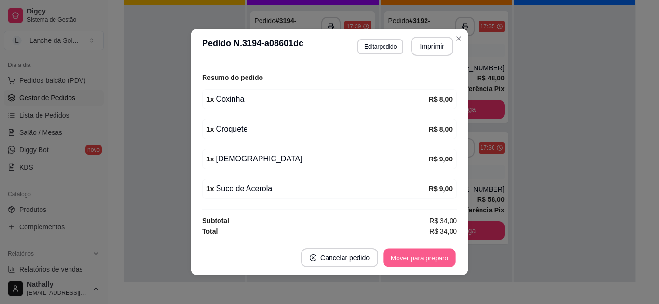
click at [423, 262] on button "Mover para preparo" at bounding box center [419, 258] width 72 height 19
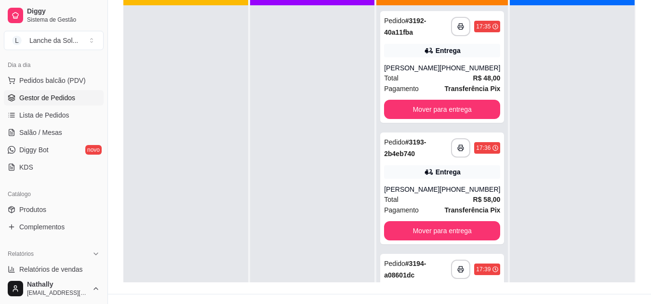
click at [76, 134] on link "Salão / Mesas" at bounding box center [54, 132] width 100 height 15
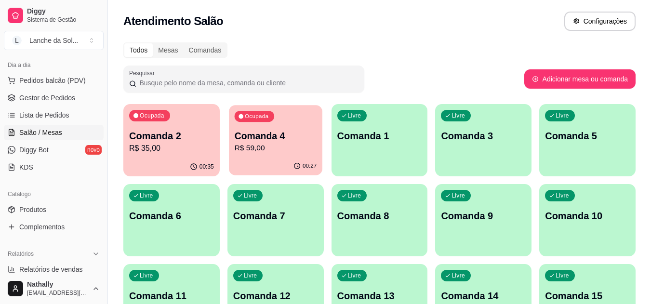
click at [282, 131] on p "Comanda 4" at bounding box center [275, 136] width 82 height 13
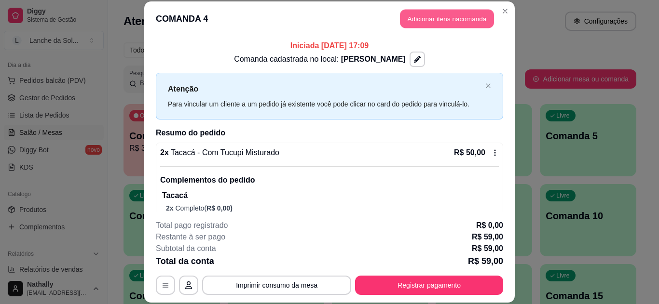
click at [450, 25] on button "Adicionar itens na comanda" at bounding box center [447, 19] width 94 height 19
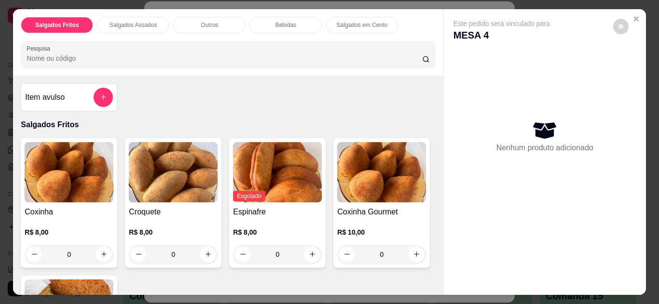
scroll to position [80, 0]
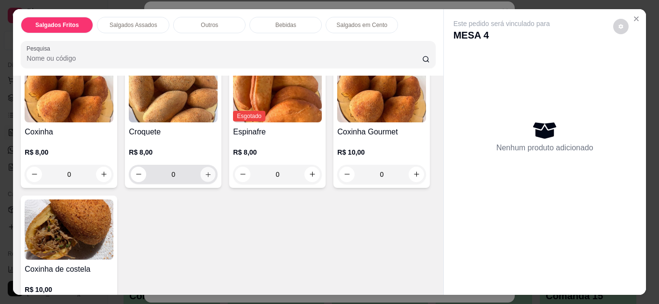
click at [205, 171] on icon "increase-product-quantity" at bounding box center [207, 174] width 7 height 7
type input "1"
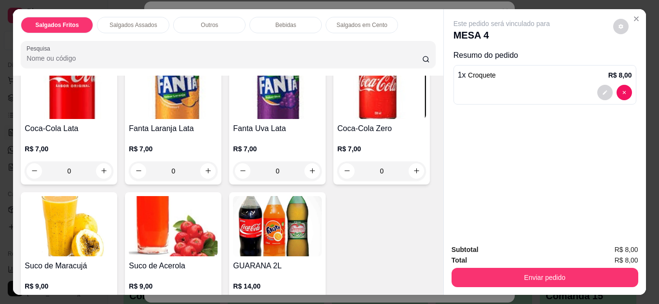
scroll to position [904, 0]
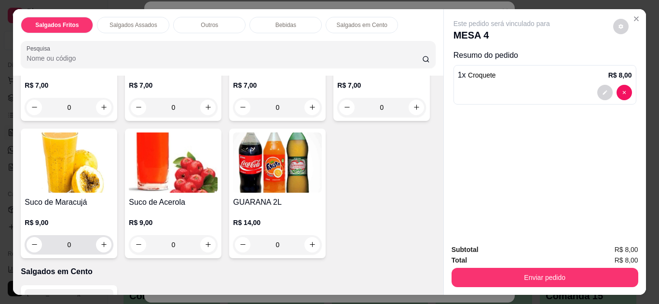
click at [111, 249] on div "0" at bounding box center [69, 244] width 85 height 19
click at [111, 245] on button "increase-product-quantity" at bounding box center [103, 244] width 15 height 15
type input "1"
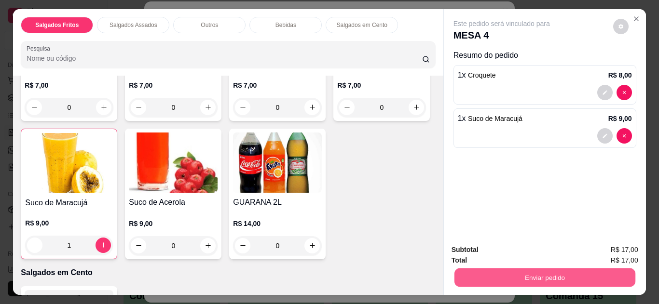
click at [545, 269] on button "Enviar pedido" at bounding box center [544, 278] width 181 height 19
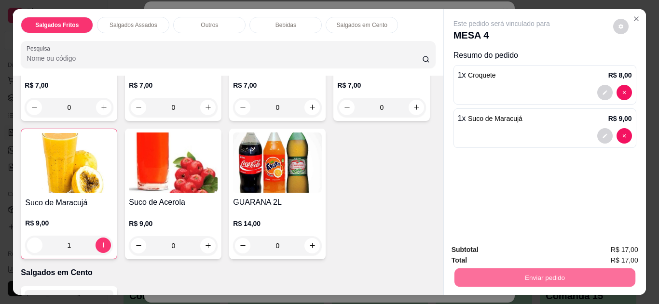
click at [527, 250] on button "Não registrar e enviar pedido" at bounding box center [512, 251] width 97 height 18
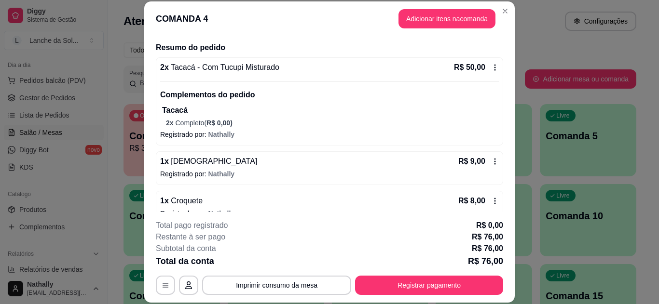
scroll to position [141, 0]
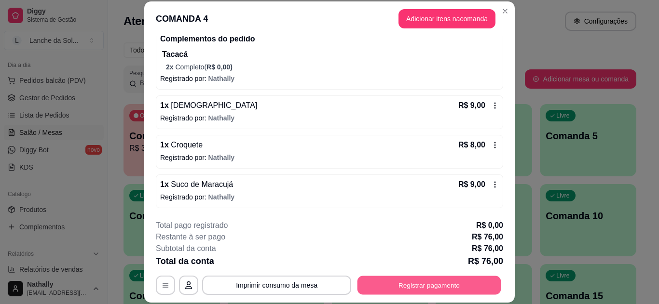
click at [416, 286] on button "Registrar pagamento" at bounding box center [429, 285] width 144 height 19
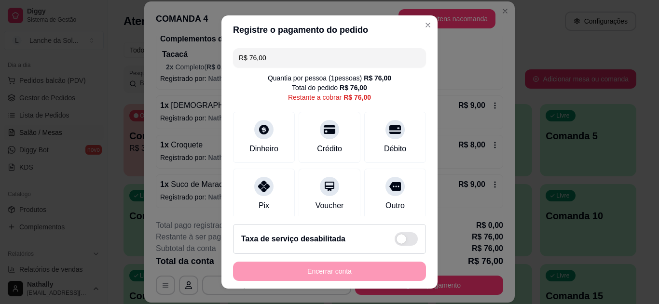
click at [267, 184] on div at bounding box center [263, 186] width 19 height 19
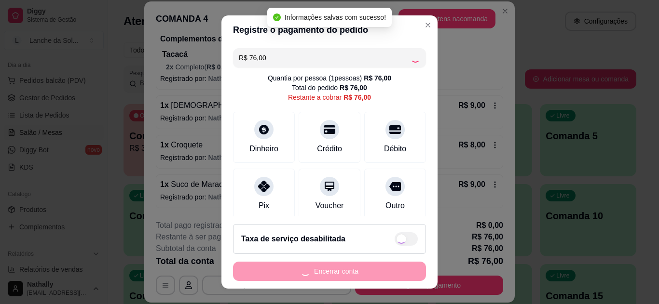
type input "R$ 0,00"
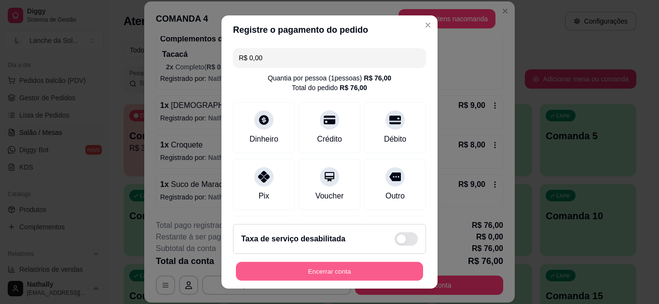
click at [288, 275] on button "Encerrar conta" at bounding box center [329, 271] width 187 height 19
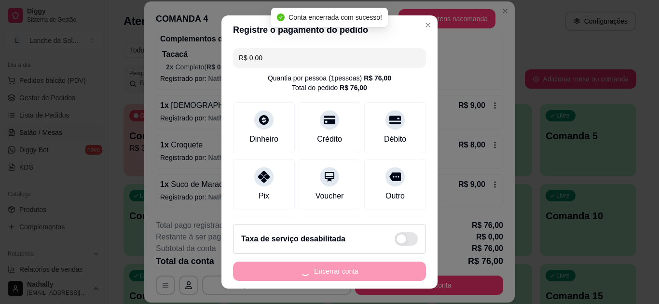
scroll to position [0, 0]
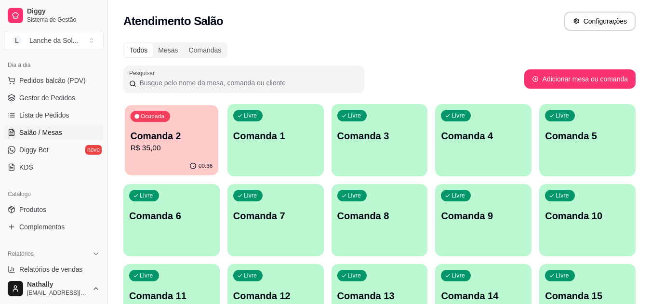
click at [150, 153] on p "R$ 35,00" at bounding box center [172, 148] width 82 height 11
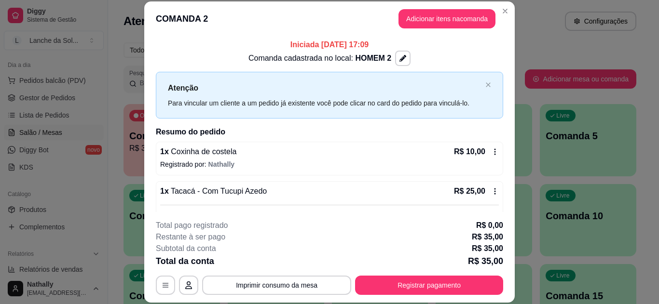
scroll to position [74, 0]
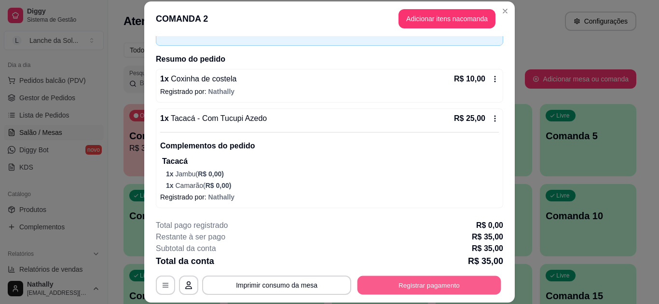
click at [438, 284] on button "Registrar pagamento" at bounding box center [429, 285] width 144 height 19
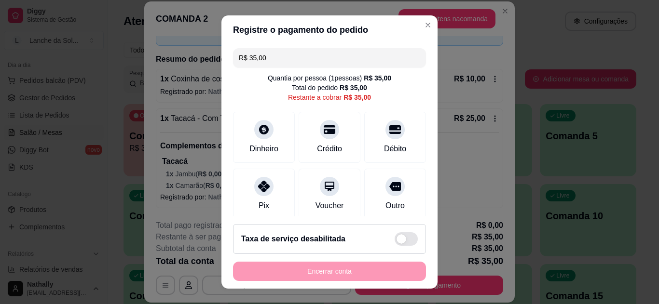
click at [269, 180] on div "Pix" at bounding box center [264, 194] width 62 height 51
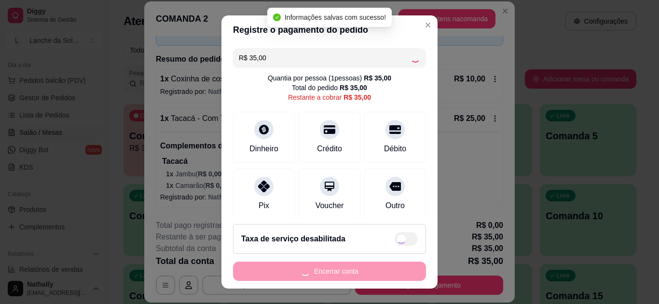
type input "R$ 0,00"
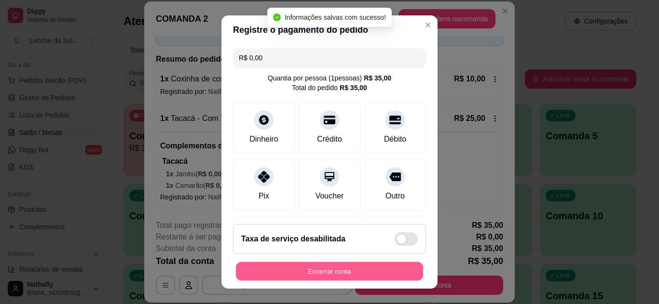
click at [390, 269] on button "Encerrar conta" at bounding box center [329, 271] width 187 height 19
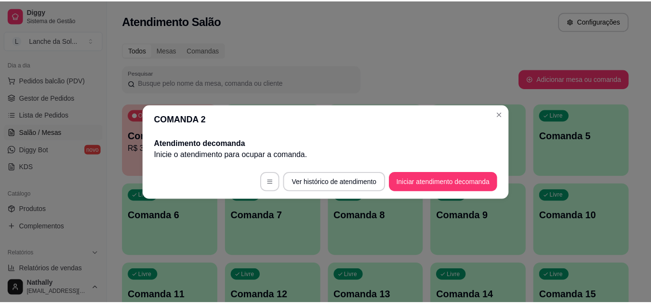
scroll to position [0, 0]
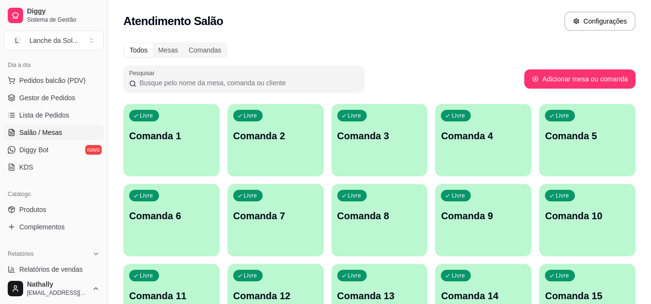
click at [56, 100] on span "Gestor de Pedidos" at bounding box center [47, 98] width 56 height 10
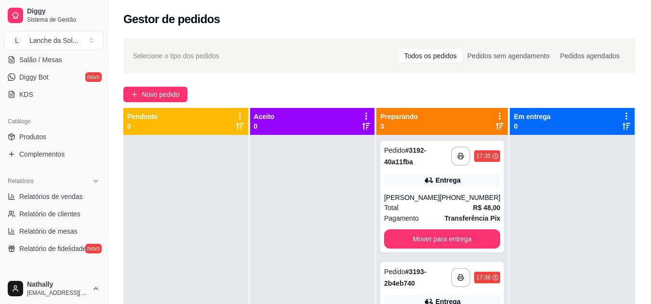
scroll to position [186, 0]
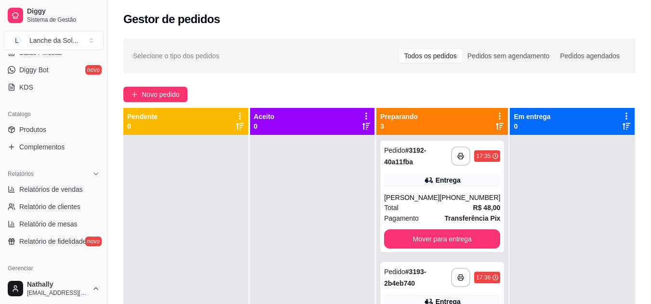
click at [62, 186] on span "Relatórios de vendas" at bounding box center [51, 190] width 64 height 10
select select "ALL"
select select "0"
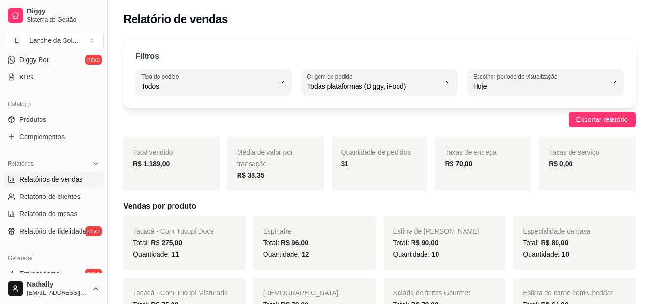
scroll to position [170, 0]
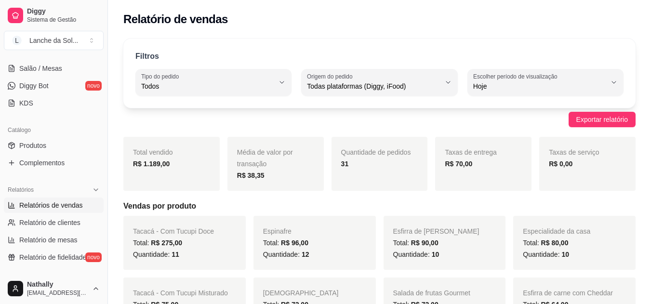
click at [103, 140] on div "Diggy Sistema de Gestão L Lanche da Sol ... Loja aberta Plano Essencial + Mesas…" at bounding box center [54, 152] width 108 height 304
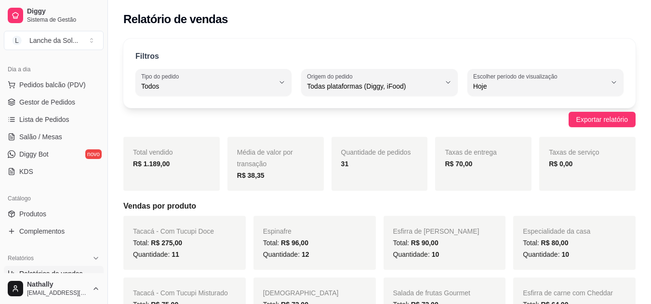
scroll to position [42, 0]
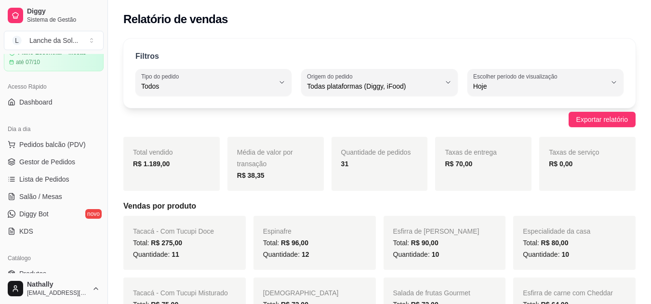
click at [55, 159] on span "Gestor de Pedidos" at bounding box center [47, 162] width 56 height 10
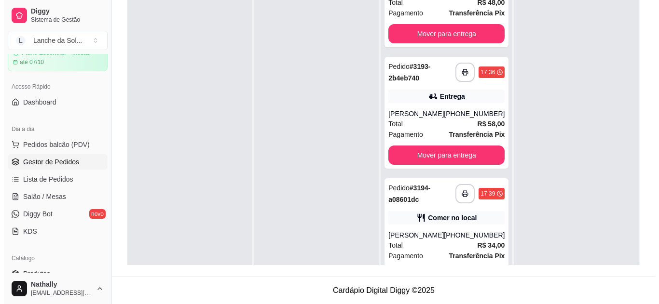
scroll to position [70, 0]
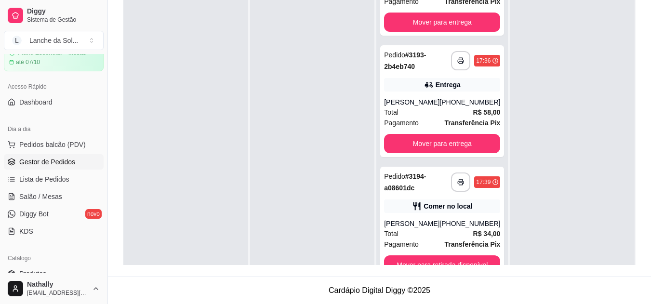
click at [452, 233] on div "Total R$ 34,00" at bounding box center [442, 234] width 116 height 11
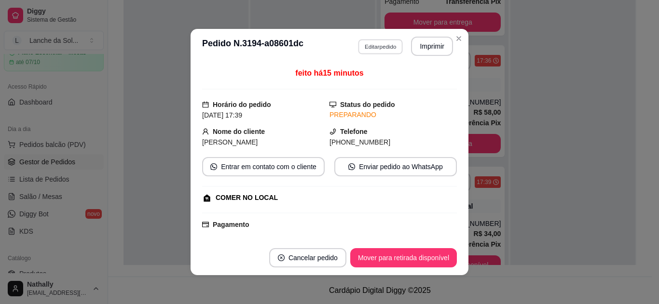
click at [393, 50] on button "Editar pedido" at bounding box center [380, 46] width 45 height 15
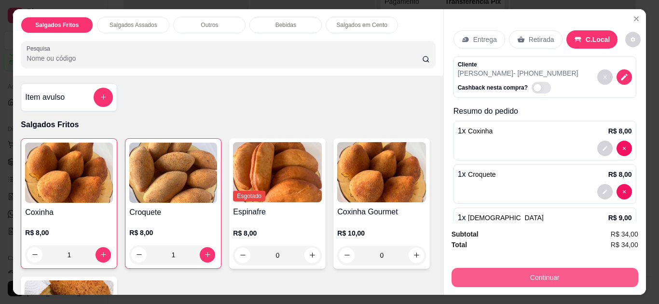
click at [506, 272] on button "Continuar" at bounding box center [544, 277] width 187 height 19
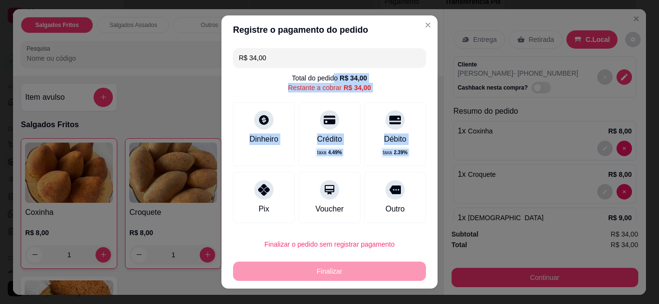
drag, startPoint x: 257, startPoint y: 186, endPoint x: 316, endPoint y: 90, distance: 112.1
click at [316, 90] on div "R$ 34,00 Total do pedido R$ 34,00 Restante a cobrar R$ 34,00 Dinheiro Crédito t…" at bounding box center [329, 135] width 216 height 183
click at [258, 117] on icon at bounding box center [264, 120] width 12 height 12
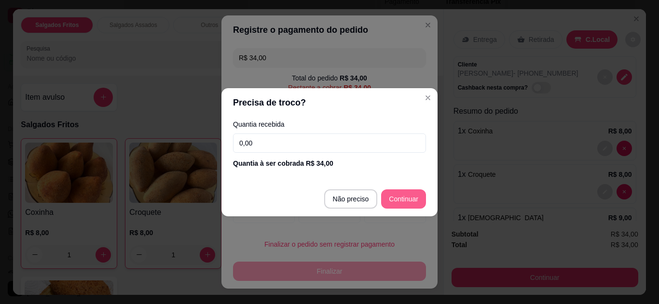
type input "R$ 0,00"
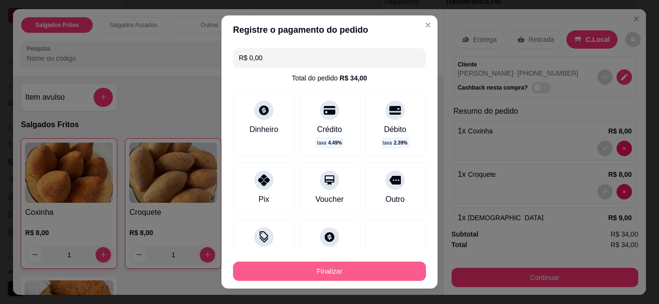
click at [364, 271] on button "Finalizar" at bounding box center [329, 271] width 193 height 19
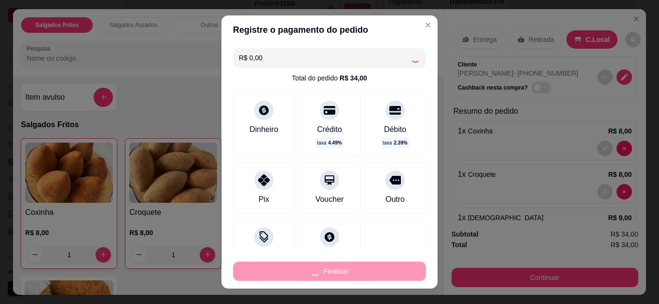
type input "0"
type input "-R$ 34,00"
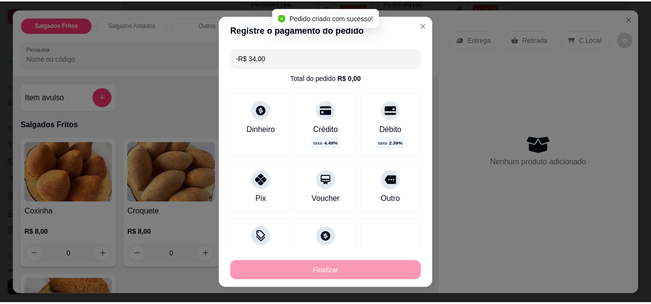
scroll to position [0, 0]
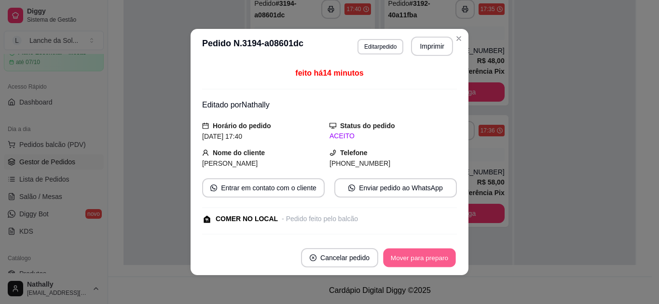
click at [431, 267] on button "Mover para preparo" at bounding box center [419, 258] width 72 height 19
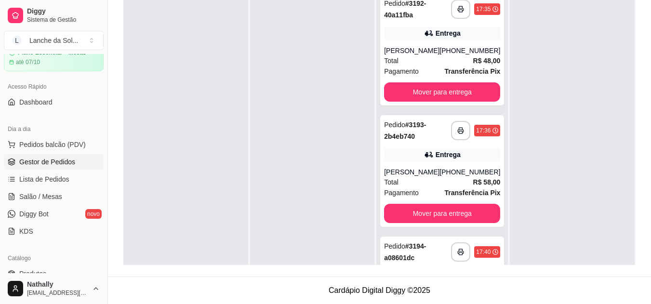
click at [50, 202] on link "Salão / Mesas" at bounding box center [54, 196] width 100 height 15
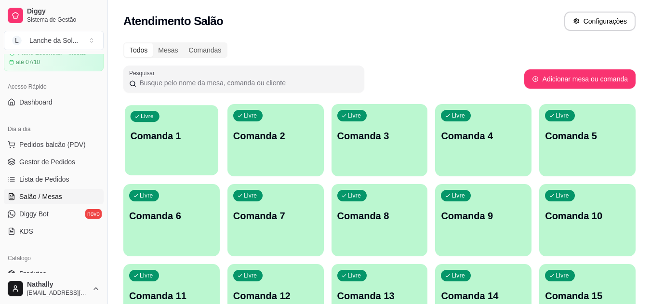
click at [181, 131] on p "Comanda 1" at bounding box center [172, 136] width 82 height 13
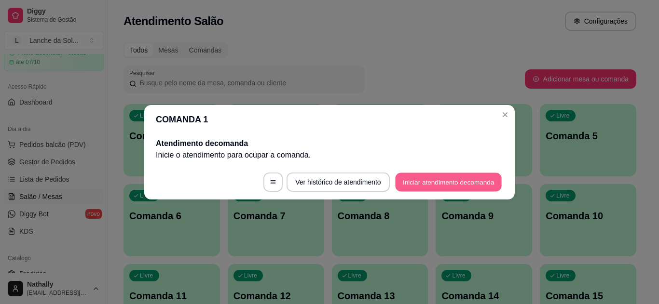
click at [447, 181] on button "Iniciar atendimento de comanda" at bounding box center [448, 182] width 107 height 19
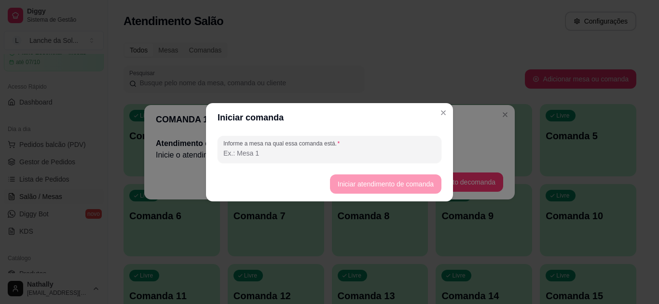
click at [358, 152] on input "Informe a mesa na qual essa comanda está." at bounding box center [329, 153] width 212 height 10
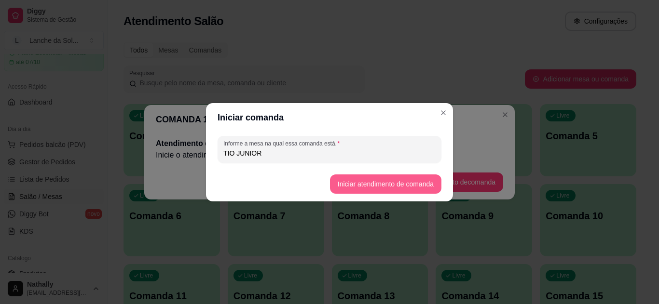
type input "TIO JUNIOR"
click at [370, 178] on button "Iniciar atendimento de comanda" at bounding box center [385, 184] width 108 height 19
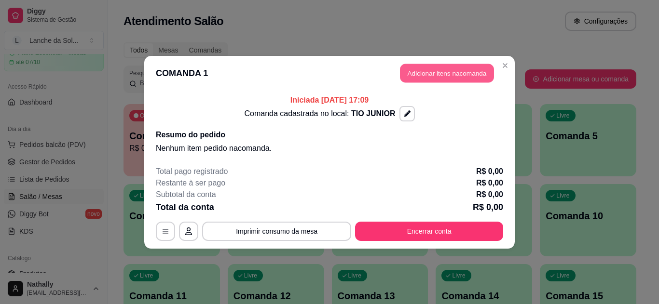
click at [445, 73] on button "Adicionar itens na comanda" at bounding box center [447, 73] width 94 height 19
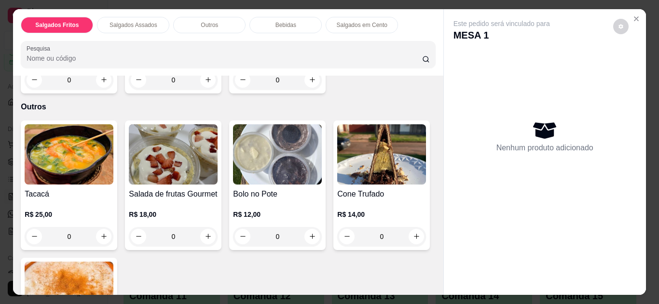
scroll to position [507, 0]
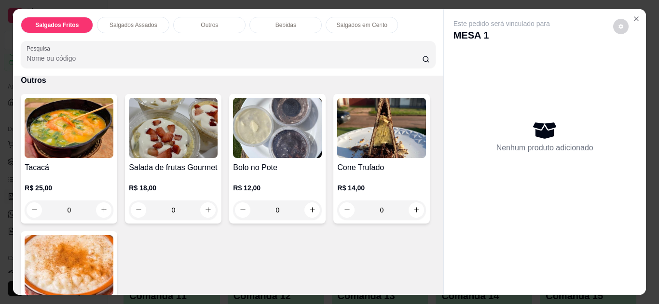
click at [105, 203] on div "0" at bounding box center [69, 210] width 89 height 19
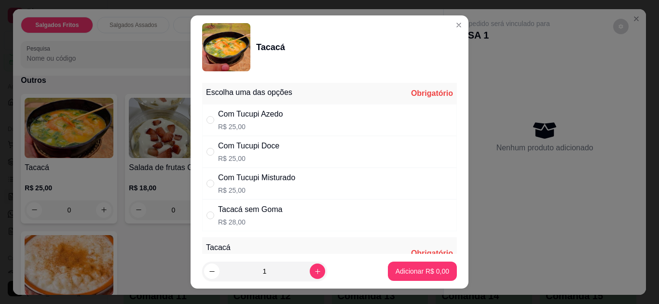
click at [303, 150] on div "Com Tucupi Doce R$ 25,00" at bounding box center [329, 152] width 255 height 32
radio input "true"
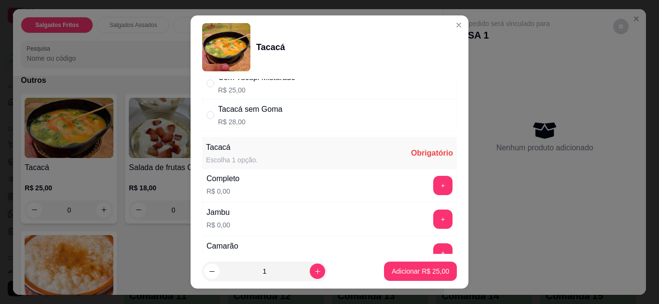
scroll to position [145, 0]
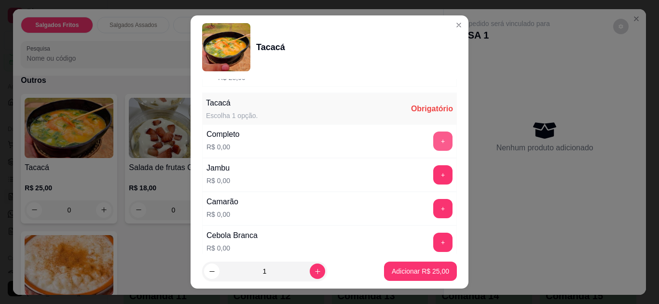
click at [433, 138] on button "+" at bounding box center [442, 141] width 19 height 19
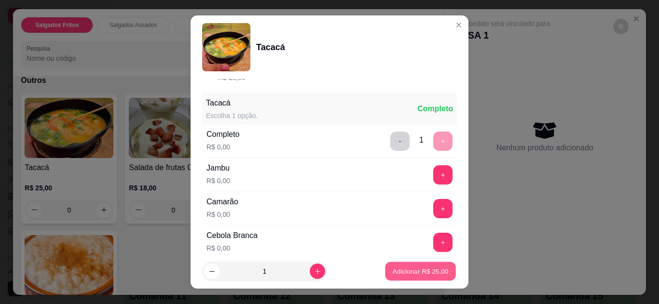
click at [417, 272] on p "Adicionar R$ 25,00" at bounding box center [420, 271] width 56 height 9
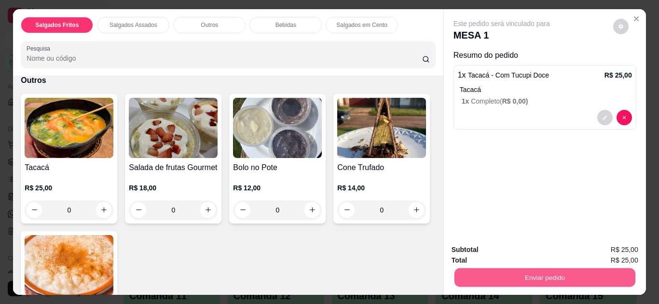
click at [535, 275] on button "Enviar pedido" at bounding box center [544, 278] width 181 height 19
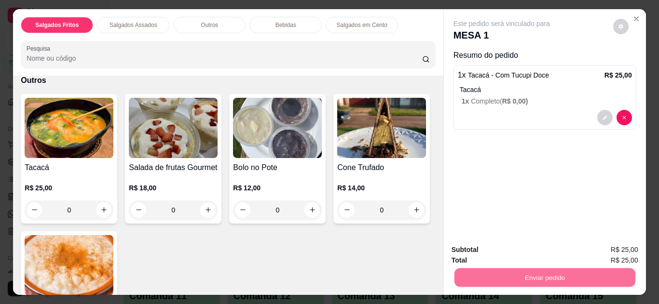
click at [476, 245] on button "Não registrar e enviar pedido" at bounding box center [512, 251] width 97 height 18
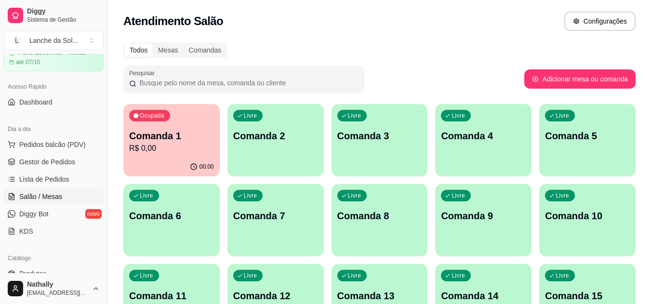
click at [61, 160] on span "Gestor de Pedidos" at bounding box center [47, 162] width 56 height 10
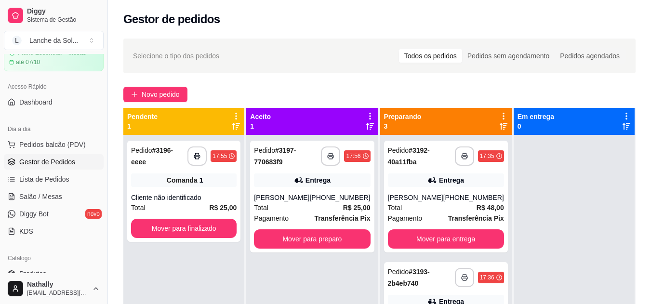
click at [302, 206] on div "Total R$ 25,00" at bounding box center [312, 207] width 116 height 11
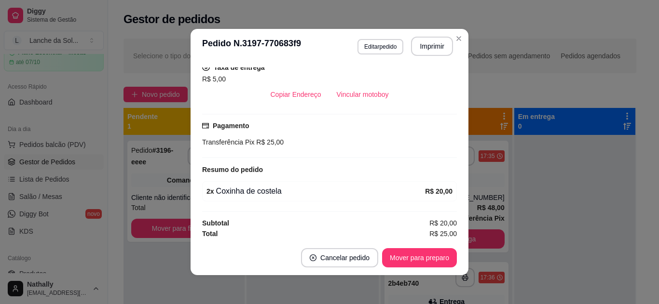
scroll to position [205, 0]
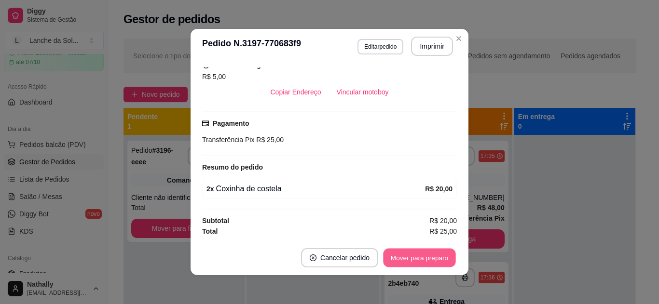
click at [416, 255] on button "Mover para preparo" at bounding box center [419, 258] width 72 height 19
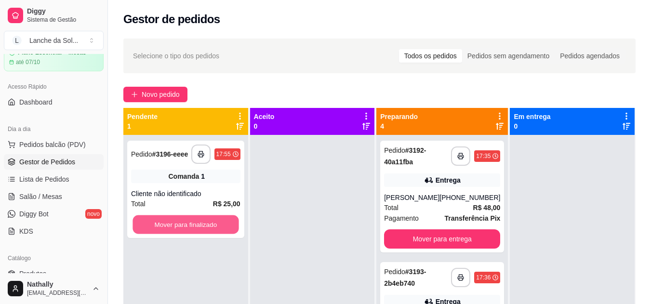
click at [206, 227] on button "Mover para finalizado" at bounding box center [186, 224] width 106 height 19
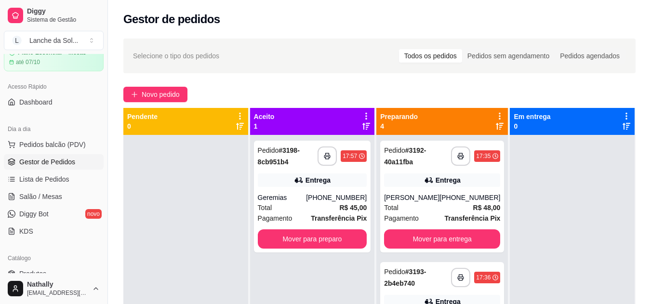
click at [297, 200] on div "Geremias" at bounding box center [282, 198] width 49 height 10
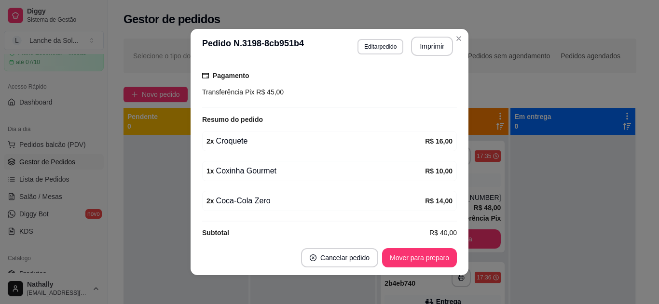
scroll to position [265, 0]
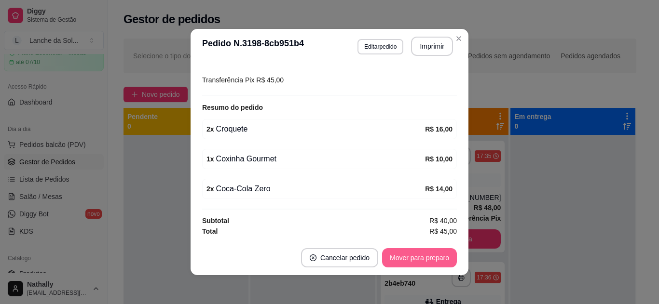
click at [422, 256] on button "Mover para preparo" at bounding box center [419, 257] width 75 height 19
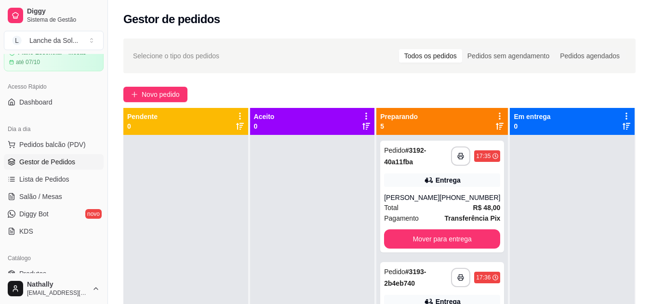
click at [451, 209] on div "Total R$ 48,00" at bounding box center [442, 207] width 116 height 11
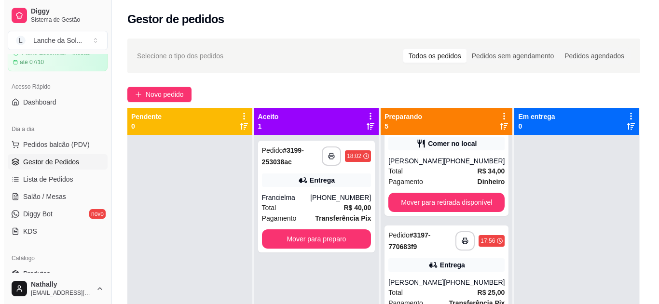
scroll to position [282, 0]
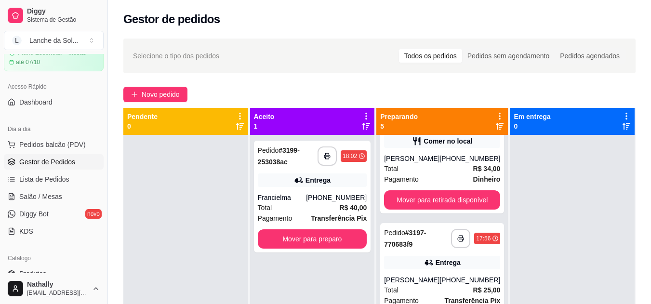
click at [412, 168] on div "Total R$ 34,00" at bounding box center [442, 168] width 116 height 11
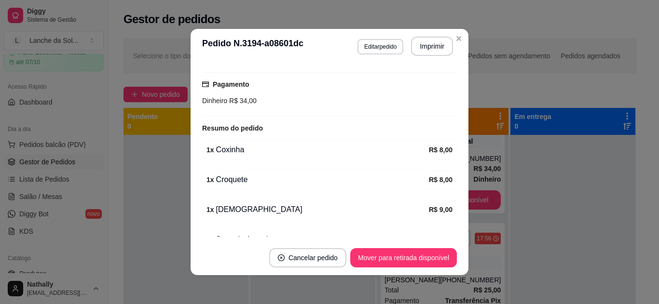
scroll to position [212, 0]
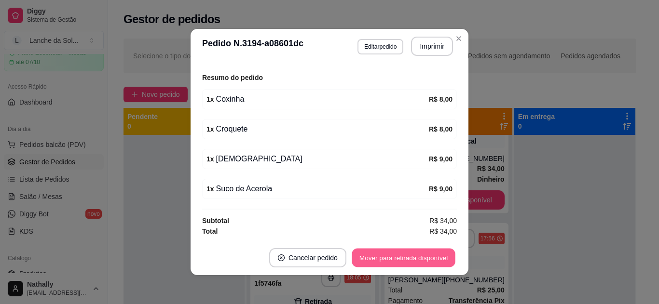
click at [419, 255] on button "Mover para retirada disponível" at bounding box center [402, 258] width 103 height 19
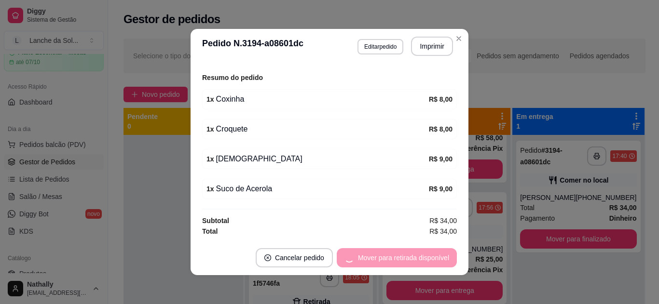
scroll to position [161, 0]
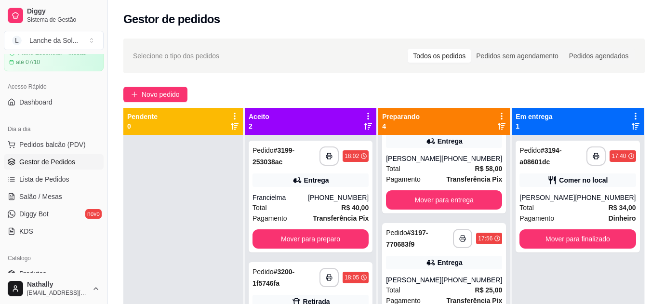
click at [427, 167] on div "Total R$ 58,00" at bounding box center [444, 168] width 116 height 11
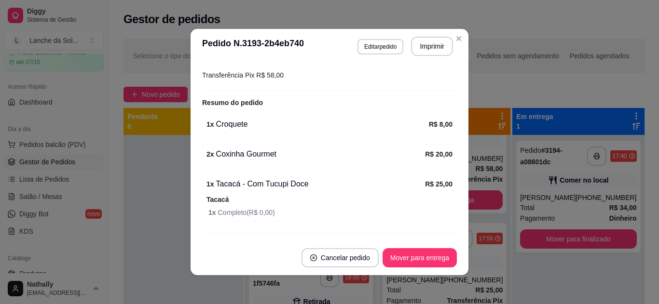
scroll to position [289, 0]
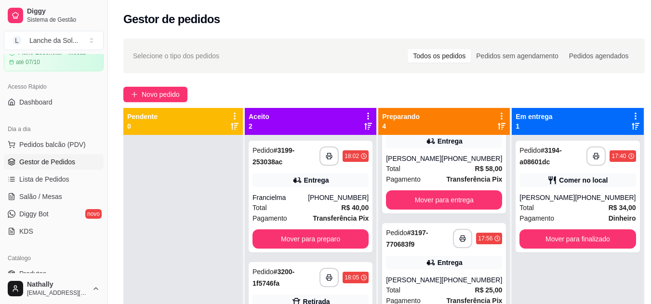
click at [442, 269] on div "**********" at bounding box center [444, 279] width 124 height 112
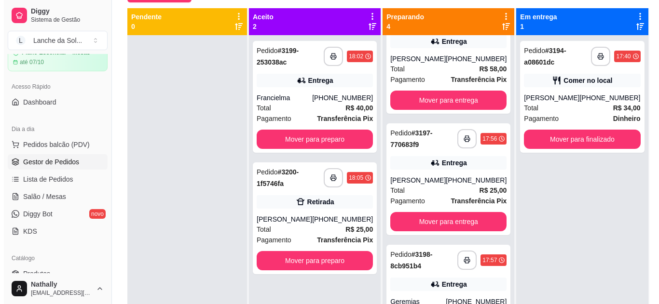
scroll to position [109, 0]
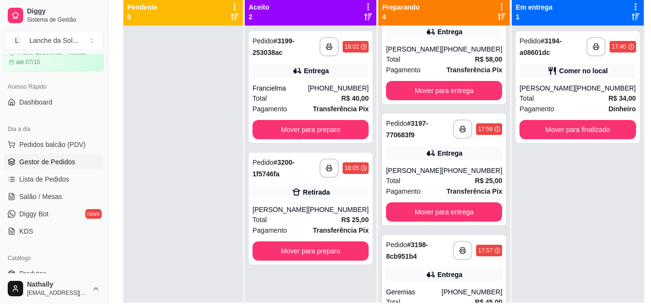
click at [317, 76] on div "Entrega" at bounding box center [311, 70] width 116 height 13
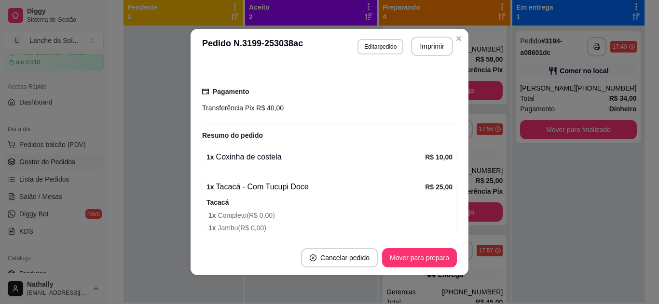
scroll to position [251, 0]
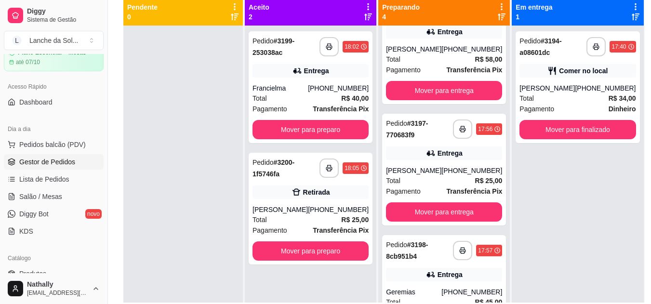
click at [404, 52] on div "[PERSON_NAME]" at bounding box center [413, 49] width 55 height 10
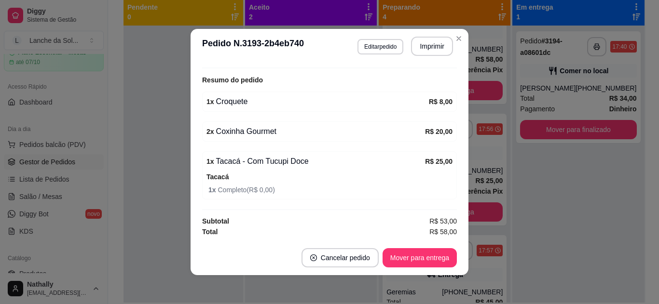
scroll to position [293, 0]
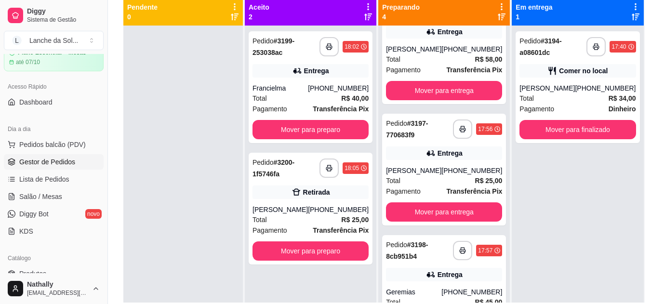
click at [442, 167] on div "(91) 99182-1020" at bounding box center [472, 171] width 61 height 10
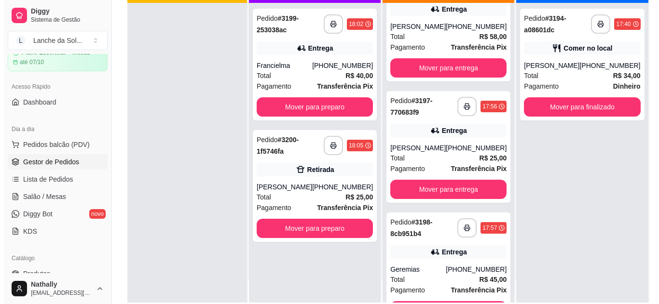
scroll to position [27, 0]
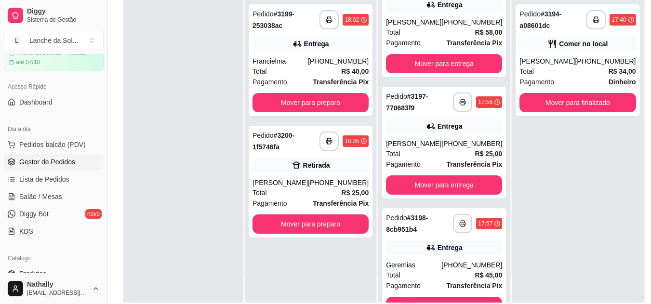
click at [475, 269] on div "(93) 99198-3247" at bounding box center [472, 265] width 61 height 10
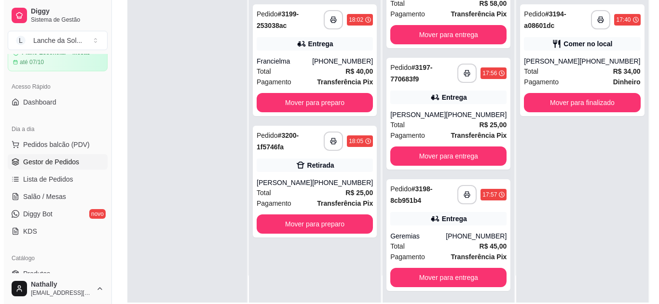
scroll to position [191, 0]
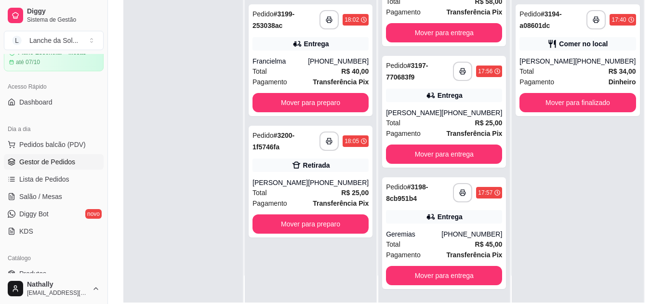
click at [308, 57] on div "Francielma" at bounding box center [280, 61] width 55 height 10
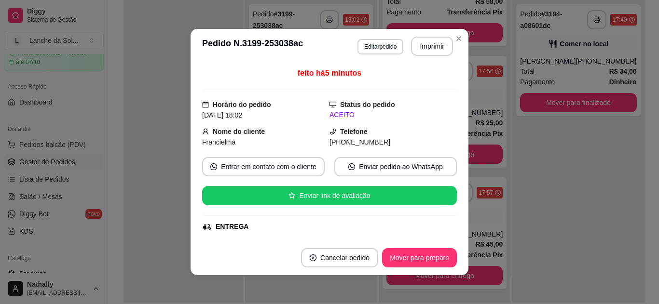
click at [453, 233] on div "feito há 5 minutos Horário do pedido 07/09/2025 18:02 Status do pedido ACEITO N…" at bounding box center [329, 152] width 278 height 177
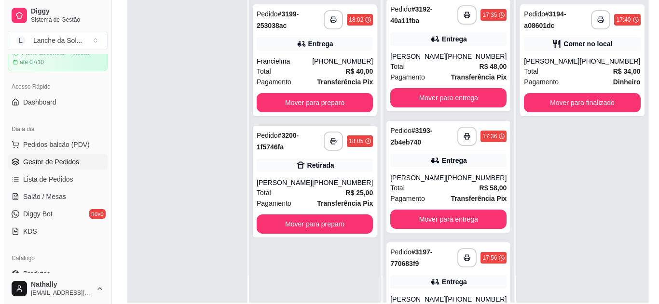
scroll to position [0, 0]
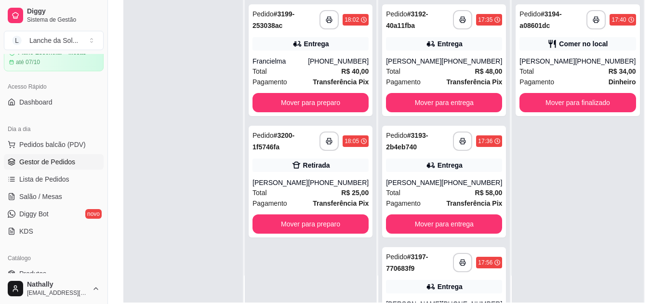
click at [468, 62] on div "[PHONE_NUMBER]" at bounding box center [472, 61] width 61 height 10
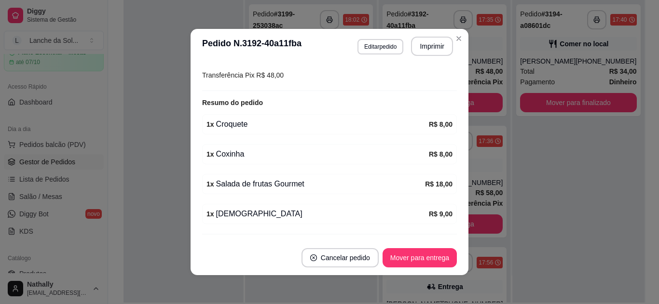
scroll to position [289, 0]
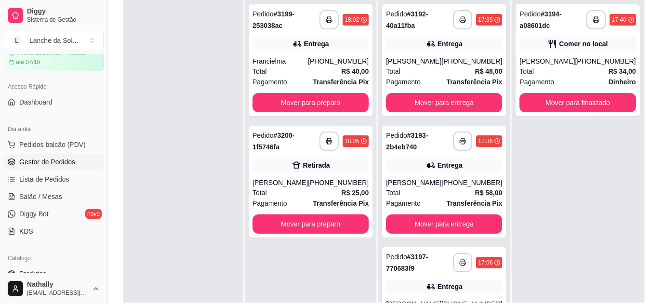
click at [360, 185] on div "(93) 99234-7684" at bounding box center [338, 183] width 61 height 10
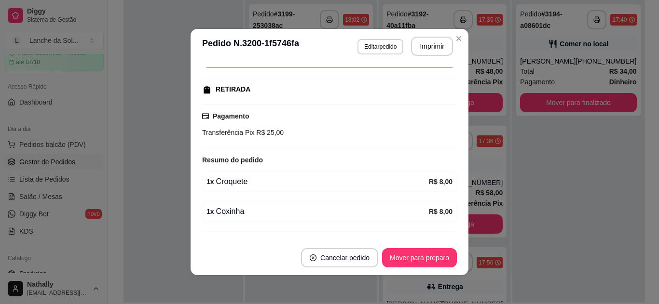
scroll to position [190, 0]
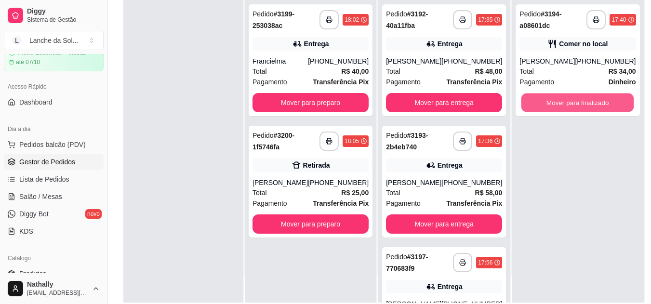
click at [555, 95] on button "Mover para finalizado" at bounding box center [578, 103] width 113 height 19
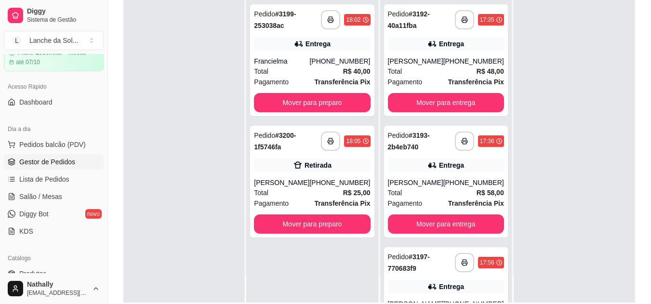
click at [285, 175] on div "**********" at bounding box center [312, 182] width 124 height 112
click at [294, 60] on div "Francielma" at bounding box center [281, 61] width 55 height 10
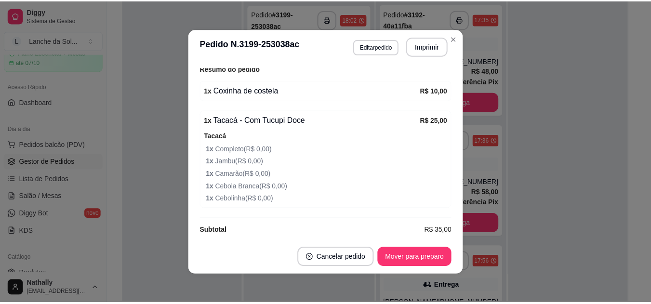
scroll to position [313, 0]
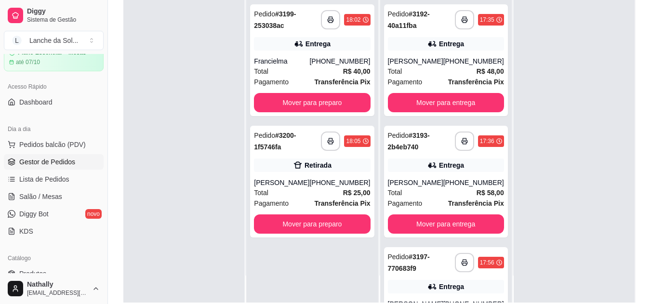
click at [63, 199] on link "Salão / Mesas" at bounding box center [54, 196] width 100 height 15
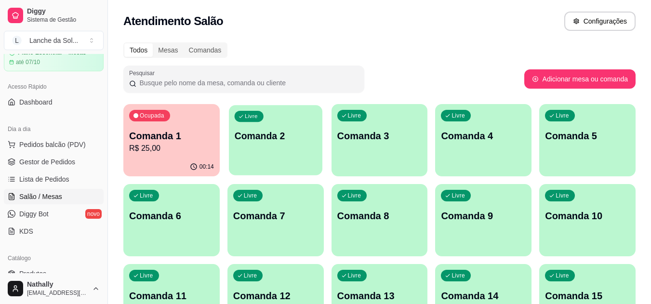
click at [238, 148] on div "Livre Comanda 2" at bounding box center [276, 134] width 94 height 59
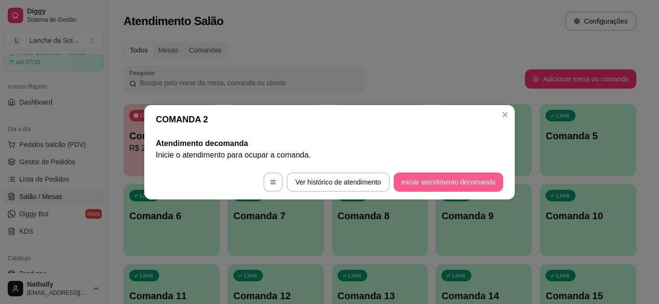
click at [412, 188] on button "Iniciar atendimento de comanda" at bounding box center [447, 182] width 109 height 19
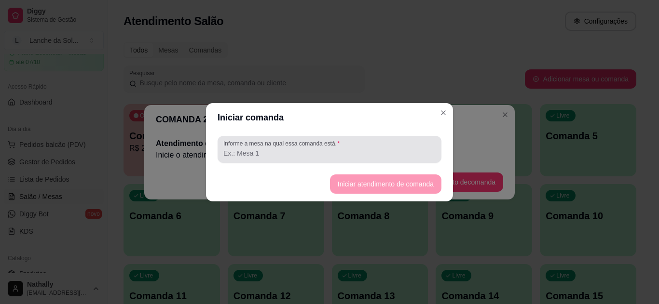
click at [379, 160] on div "Informe a mesa na qual essa comanda está." at bounding box center [329, 149] width 224 height 27
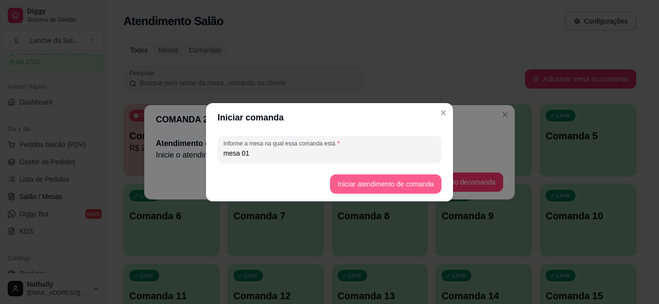
type input "mesa 01"
click at [333, 178] on button "Iniciar atendimento de comanda" at bounding box center [385, 184] width 108 height 19
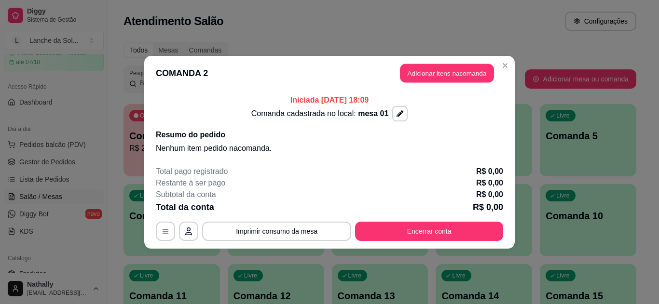
click at [447, 70] on button "Adicionar itens na comanda" at bounding box center [447, 73] width 94 height 19
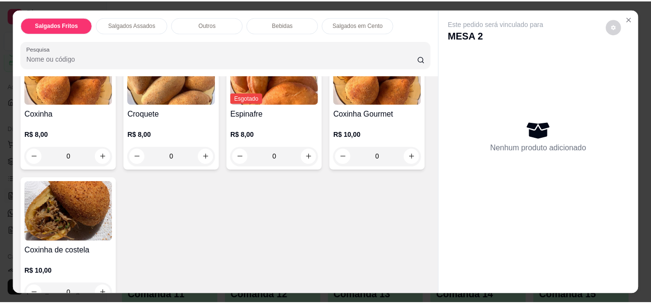
scroll to position [116, 0]
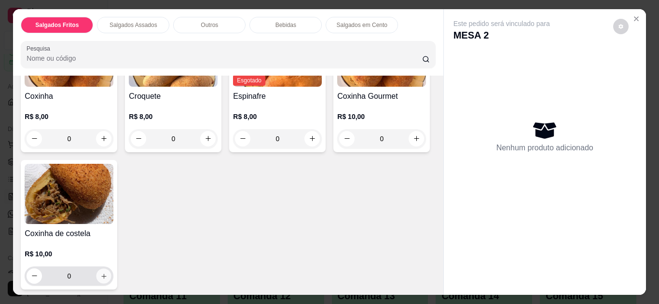
click at [106, 274] on icon "increase-product-quantity" at bounding box center [103, 276] width 5 height 5
type input "1"
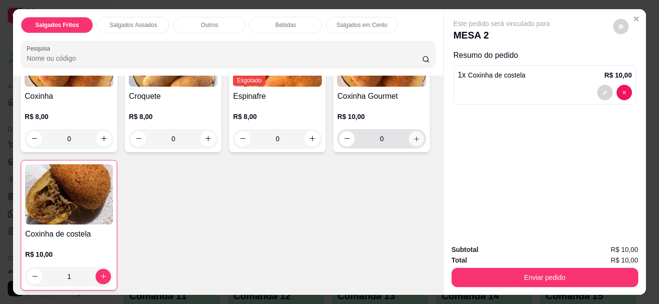
click at [413, 143] on icon "increase-product-quantity" at bounding box center [416, 138] width 7 height 7
type input "1"
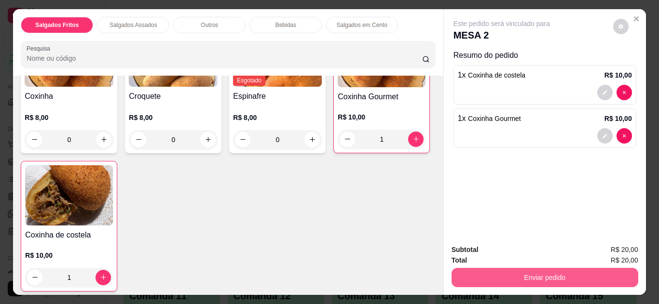
click at [463, 273] on button "Enviar pedido" at bounding box center [544, 277] width 187 height 19
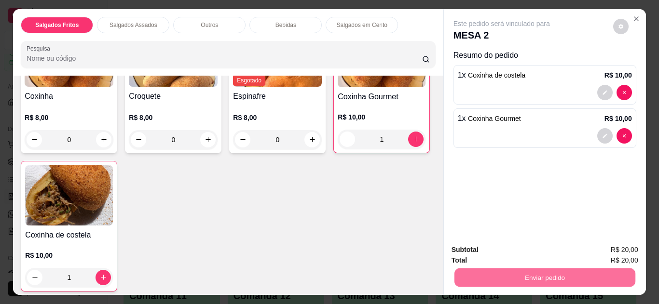
click at [485, 246] on button "Não registrar e enviar pedido" at bounding box center [512, 251] width 97 height 18
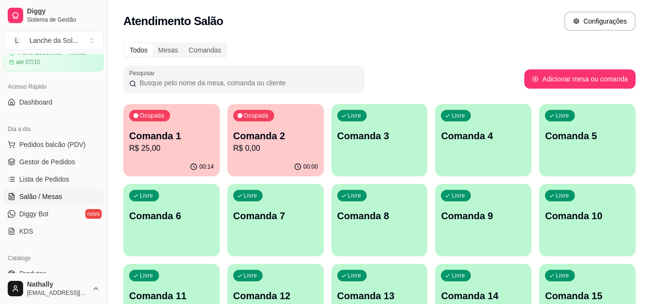
click at [52, 158] on span "Gestor de Pedidos" at bounding box center [47, 162] width 56 height 10
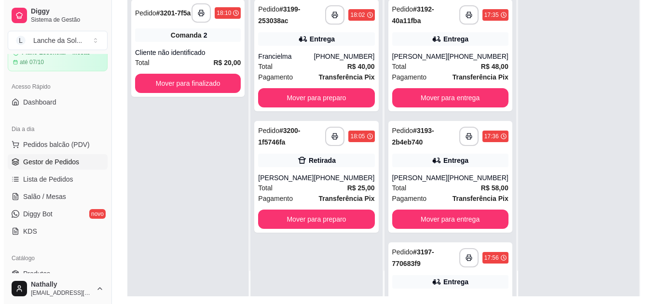
scroll to position [27, 0]
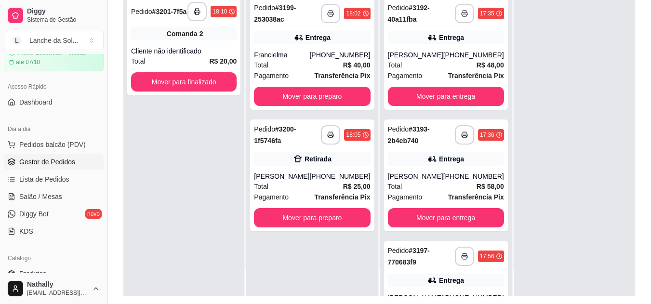
click at [421, 54] on div "[PERSON_NAME]" at bounding box center [415, 55] width 55 height 10
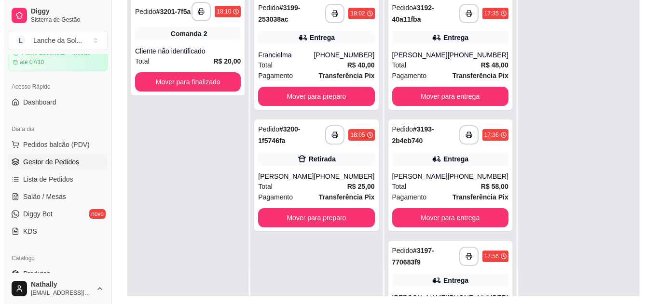
scroll to position [19, 0]
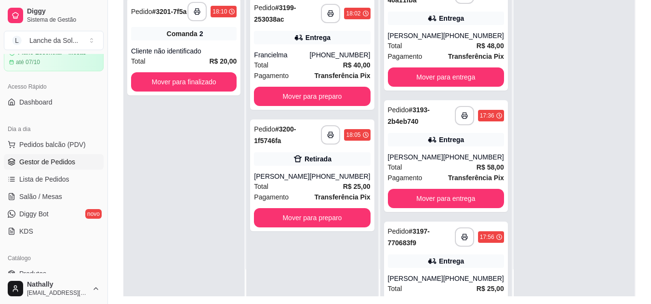
click at [371, 43] on div "**********" at bounding box center [312, 144] width 132 height 304
click at [339, 59] on div "(93) 99164-1006" at bounding box center [340, 55] width 61 height 10
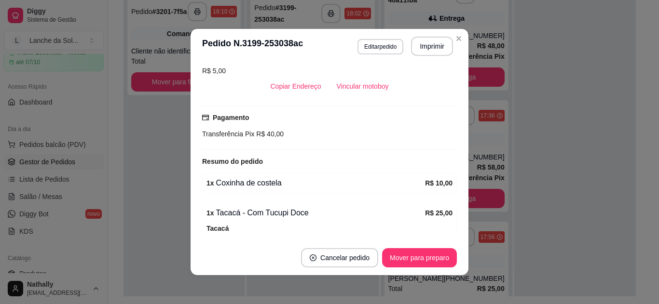
scroll to position [212, 0]
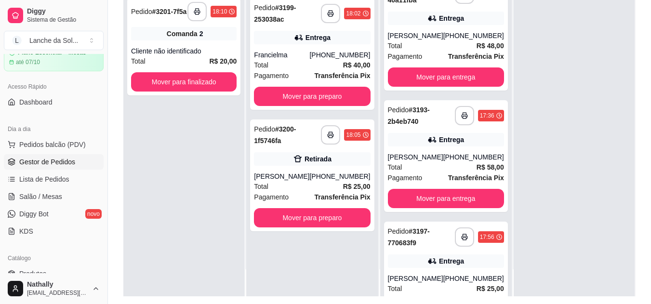
click at [319, 147] on div "**********" at bounding box center [312, 176] width 124 height 112
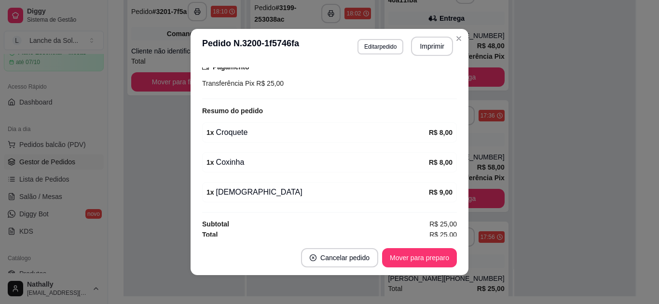
scroll to position [190, 0]
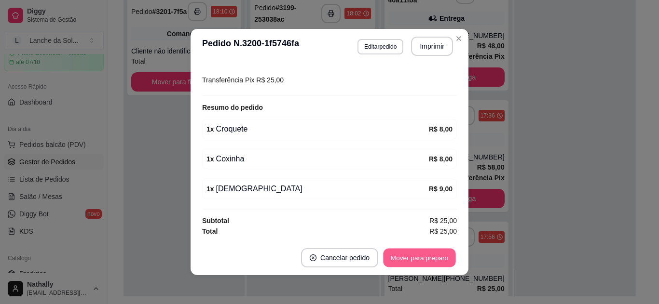
click at [422, 254] on button "Mover para preparo" at bounding box center [419, 258] width 72 height 19
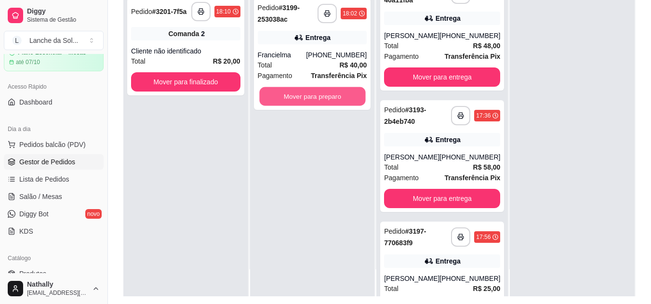
click at [340, 96] on button "Mover para preparo" at bounding box center [312, 96] width 106 height 19
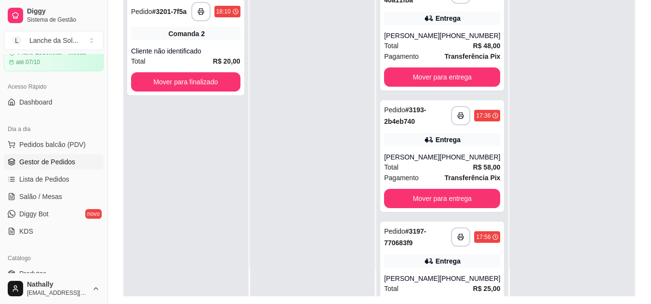
click at [477, 43] on strong "R$ 48,00" at bounding box center [486, 46] width 27 height 8
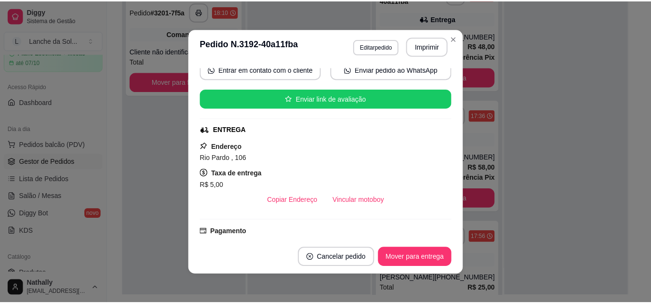
scroll to position [96, 0]
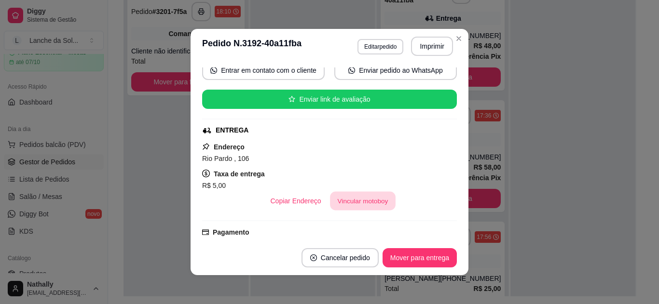
click at [361, 202] on button "Vincular motoboy" at bounding box center [363, 201] width 66 height 19
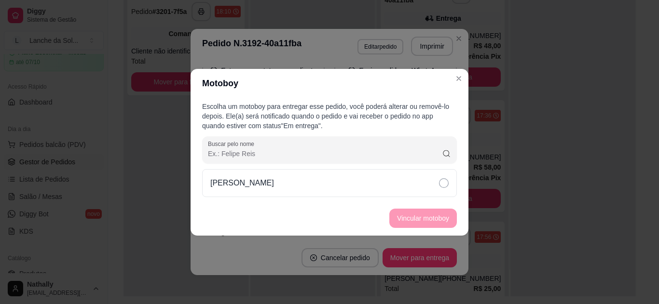
click at [399, 181] on div "[PERSON_NAME]" at bounding box center [329, 183] width 255 height 28
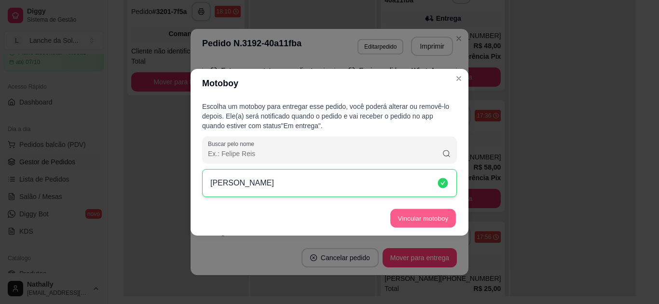
click at [406, 213] on button "Vincular motoboy" at bounding box center [423, 218] width 66 height 19
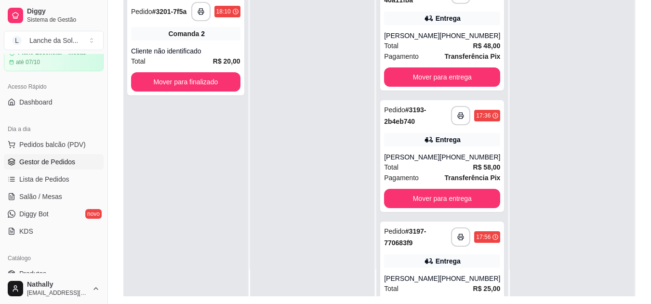
click at [440, 162] on div "Total R$ 58,00" at bounding box center [442, 167] width 116 height 11
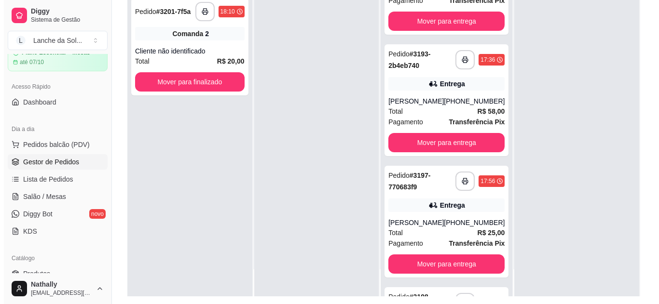
scroll to position [77, 0]
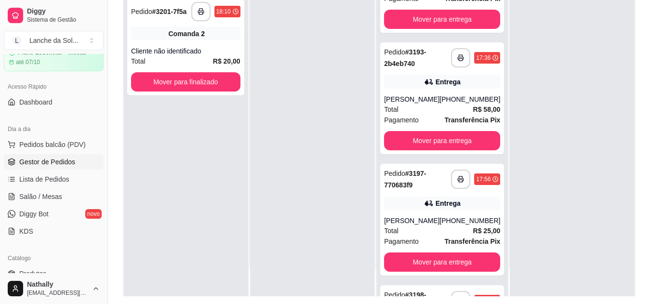
click at [464, 225] on div "(91) 99182-1020" at bounding box center [470, 221] width 61 height 10
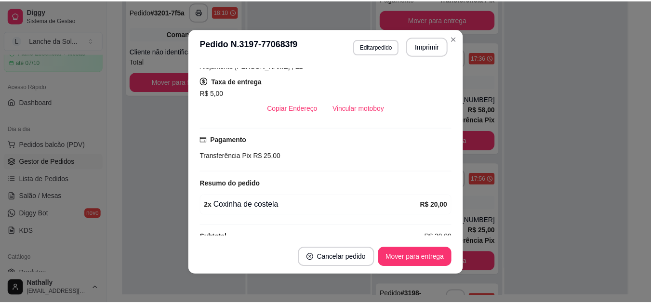
scroll to position [205, 0]
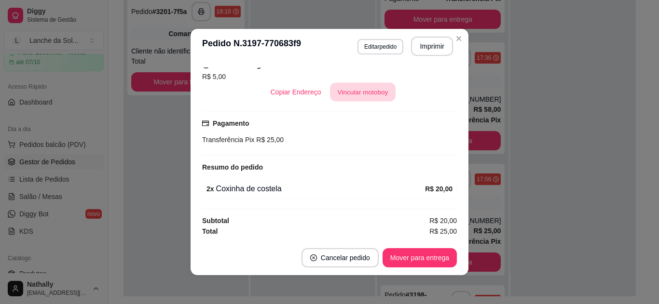
click at [374, 88] on button "Vincular motoboy" at bounding box center [363, 92] width 66 height 19
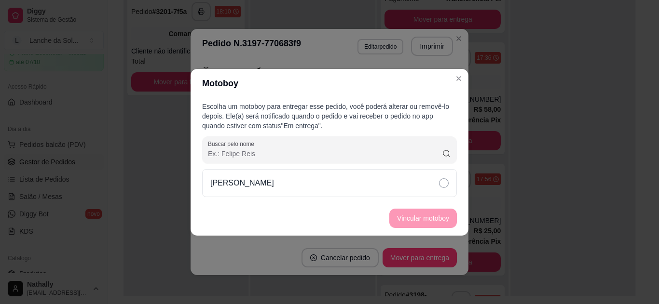
click at [366, 177] on div "[PERSON_NAME]" at bounding box center [329, 183] width 255 height 28
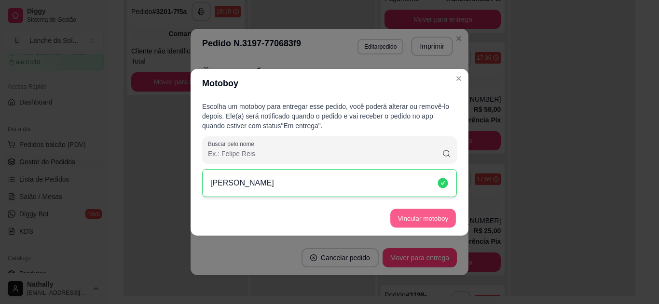
click at [398, 217] on button "Vincular motoboy" at bounding box center [423, 218] width 66 height 19
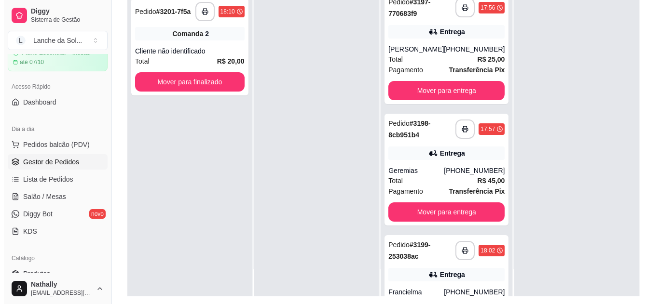
scroll to position [251, 0]
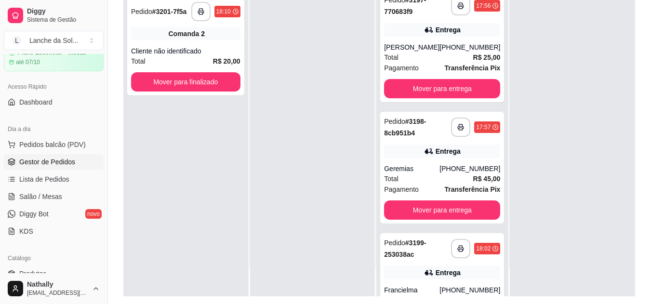
click at [458, 170] on div "(93) 99198-3247" at bounding box center [470, 169] width 61 height 10
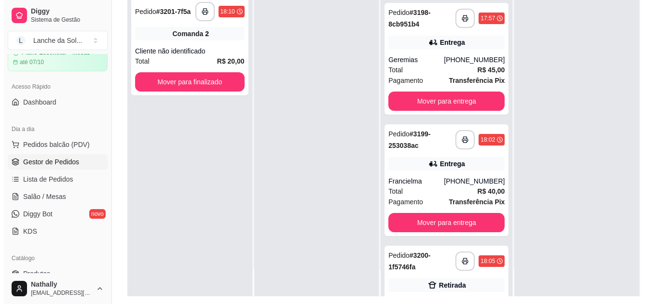
scroll to position [434, 0]
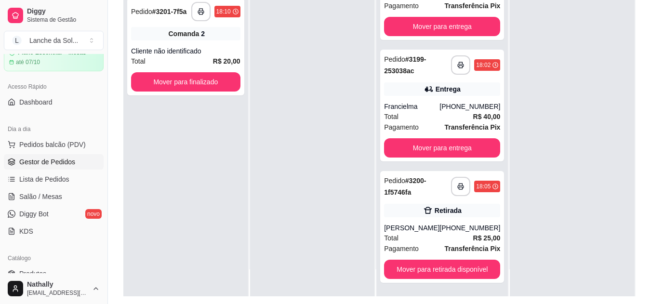
click at [444, 98] on div "**********" at bounding box center [442, 106] width 124 height 112
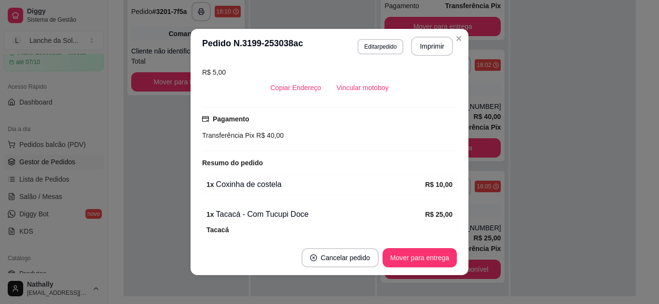
scroll to position [212, 0]
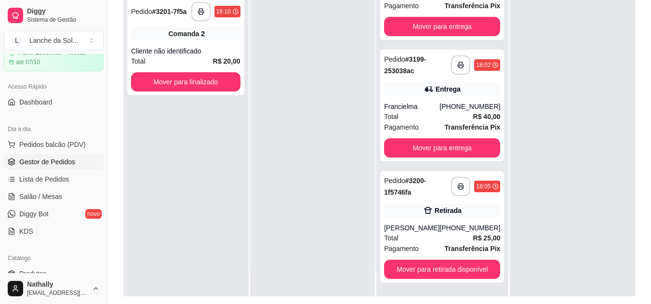
click at [409, 223] on div "**********" at bounding box center [442, 227] width 124 height 112
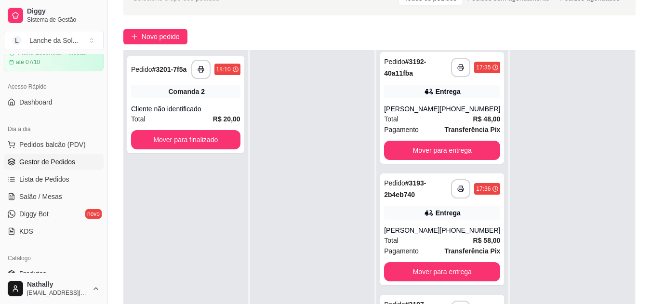
scroll to position [0, 0]
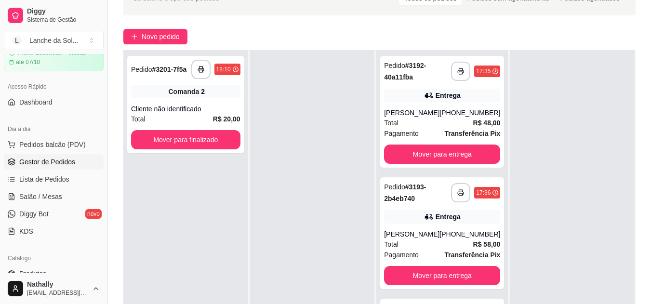
click at [47, 193] on span "Salão / Mesas" at bounding box center [40, 197] width 43 height 10
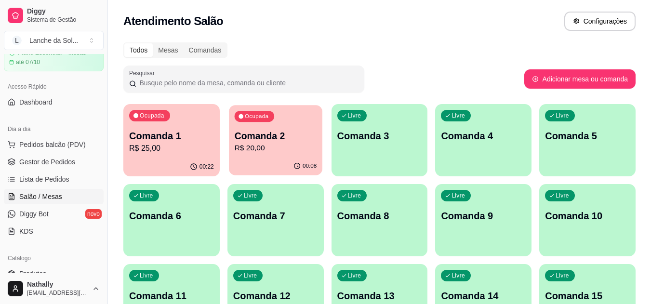
click at [266, 156] on div "Ocupada Comanda 2 R$ 20,00" at bounding box center [276, 131] width 94 height 52
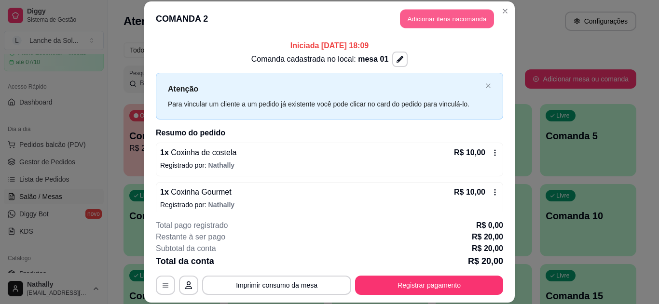
click at [409, 15] on button "Adicionar itens na comanda" at bounding box center [447, 19] width 94 height 19
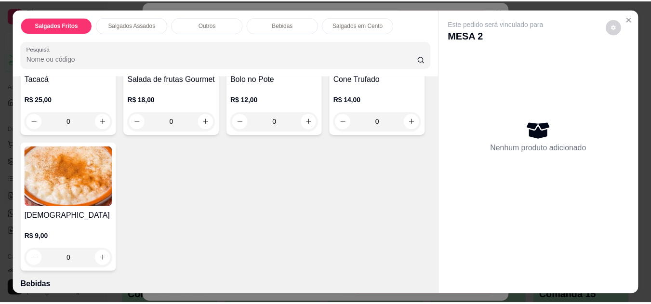
scroll to position [598, 0]
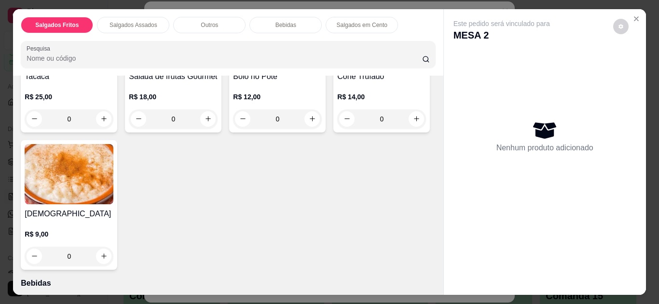
click at [113, 248] on div "0" at bounding box center [69, 256] width 89 height 19
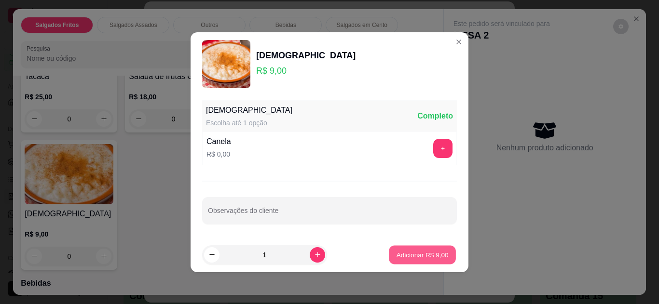
click at [392, 260] on button "Adicionar R$ 9,00" at bounding box center [422, 254] width 67 height 19
type input "1"
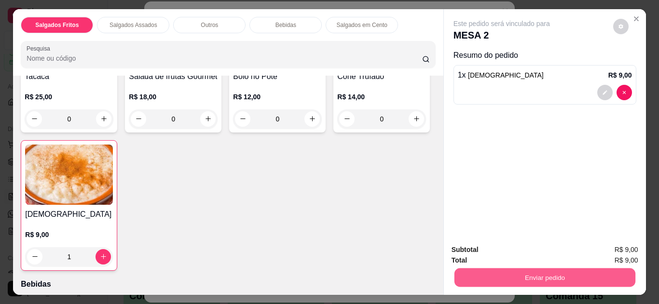
click at [467, 269] on button "Enviar pedido" at bounding box center [544, 278] width 181 height 19
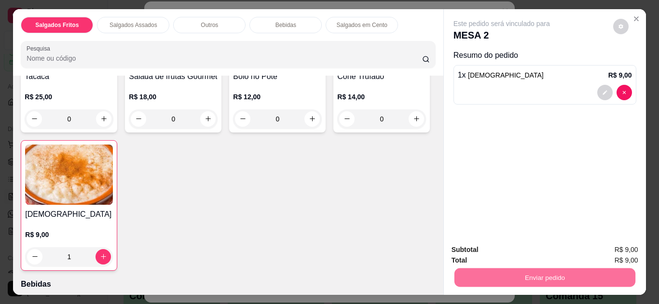
click at [479, 248] on button "Não registrar e enviar pedido" at bounding box center [512, 251] width 100 height 18
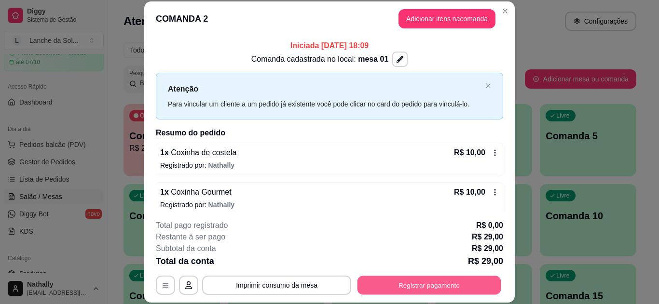
click at [394, 279] on button "Registrar pagamento" at bounding box center [429, 285] width 144 height 19
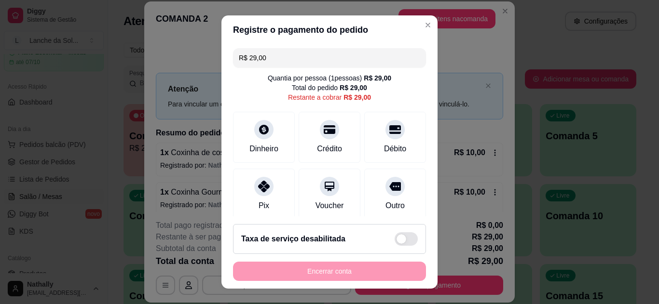
click at [384, 146] on div "Débito" at bounding box center [395, 149] width 22 height 12
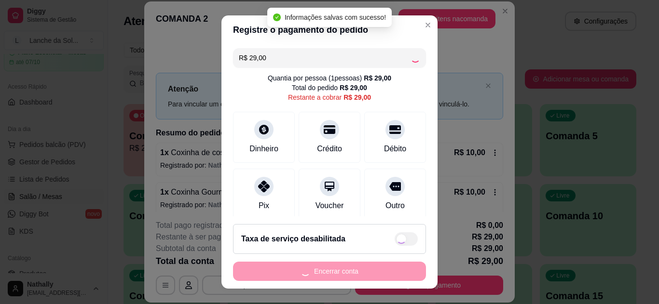
type input "R$ 0,00"
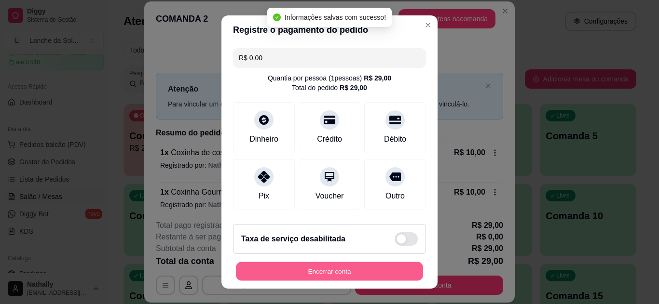
click at [346, 271] on button "Encerrar conta" at bounding box center [329, 271] width 187 height 19
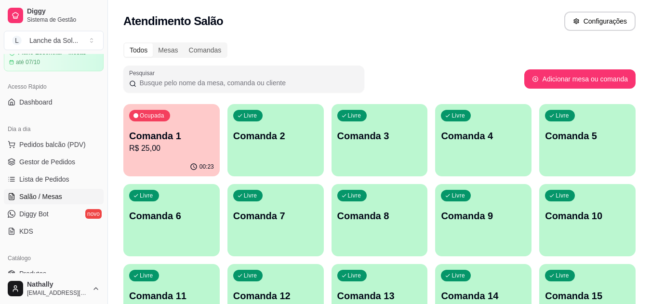
click at [77, 164] on link "Gestor de Pedidos" at bounding box center [54, 161] width 100 height 15
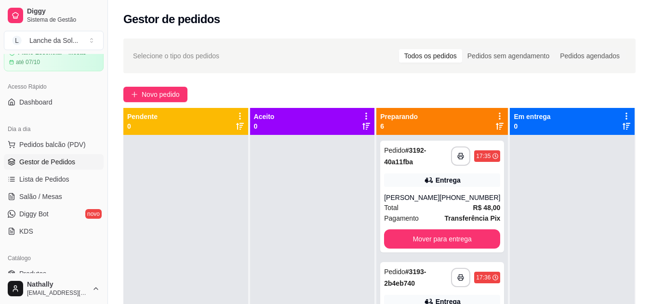
click at [56, 268] on link "Produtos" at bounding box center [54, 273] width 100 height 15
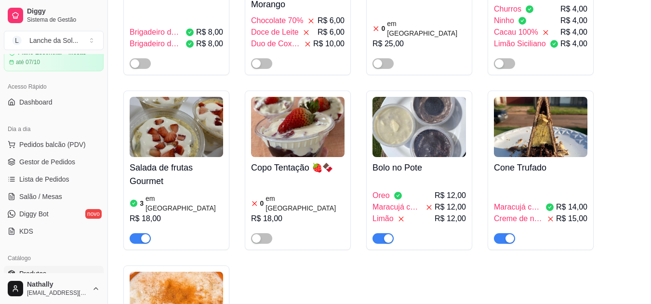
scroll to position [2571, 0]
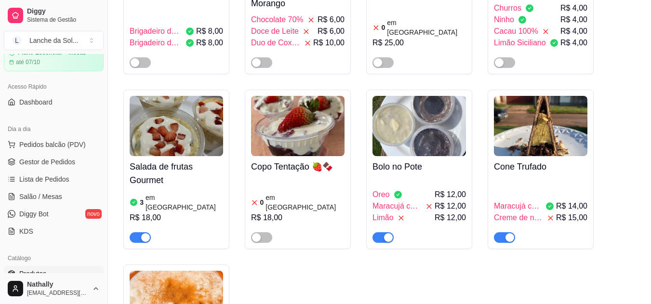
click at [515, 96] on img at bounding box center [541, 126] width 94 height 60
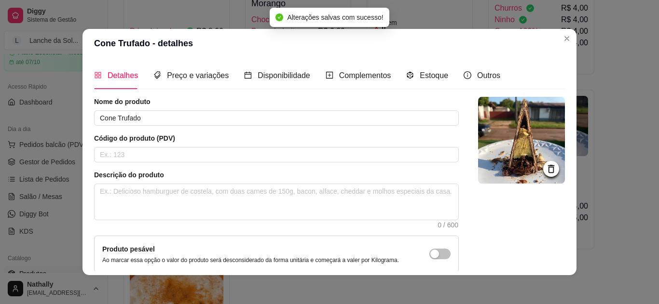
click at [197, 84] on div "Preço e variações" at bounding box center [190, 75] width 75 height 27
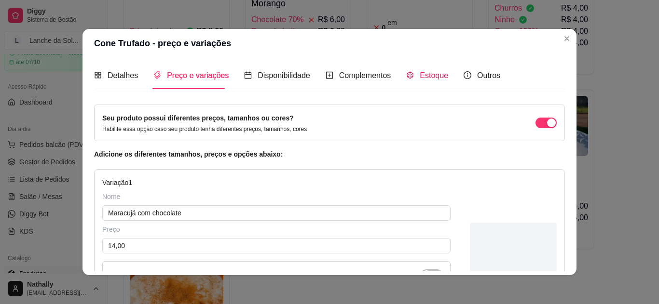
click at [419, 78] on span "Estoque" at bounding box center [433, 75] width 28 height 8
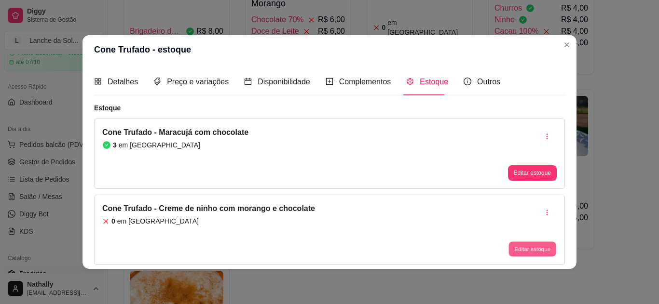
click at [512, 246] on button "Editar estoque" at bounding box center [531, 249] width 47 height 15
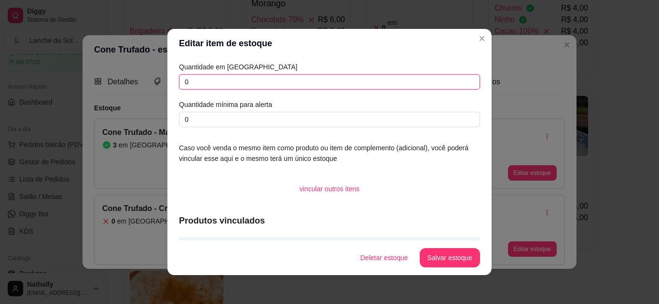
click at [433, 87] on input "0" at bounding box center [329, 81] width 301 height 15
type input "6"
click at [427, 263] on button "Salvar estoque" at bounding box center [449, 257] width 60 height 19
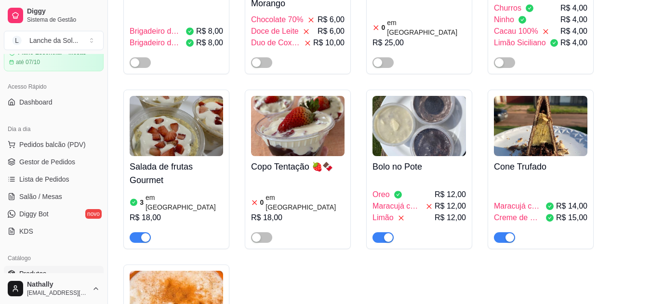
click at [54, 169] on link "Gestor de Pedidos" at bounding box center [54, 161] width 100 height 15
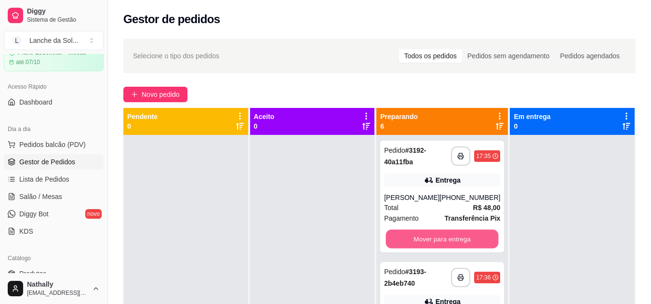
click at [399, 234] on button "Mover para entrega" at bounding box center [442, 239] width 113 height 19
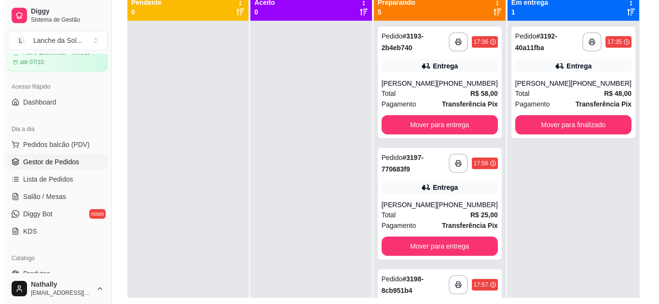
scroll to position [116, 0]
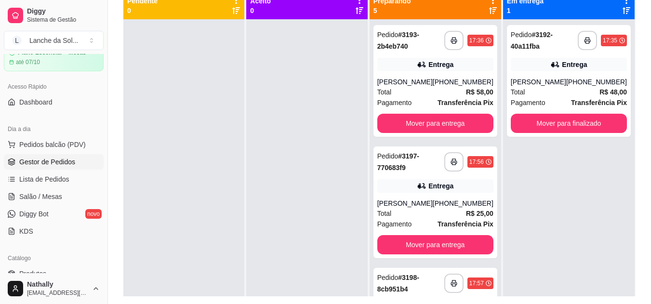
click at [425, 212] on div "Total R$ 25,00" at bounding box center [435, 213] width 116 height 11
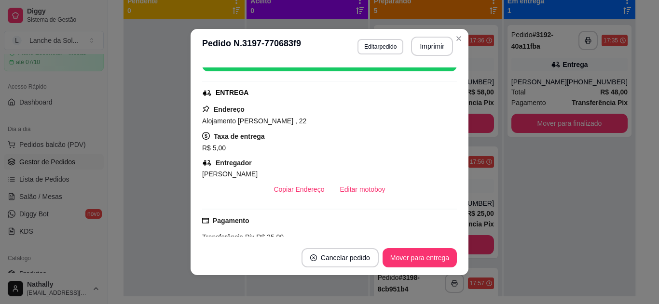
scroll to position [135, 0]
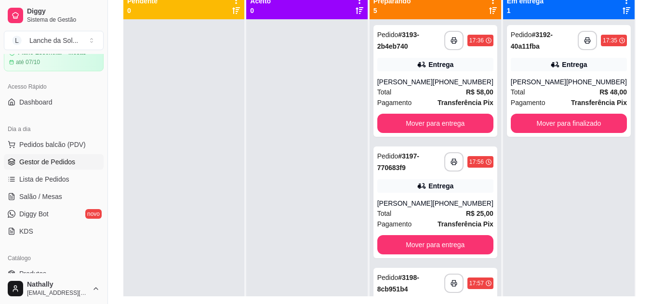
click at [455, 207] on div "(91) 99182-1020" at bounding box center [463, 204] width 61 height 10
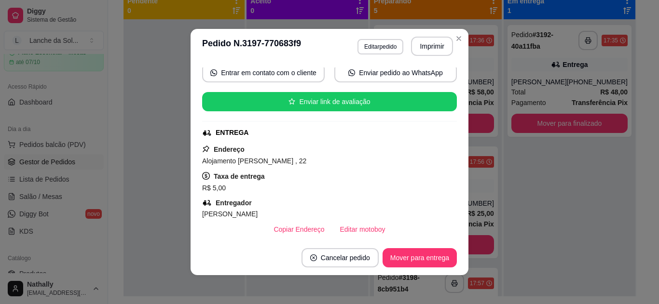
scroll to position [154, 0]
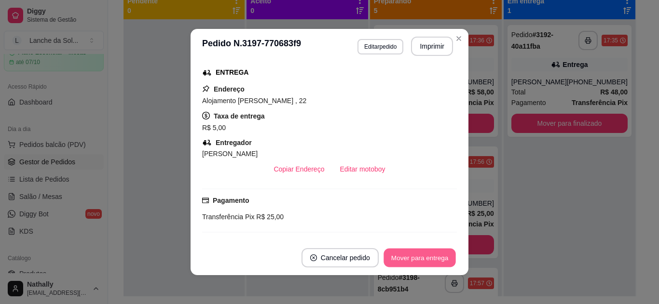
click at [428, 259] on button "Mover para entrega" at bounding box center [419, 258] width 72 height 19
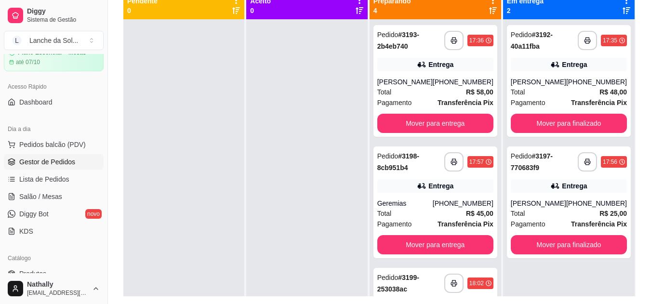
click at [434, 210] on div "Total R$ 45,00" at bounding box center [435, 213] width 116 height 11
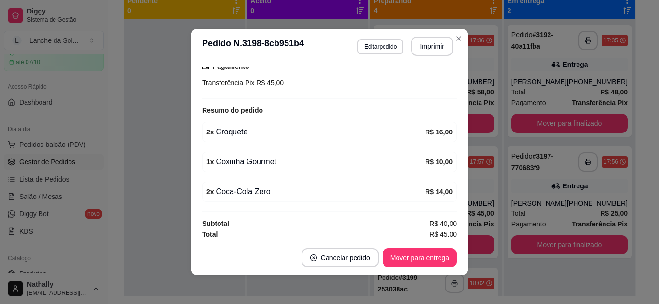
scroll to position [265, 0]
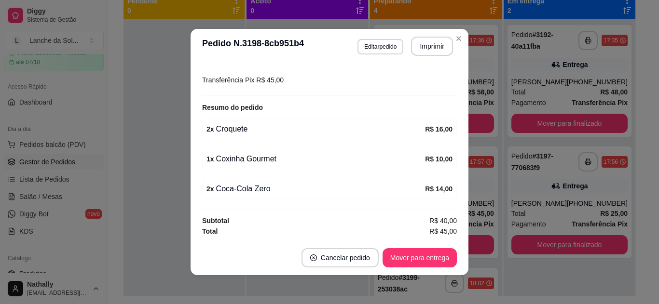
click at [459, 46] on header "**********" at bounding box center [329, 46] width 278 height 35
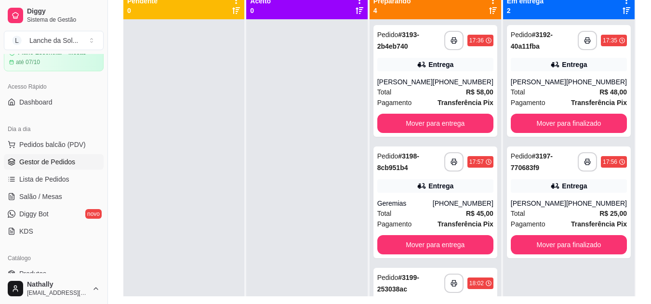
click at [424, 286] on div "Pedido # 3199-253038ac" at bounding box center [410, 283] width 67 height 23
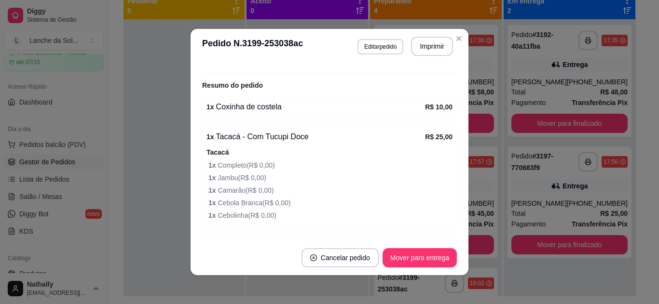
scroll to position [289, 0]
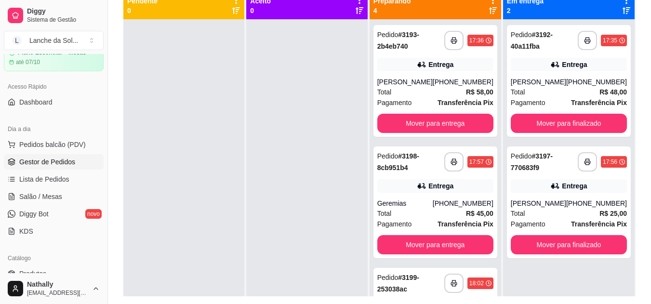
click at [418, 86] on div "[PERSON_NAME]" at bounding box center [404, 82] width 55 height 10
click at [411, 203] on div "Geremias" at bounding box center [404, 204] width 55 height 10
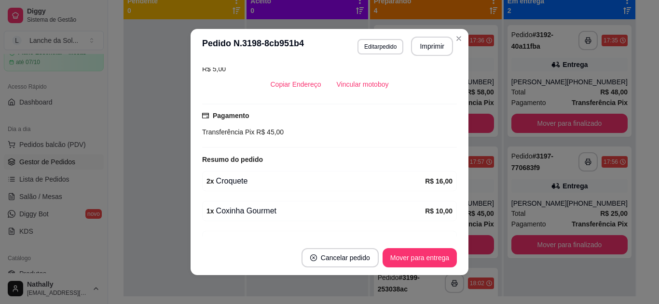
scroll to position [265, 0]
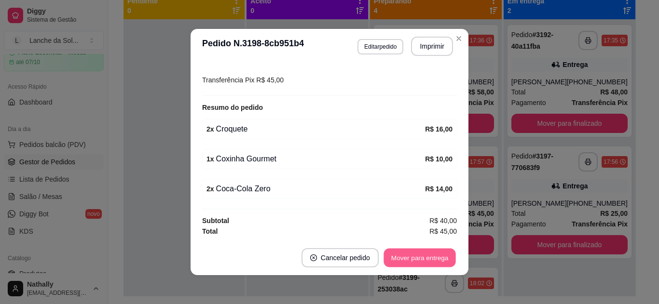
click at [417, 258] on button "Mover para entrega" at bounding box center [419, 258] width 72 height 19
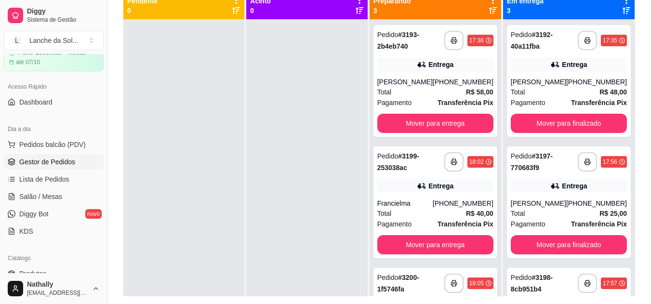
click at [414, 213] on div "Total R$ 40,00" at bounding box center [435, 213] width 116 height 11
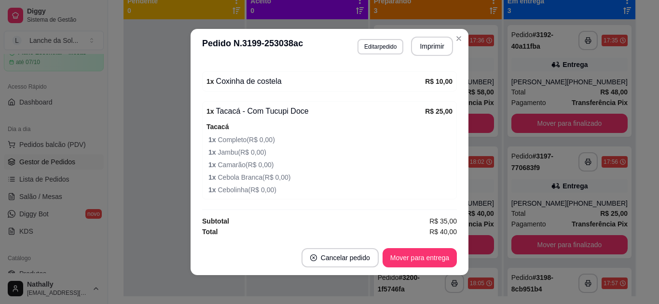
scroll to position [313, 0]
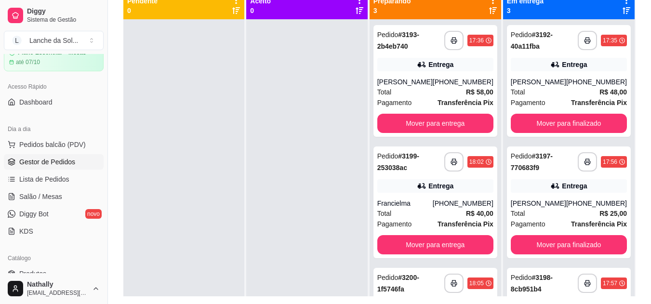
click at [423, 284] on div "Pedido # 3200-1f5746fa" at bounding box center [410, 283] width 67 height 23
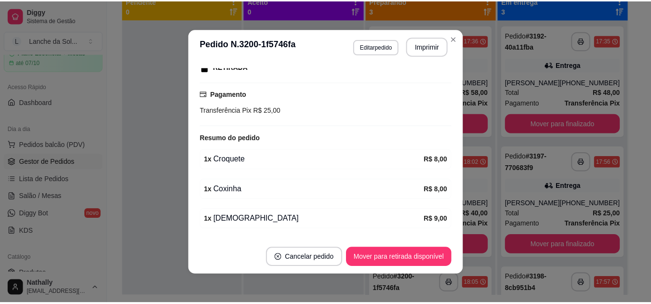
scroll to position [190, 0]
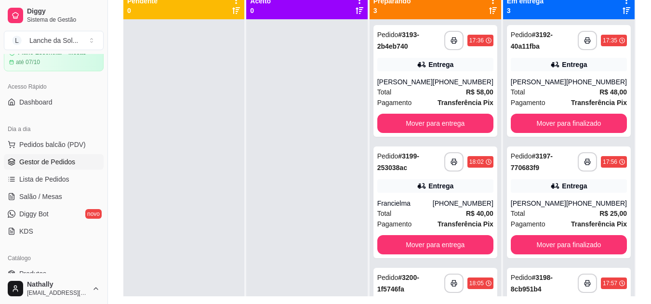
click at [44, 272] on span "Produtos" at bounding box center [32, 274] width 27 height 10
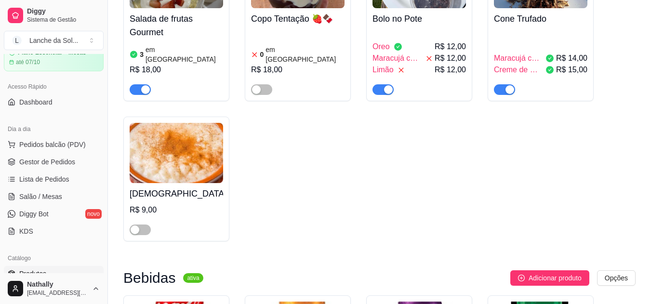
scroll to position [2802, 0]
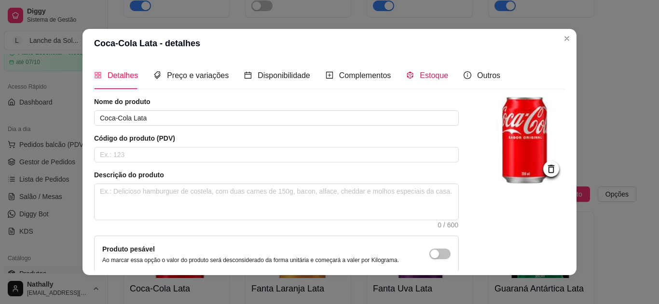
click at [419, 78] on span "Estoque" at bounding box center [433, 75] width 28 height 8
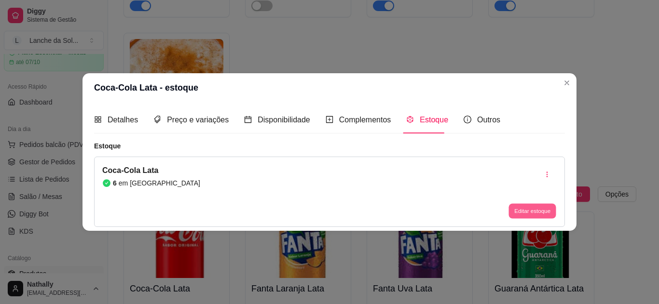
click at [514, 210] on button "Editar estoque" at bounding box center [531, 211] width 47 height 15
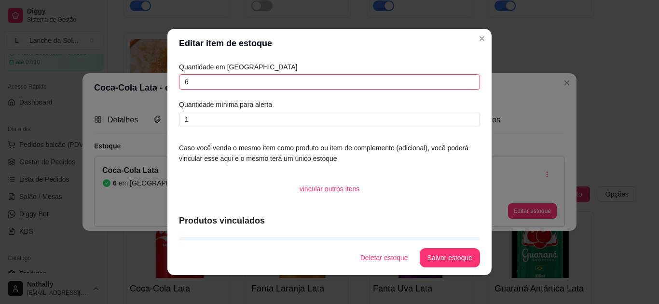
click at [439, 82] on input "6" at bounding box center [329, 81] width 301 height 15
type input "5"
click at [429, 257] on button "Salvar estoque" at bounding box center [449, 257] width 60 height 19
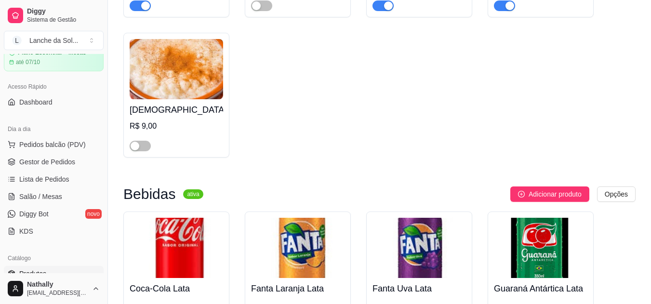
click at [61, 158] on span "Gestor de Pedidos" at bounding box center [47, 162] width 56 height 10
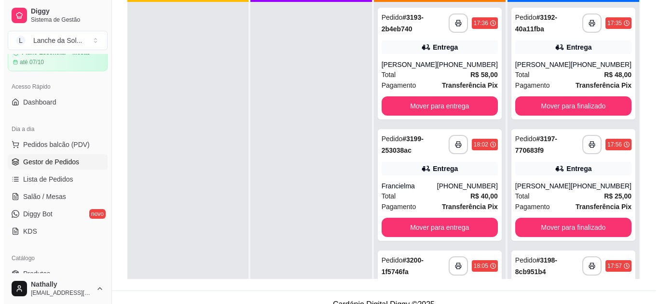
scroll to position [135, 0]
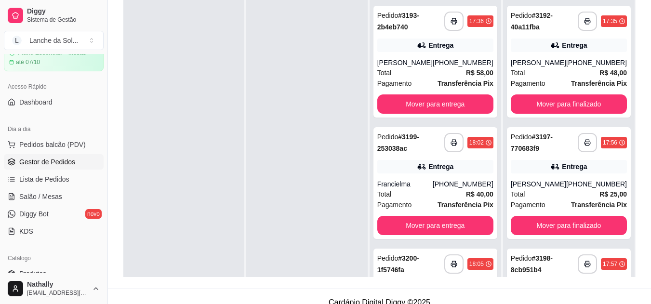
click at [546, 256] on strong "# 3198-8cb951b4" at bounding box center [532, 264] width 42 height 19
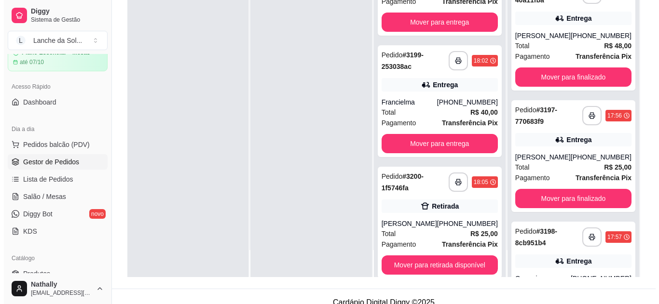
scroll to position [64, 0]
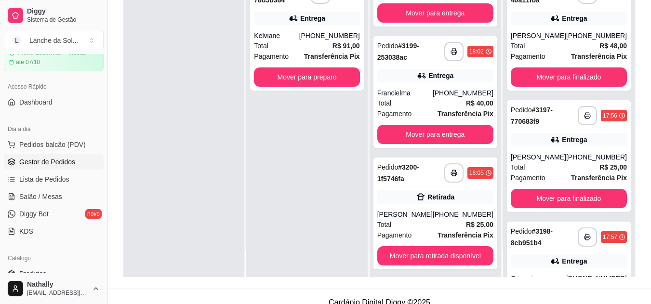
click at [439, 195] on div "Retirada" at bounding box center [441, 197] width 27 height 10
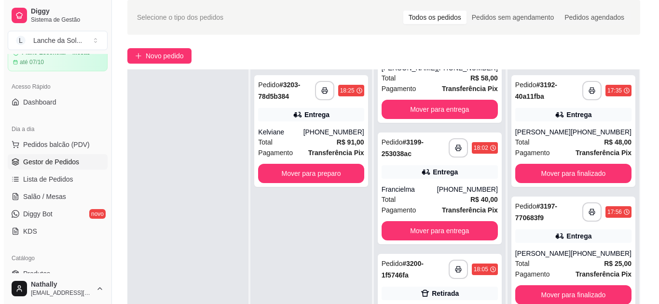
scroll to position [0, 0]
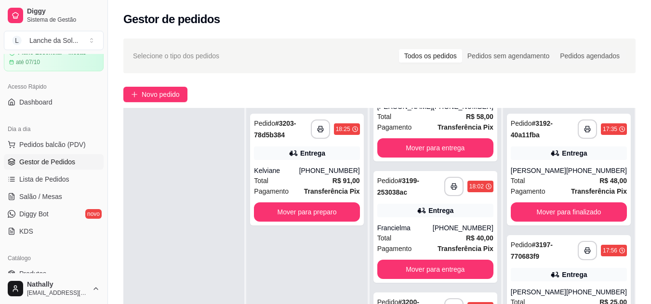
click at [334, 172] on div "(93) 99231-1571" at bounding box center [329, 171] width 61 height 10
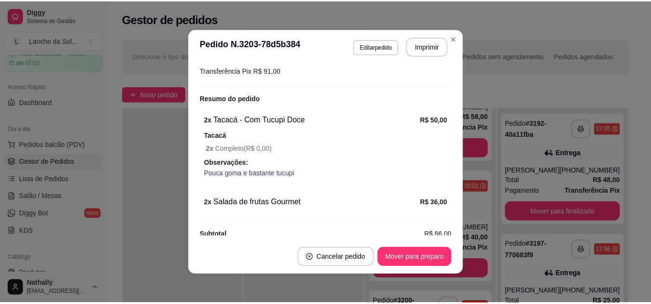
scroll to position [288, 0]
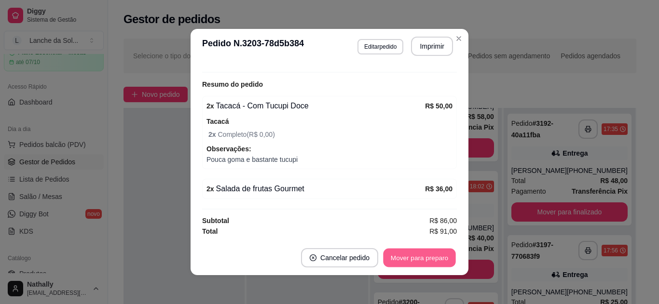
click at [420, 255] on button "Mover para preparo" at bounding box center [419, 258] width 72 height 19
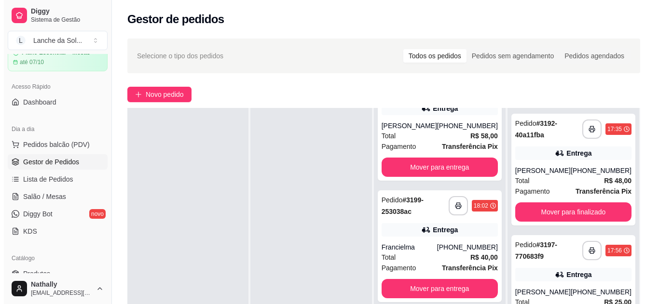
scroll to position [0, 0]
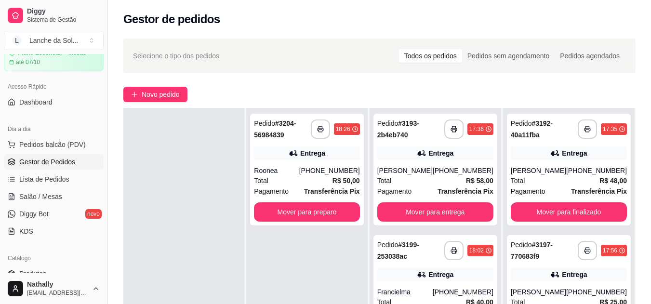
click at [338, 182] on strong "R$ 50,00" at bounding box center [346, 181] width 27 height 8
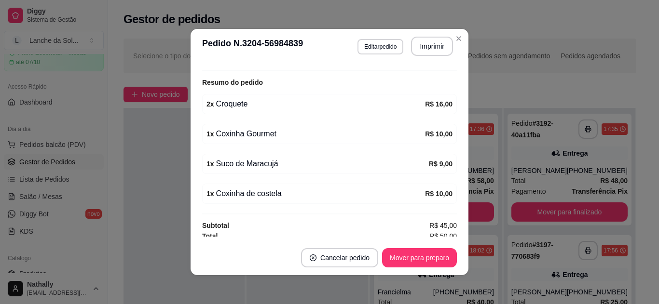
scroll to position [295, 0]
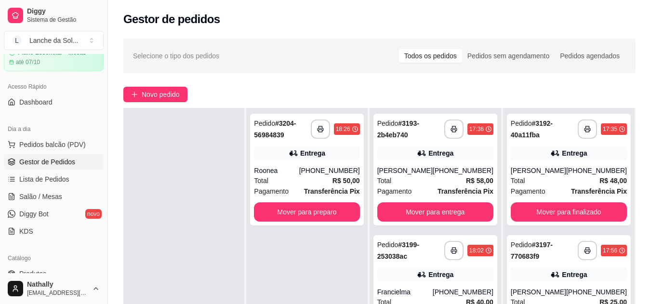
click at [457, 178] on div "Total R$ 58,00" at bounding box center [435, 180] width 116 height 11
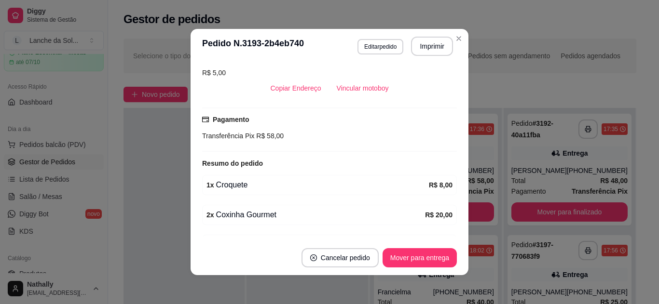
scroll to position [209, 0]
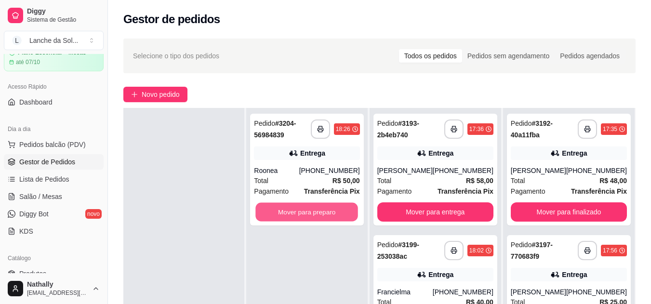
click at [325, 208] on button "Mover para preparo" at bounding box center [307, 212] width 103 height 19
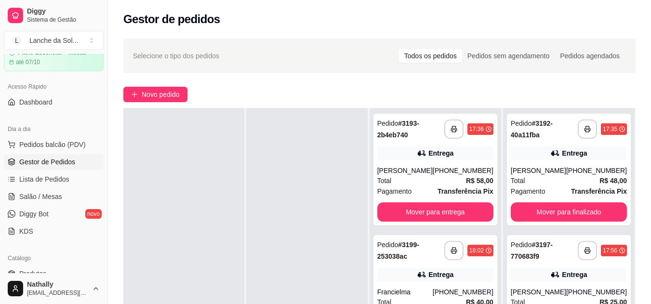
click at [439, 175] on div "Total R$ 58,00" at bounding box center [435, 180] width 116 height 11
click at [471, 286] on div "**********" at bounding box center [436, 291] width 124 height 112
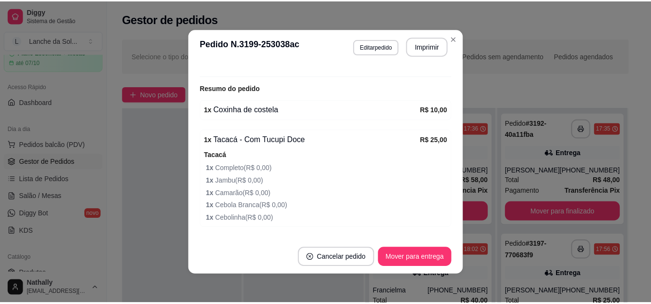
scroll to position [289, 0]
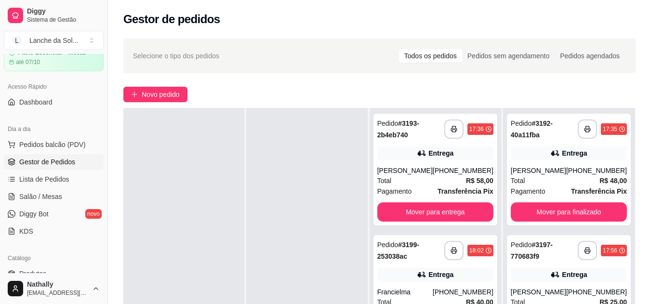
click at [506, 271] on div "**********" at bounding box center [569, 260] width 132 height 304
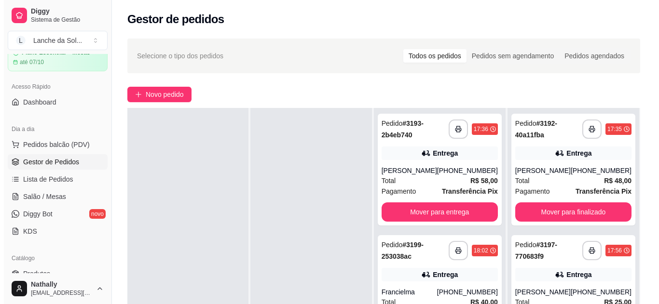
scroll to position [266, 0]
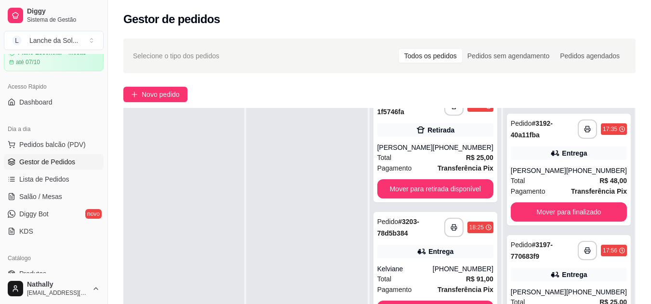
click at [430, 280] on div "Total R$ 91,00" at bounding box center [435, 279] width 116 height 11
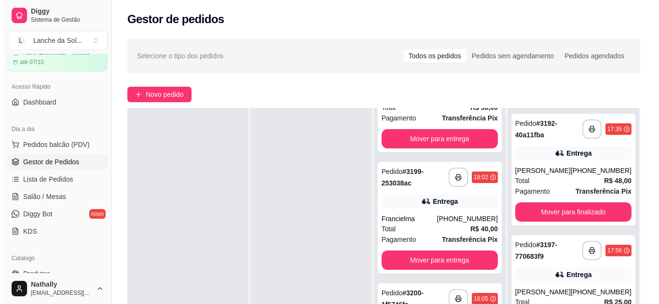
scroll to position [0, 0]
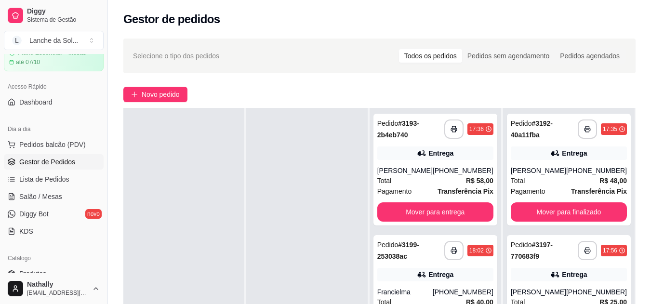
click at [600, 186] on span "R$ 48,00" at bounding box center [613, 180] width 27 height 11
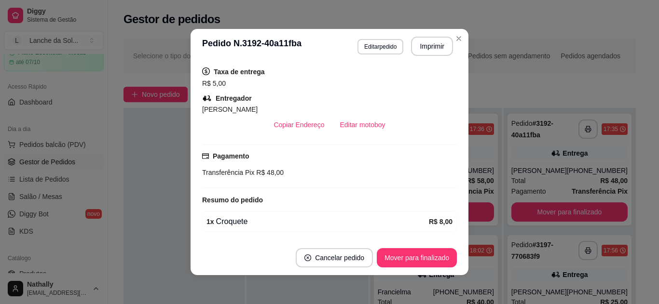
scroll to position [212, 0]
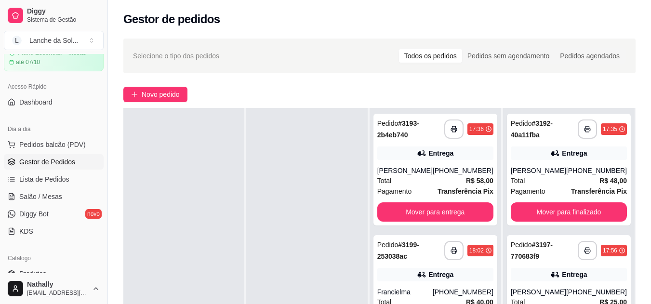
click at [545, 251] on div "Pedido # 3197-770683f9" at bounding box center [544, 250] width 67 height 23
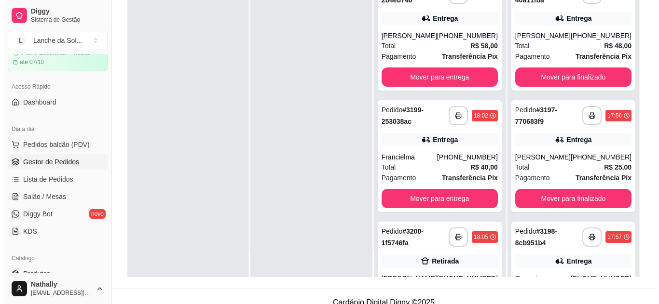
scroll to position [141, 0]
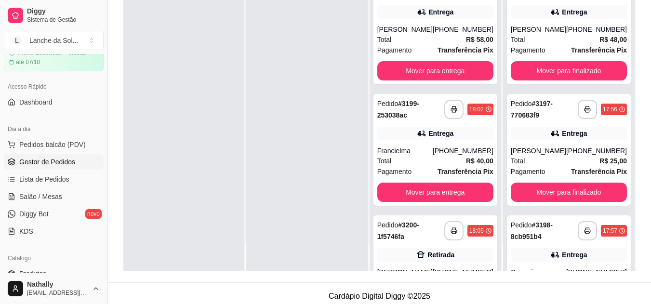
click at [562, 255] on div "Entrega" at bounding box center [574, 255] width 25 height 10
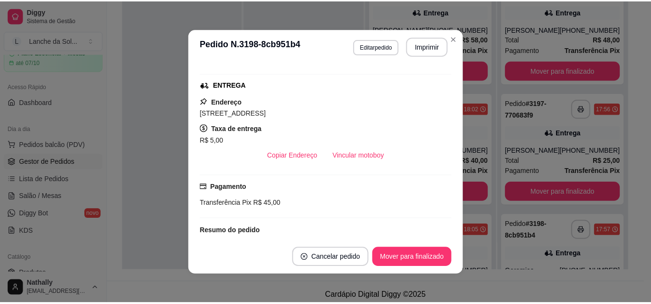
scroll to position [154, 0]
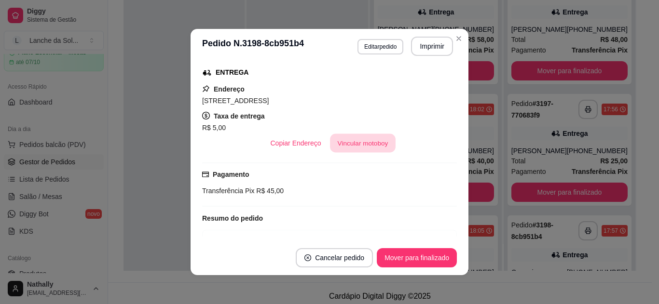
click at [355, 139] on button "Vincular motoboy" at bounding box center [363, 143] width 66 height 19
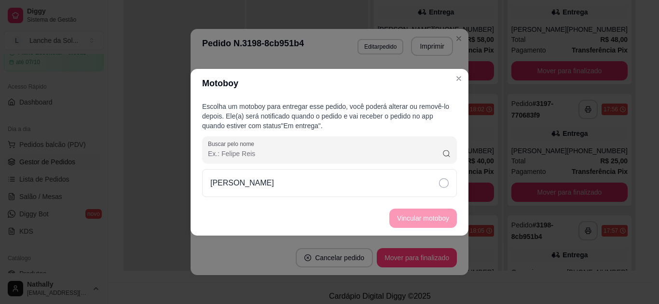
click at [380, 177] on div "[PERSON_NAME]" at bounding box center [329, 183] width 255 height 28
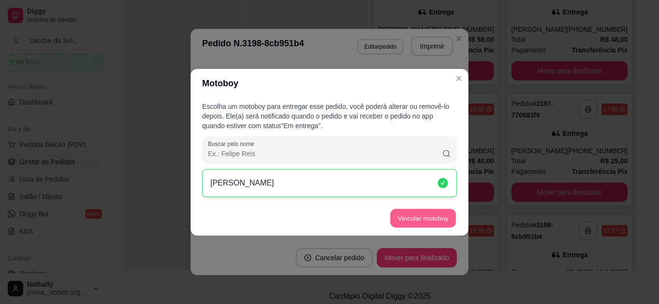
click at [419, 211] on button "Vincular motoboy" at bounding box center [423, 218] width 66 height 19
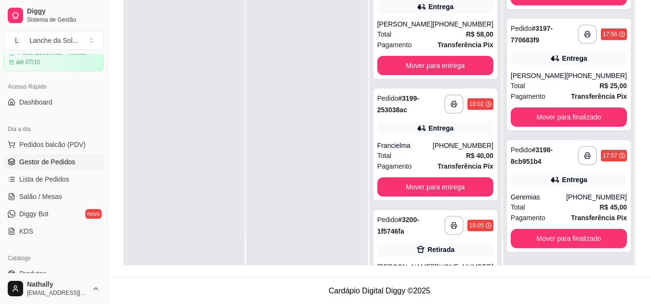
scroll to position [147, 0]
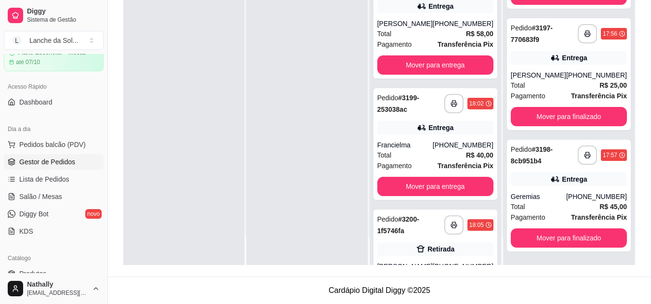
click at [463, 243] on div "Retirada" at bounding box center [435, 248] width 116 height 13
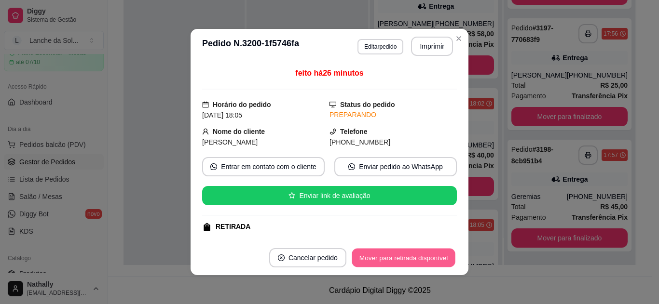
click at [433, 253] on button "Mover para retirada disponível" at bounding box center [402, 258] width 103 height 19
click at [422, 258] on button "Mover para finalizado" at bounding box center [417, 258] width 78 height 19
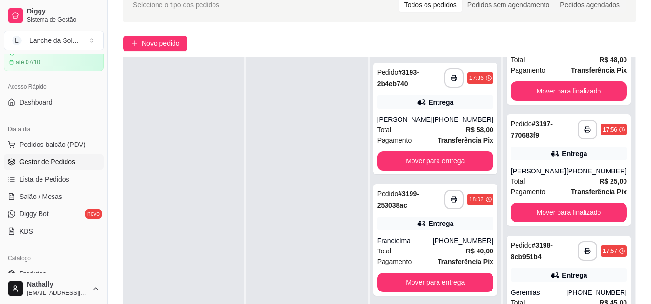
scroll to position [51, 0]
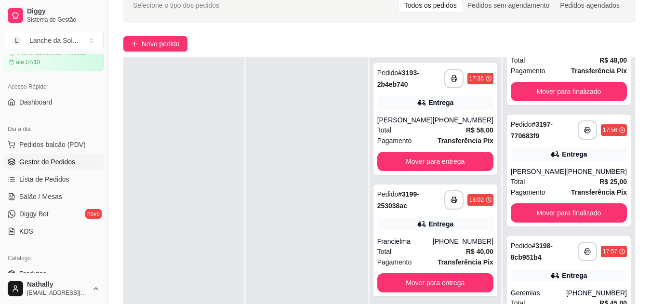
click at [434, 128] on div "Total R$ 58,00" at bounding box center [435, 130] width 116 height 11
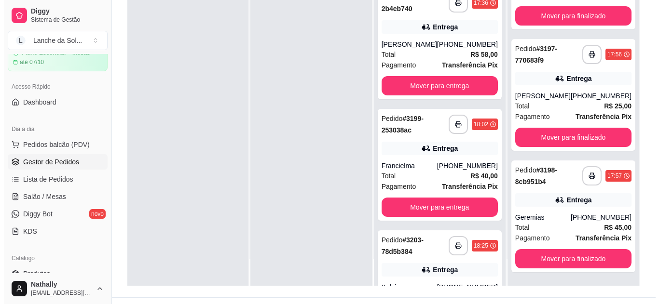
scroll to position [128, 0]
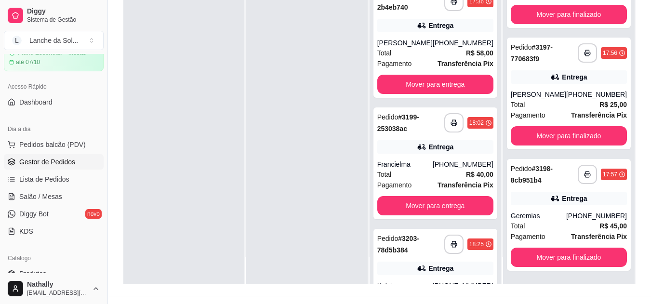
click at [462, 261] on div "**********" at bounding box center [436, 285] width 124 height 112
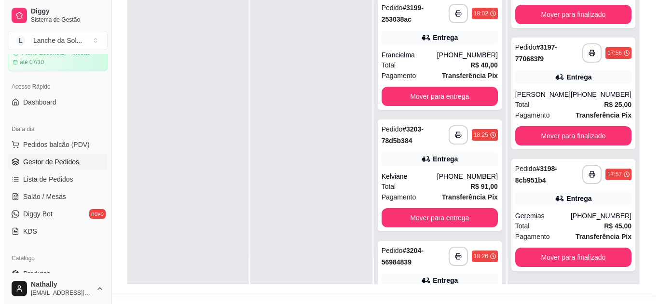
scroll to position [129, 0]
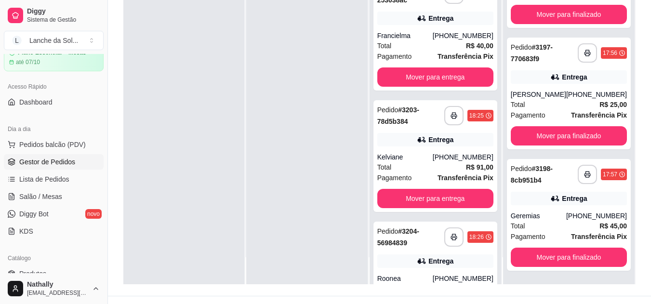
click at [469, 262] on div "Entrega" at bounding box center [435, 261] width 116 height 13
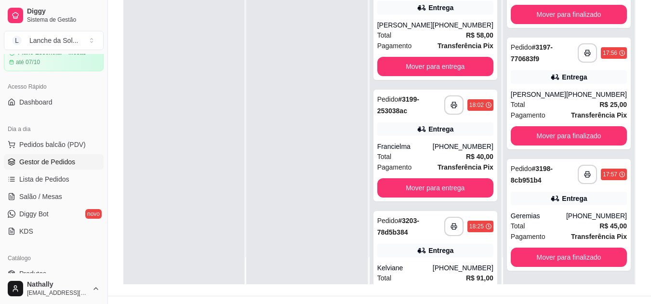
scroll to position [0, 0]
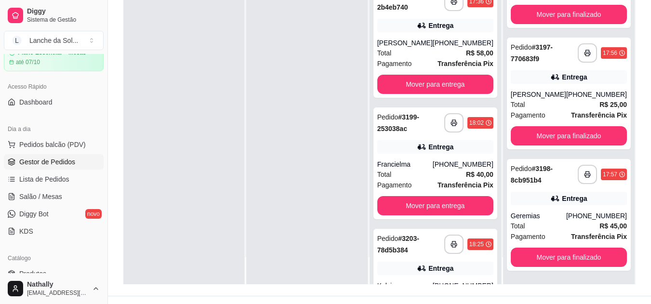
click at [44, 267] on link "Produtos" at bounding box center [54, 273] width 100 height 15
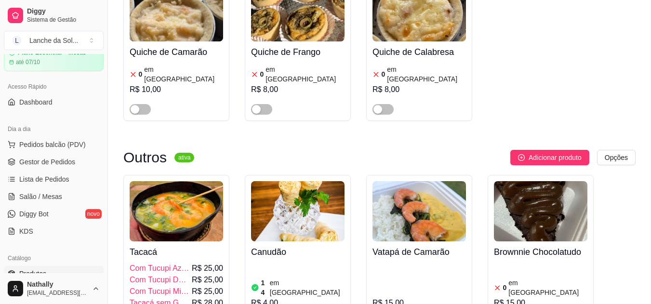
scroll to position [1292, 0]
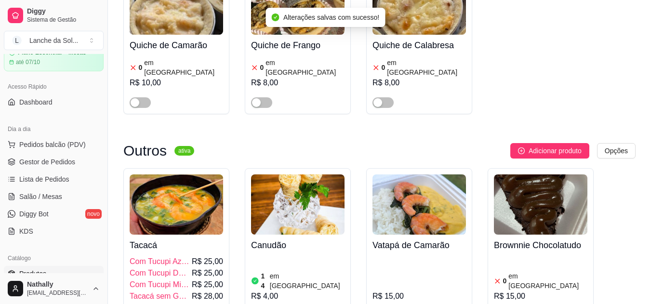
click at [46, 163] on span "Gestor de Pedidos" at bounding box center [47, 162] width 56 height 10
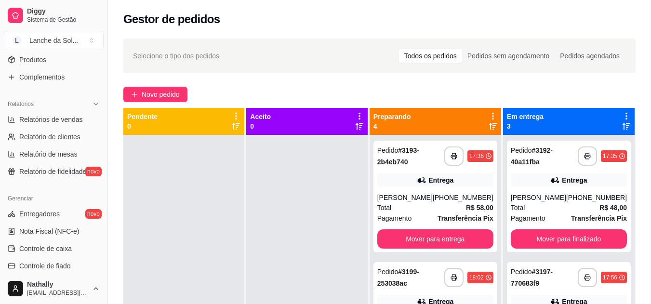
scroll to position [222, 0]
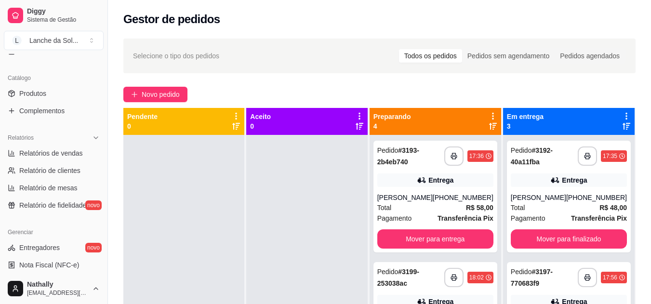
click at [32, 91] on span "Produtos" at bounding box center [32, 94] width 27 height 10
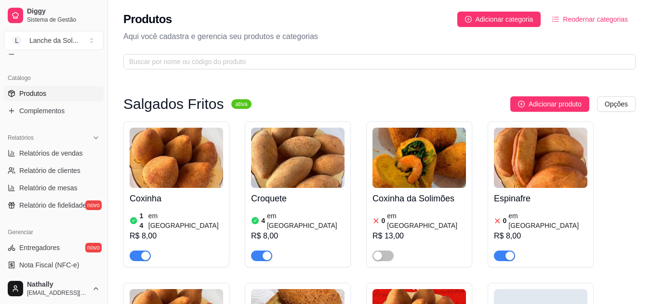
click at [267, 252] on div "button" at bounding box center [267, 256] width 9 height 9
click at [61, 171] on span "Relatório de clientes" at bounding box center [49, 171] width 61 height 10
select select "30"
select select "HIGHEST_TOTAL_SPENT_WITH_ORDERS"
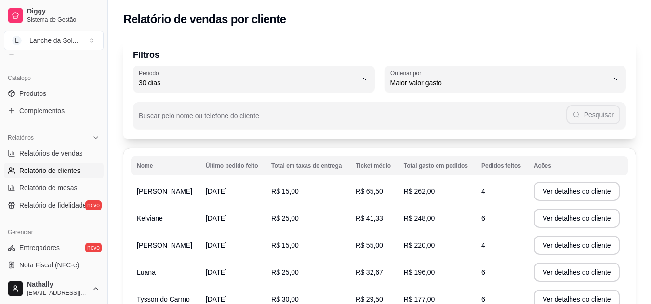
scroll to position [106, 0]
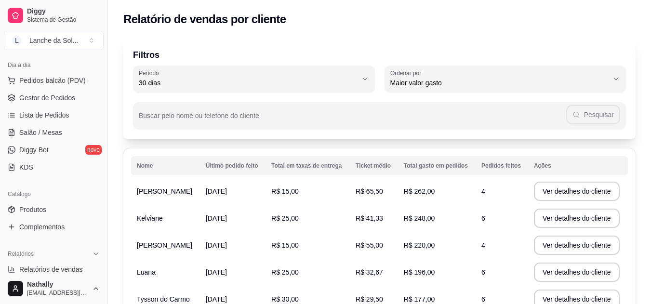
click at [44, 101] on span "Gestor de Pedidos" at bounding box center [47, 98] width 56 height 10
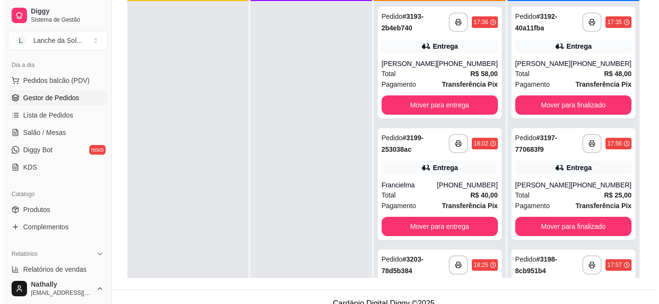
scroll to position [147, 0]
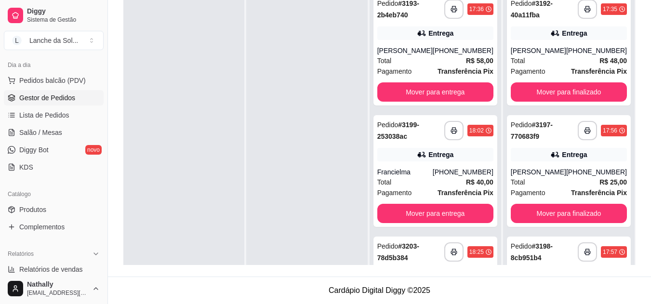
click at [464, 168] on div "(93) 99164-1006" at bounding box center [463, 172] width 61 height 10
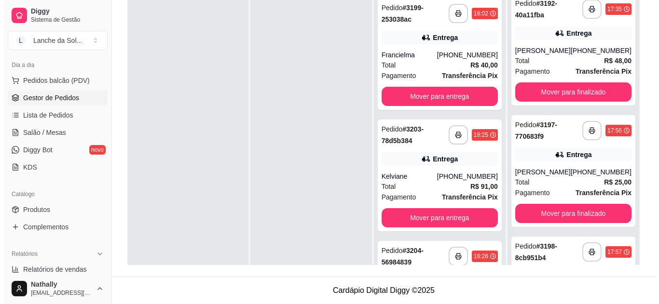
scroll to position [123, 0]
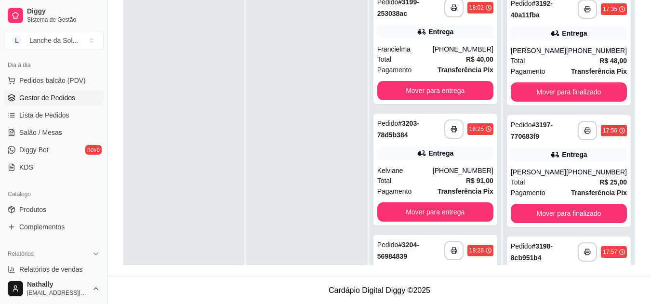
click at [435, 180] on div "Total R$ 91,00" at bounding box center [435, 180] width 116 height 11
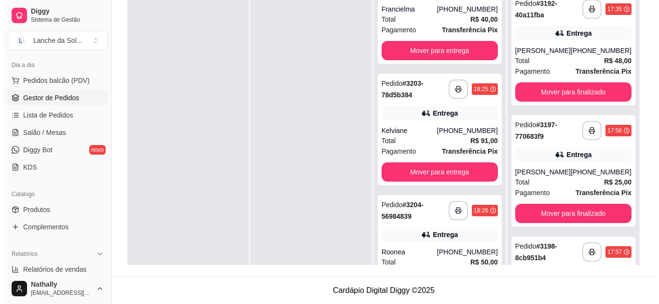
scroll to position [191, 0]
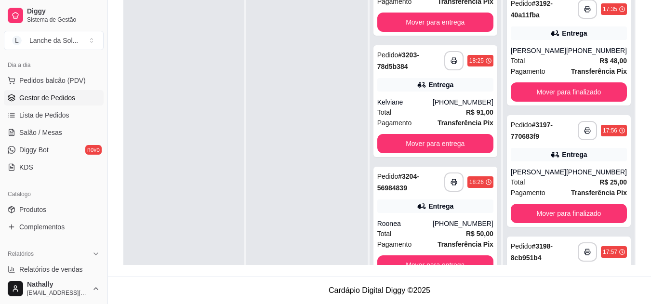
click at [450, 224] on div "(93) 99105-8796" at bounding box center [463, 224] width 61 height 10
click at [419, 231] on div "Total R$ 50,00" at bounding box center [435, 234] width 116 height 11
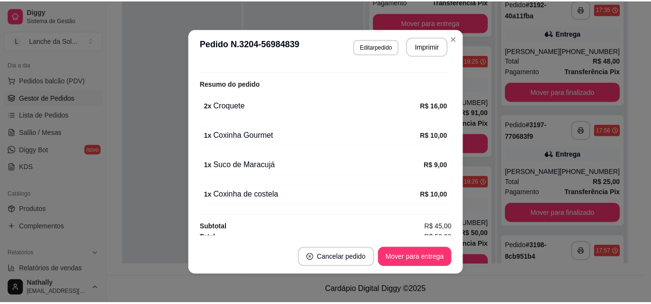
scroll to position [295, 0]
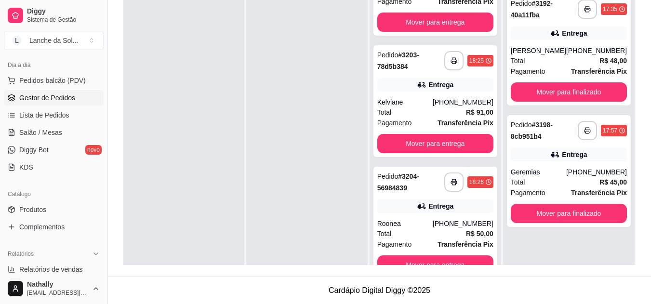
click at [54, 130] on span "Salão / Mesas" at bounding box center [40, 133] width 43 height 10
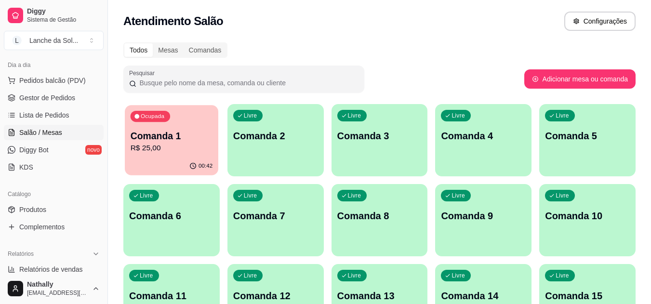
click at [176, 170] on div "00:42" at bounding box center [172, 166] width 94 height 18
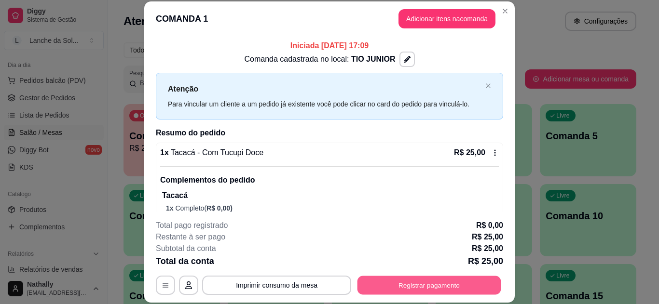
click at [364, 283] on button "Registrar pagamento" at bounding box center [429, 285] width 144 height 19
click at [368, 285] on button "Registrar pagamento" at bounding box center [429, 285] width 144 height 19
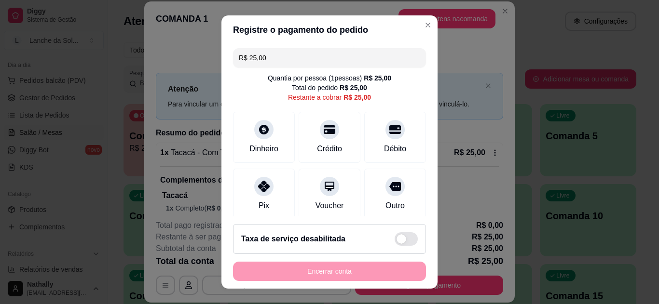
click at [269, 196] on div "Pix" at bounding box center [264, 194] width 62 height 51
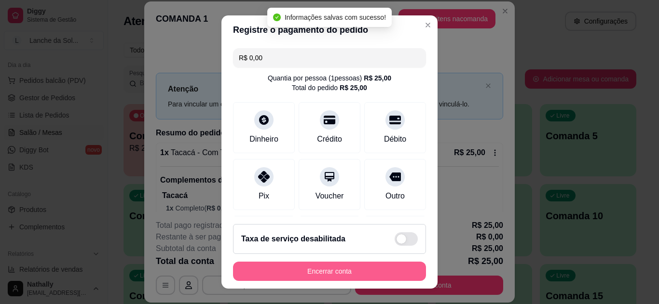
type input "R$ 0,00"
click at [313, 274] on button "Encerrar conta" at bounding box center [329, 271] width 193 height 19
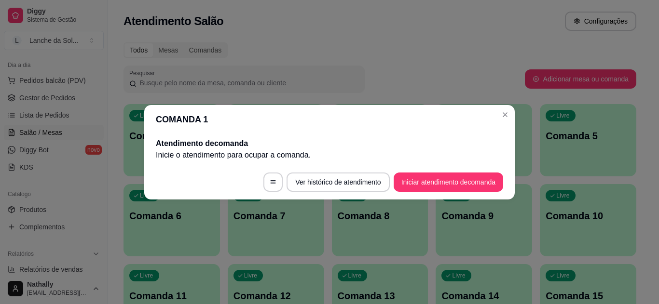
click at [428, 125] on header "COMANDA 1" at bounding box center [329, 119] width 370 height 29
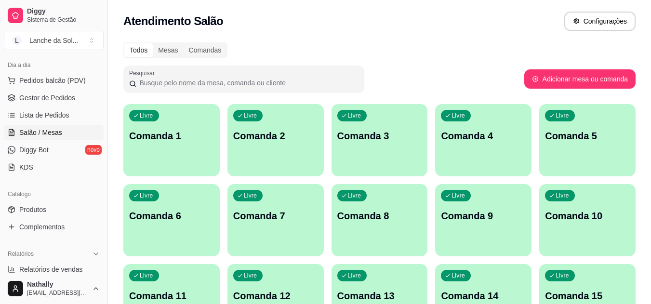
click at [67, 100] on span "Gestor de Pedidos" at bounding box center [47, 98] width 56 height 10
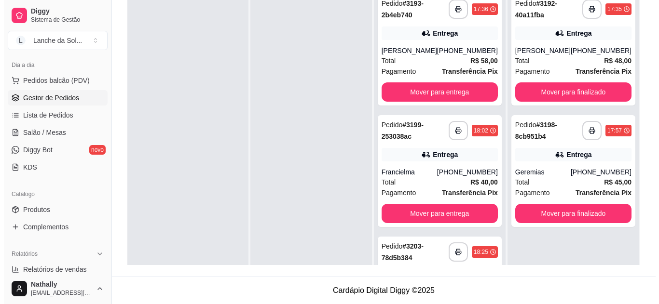
scroll to position [104, 0]
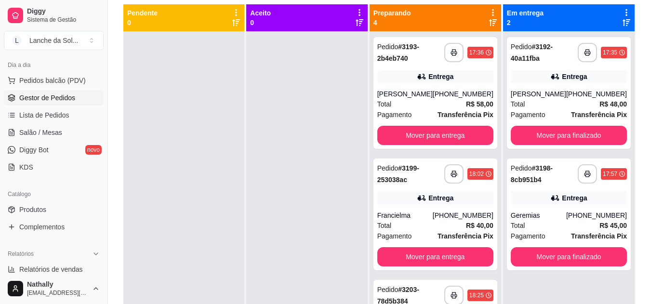
click at [455, 105] on div "Total R$ 58,00" at bounding box center [435, 104] width 116 height 11
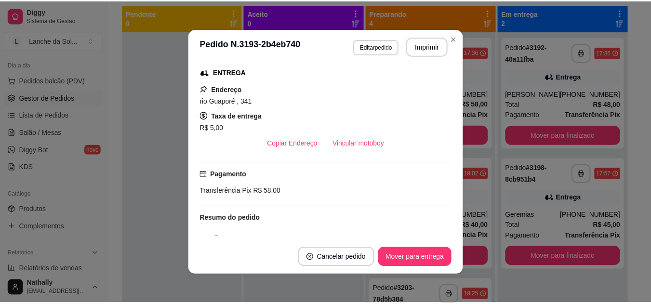
scroll to position [157, 0]
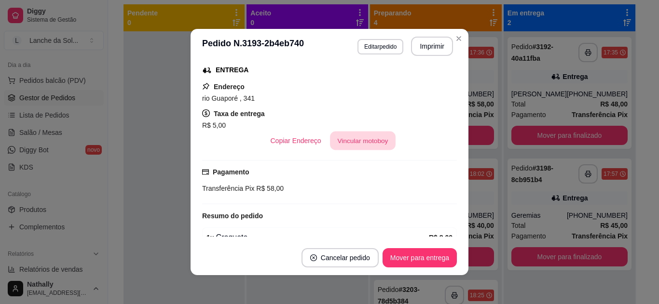
click at [374, 145] on button "Vincular motoboy" at bounding box center [363, 141] width 66 height 19
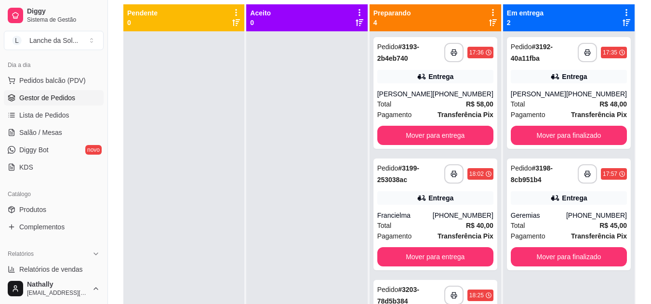
drag, startPoint x: 494, startPoint y: 78, endPoint x: 497, endPoint y: 96, distance: 18.5
click at [497, 96] on div "**********" at bounding box center [436, 183] width 132 height 304
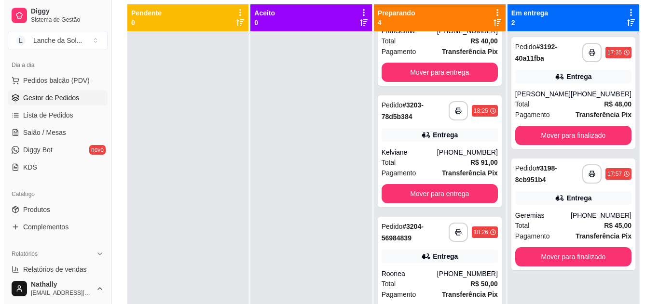
scroll to position [191, 0]
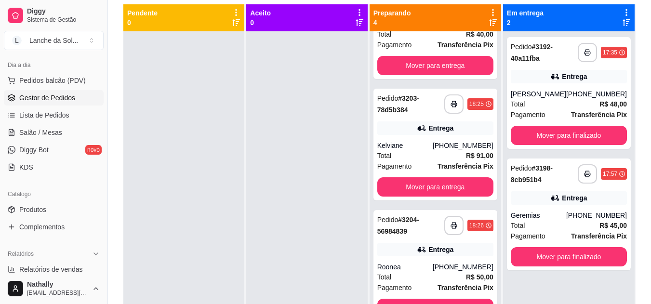
click at [468, 166] on strong "Transferência Pix" at bounding box center [466, 166] width 56 height 8
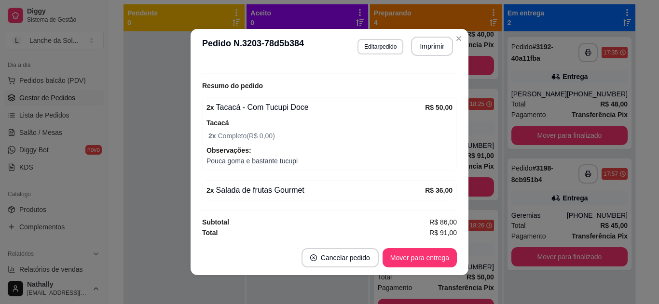
scroll to position [288, 0]
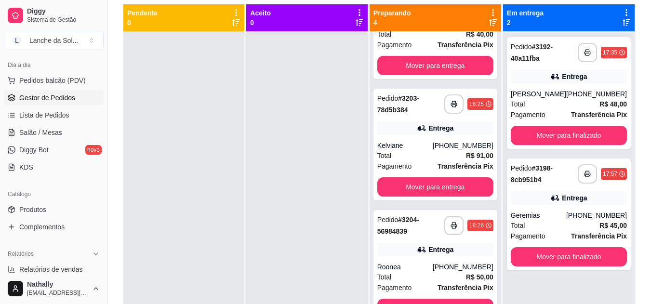
click at [415, 132] on div "Entrega" at bounding box center [435, 127] width 116 height 13
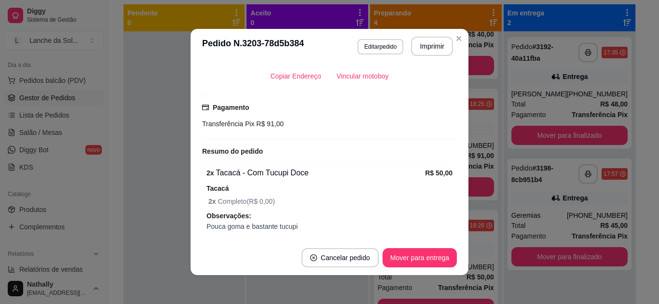
scroll to position [227, 0]
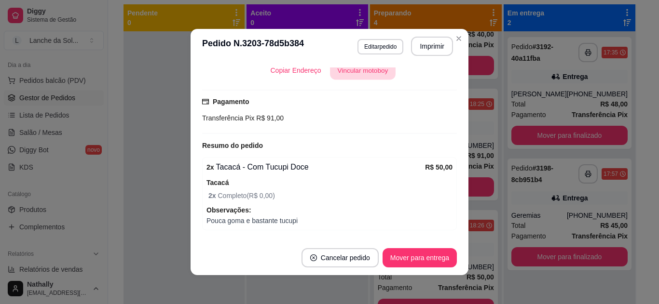
click at [341, 69] on button "Vincular motoboy" at bounding box center [363, 70] width 66 height 19
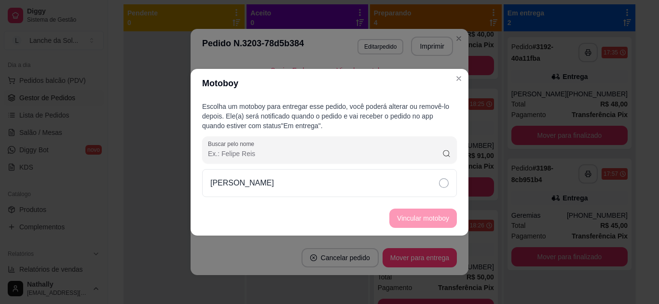
click at [429, 191] on div "[PERSON_NAME]" at bounding box center [329, 183] width 255 height 28
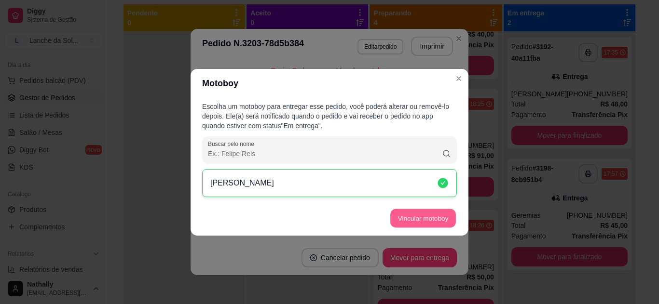
click at [438, 219] on button "Vincular motoboy" at bounding box center [423, 218] width 66 height 19
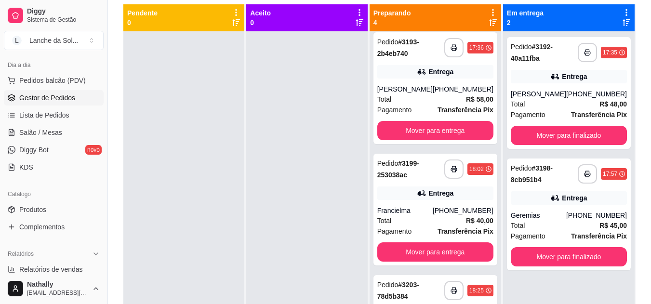
scroll to position [4, 0]
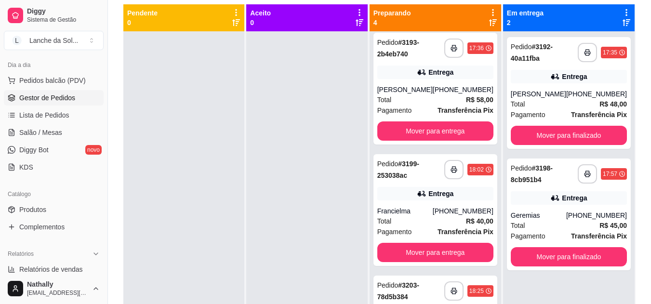
drag, startPoint x: 105, startPoint y: 108, endPoint x: 100, endPoint y: 114, distance: 6.9
click at [100, 114] on div "Diggy Sistema de Gestão L Lanche da Sol ... Loja aberta Plano Essencial + Mesas…" at bounding box center [54, 152] width 108 height 304
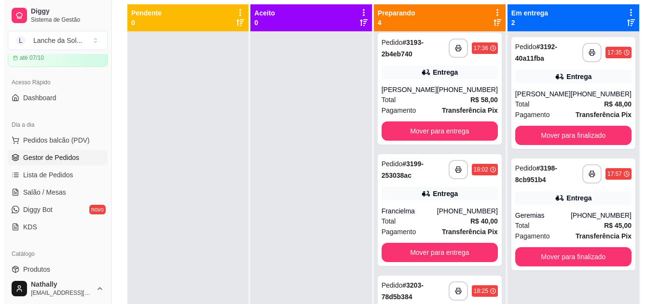
scroll to position [42, 0]
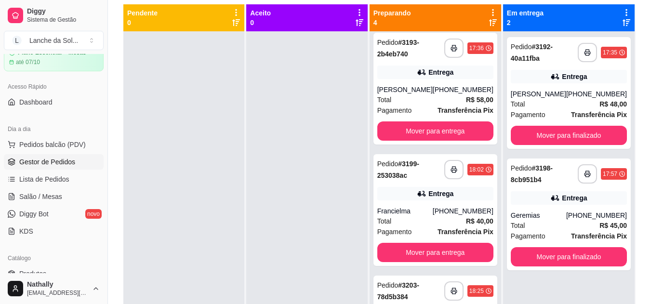
click at [59, 143] on span "Pedidos balcão (PDV)" at bounding box center [52, 145] width 67 height 10
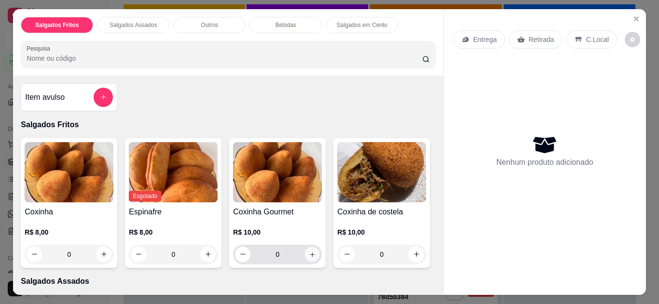
click at [312, 251] on icon "increase-product-quantity" at bounding box center [312, 254] width 7 height 7
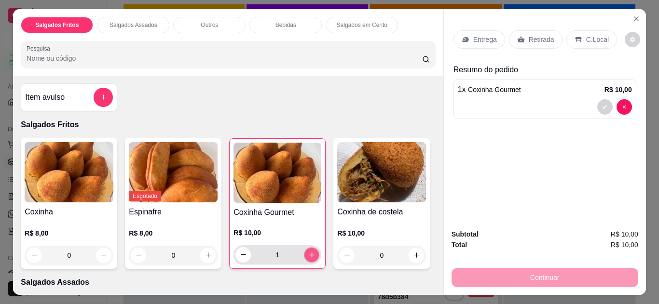
click at [312, 251] on button "increase-product-quantity" at bounding box center [311, 254] width 15 height 15
type input "2"
click at [96, 248] on button "increase-product-quantity" at bounding box center [103, 255] width 15 height 15
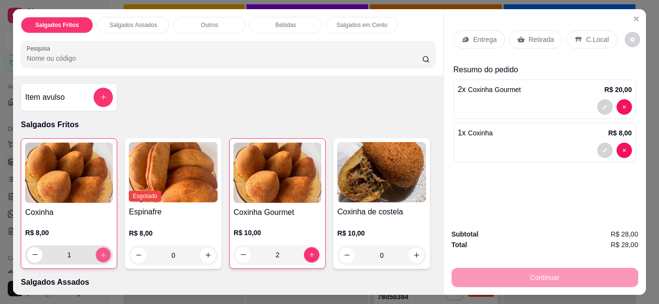
click at [96, 248] on button "increase-product-quantity" at bounding box center [103, 254] width 15 height 15
type input "2"
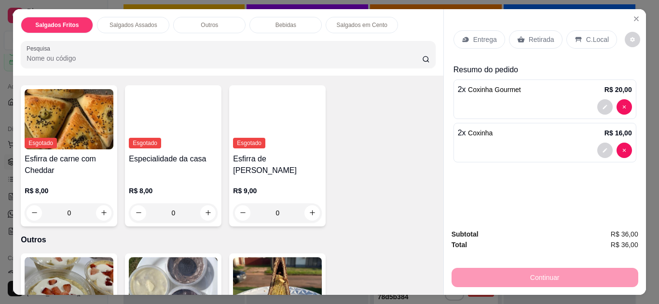
scroll to position [175, 0]
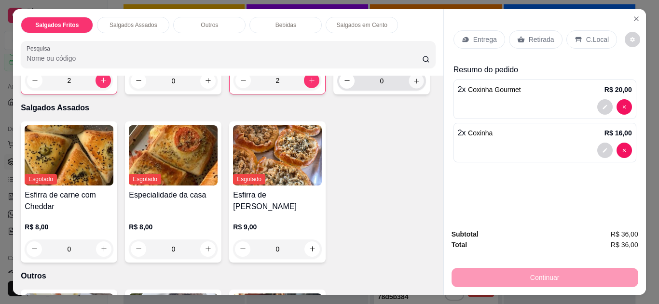
click at [413, 85] on icon "increase-product-quantity" at bounding box center [416, 81] width 7 height 7
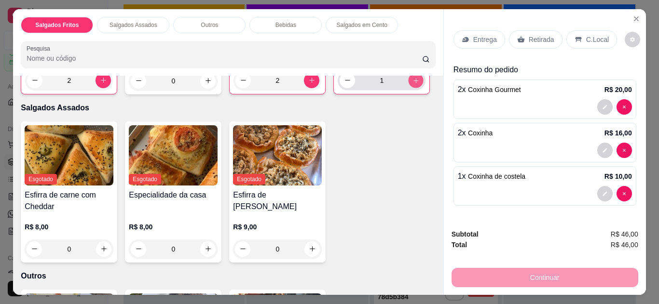
click at [413, 83] on icon "increase-product-quantity" at bounding box center [415, 80] width 5 height 5
type input "2"
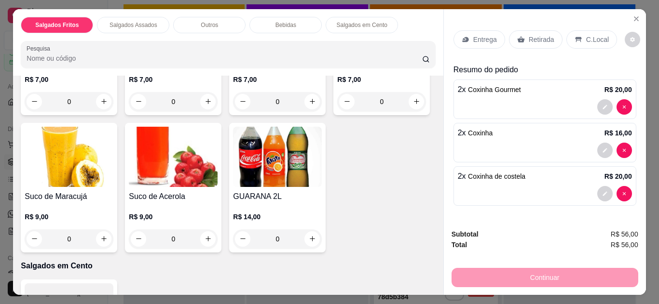
scroll to position [524, 0]
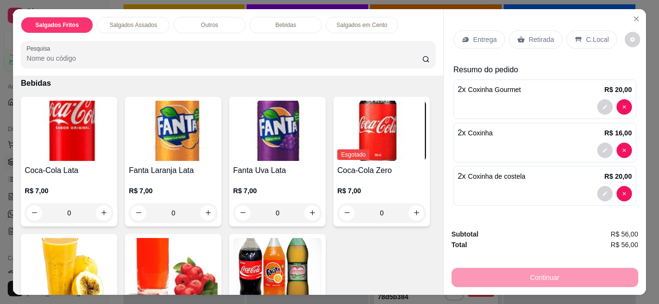
click at [105, 64] on button "increase-product-quantity" at bounding box center [103, 56] width 15 height 15
type input "1"
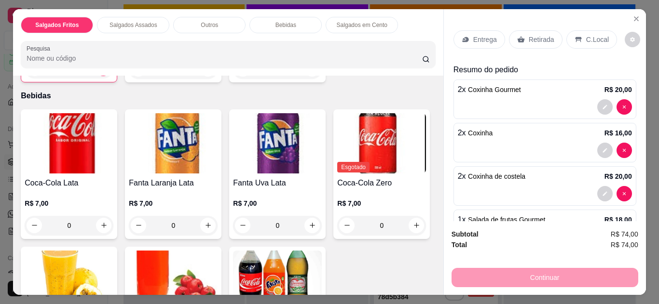
click at [587, 40] on p "C.Local" at bounding box center [597, 40] width 23 height 10
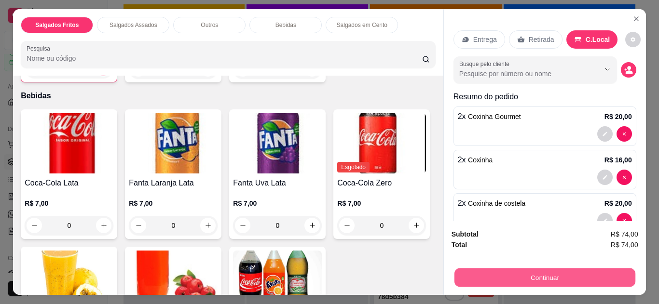
click at [566, 276] on button "Continuar" at bounding box center [544, 278] width 181 height 19
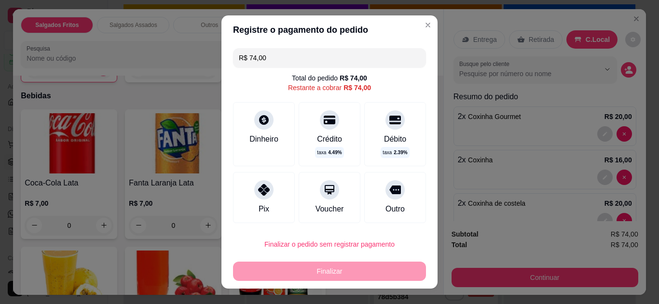
click at [258, 190] on icon at bounding box center [264, 190] width 12 height 12
type input "R$ 0,00"
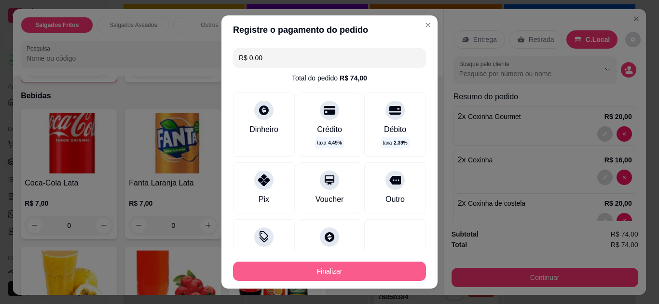
click at [347, 283] on footer "Finalizar" at bounding box center [329, 269] width 216 height 39
click at [357, 275] on button "Finalizar" at bounding box center [329, 271] width 193 height 19
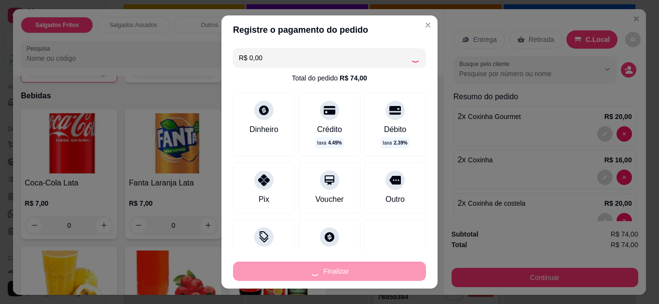
type input "0"
type input "-R$ 74,00"
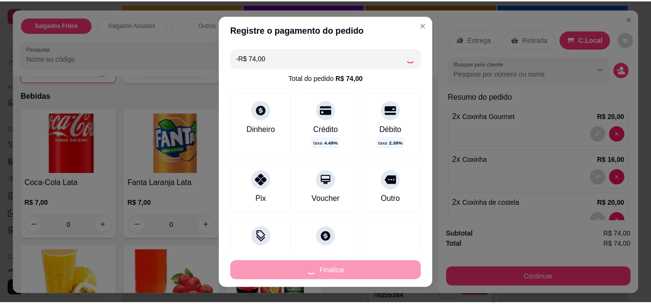
scroll to position [522, 0]
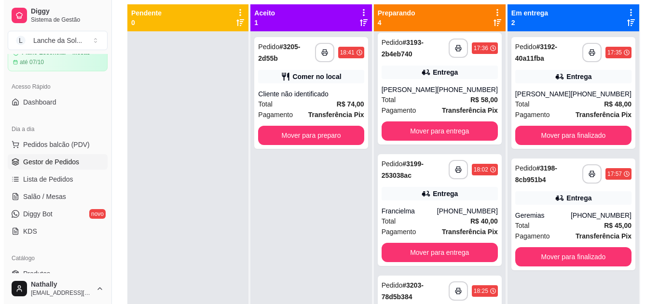
scroll to position [76, 0]
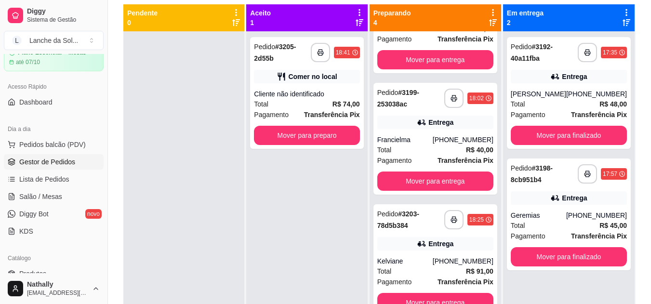
click at [456, 160] on strong "Transferência Pix" at bounding box center [466, 161] width 56 height 8
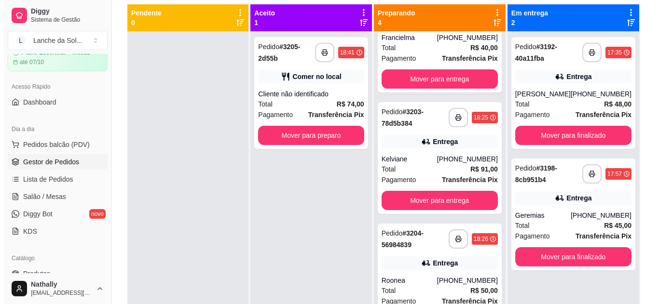
scroll to position [191, 0]
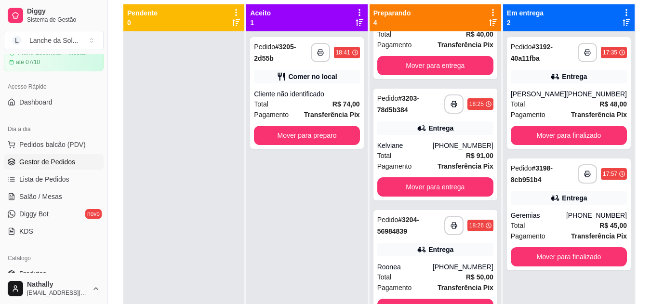
click at [470, 276] on strong "R$ 50,00" at bounding box center [479, 277] width 27 height 8
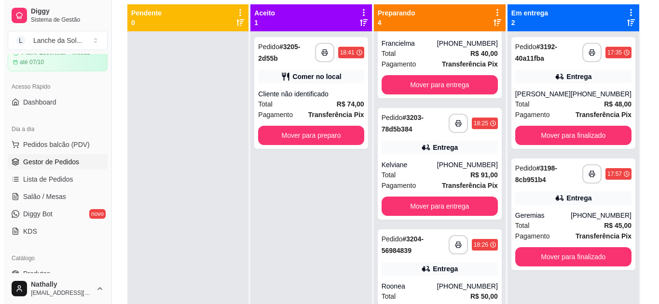
scroll to position [114, 0]
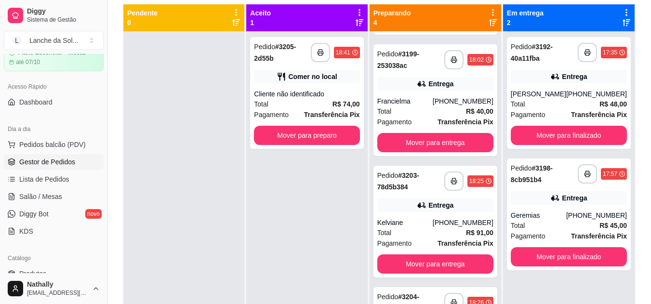
click at [472, 102] on div "(93) 99164-1006" at bounding box center [463, 101] width 61 height 10
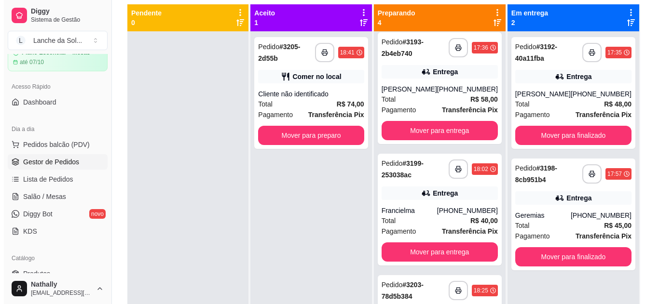
scroll to position [0, 0]
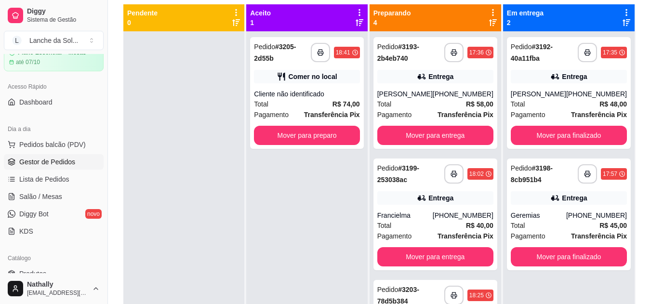
click at [465, 90] on div "[PHONE_NUMBER]" at bounding box center [463, 94] width 61 height 10
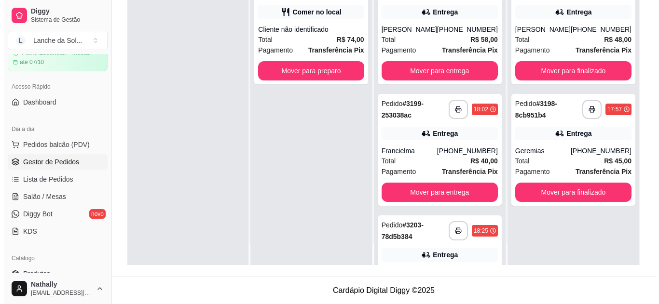
scroll to position [27, 0]
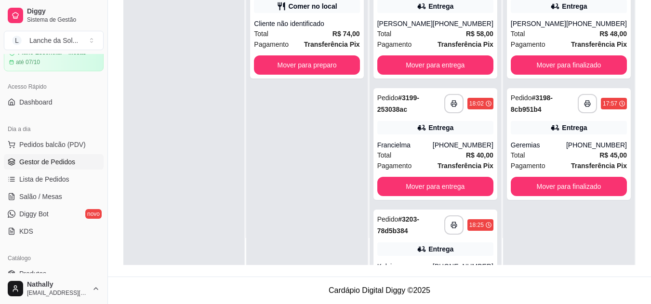
click at [476, 236] on div "**********" at bounding box center [435, 225] width 116 height 23
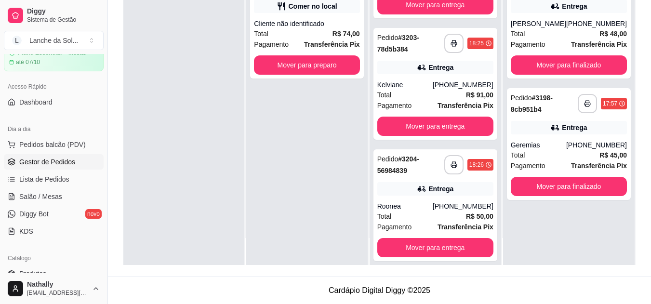
scroll to position [191, 0]
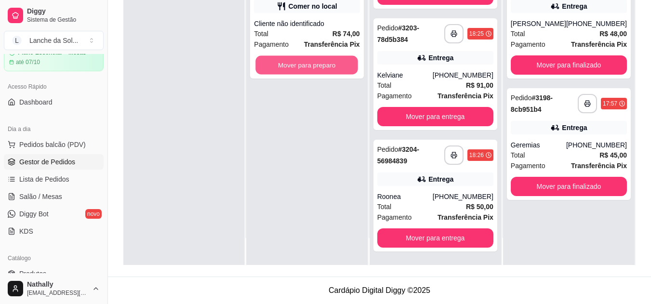
click at [330, 71] on button "Mover para preparo" at bounding box center [307, 65] width 103 height 19
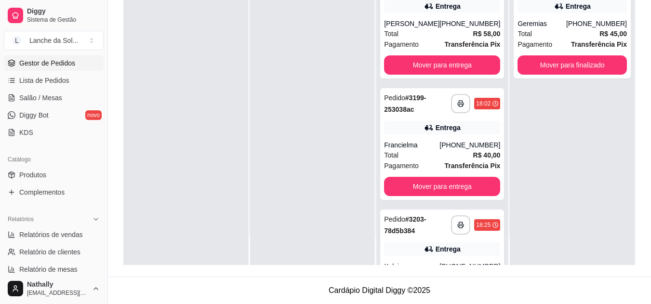
scroll to position [148, 0]
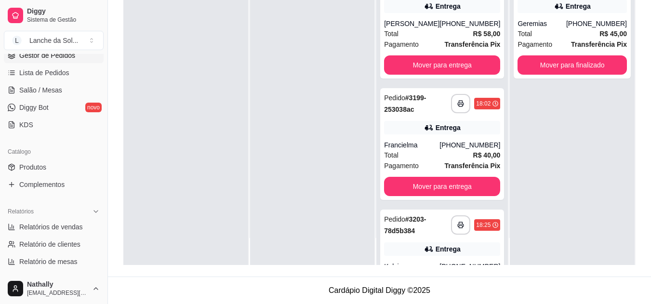
click at [53, 160] on link "Produtos" at bounding box center [54, 167] width 100 height 15
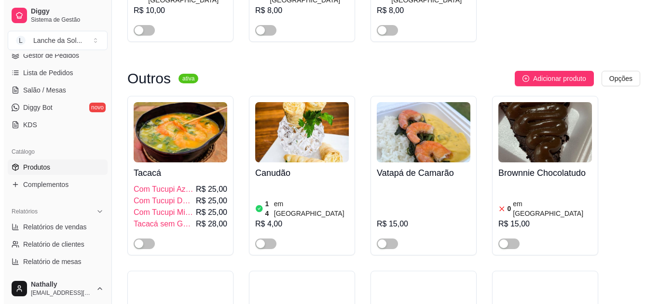
scroll to position [1372, 0]
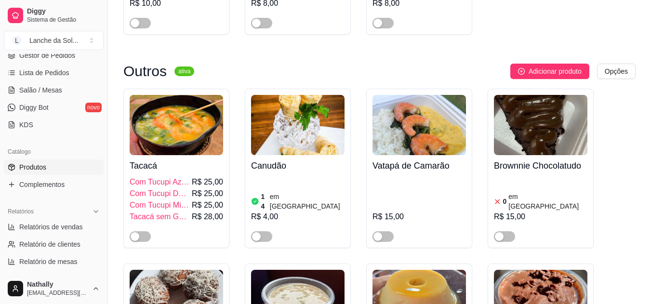
click at [142, 231] on button "button" at bounding box center [140, 236] width 21 height 11
click at [194, 155] on div "Tacacá Com Tucupi Azedo R$ 25,00 Com Tucupi Doce R$ 25,00 Com Tucupi Misturado …" at bounding box center [177, 198] width 94 height 87
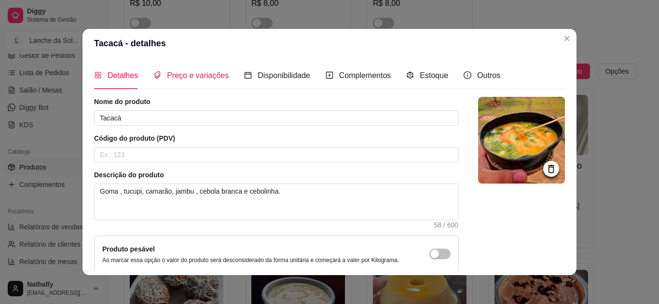
click at [172, 76] on span "Preço e variações" at bounding box center [198, 75] width 62 height 8
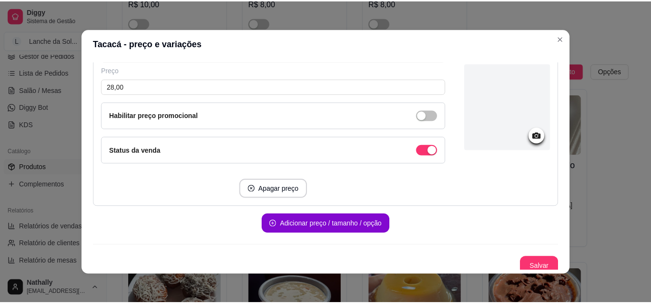
scroll to position [783, 0]
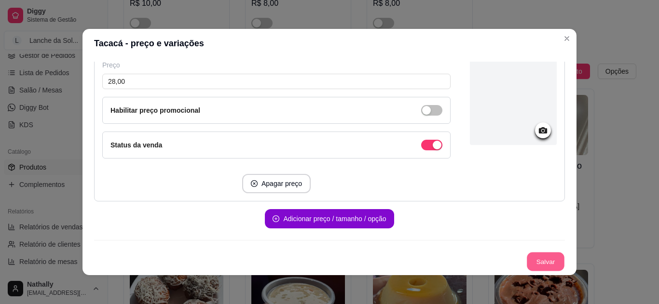
click at [540, 259] on button "Salvar" at bounding box center [545, 262] width 38 height 19
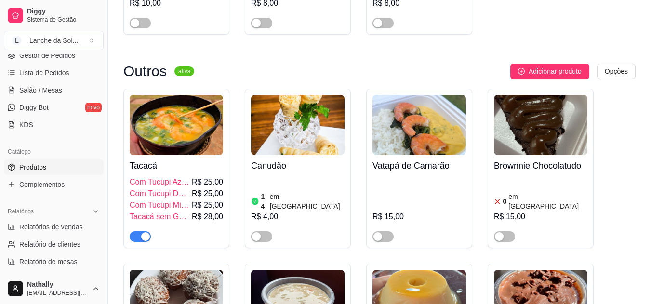
click at [148, 232] on div "button" at bounding box center [145, 236] width 9 height 9
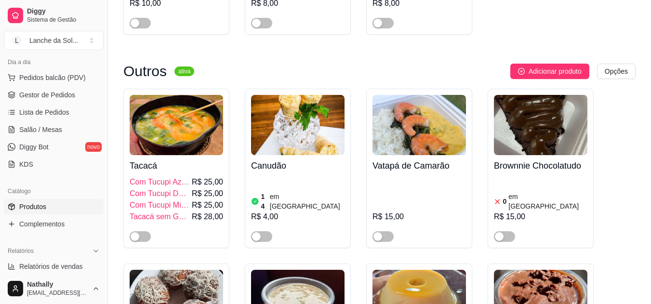
scroll to position [103, 0]
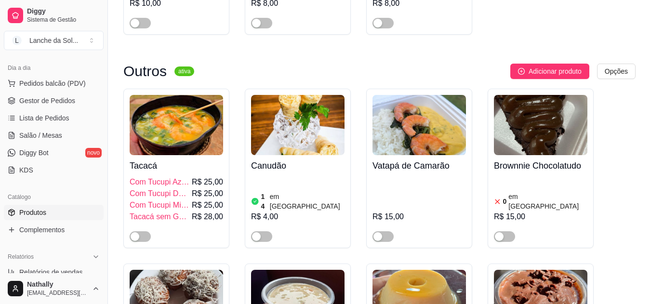
click at [67, 97] on span "Gestor de Pedidos" at bounding box center [47, 101] width 56 height 10
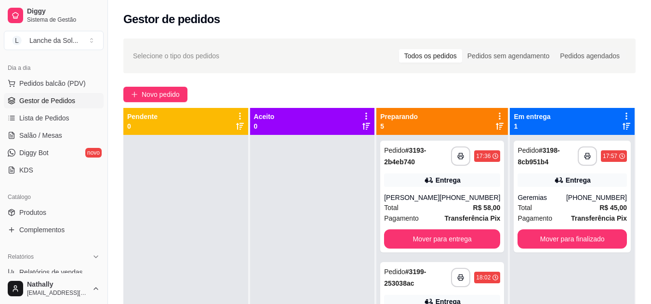
click at [431, 210] on div "Total R$ 58,00" at bounding box center [442, 207] width 116 height 11
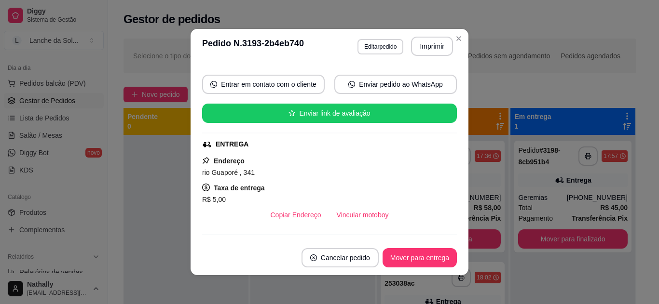
scroll to position [81, 0]
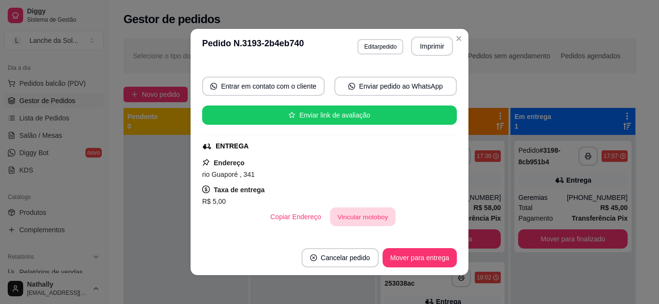
click at [362, 216] on button "Vincular motoboy" at bounding box center [363, 217] width 66 height 19
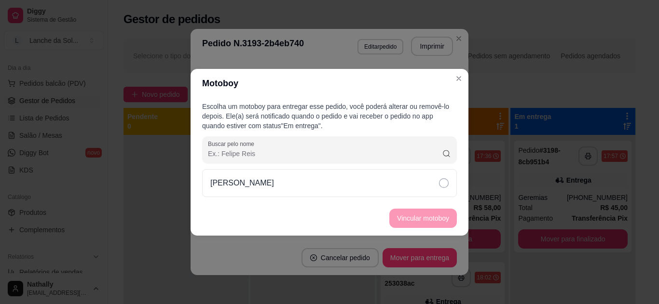
click at [417, 180] on div "[PERSON_NAME]" at bounding box center [329, 183] width 255 height 28
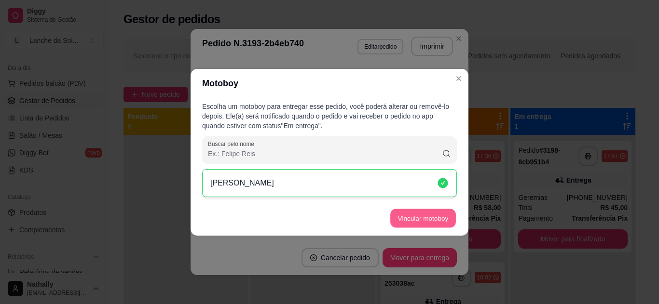
click at [427, 208] on footer "Vincular motoboy" at bounding box center [329, 218] width 278 height 35
click at [427, 213] on button "Vincular motoboy" at bounding box center [423, 218] width 66 height 19
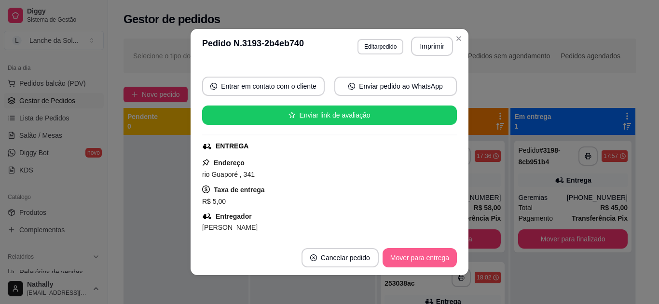
click at [427, 257] on button "Mover para entrega" at bounding box center [419, 257] width 74 height 19
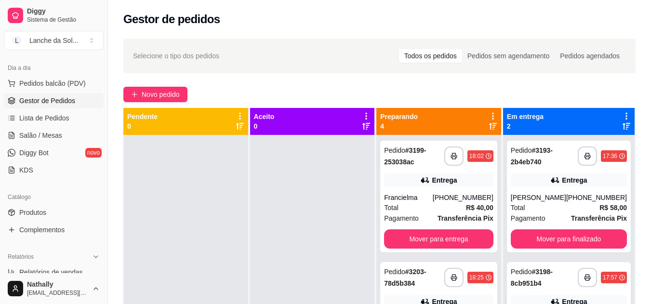
click at [437, 207] on div "Total R$ 40,00" at bounding box center [438, 207] width 109 height 11
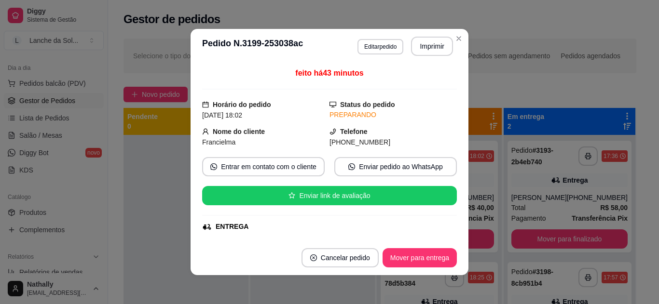
drag, startPoint x: 454, startPoint y: 99, endPoint x: 448, endPoint y: 106, distance: 9.6
click at [453, 99] on div "feito há 43 minutos Horário do pedido 07/09/2025 18:02 Status do pedido PREPARA…" at bounding box center [329, 152] width 278 height 177
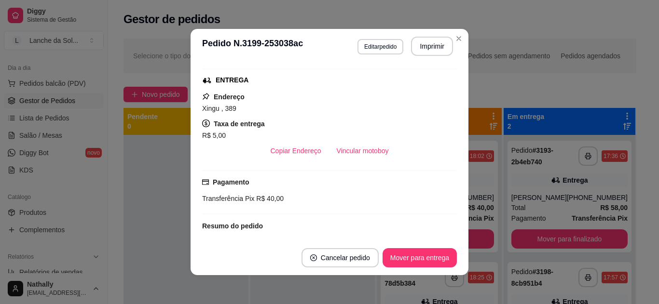
scroll to position [167, 0]
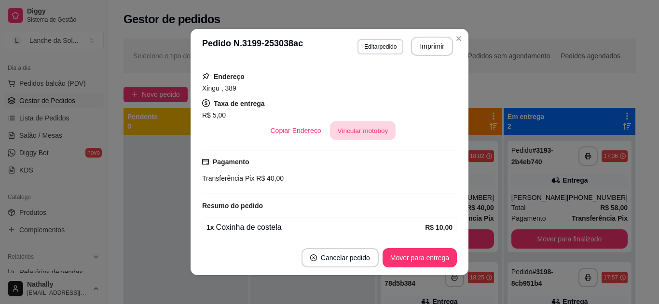
click at [367, 137] on button "Vincular motoboy" at bounding box center [363, 130] width 66 height 19
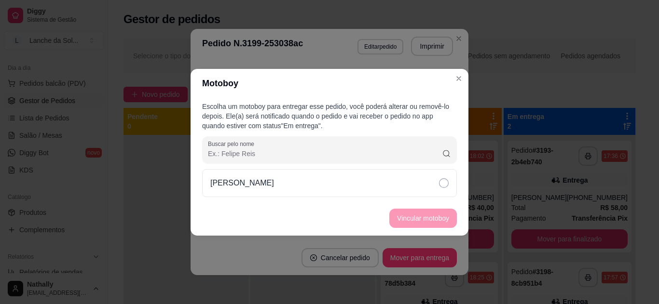
click at [438, 186] on div "[PERSON_NAME]" at bounding box center [329, 183] width 255 height 28
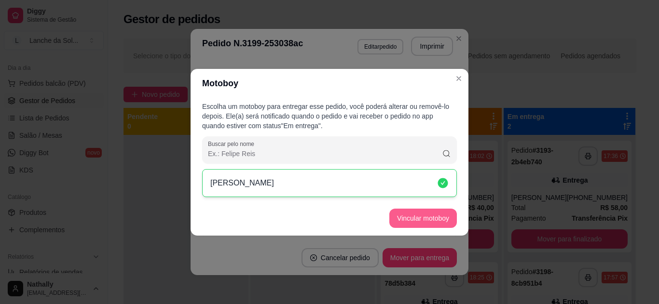
click at [436, 211] on button "Vincular motoboy" at bounding box center [422, 218] width 67 height 19
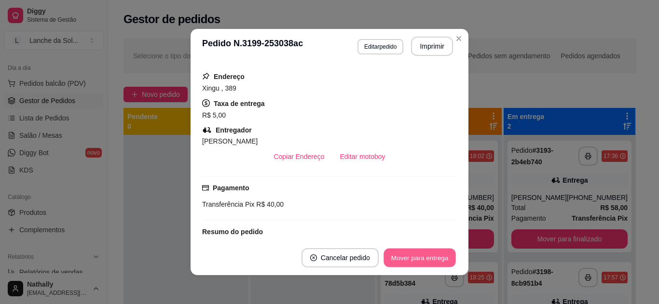
click at [426, 259] on button "Mover para entrega" at bounding box center [419, 258] width 72 height 19
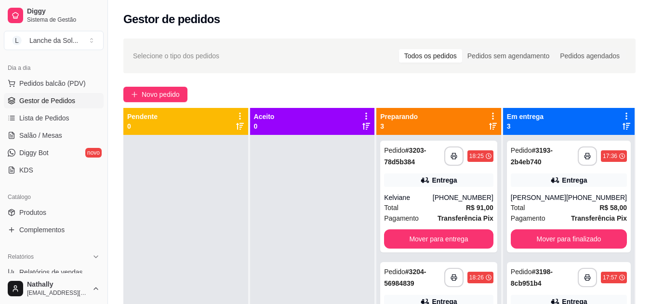
click at [433, 211] on div "Total R$ 91,00" at bounding box center [438, 207] width 109 height 11
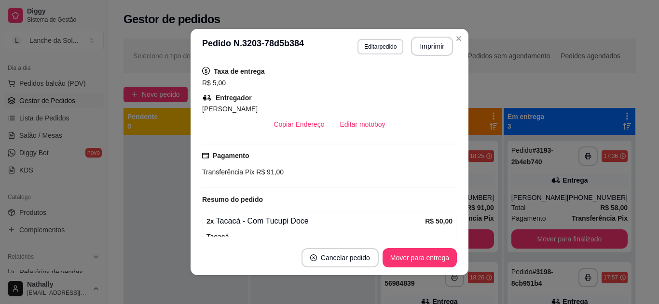
scroll to position [202, 0]
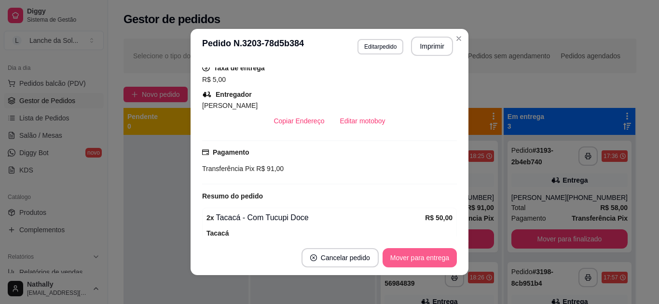
click at [427, 256] on button "Mover para entrega" at bounding box center [419, 257] width 74 height 19
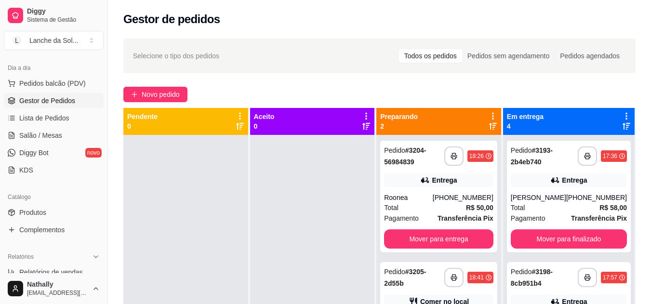
click at [435, 210] on div "Total R$ 50,00" at bounding box center [438, 207] width 109 height 11
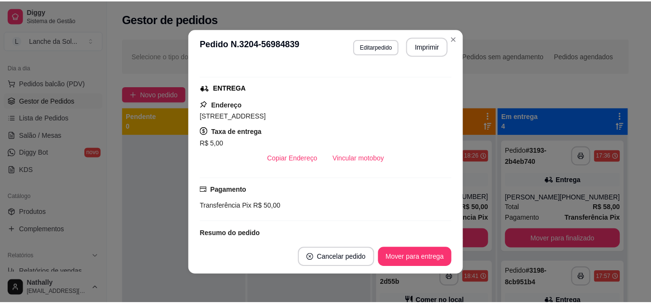
scroll to position [158, 0]
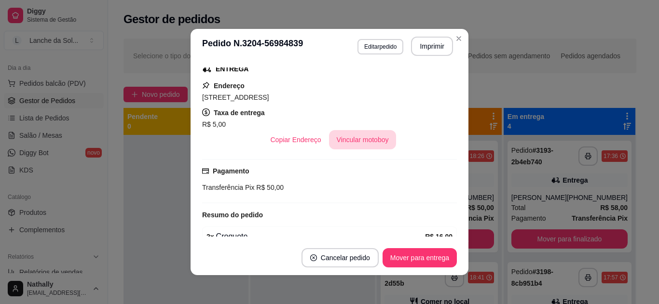
click at [366, 135] on button "Vincular motoboy" at bounding box center [362, 139] width 67 height 19
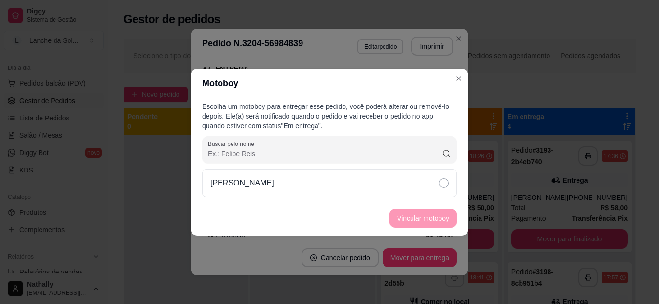
click at [324, 184] on div "[PERSON_NAME]" at bounding box center [329, 183] width 255 height 28
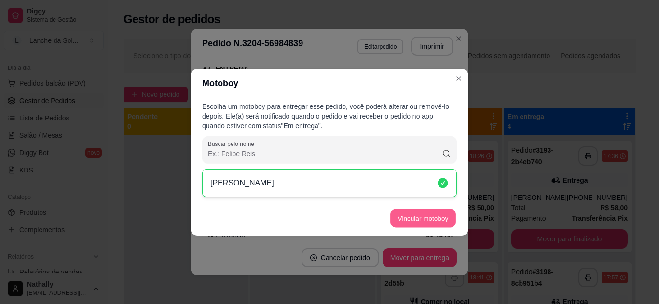
click at [416, 215] on button "Vincular motoboy" at bounding box center [423, 218] width 66 height 19
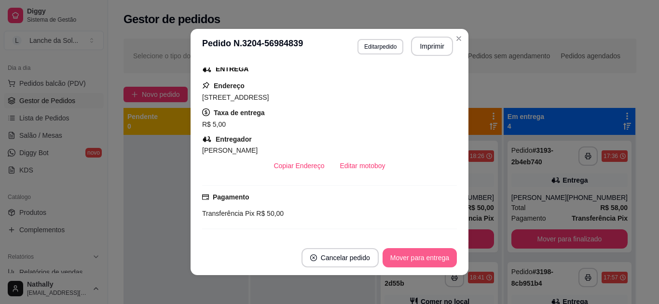
click at [417, 264] on button "Mover para entrega" at bounding box center [419, 257] width 74 height 19
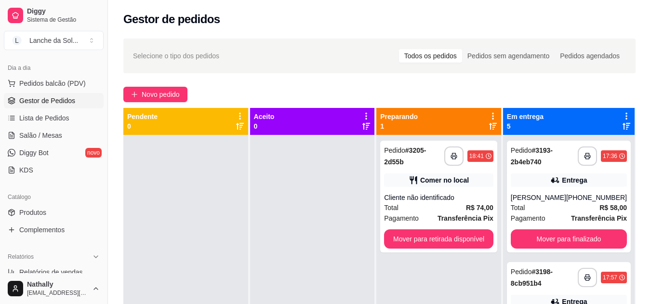
click at [448, 208] on div "Total R$ 74,00" at bounding box center [438, 207] width 109 height 11
click at [419, 215] on div "Pagamento Transferência Pix" at bounding box center [438, 218] width 109 height 11
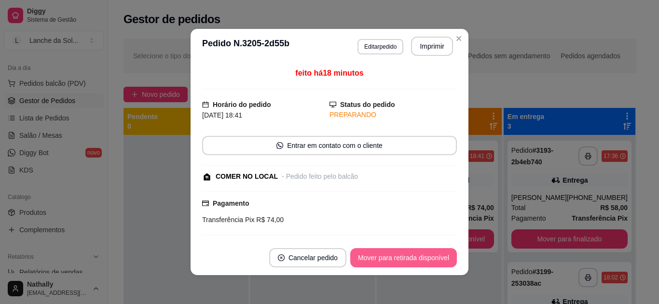
click at [430, 256] on button "Mover para retirada disponível" at bounding box center [403, 257] width 107 height 19
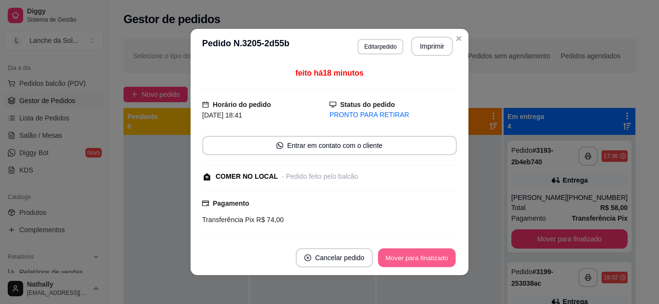
click at [430, 256] on button "Mover para finalizado" at bounding box center [417, 258] width 78 height 19
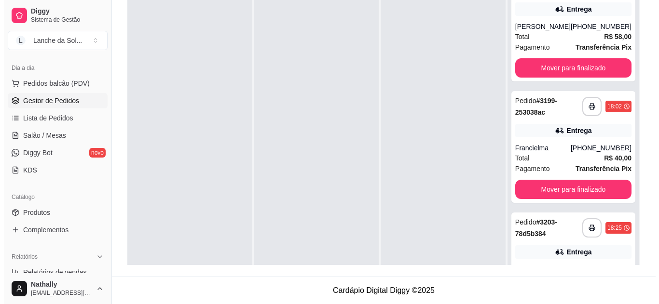
scroll to position [0, 0]
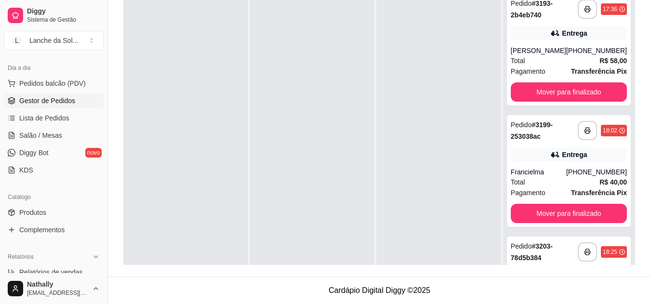
click at [61, 81] on span "Pedidos balcão (PDV)" at bounding box center [52, 84] width 67 height 10
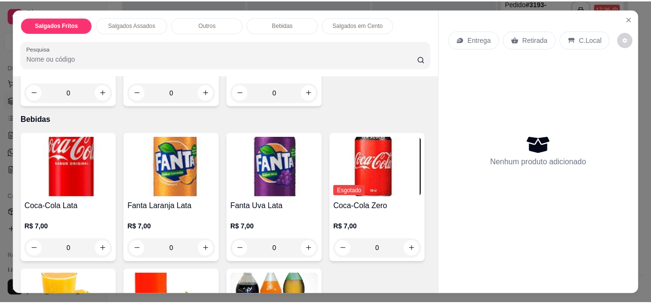
scroll to position [484, 0]
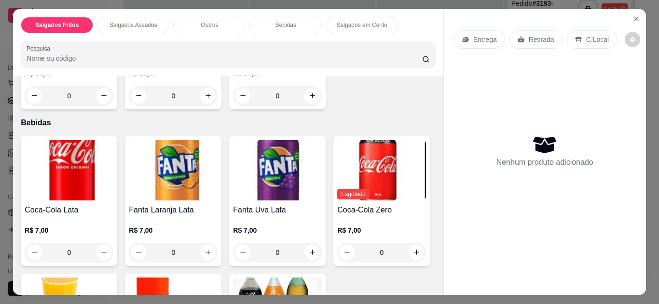
click at [300, 106] on div "0" at bounding box center [277, 95] width 89 height 19
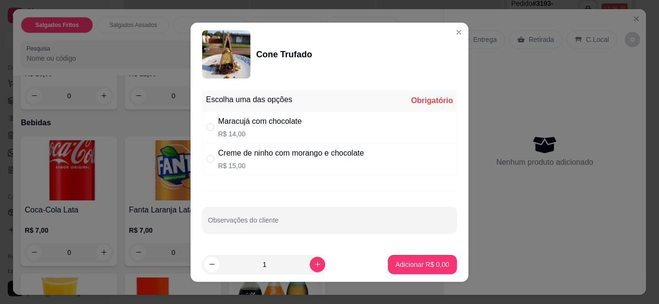
click at [329, 153] on div "Creme de ninho com morango e chocolate" at bounding box center [291, 154] width 146 height 12
radio input "true"
click at [402, 269] on p "Adicionar R$ 15,00" at bounding box center [420, 264] width 56 height 9
type input "1"
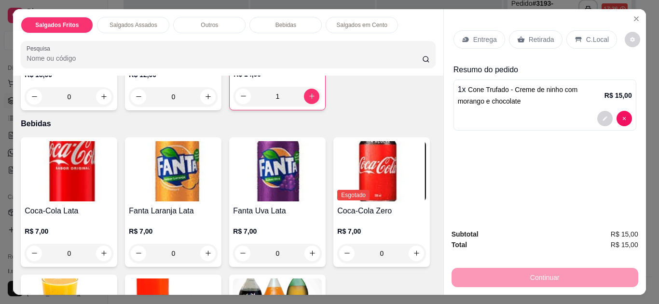
click at [586, 37] on p "C.Local" at bounding box center [597, 40] width 23 height 10
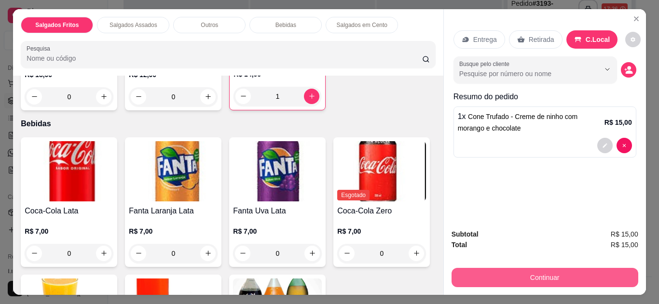
click at [531, 269] on button "Continuar" at bounding box center [544, 277] width 187 height 19
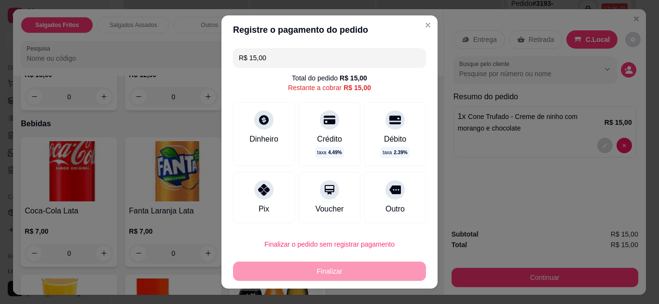
click at [258, 187] on icon at bounding box center [264, 190] width 12 height 12
type input "R$ 0,00"
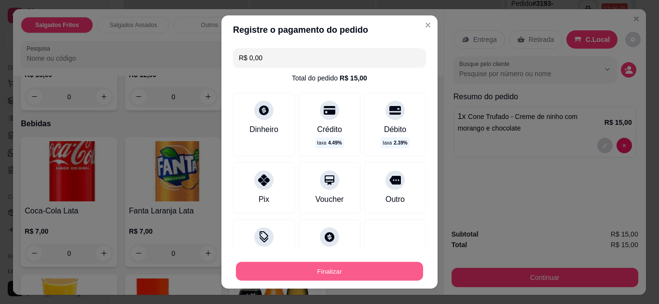
click at [337, 280] on button "Finalizar" at bounding box center [329, 271] width 187 height 19
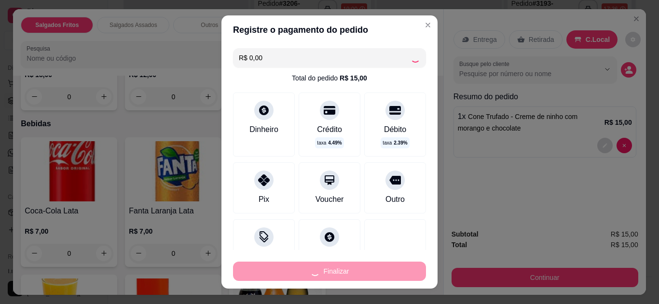
type input "0"
type input "-R$ 15,00"
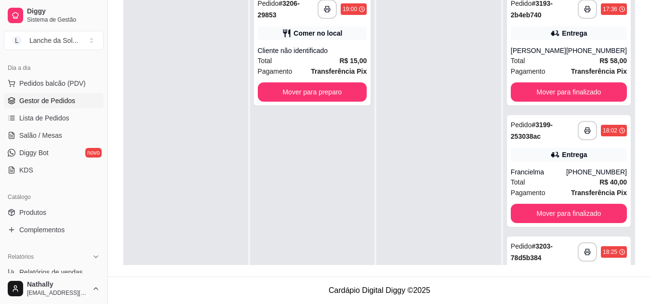
click at [337, 67] on strong "Transferência Pix" at bounding box center [339, 71] width 56 height 8
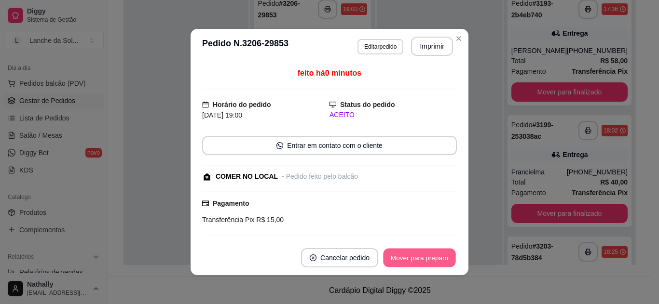
click at [409, 258] on button "Mover para preparo" at bounding box center [419, 258] width 72 height 19
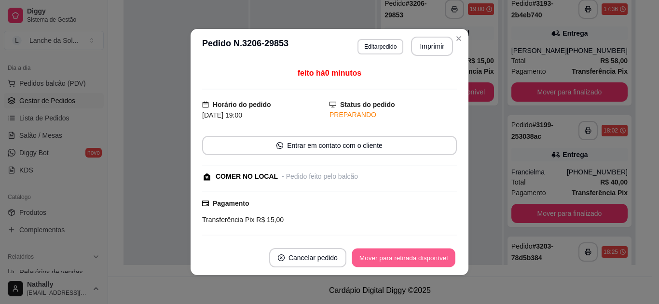
click at [409, 258] on button "Mover para retirada disponível" at bounding box center [402, 258] width 103 height 19
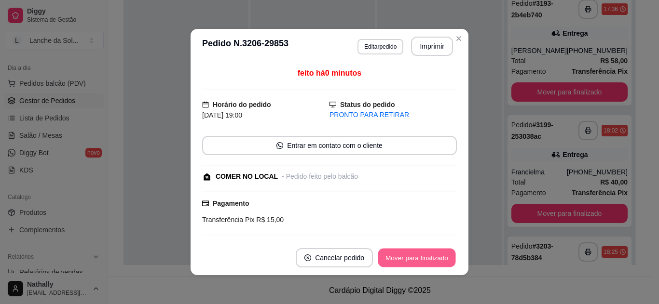
click at [409, 258] on button "Mover para finalizado" at bounding box center [417, 258] width 78 height 19
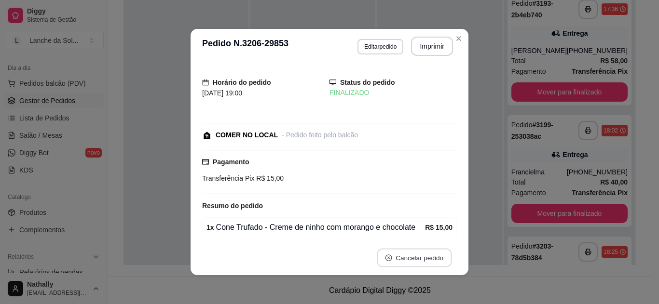
click at [409, 258] on button "Cancelar pedido" at bounding box center [414, 258] width 75 height 19
click at [388, 229] on button "não" at bounding box center [394, 234] width 36 height 18
